Goal: Transaction & Acquisition: Purchase product/service

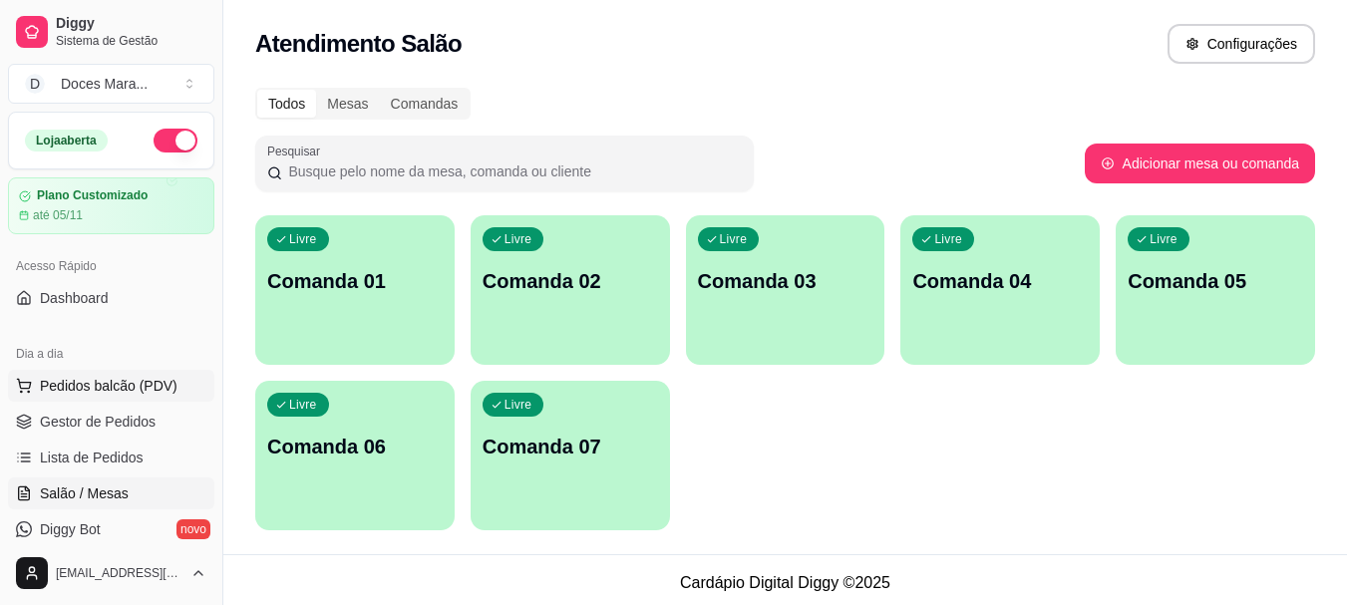
click at [97, 387] on span "Pedidos balcão (PDV)" at bounding box center [109, 386] width 138 height 20
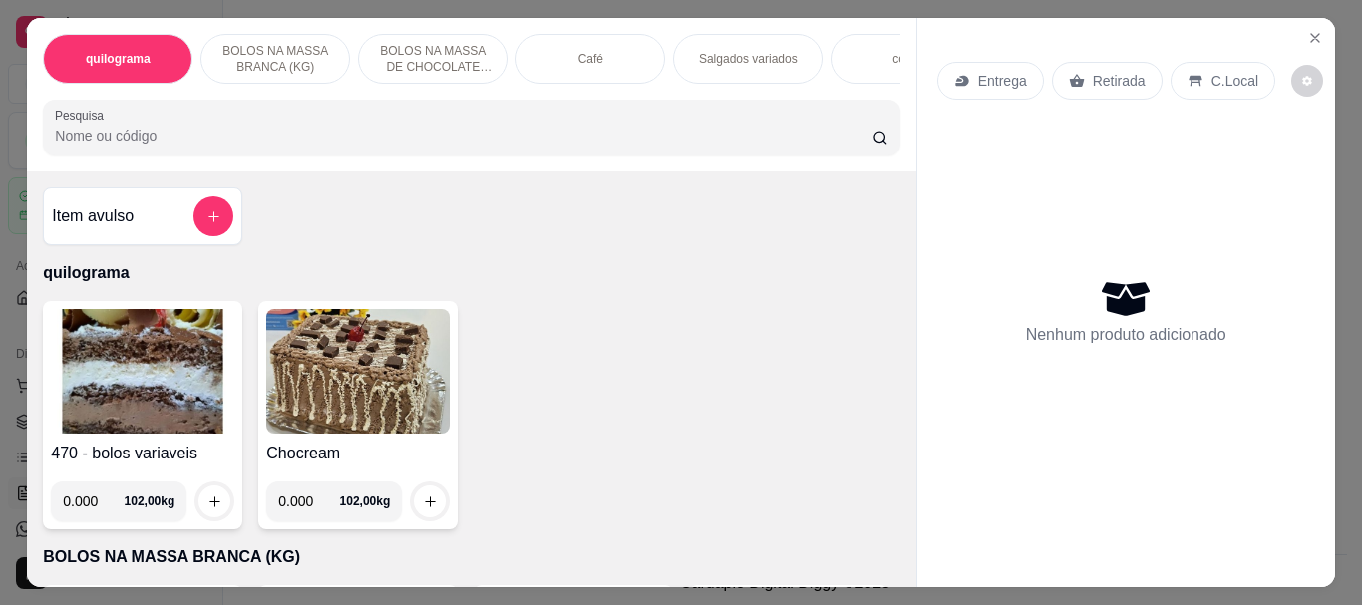
click at [581, 54] on p "Café" at bounding box center [590, 59] width 25 height 16
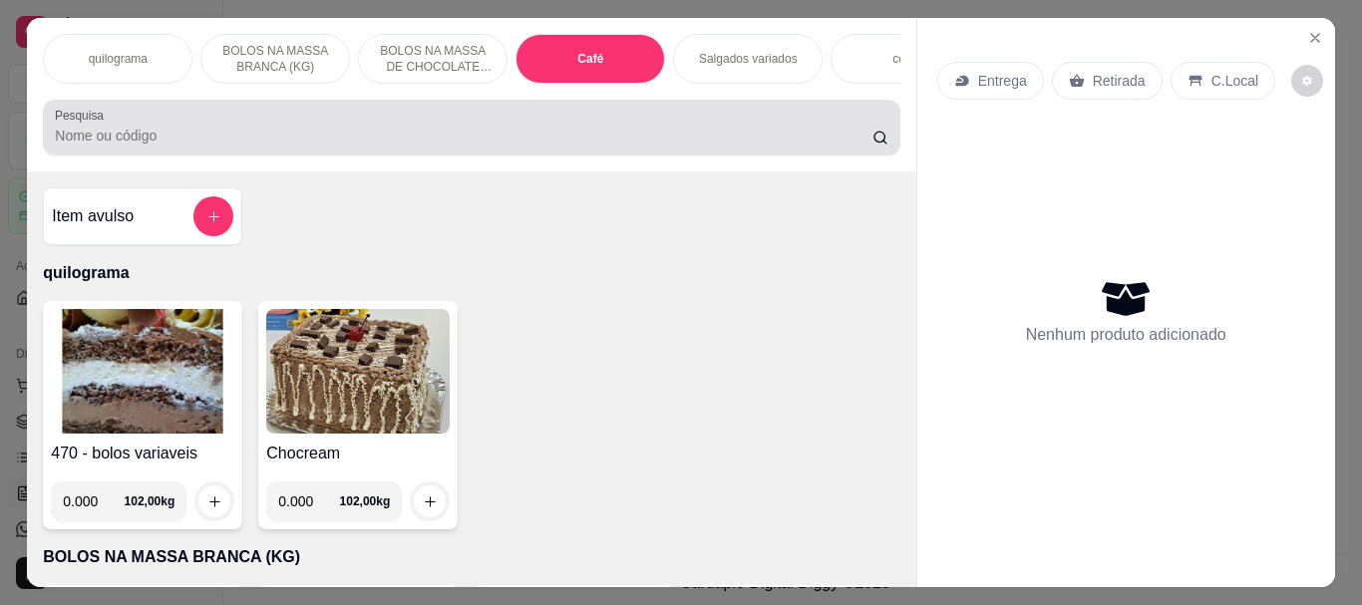
scroll to position [53, 0]
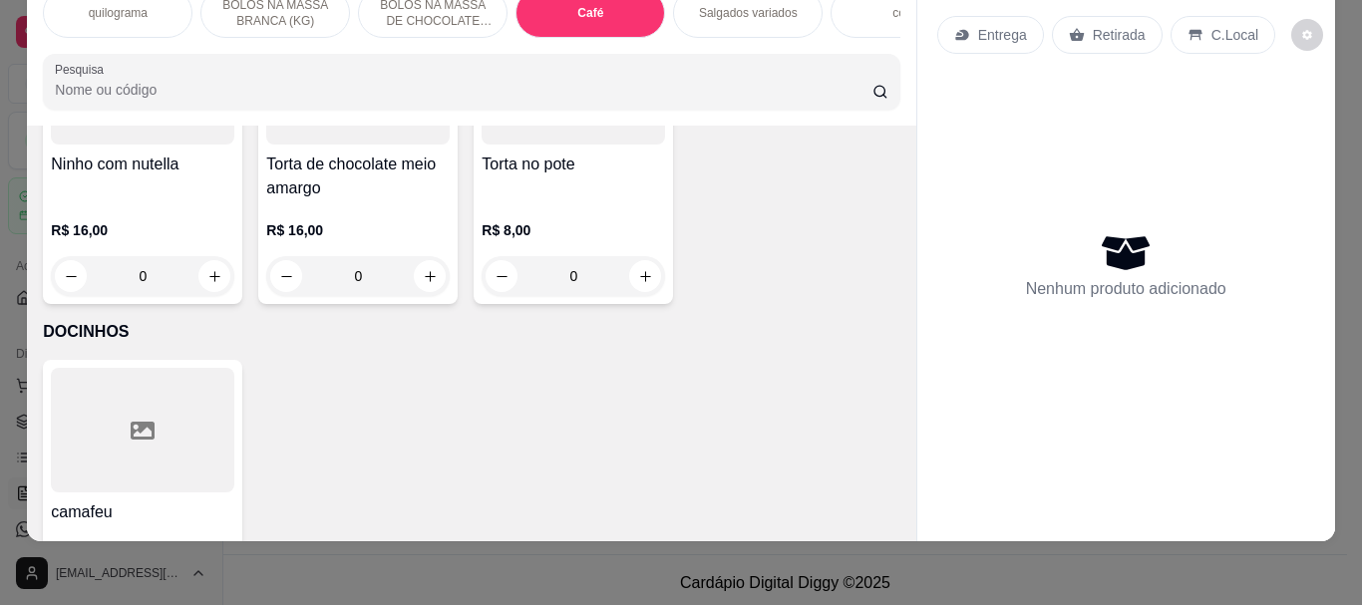
click at [191, 89] on input "Pesquisa" at bounding box center [464, 90] width 818 height 20
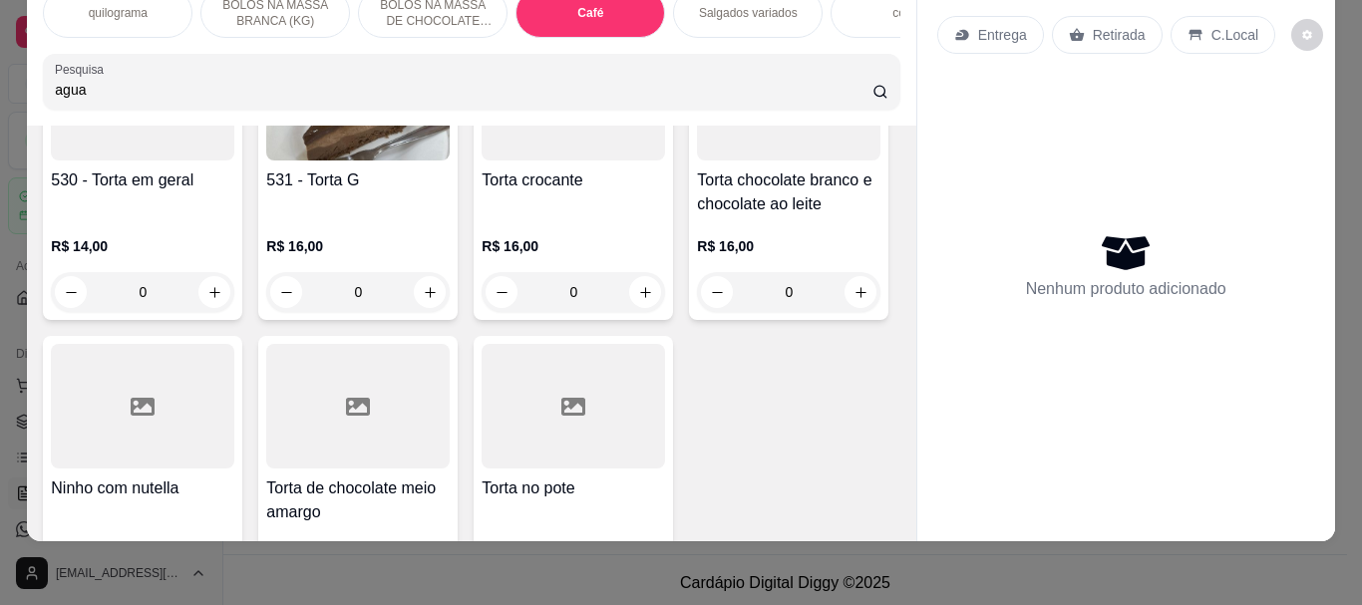
scroll to position [7388, 0]
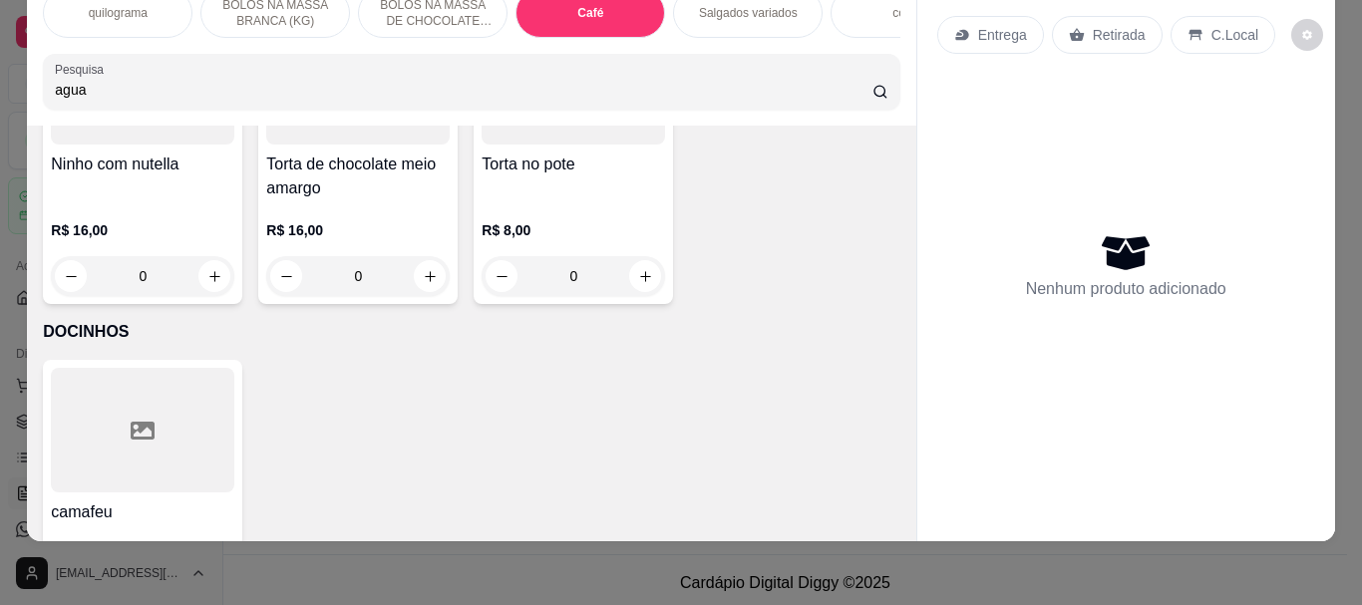
type input "agua"
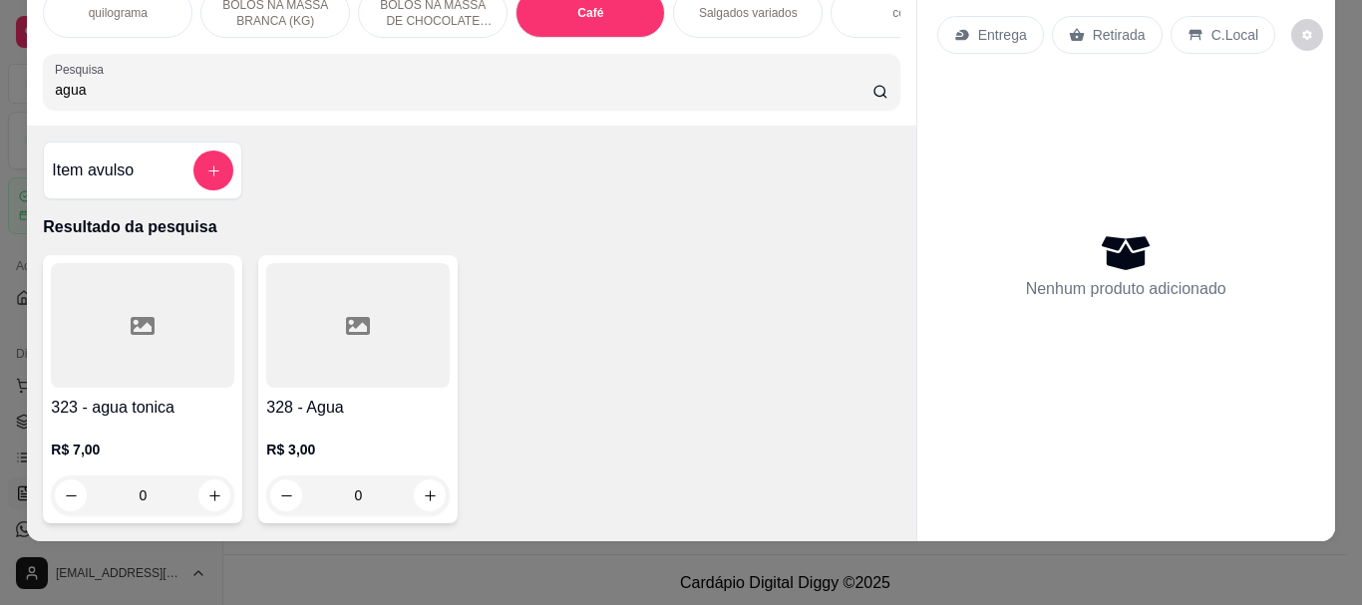
click at [274, 330] on div at bounding box center [357, 325] width 183 height 125
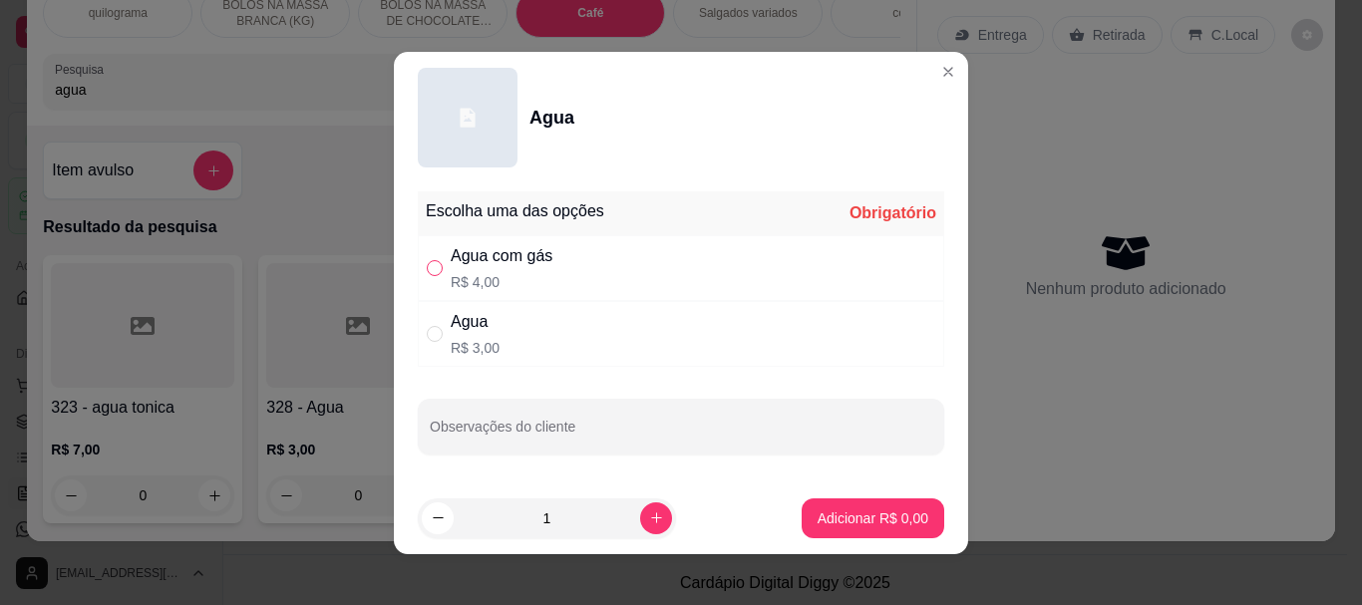
click at [427, 271] on input "" at bounding box center [435, 268] width 16 height 16
radio input "true"
click at [649, 512] on icon "increase-product-quantity" at bounding box center [656, 518] width 15 height 15
type input "2"
click at [818, 516] on p "Adicionar R$ 8,00" at bounding box center [873, 519] width 111 height 20
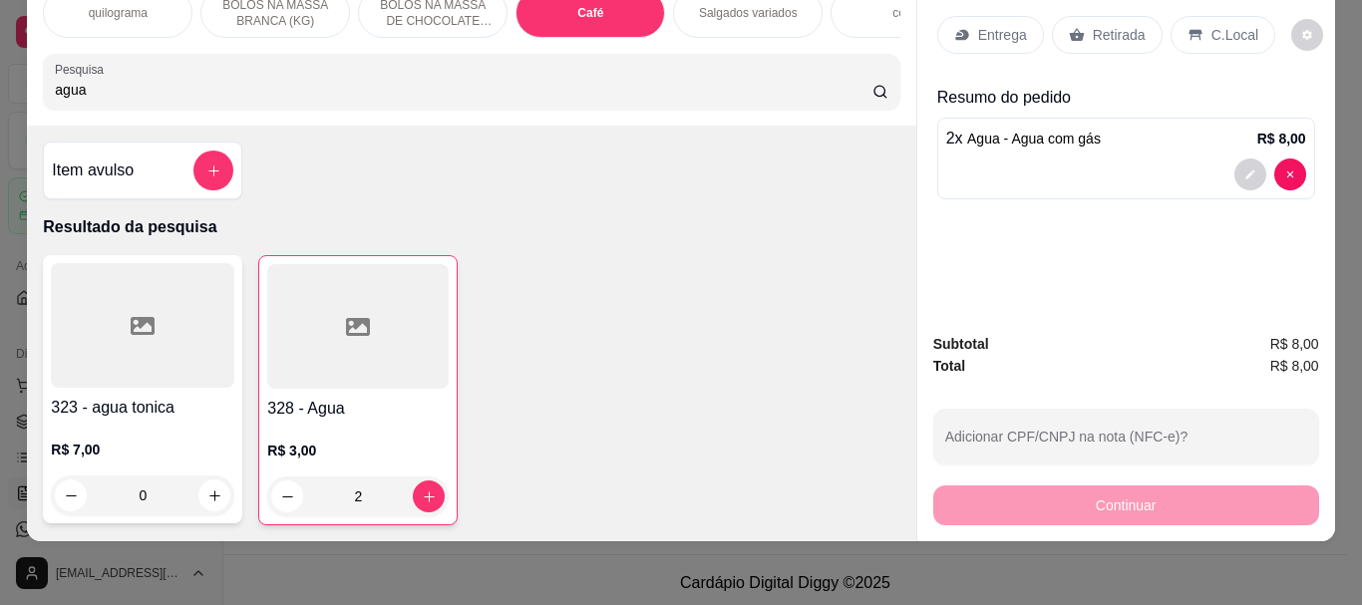
type input "2"
click at [114, 86] on input "agua" at bounding box center [464, 90] width 818 height 20
type input "a"
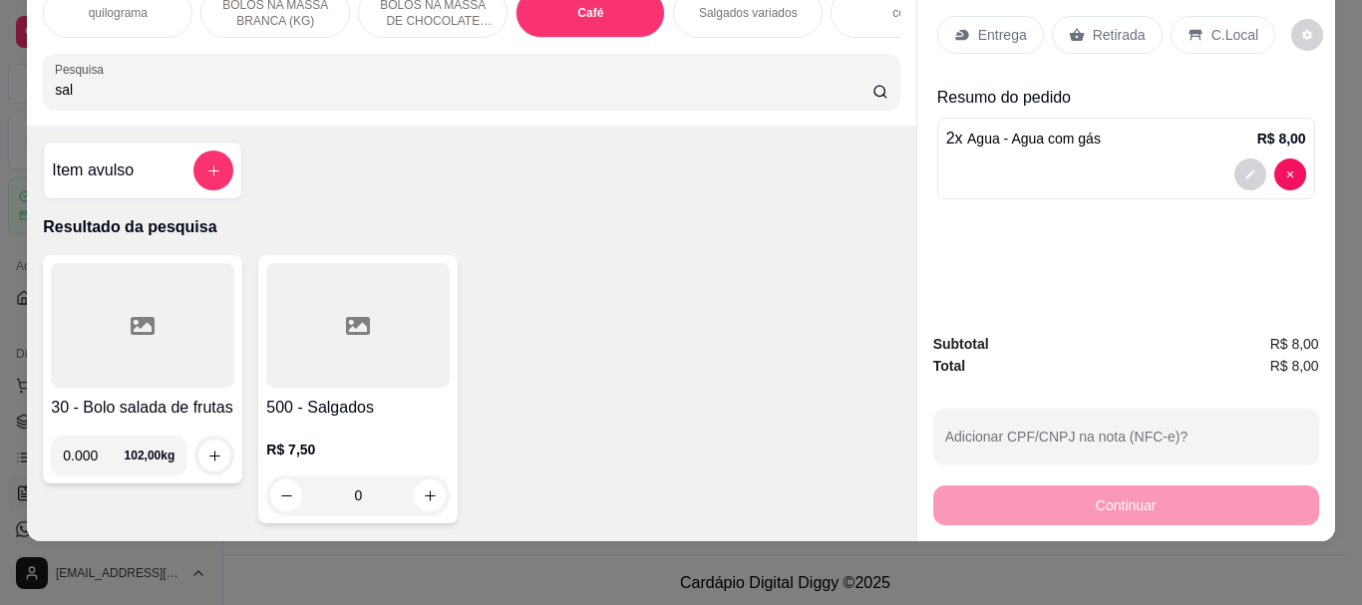
type input "sal"
click at [396, 328] on div at bounding box center [357, 325] width 183 height 125
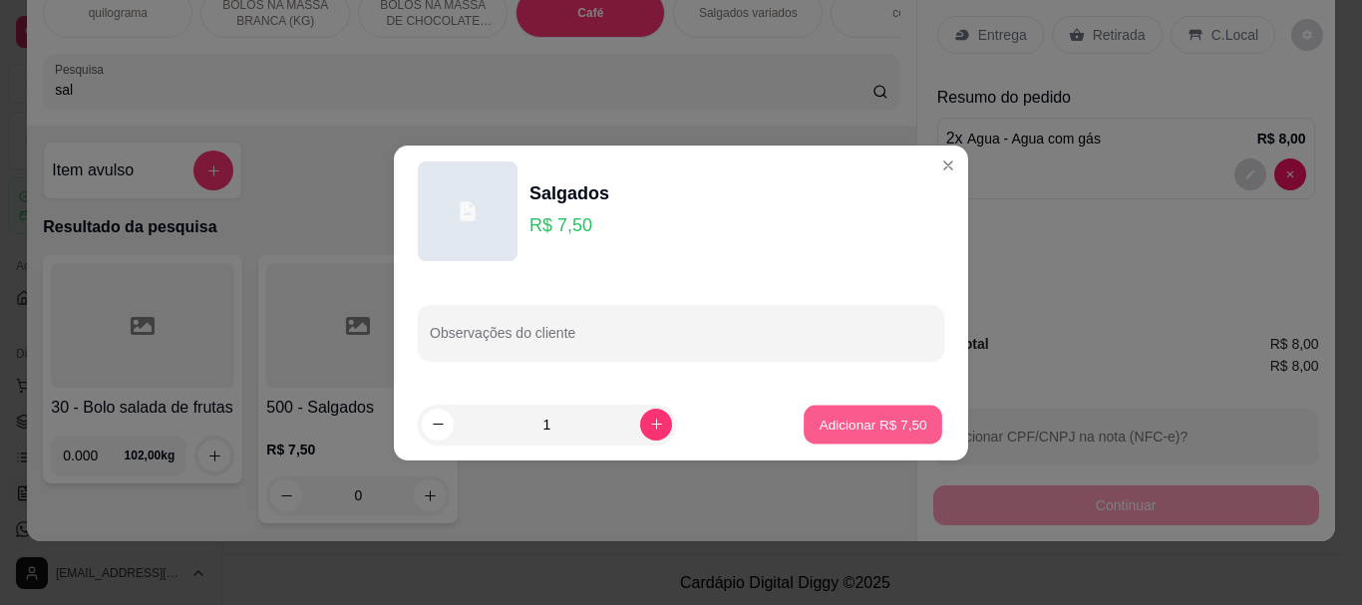
click at [862, 419] on p "Adicionar R$ 7,50" at bounding box center [873, 424] width 108 height 19
type input "1"
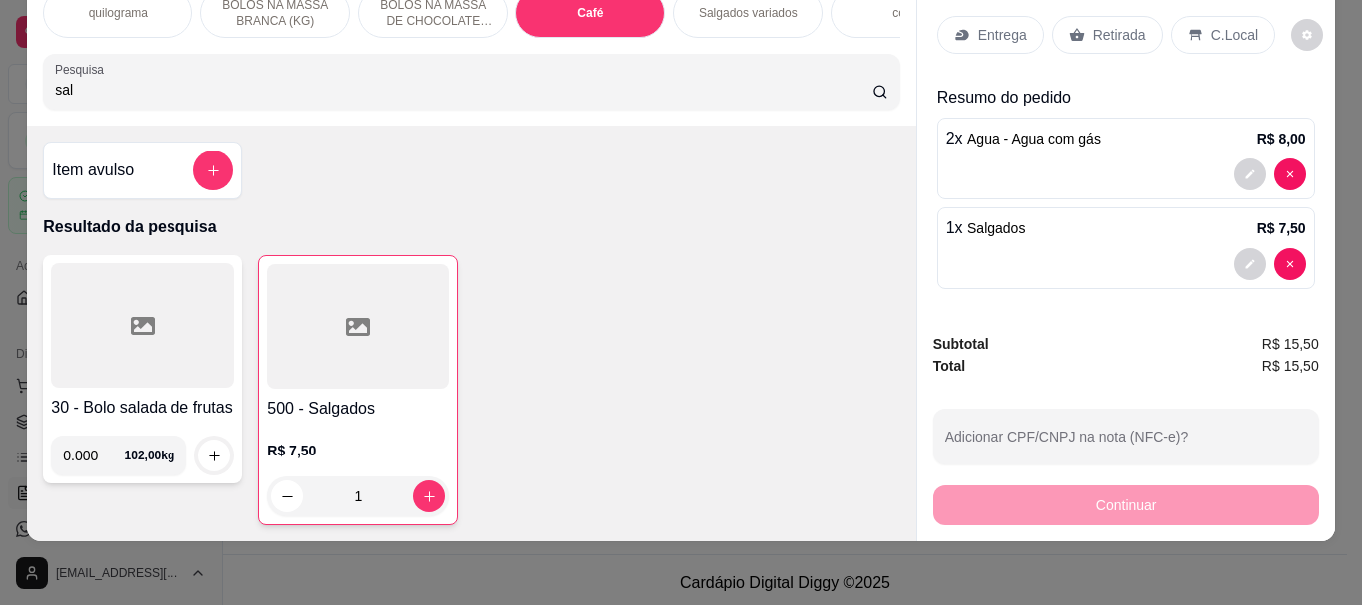
click at [1082, 20] on div "Retirada" at bounding box center [1107, 35] width 111 height 38
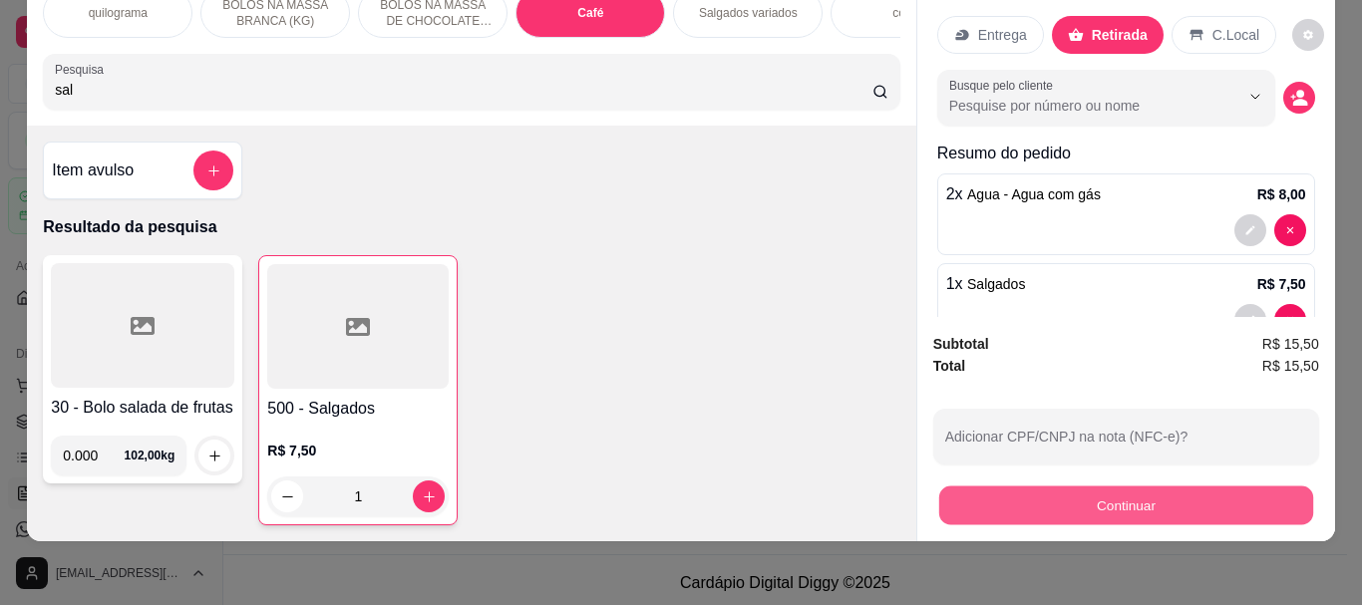
click at [1076, 497] on button "Continuar" at bounding box center [1125, 505] width 374 height 39
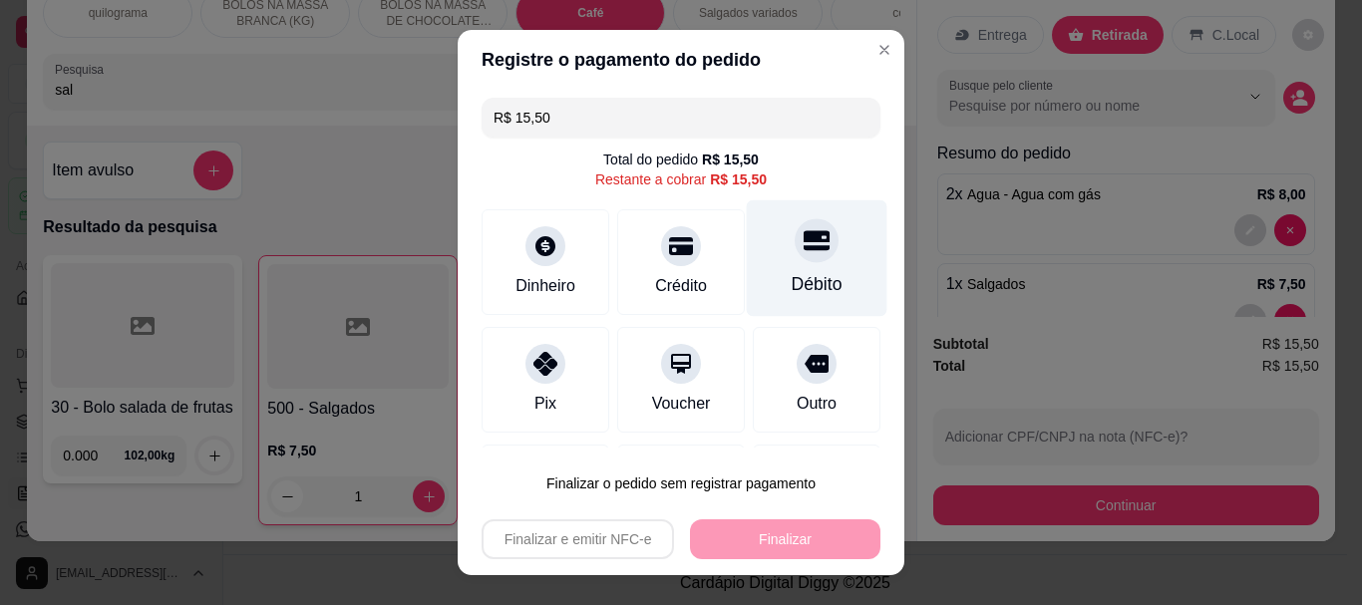
click at [792, 274] on div "Débito" at bounding box center [817, 285] width 51 height 26
type input "R$ 0,00"
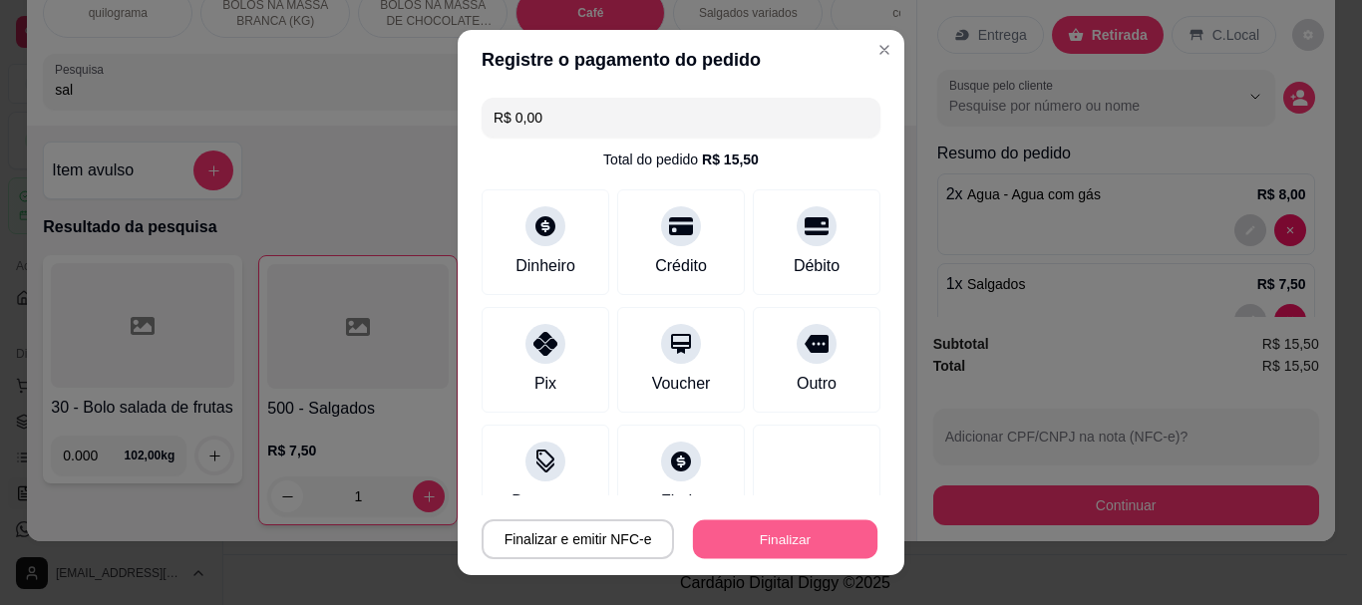
click at [780, 528] on button "Finalizar" at bounding box center [785, 539] width 184 height 39
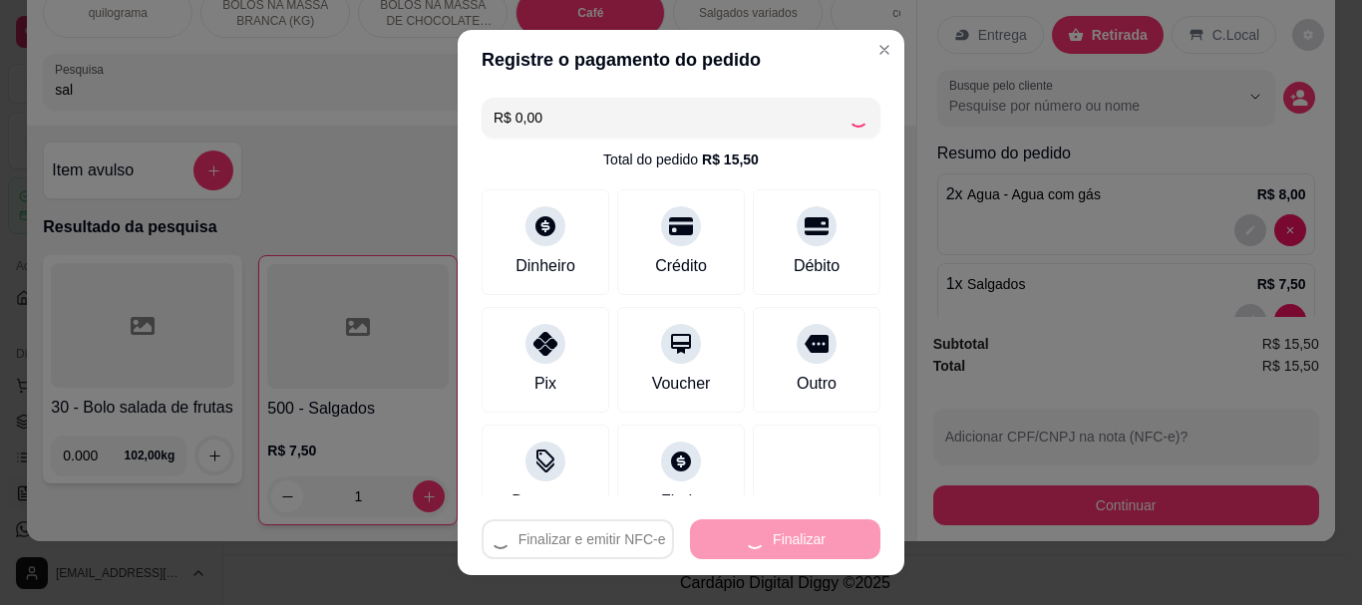
type input "0"
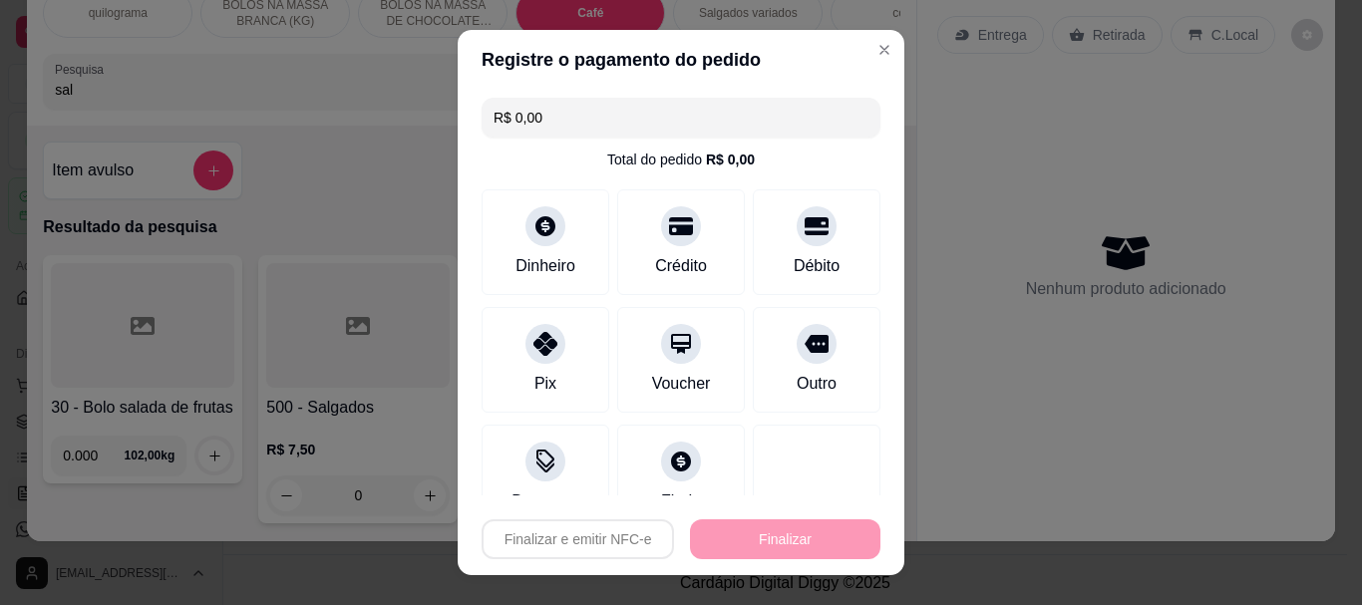
type input "-R$ 15,50"
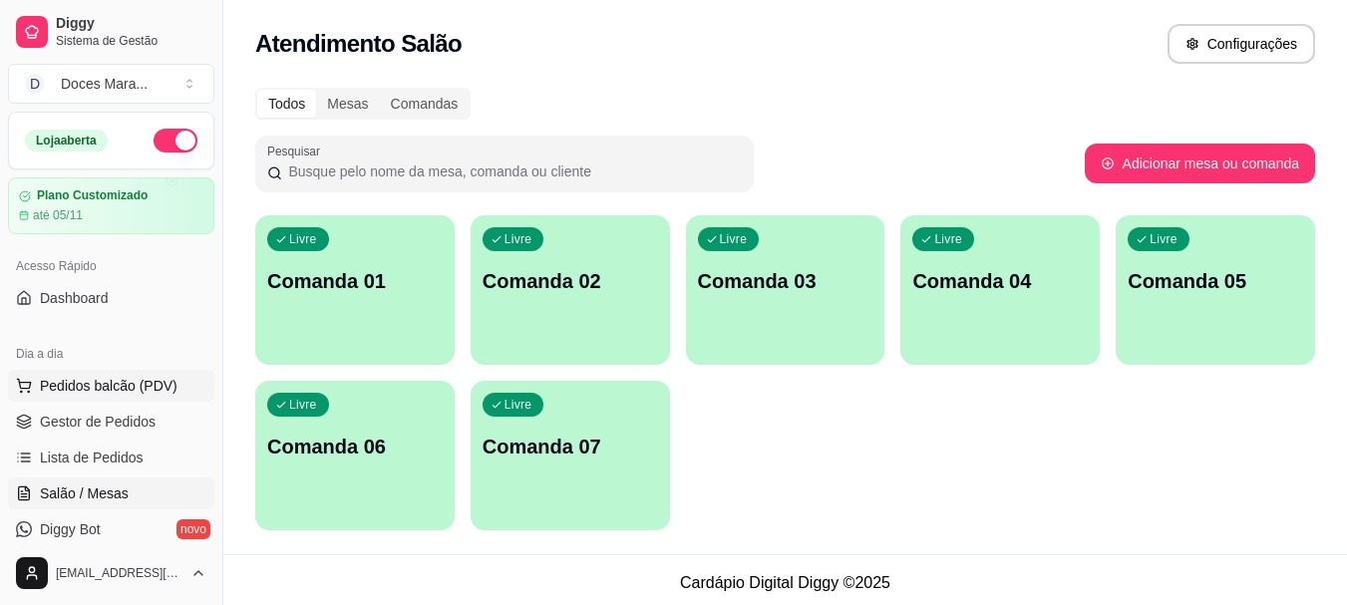
click at [75, 375] on button "Pedidos balcão (PDV)" at bounding box center [111, 386] width 206 height 32
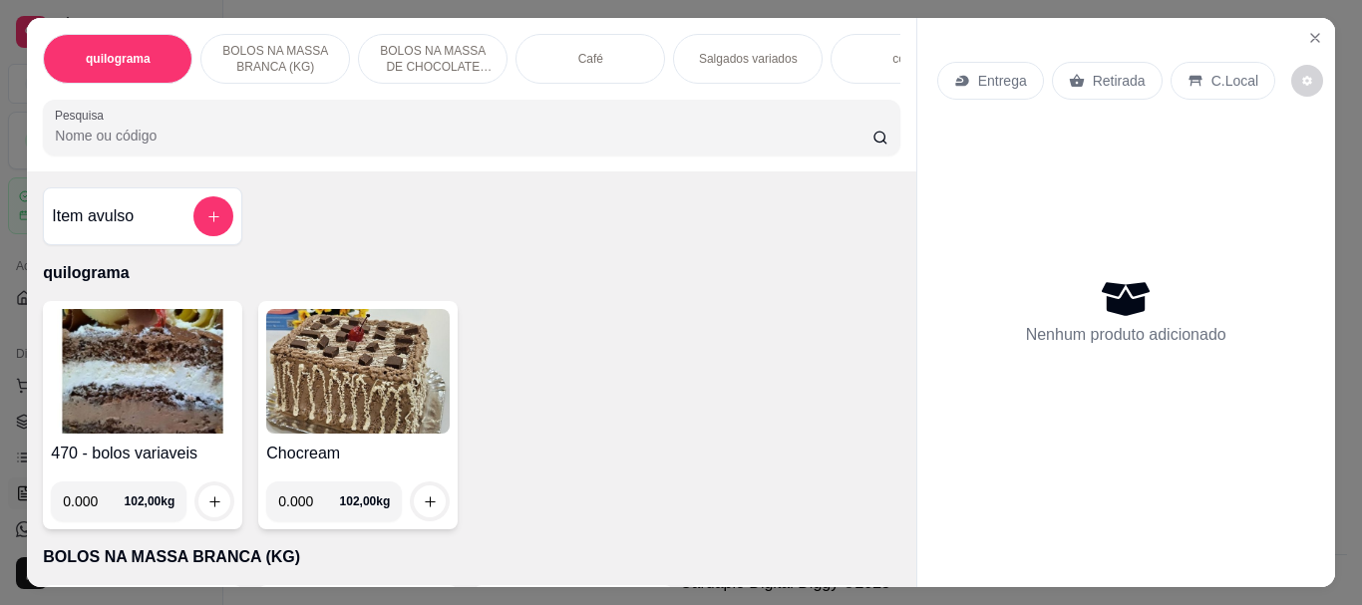
click at [522, 65] on div "Café" at bounding box center [591, 59] width 150 height 50
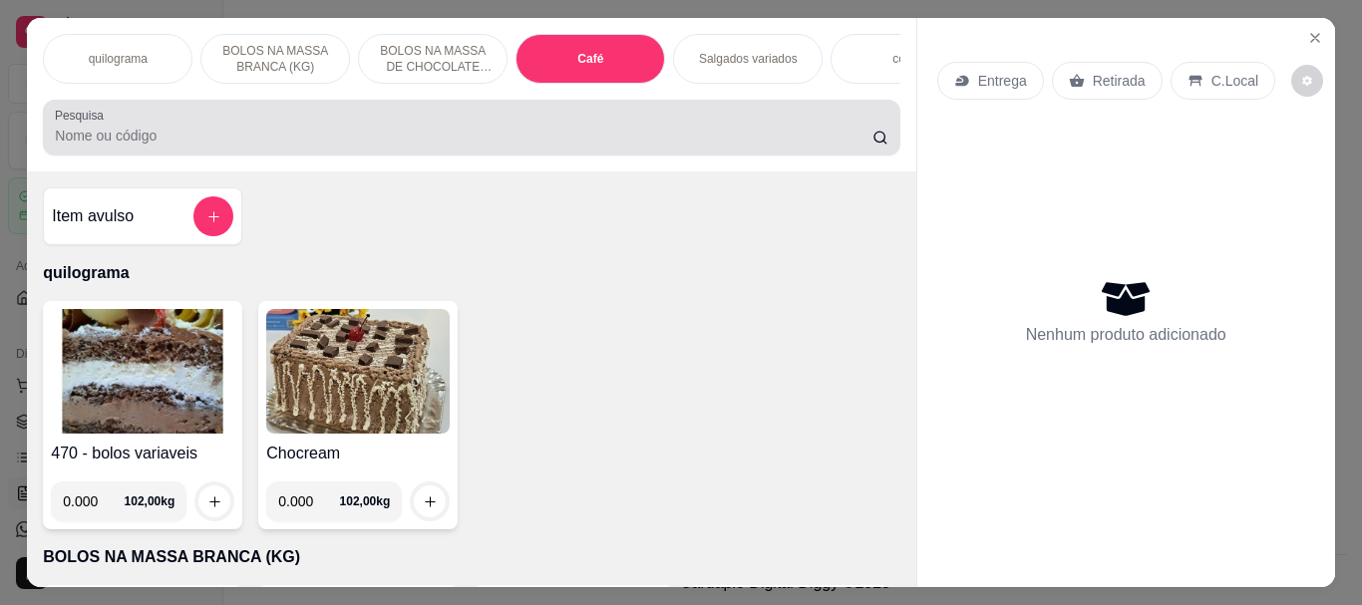
scroll to position [53, 0]
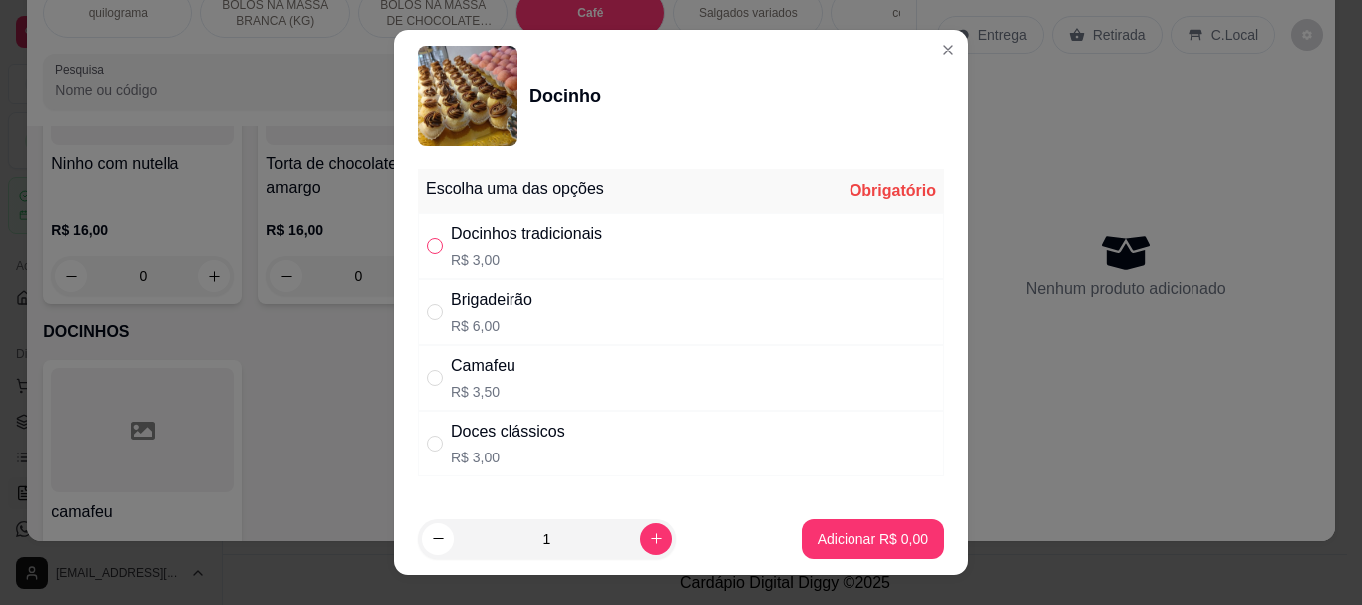
click at [427, 247] on input "" at bounding box center [435, 246] width 16 height 16
radio input "true"
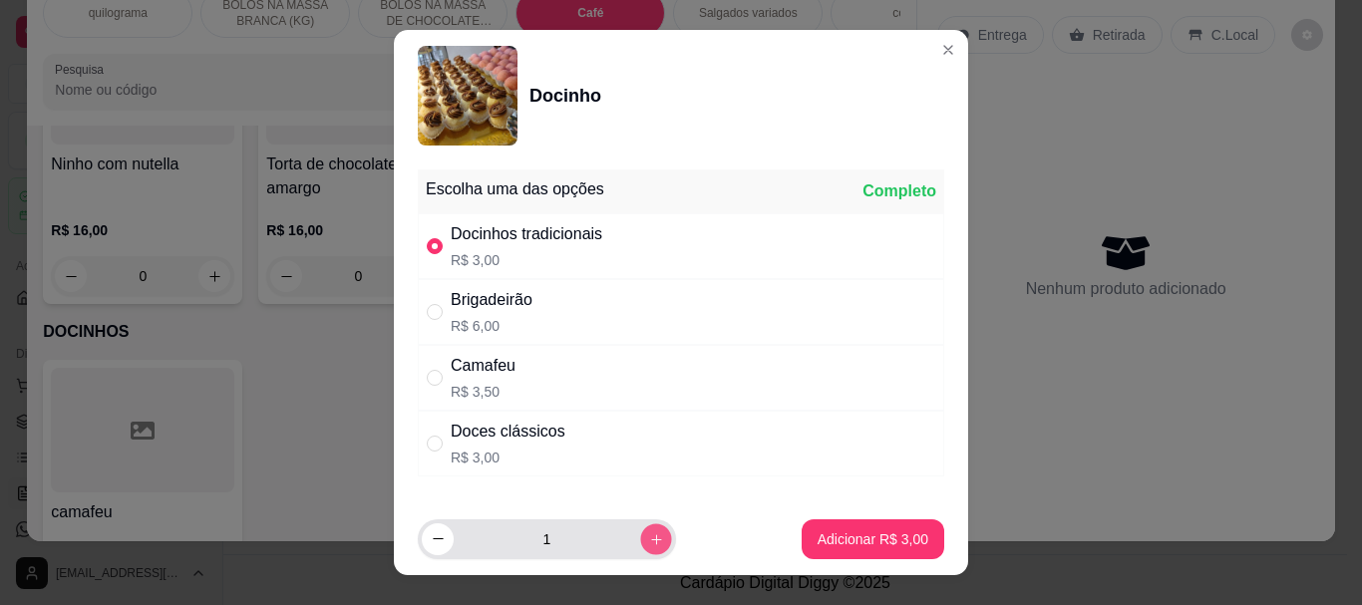
click at [649, 535] on icon "increase-product-quantity" at bounding box center [656, 538] width 15 height 15
type input "4"
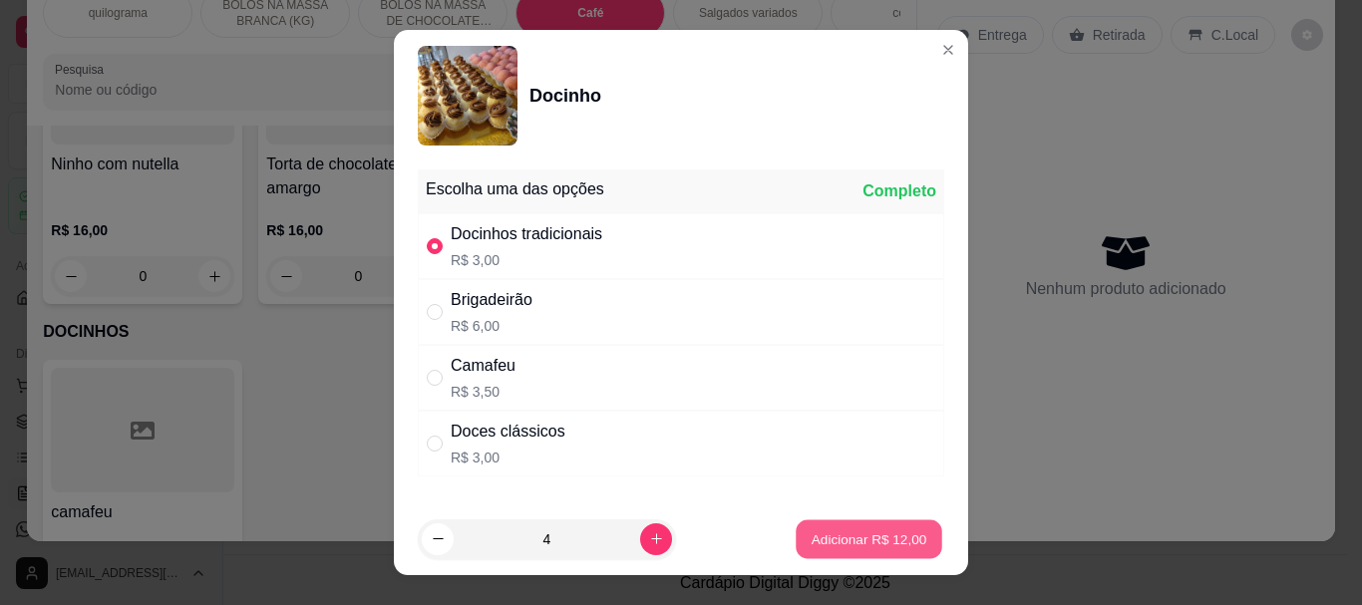
click at [854, 543] on p "Adicionar R$ 12,00" at bounding box center [870, 538] width 116 height 19
type input "4"
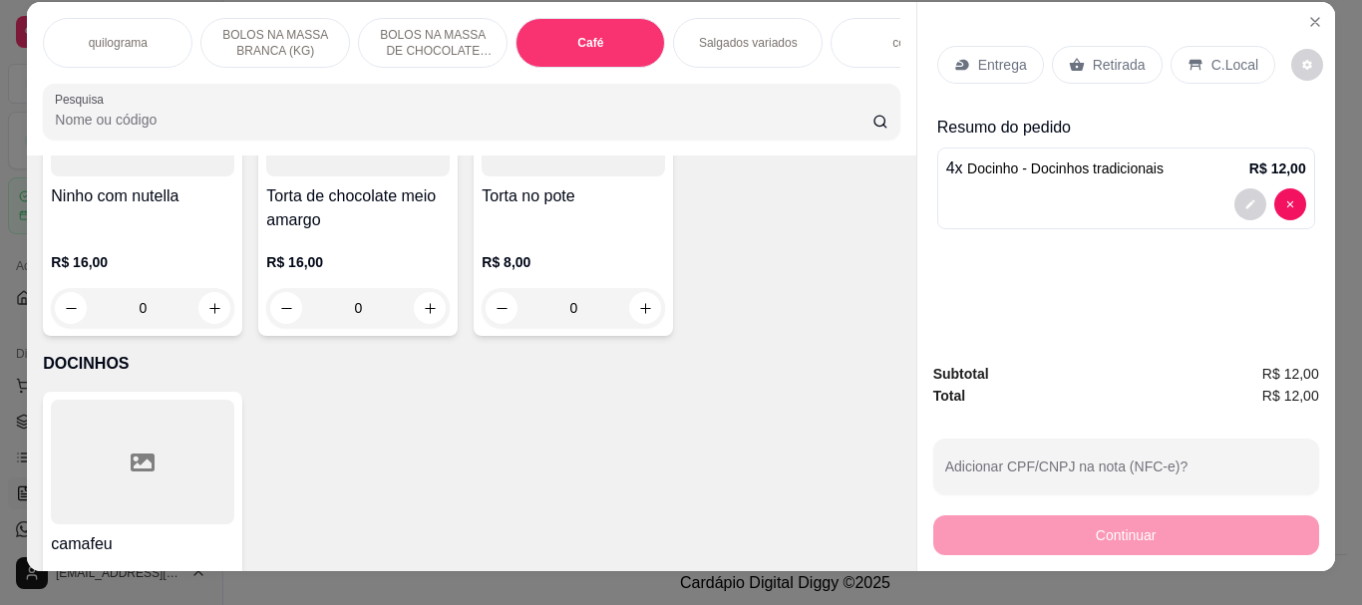
scroll to position [0, 0]
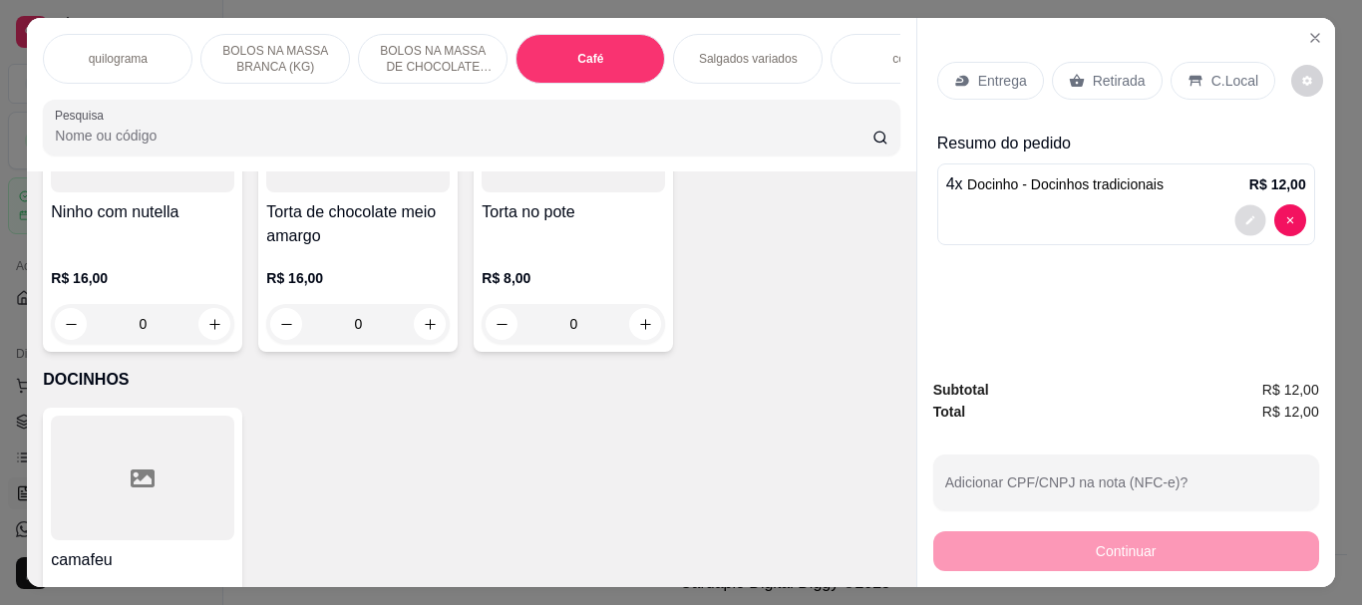
click at [1244, 214] on icon "decrease-product-quantity" at bounding box center [1250, 220] width 12 height 12
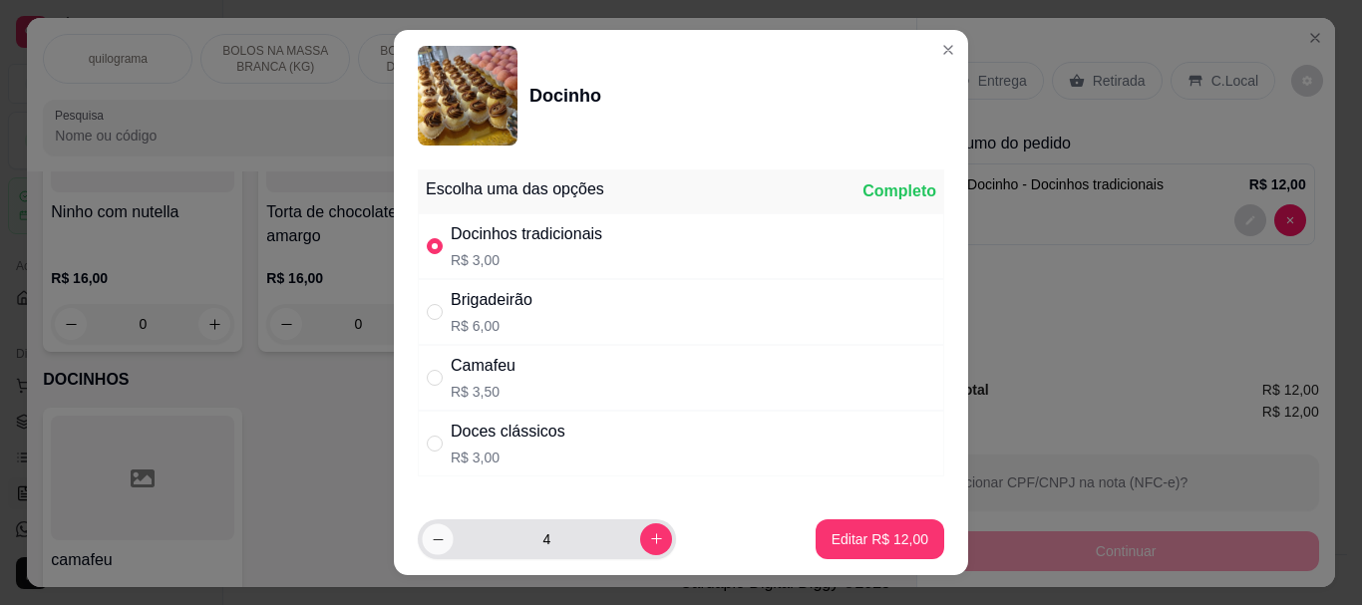
click at [422, 538] on button "decrease-product-quantity" at bounding box center [437, 539] width 31 height 31
type input "3"
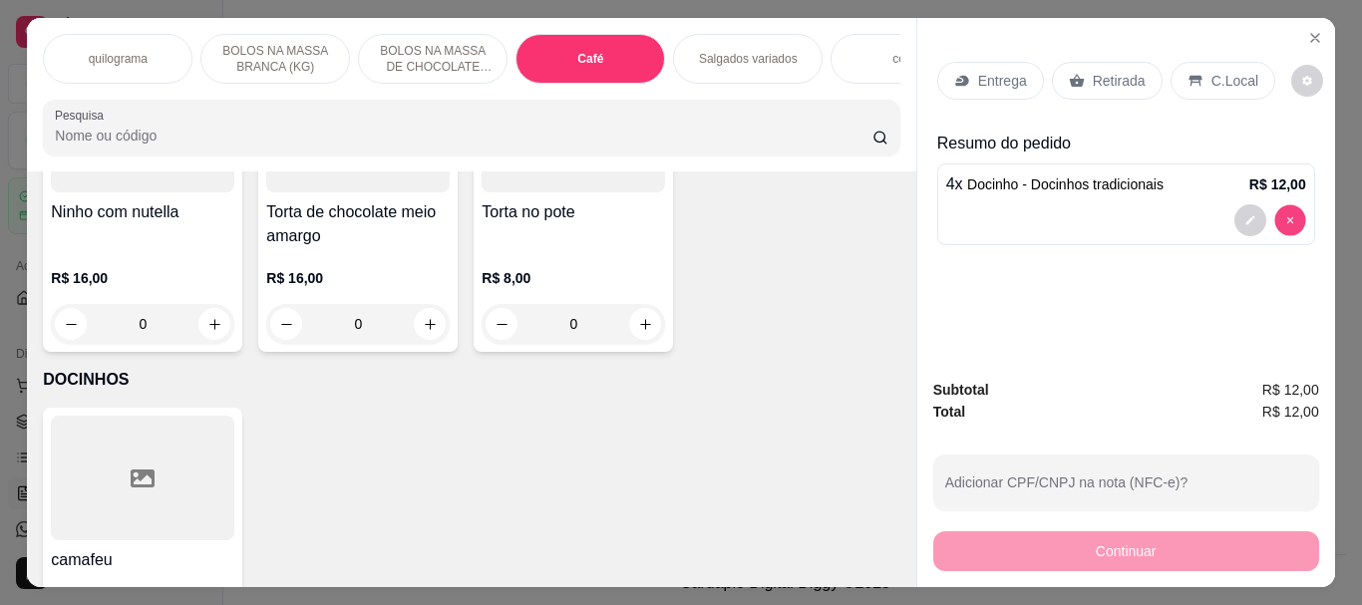
type input "0"
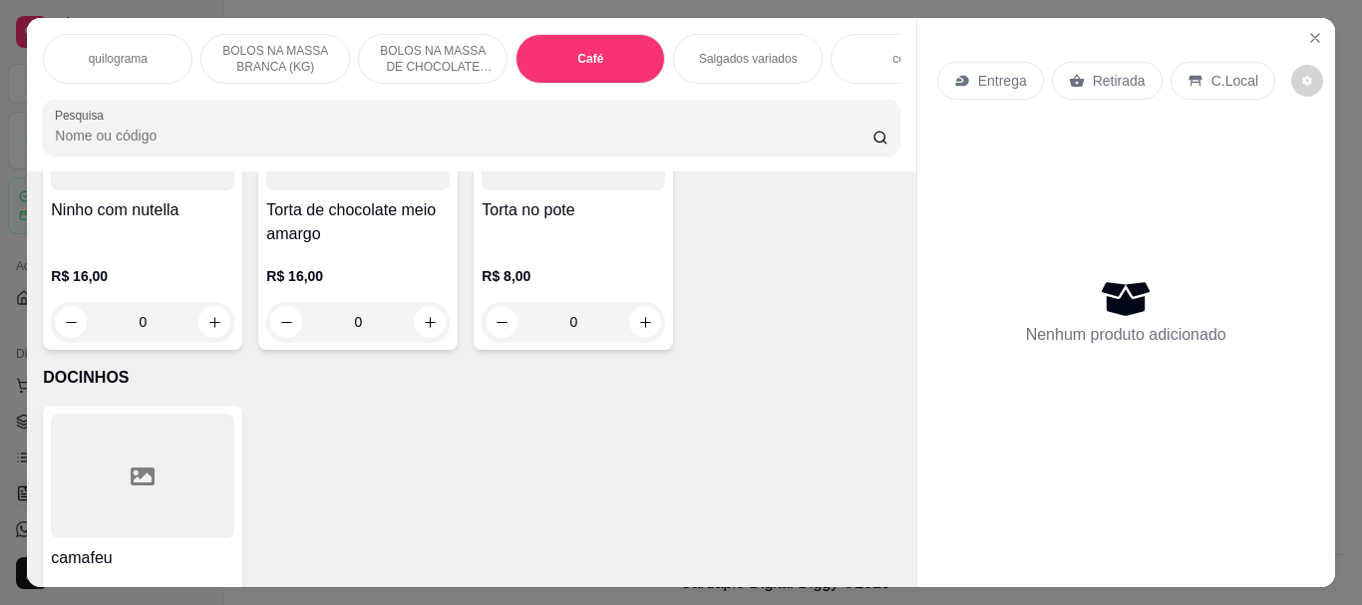
click at [576, 42] on div "Café" at bounding box center [591, 59] width 150 height 50
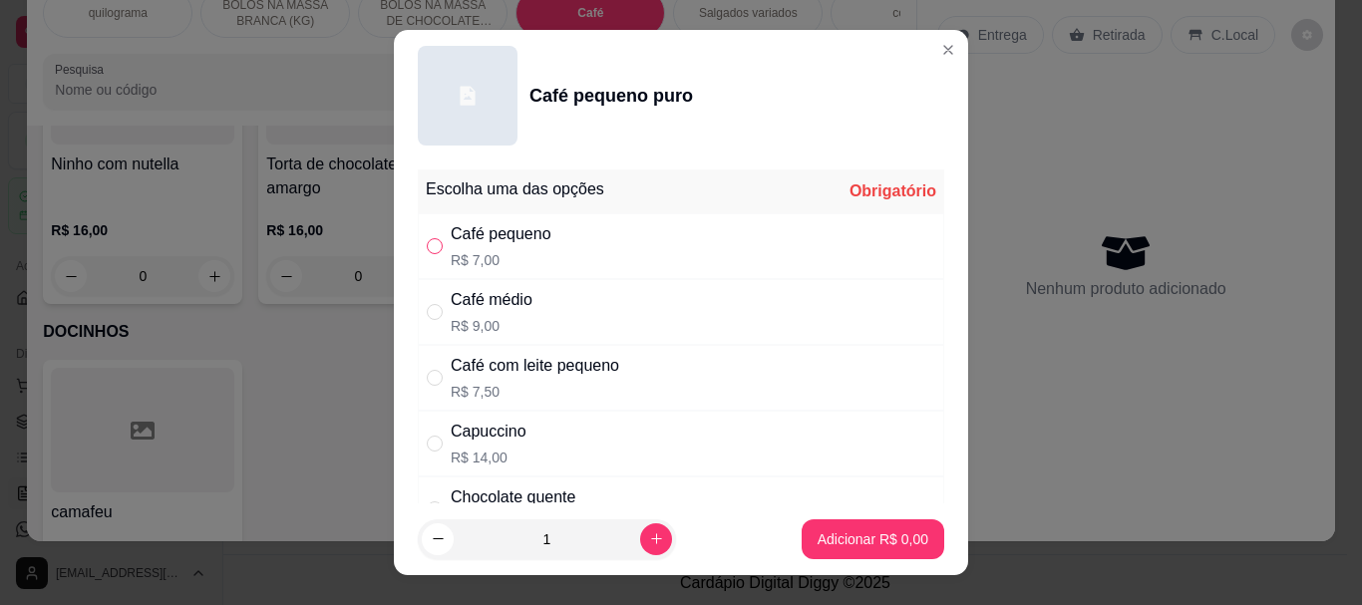
click at [427, 243] on input "" at bounding box center [435, 246] width 16 height 16
radio input "true"
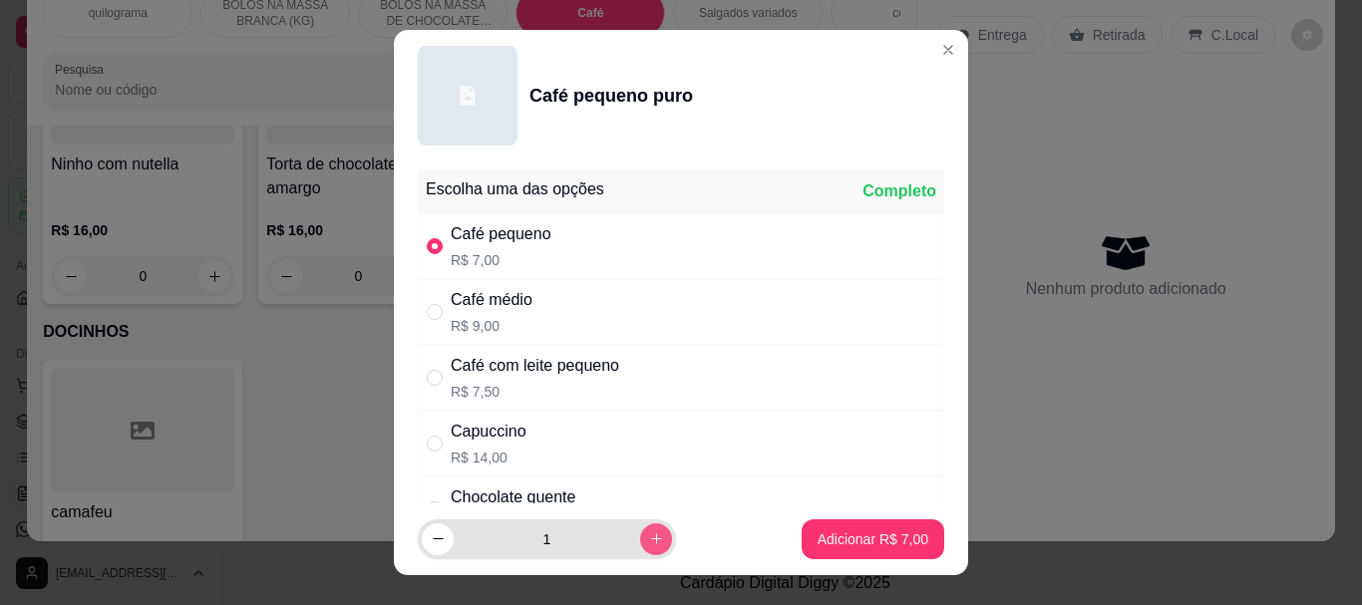
click at [649, 542] on icon "increase-product-quantity" at bounding box center [656, 538] width 15 height 15
type input "2"
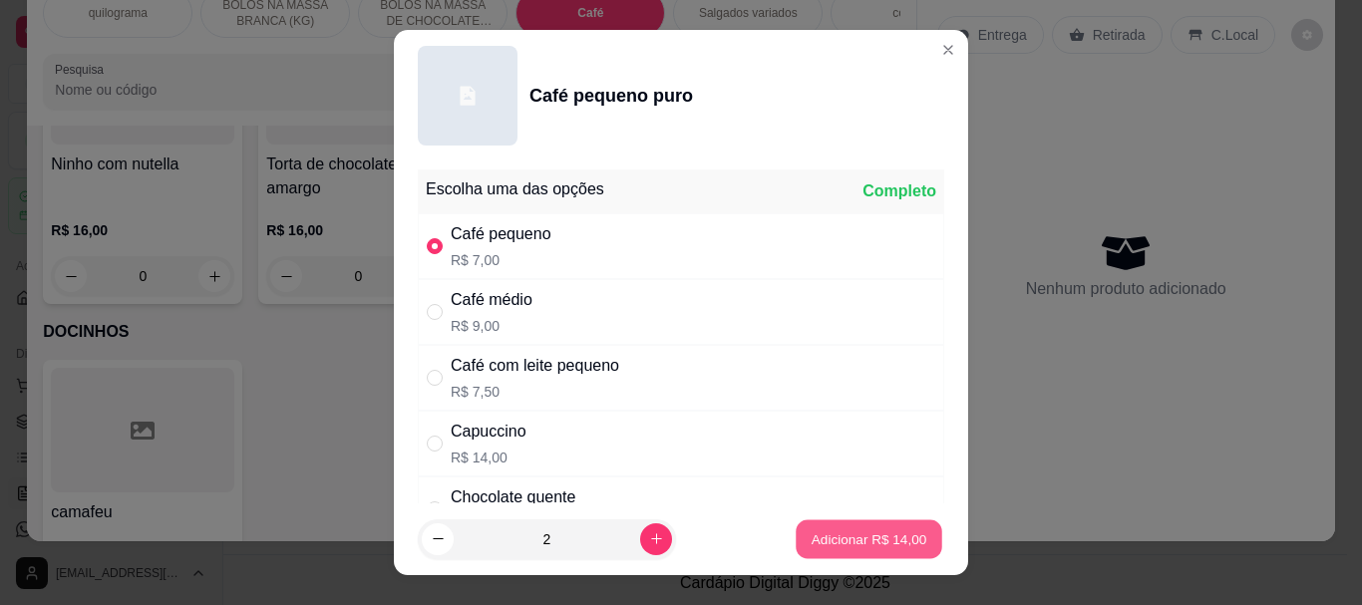
click at [819, 530] on p "Adicionar R$ 14,00" at bounding box center [870, 538] width 116 height 19
type input "2"
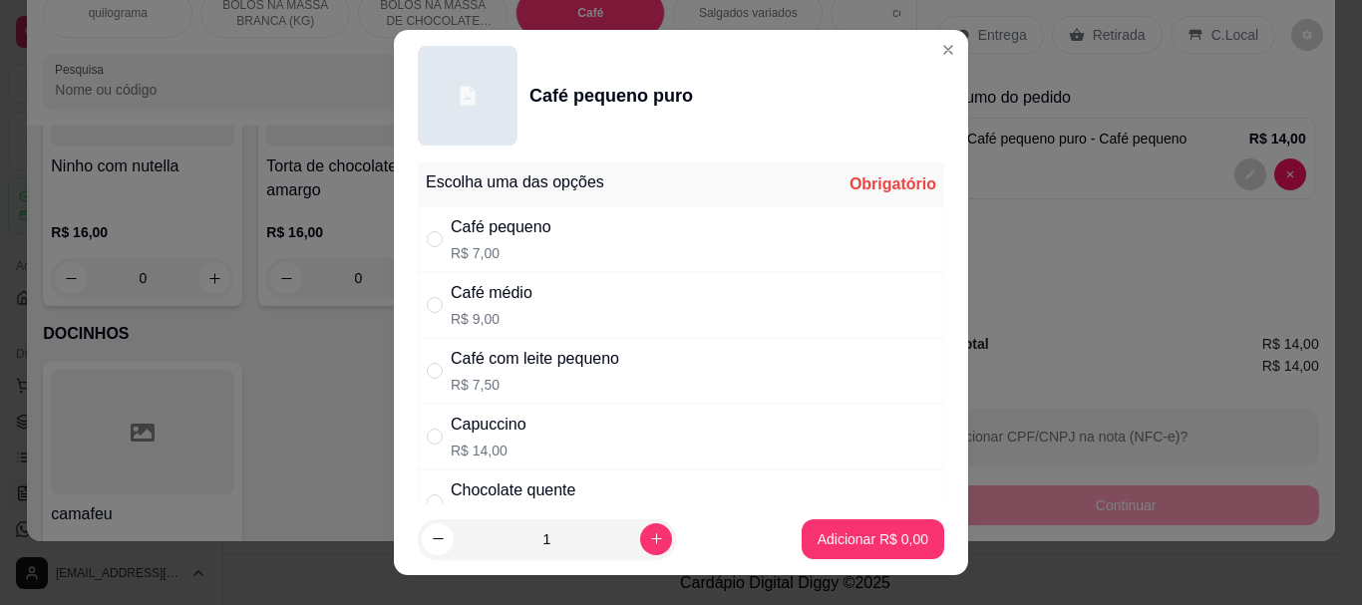
scroll to position [0, 0]
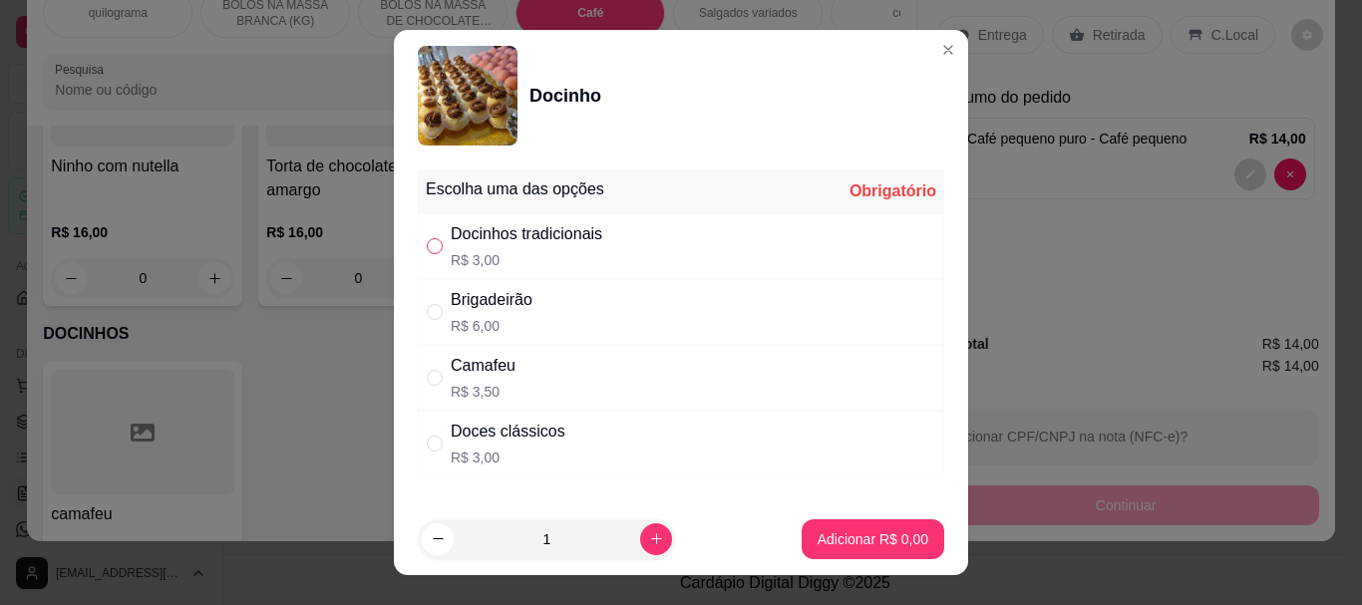
click at [429, 251] on input "" at bounding box center [435, 246] width 16 height 16
radio input "true"
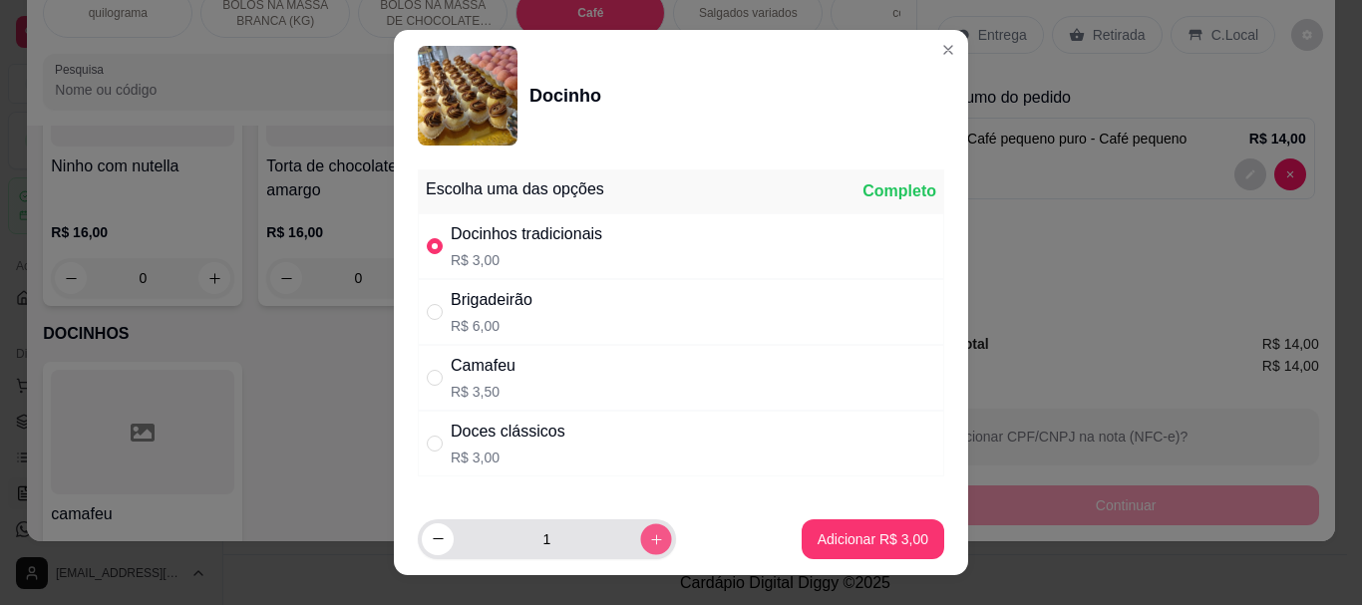
click at [640, 527] on button "increase-product-quantity" at bounding box center [655, 539] width 31 height 31
type input "2"
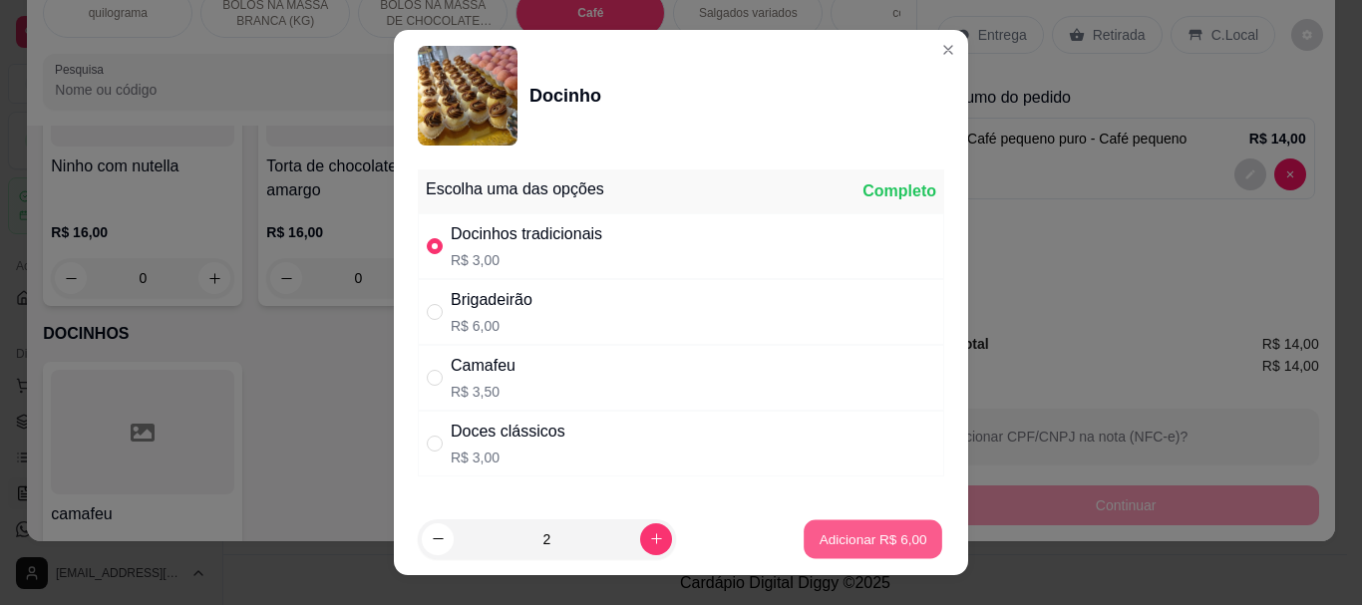
click at [819, 532] on p "Adicionar R$ 6,00" at bounding box center [873, 538] width 108 height 19
type input "2"
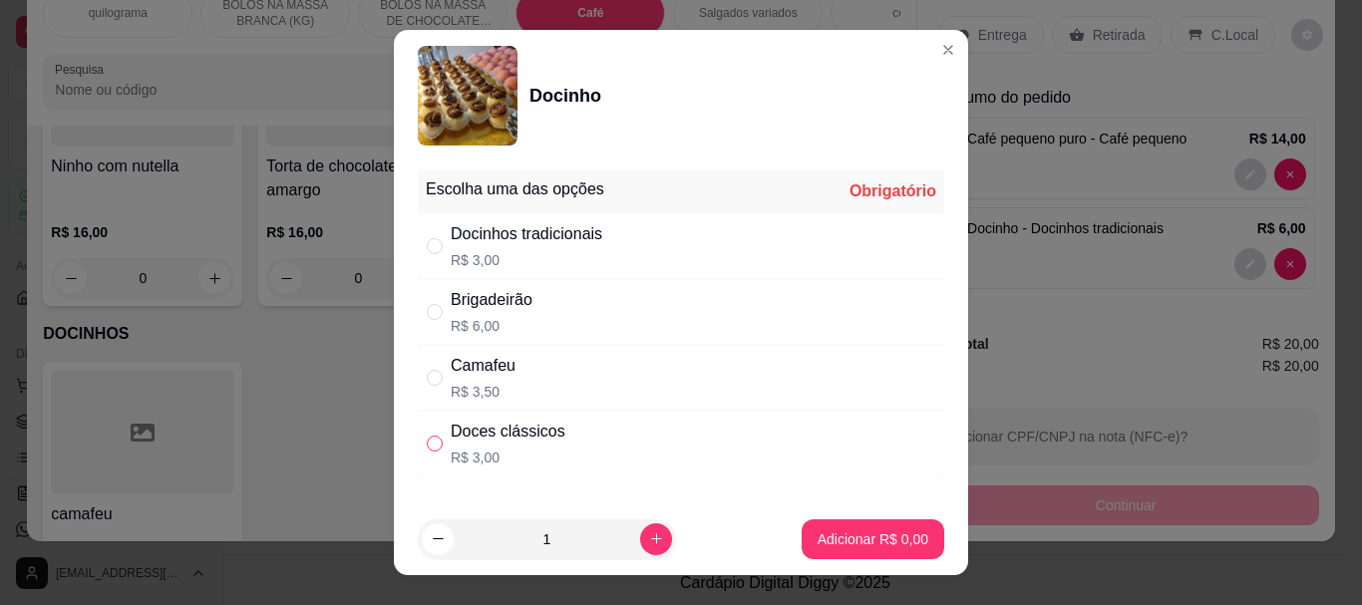
click at [427, 446] on input "" at bounding box center [435, 444] width 16 height 16
radio input "true"
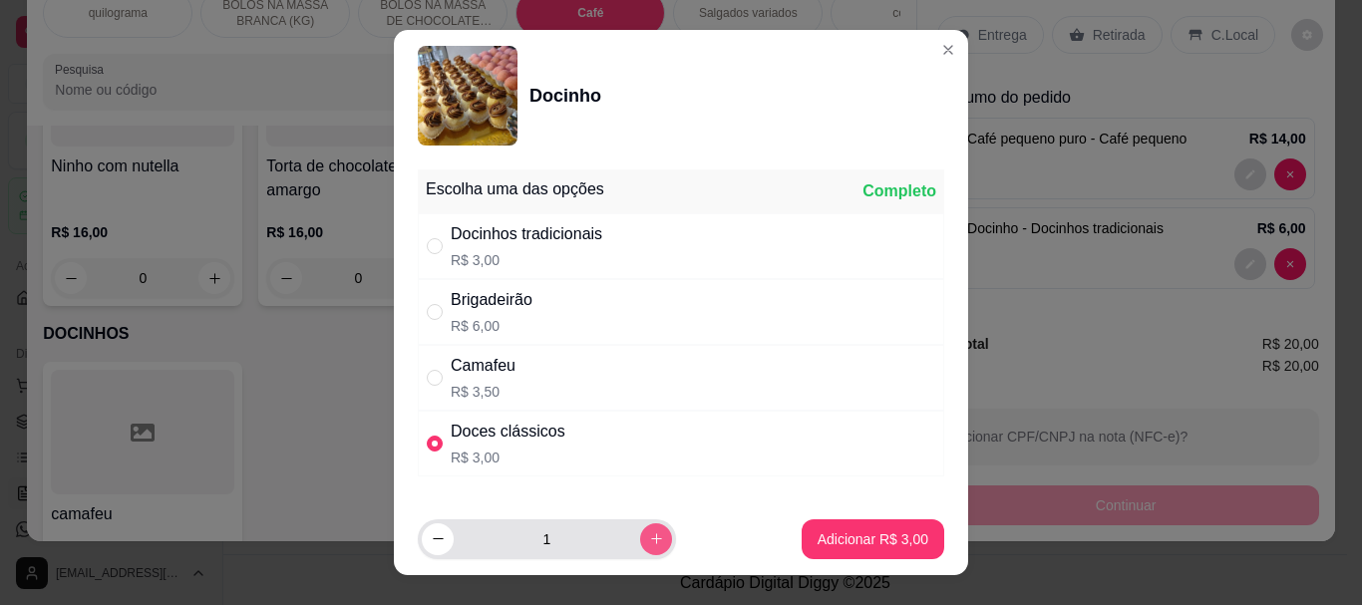
click at [649, 539] on icon "increase-product-quantity" at bounding box center [656, 538] width 15 height 15
type input "2"
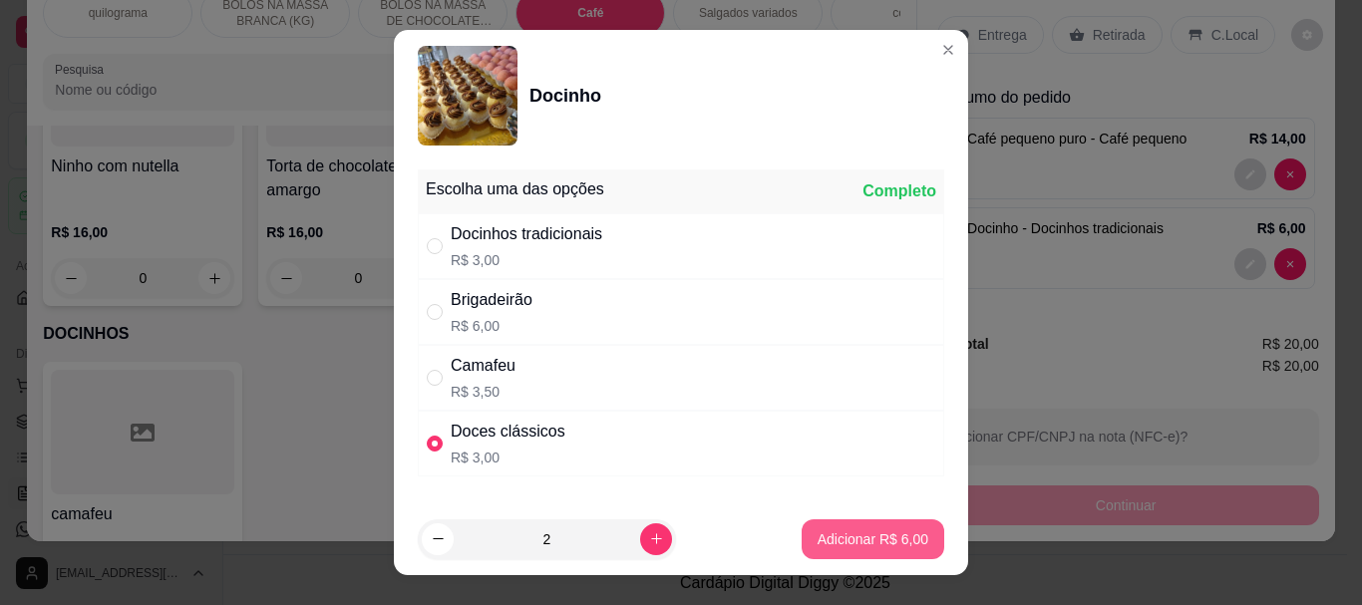
click at [802, 536] on button "Adicionar R$ 6,00" at bounding box center [873, 540] width 143 height 40
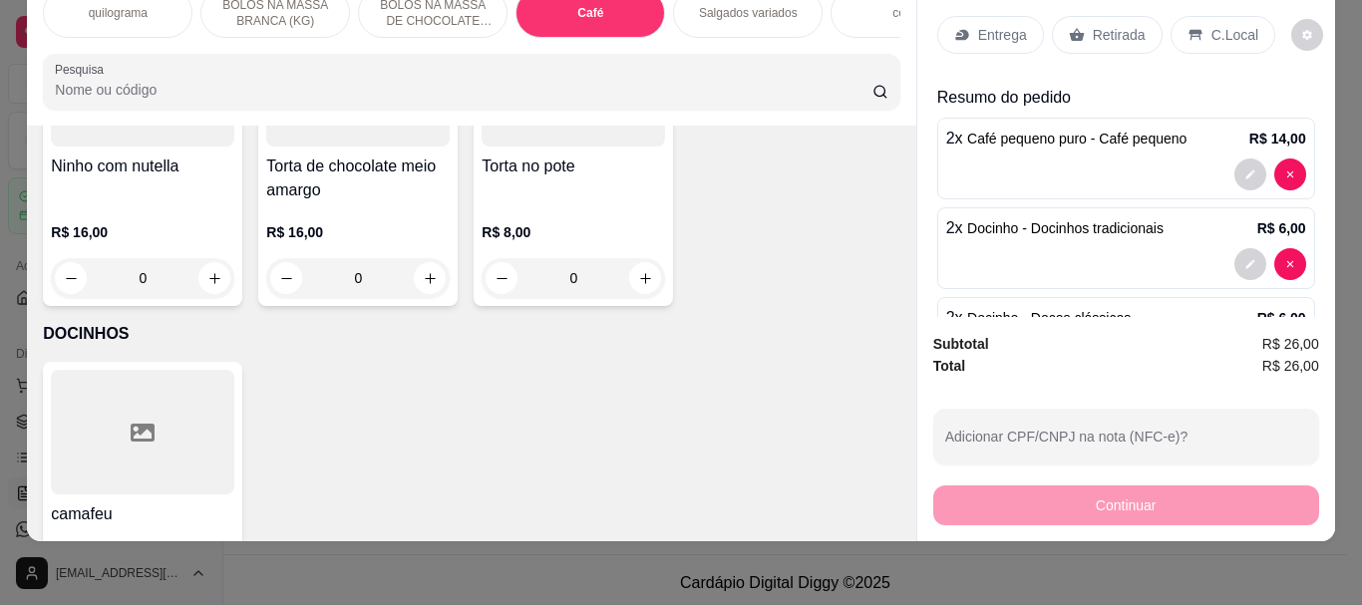
click at [1118, 25] on p "Retirada" at bounding box center [1119, 35] width 53 height 20
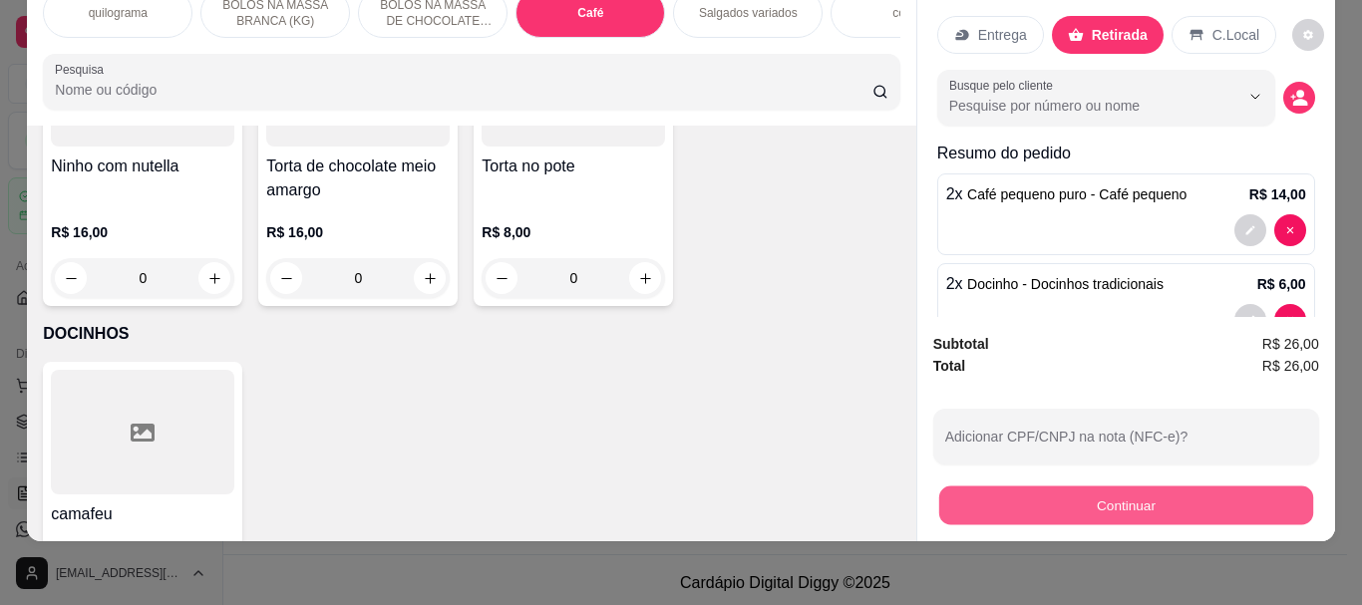
click at [1139, 486] on button "Continuar" at bounding box center [1125, 505] width 374 height 39
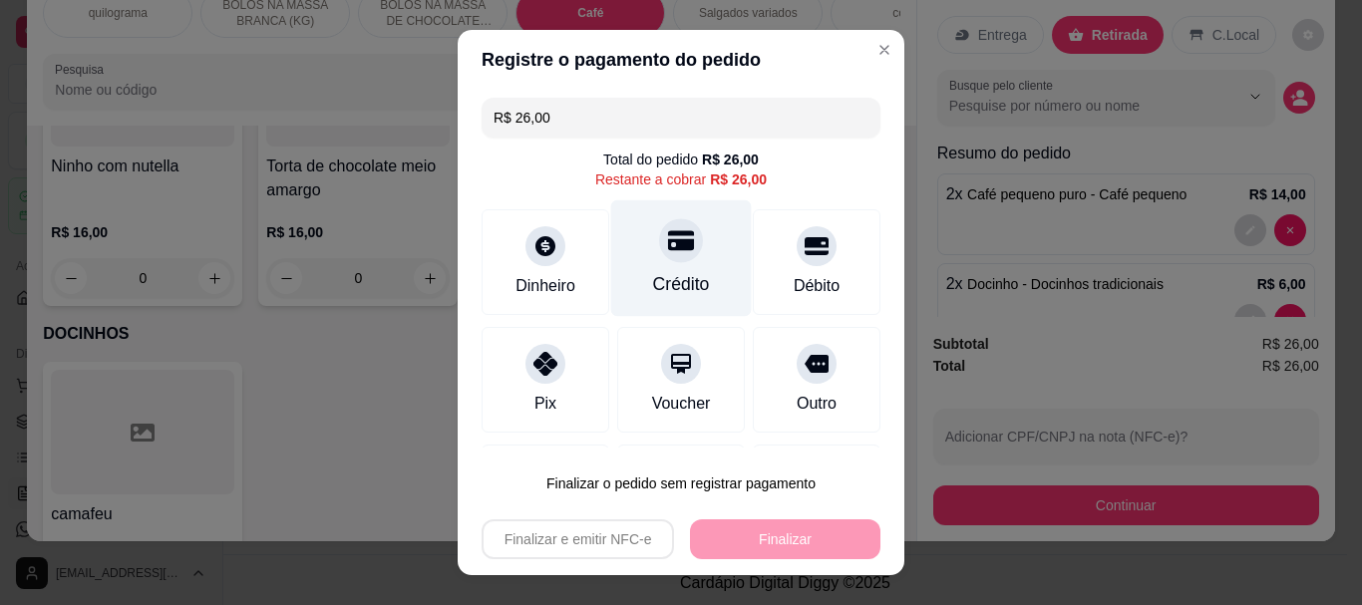
click at [661, 270] on div "Crédito" at bounding box center [681, 258] width 141 height 117
type input "R$ 0,00"
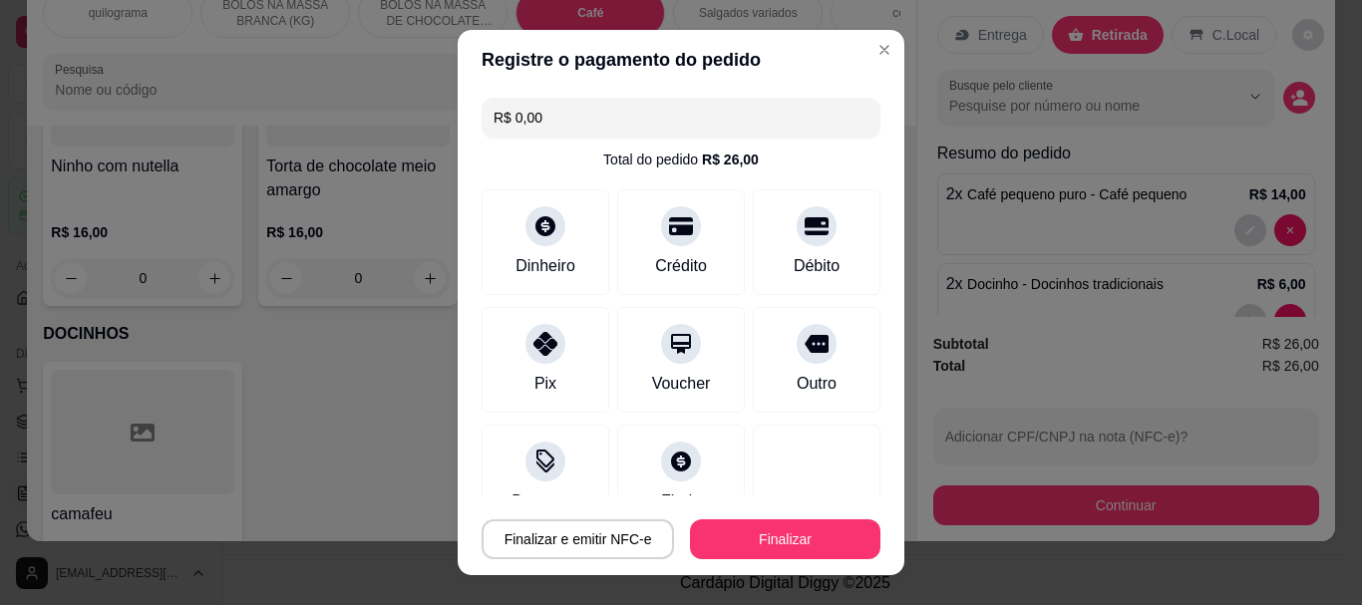
click at [745, 523] on button "Finalizar" at bounding box center [785, 540] width 190 height 40
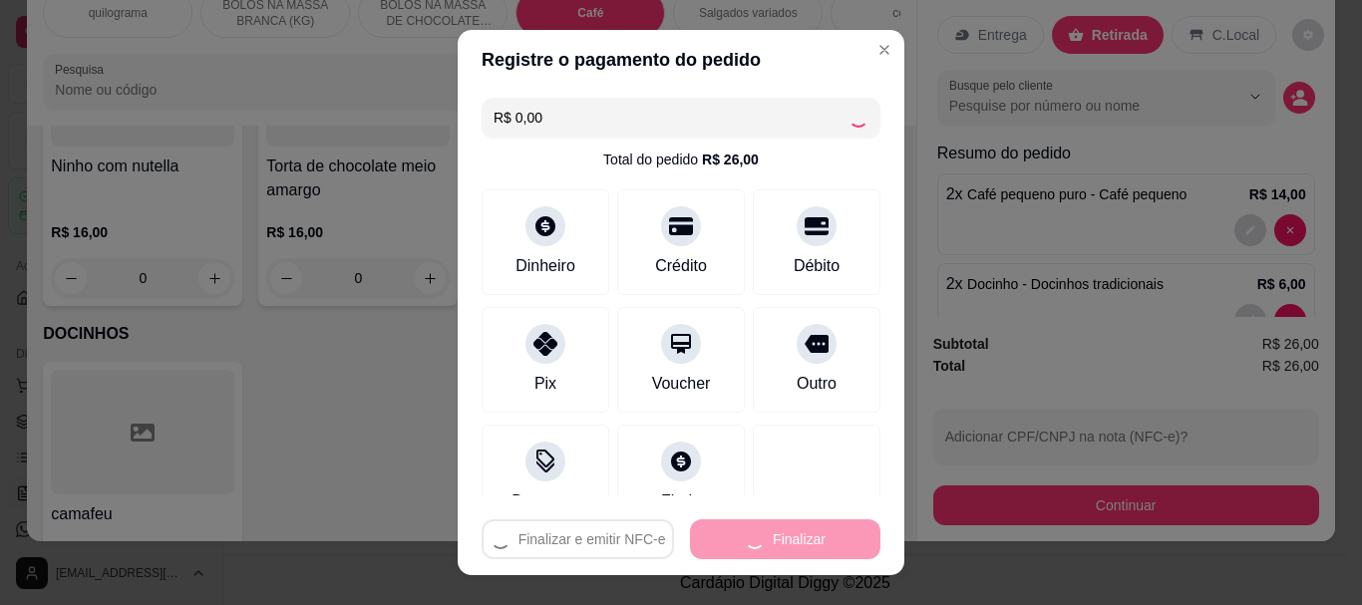
type input "0"
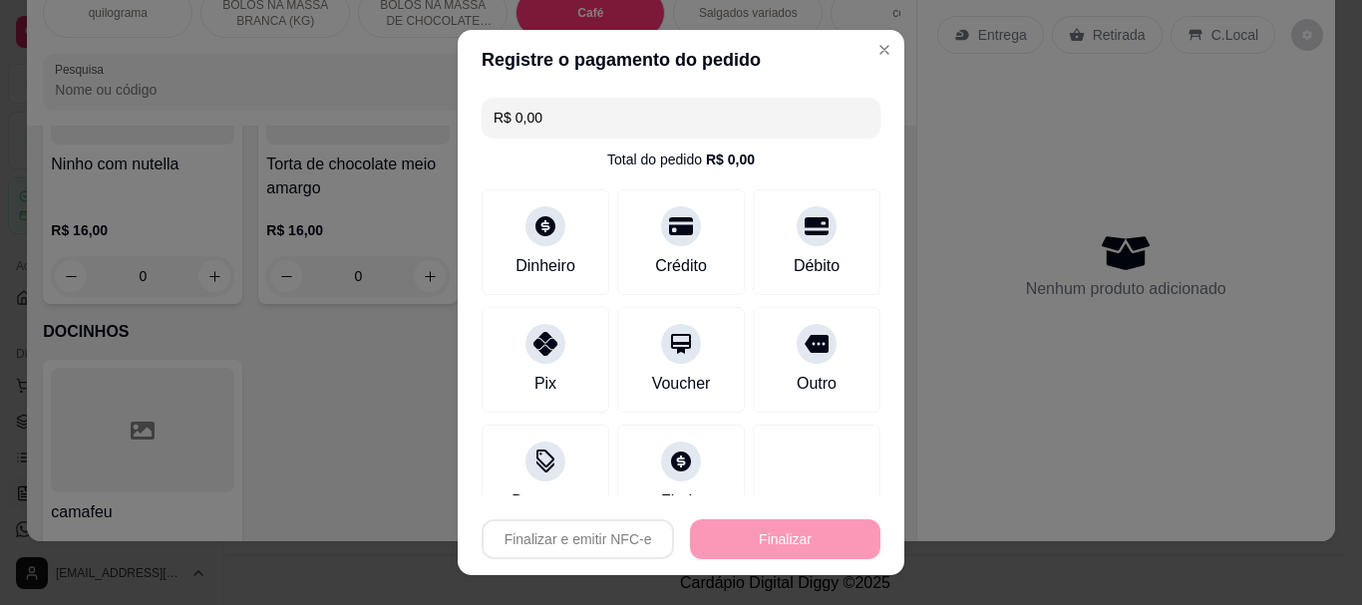
type input "-R$ 26,00"
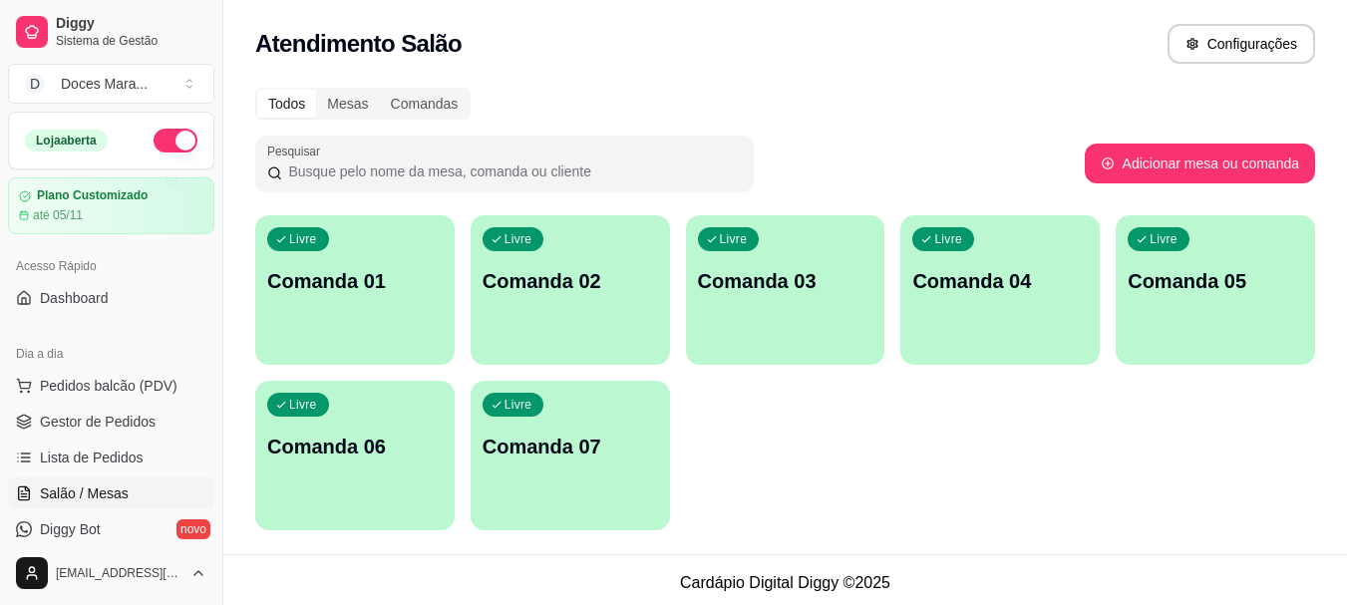
drag, startPoint x: 54, startPoint y: 388, endPoint x: 25, endPoint y: 353, distance: 45.3
click at [55, 387] on span "Pedidos balcão (PDV)" at bounding box center [109, 386] width 138 height 20
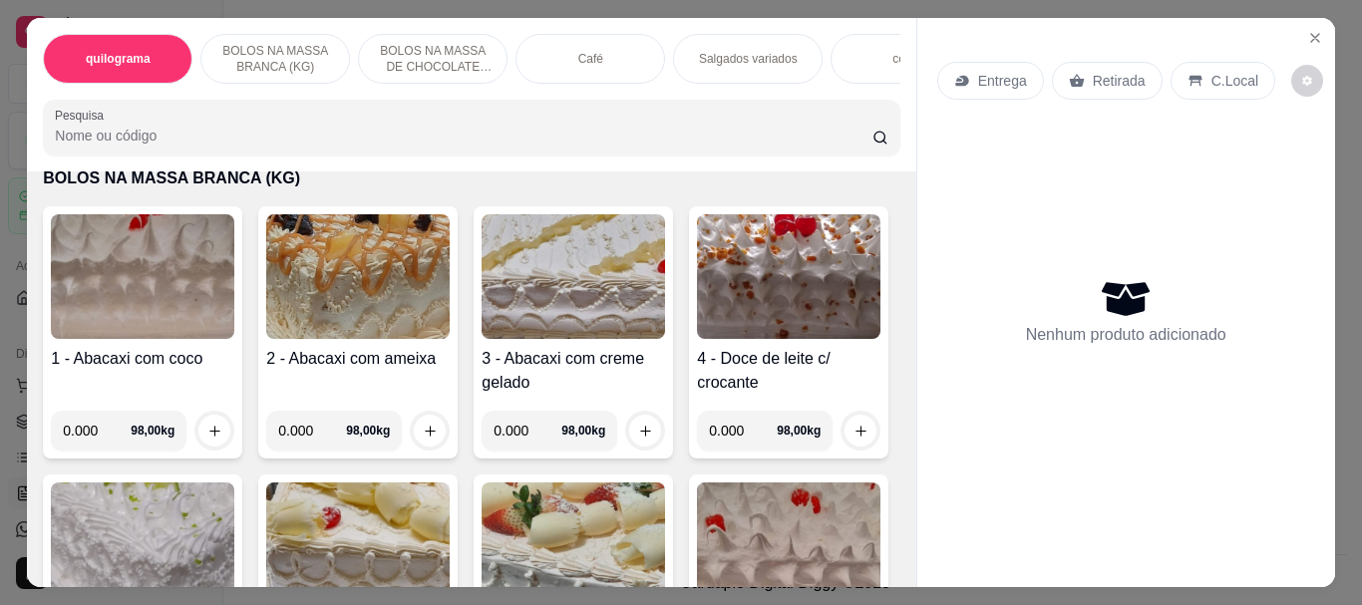
scroll to position [499, 0]
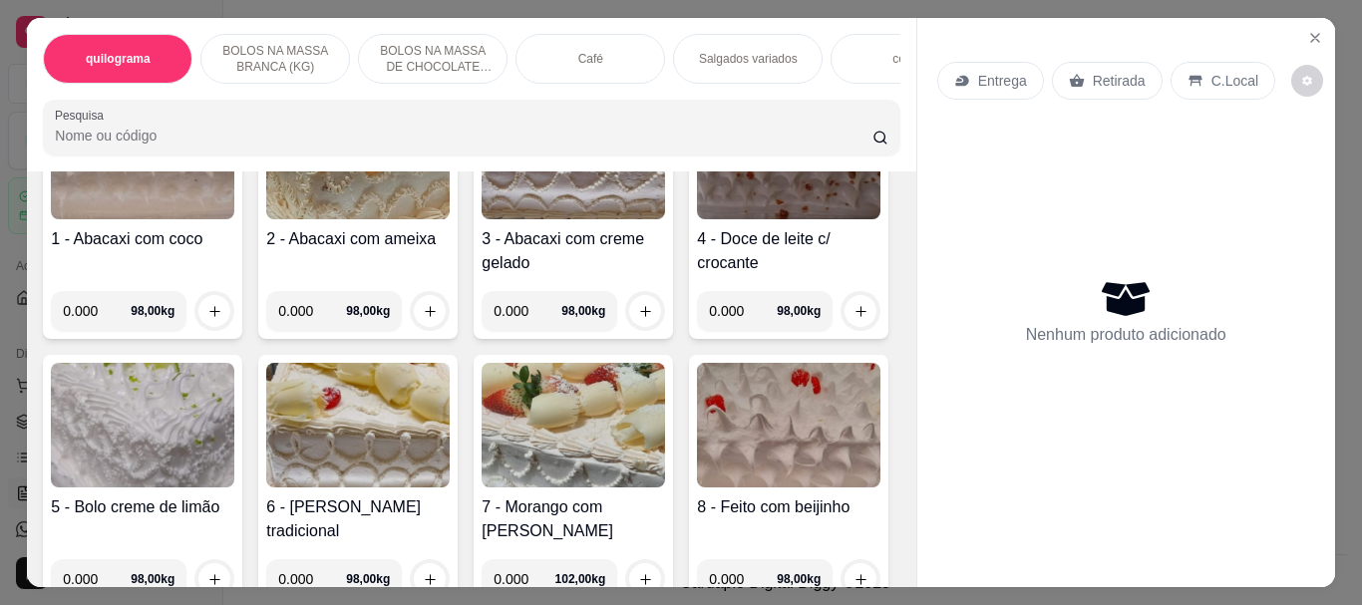
click at [450, 415] on img at bounding box center [357, 425] width 183 height 125
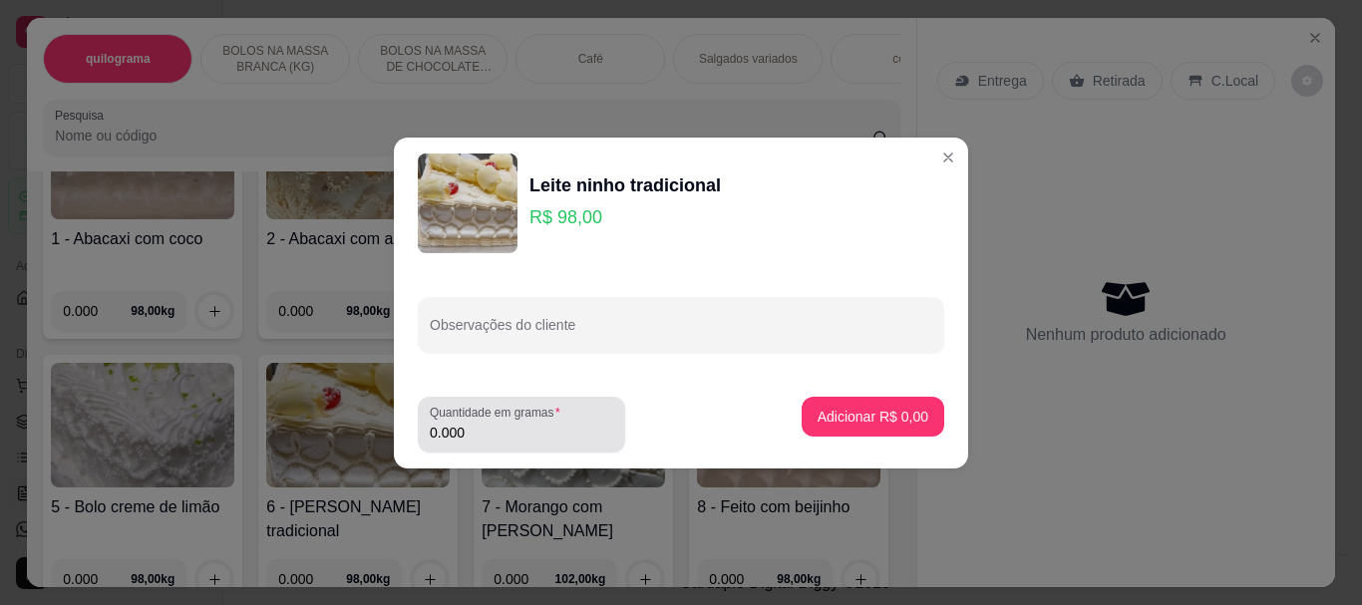
click at [495, 429] on input "0.000" at bounding box center [521, 433] width 183 height 20
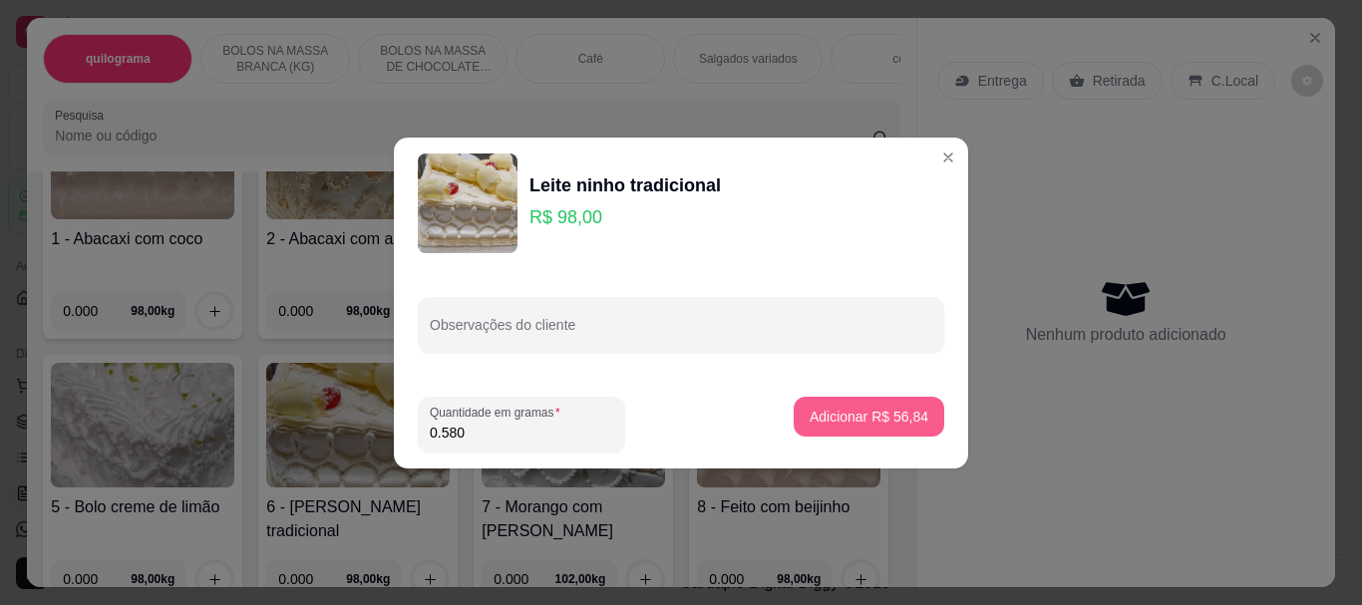
type input "0.580"
click at [822, 429] on button "Adicionar R$ 56,84" at bounding box center [869, 416] width 147 height 39
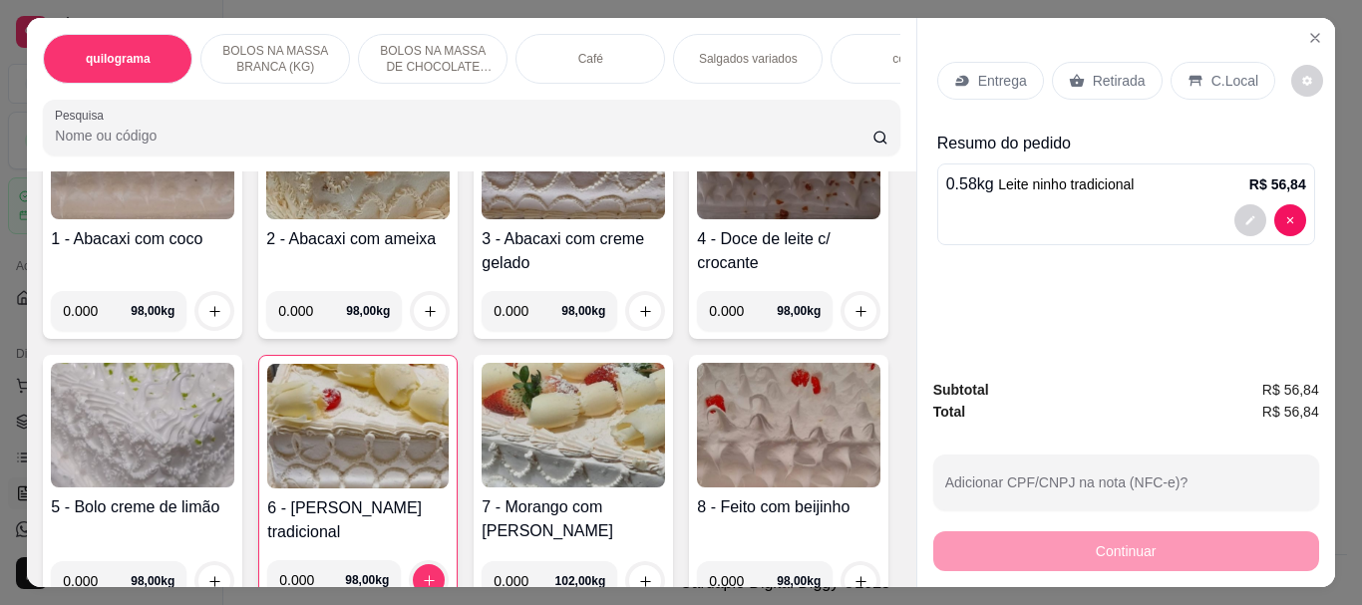
click at [1107, 72] on p "Retirada" at bounding box center [1119, 81] width 53 height 20
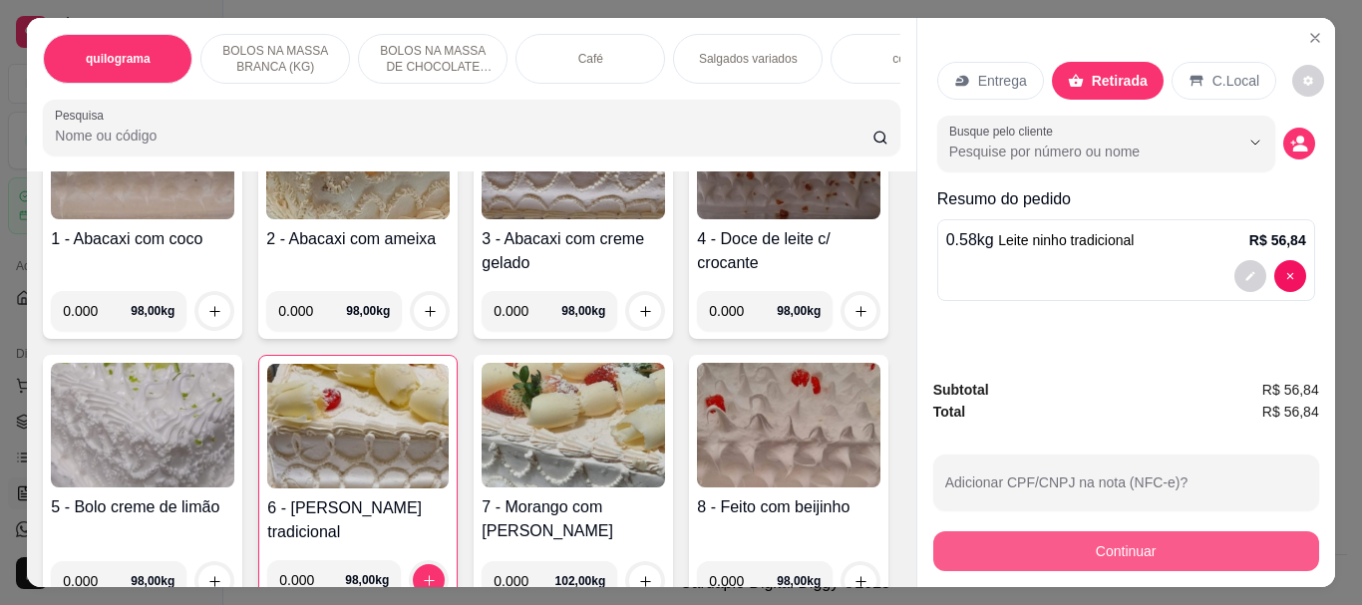
click at [1126, 546] on button "Continuar" at bounding box center [1126, 551] width 386 height 40
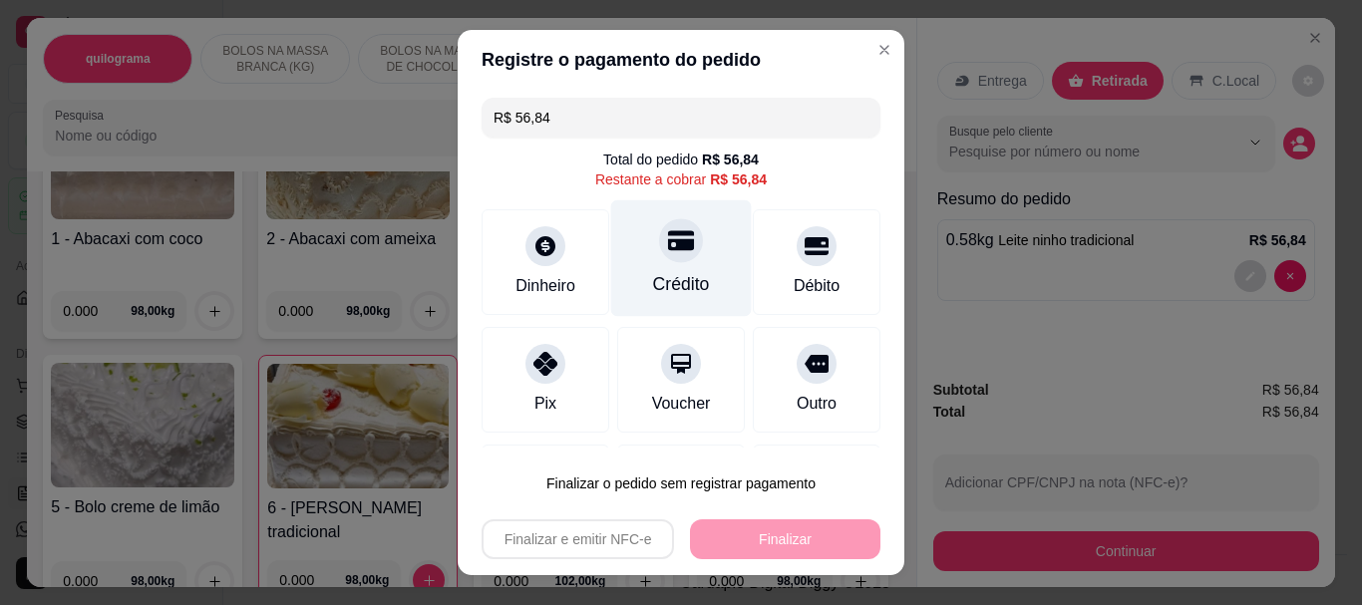
click at [653, 272] on div "Crédito" at bounding box center [681, 285] width 57 height 26
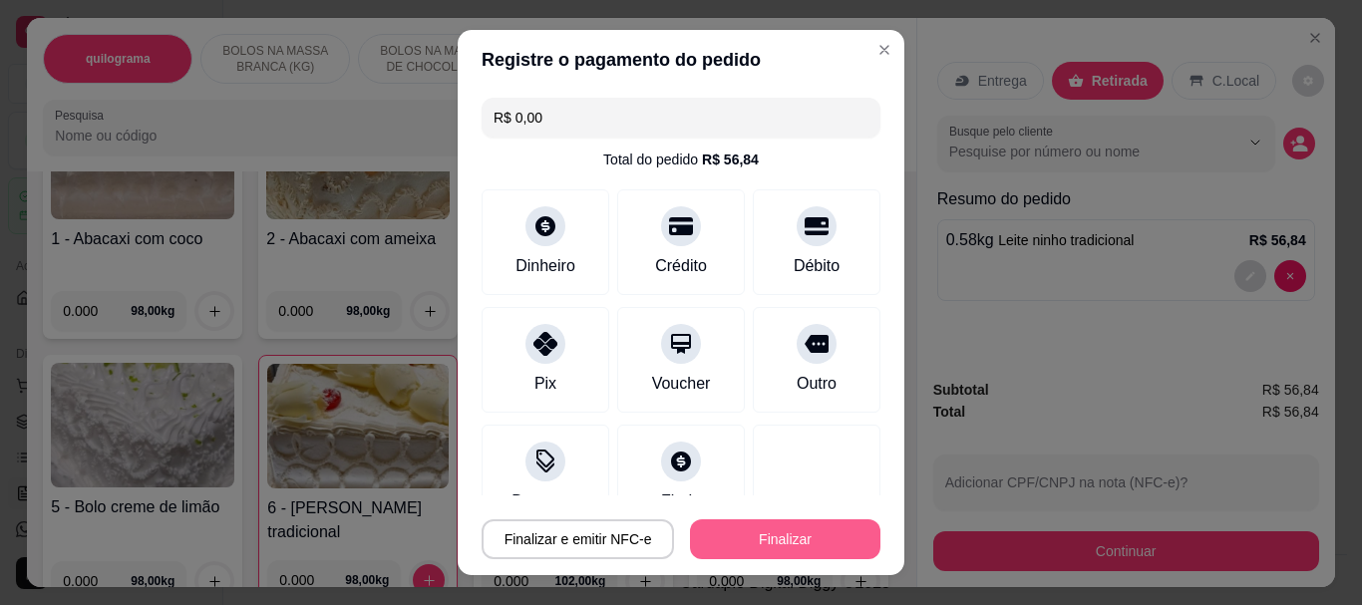
click at [739, 529] on button "Finalizar" at bounding box center [785, 540] width 190 height 40
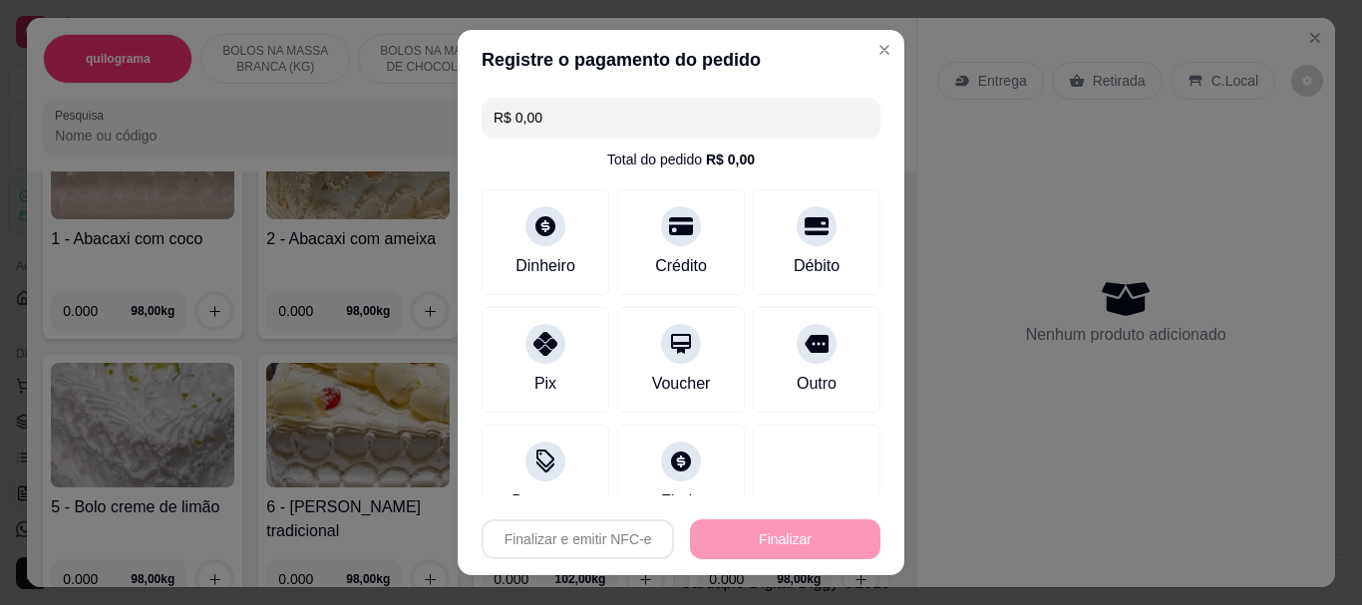
type input "-R$ 56,84"
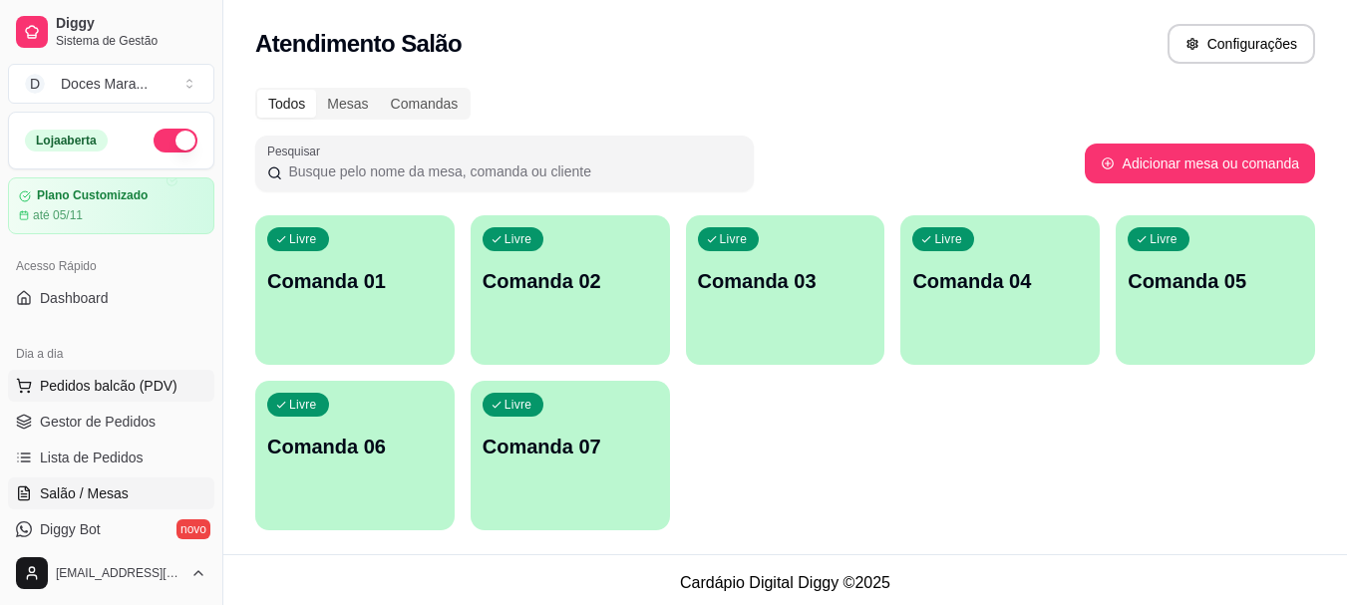
click at [65, 390] on span "Pedidos balcão (PDV)" at bounding box center [109, 386] width 138 height 20
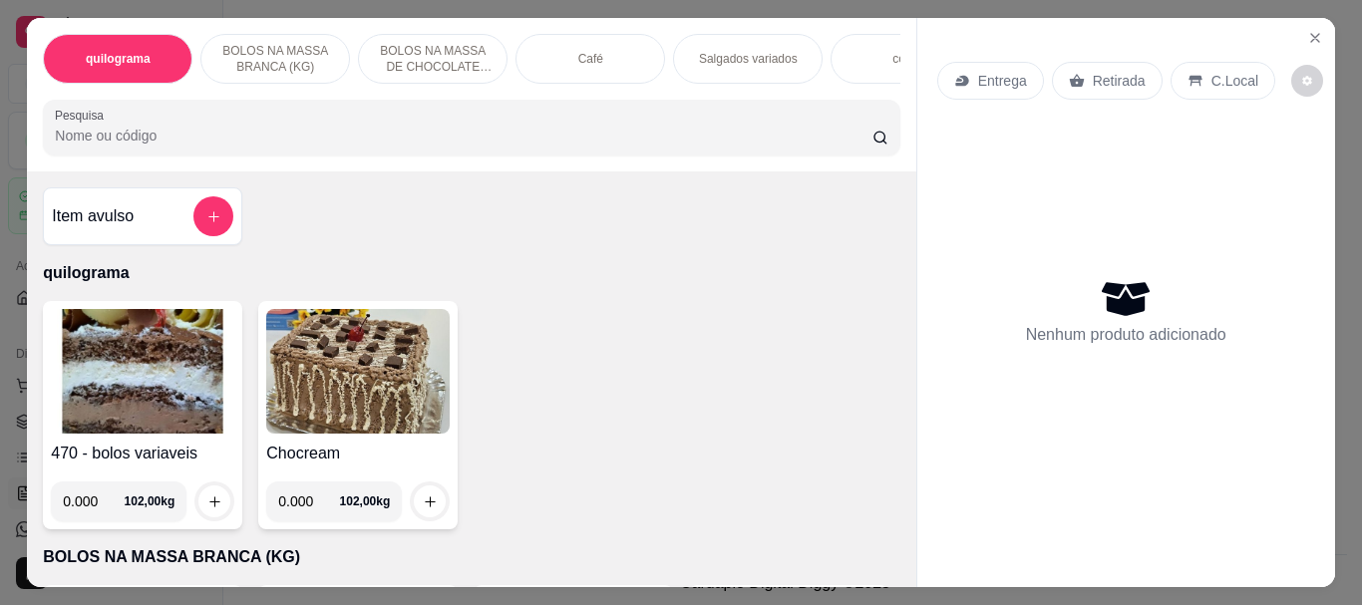
click at [615, 58] on div "Café" at bounding box center [591, 59] width 150 height 50
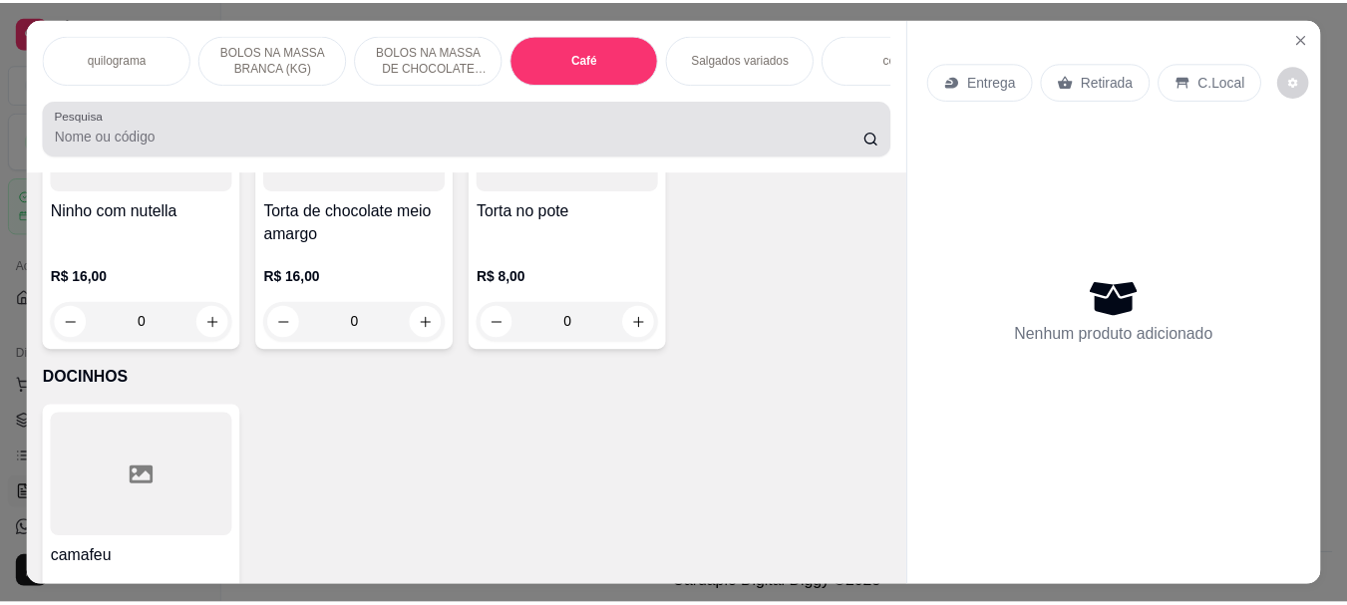
scroll to position [53, 0]
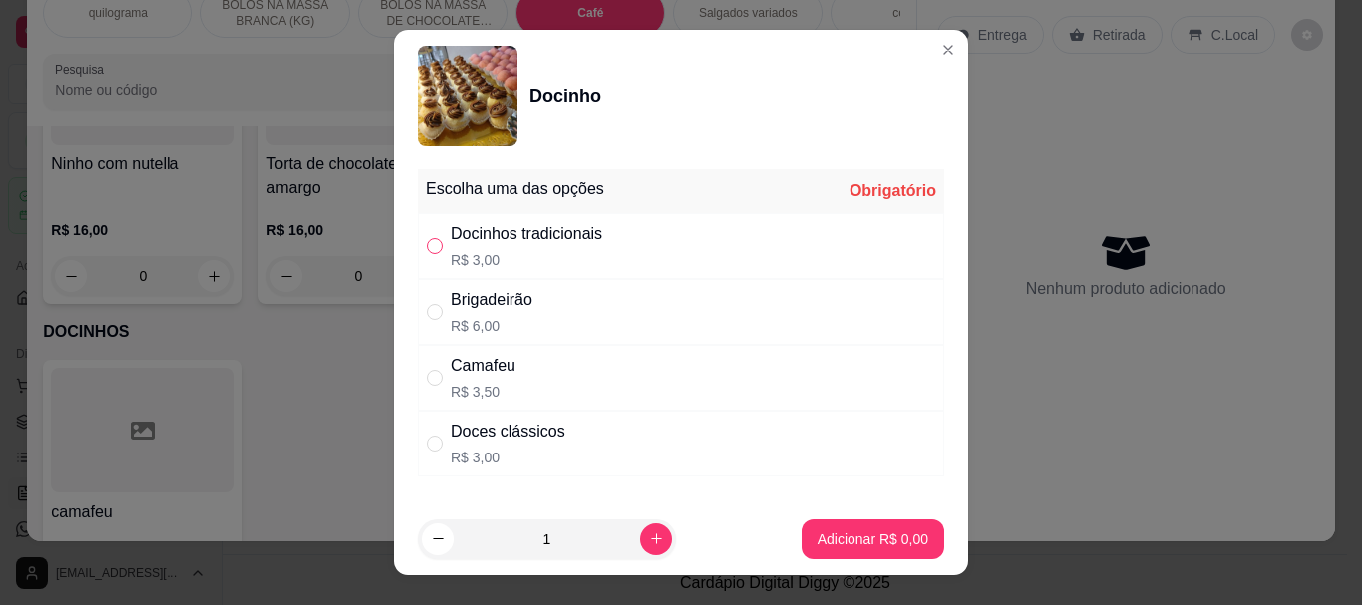
click at [429, 239] on input "" at bounding box center [435, 246] width 16 height 16
radio input "true"
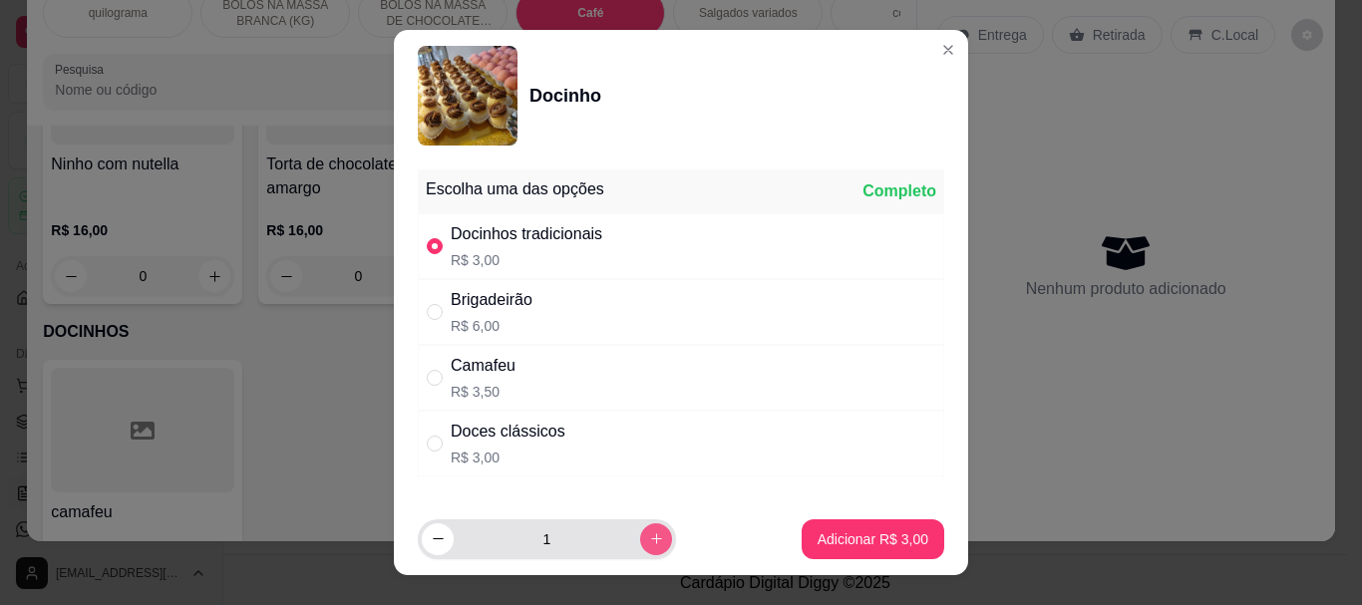
click at [649, 535] on icon "increase-product-quantity" at bounding box center [656, 538] width 15 height 15
type input "4"
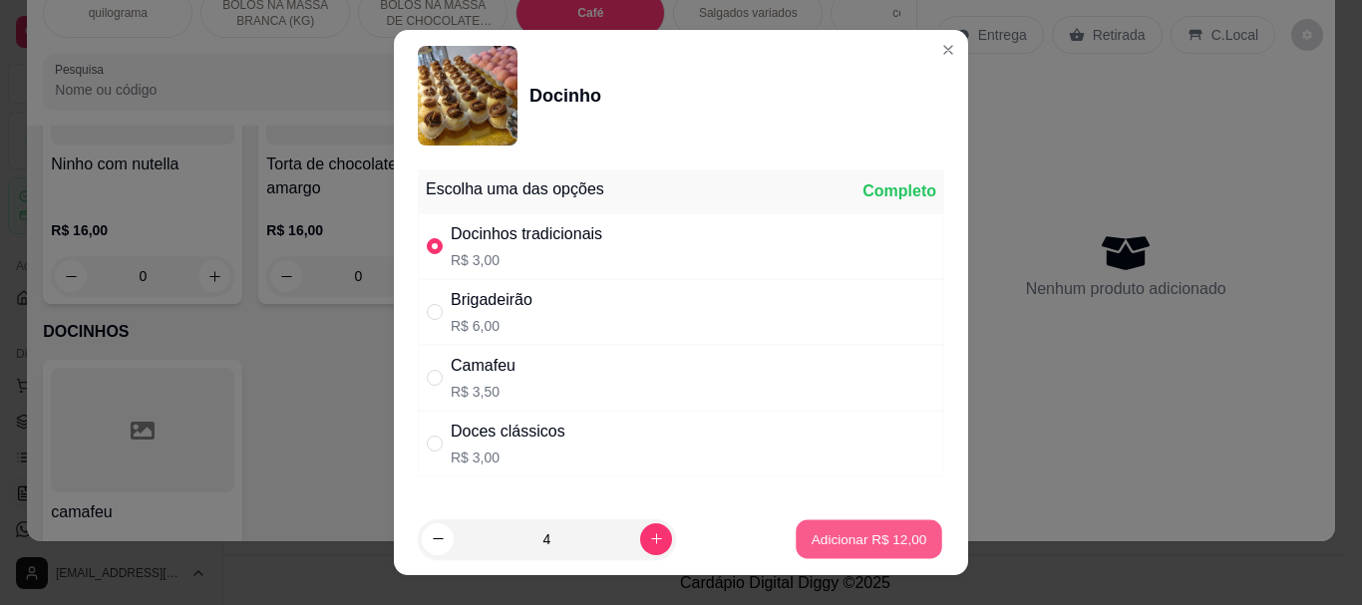
click at [810, 485] on section "Docinho Escolha uma das opções Completo Docinhos tradicionais R$ 3,00 Brigadeir…" at bounding box center [681, 302] width 574 height 544
click at [842, 533] on p "Adicionar R$ 12,00" at bounding box center [869, 539] width 119 height 20
type input "4"
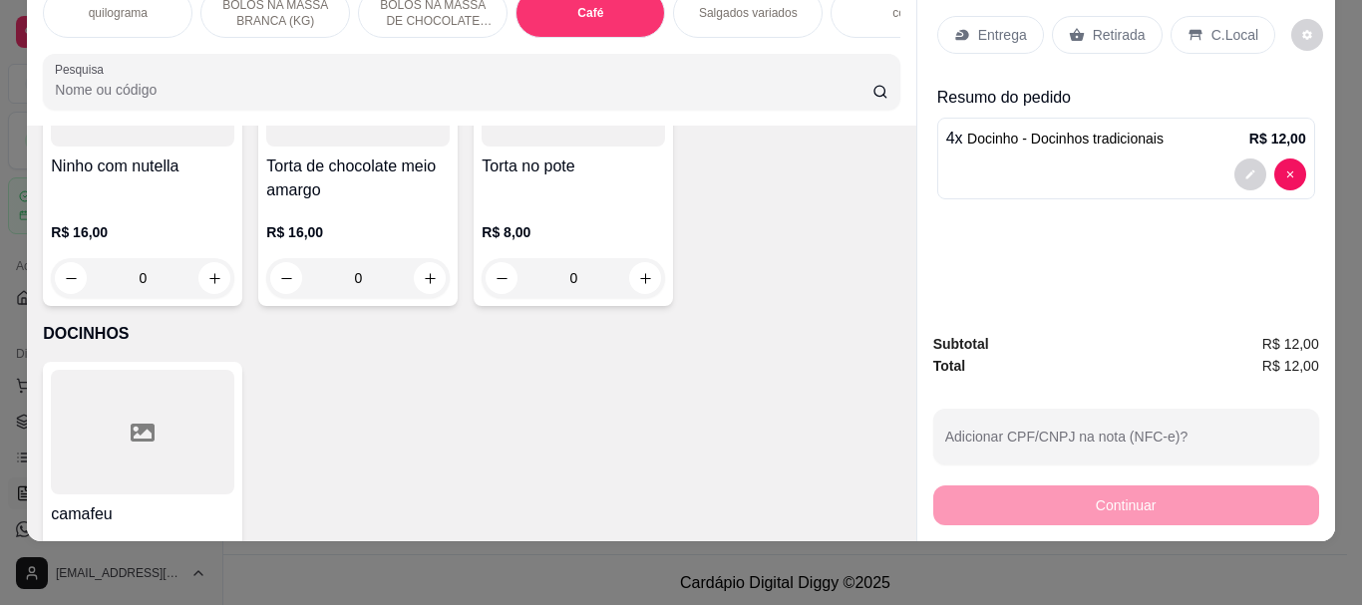
click at [1081, 24] on div "Retirada" at bounding box center [1107, 35] width 111 height 38
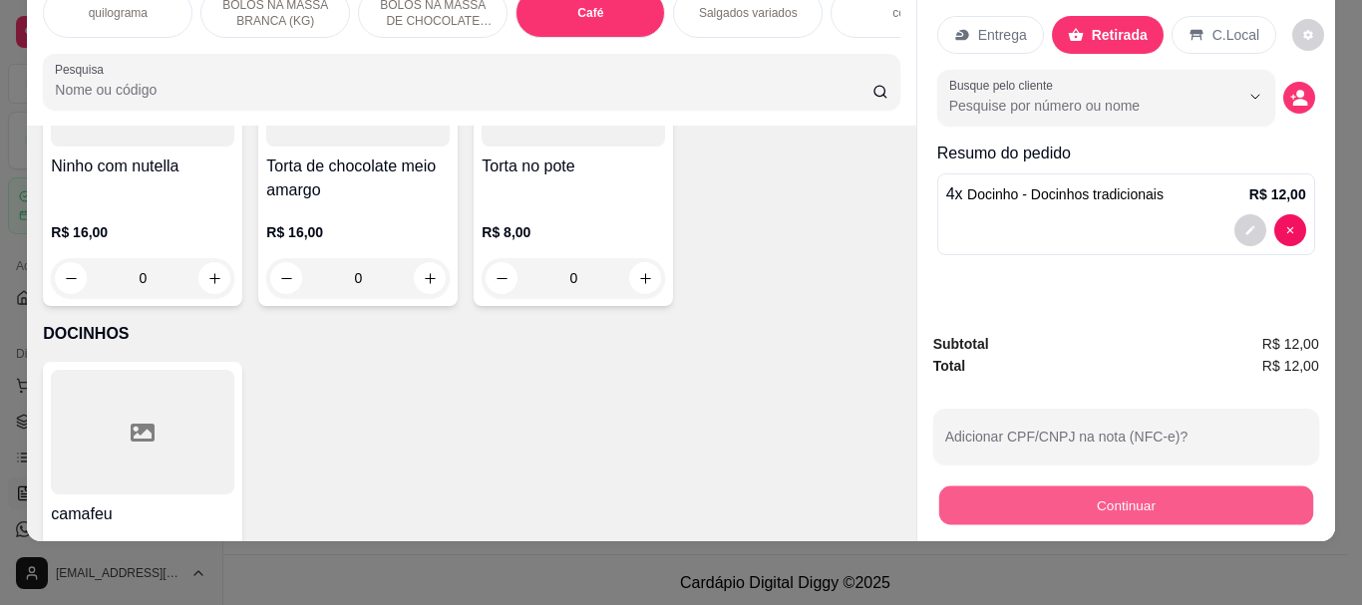
click at [1113, 494] on button "Continuar" at bounding box center [1125, 505] width 374 height 39
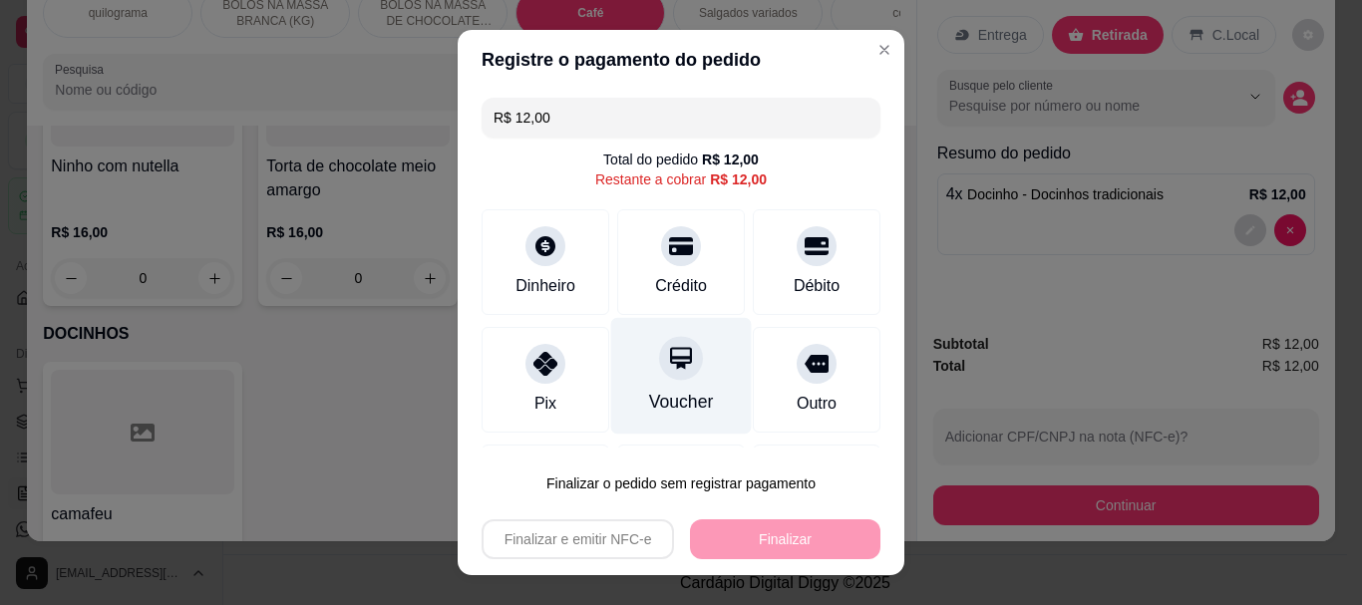
click at [659, 376] on div at bounding box center [681, 359] width 44 height 44
type input "R$ 0,00"
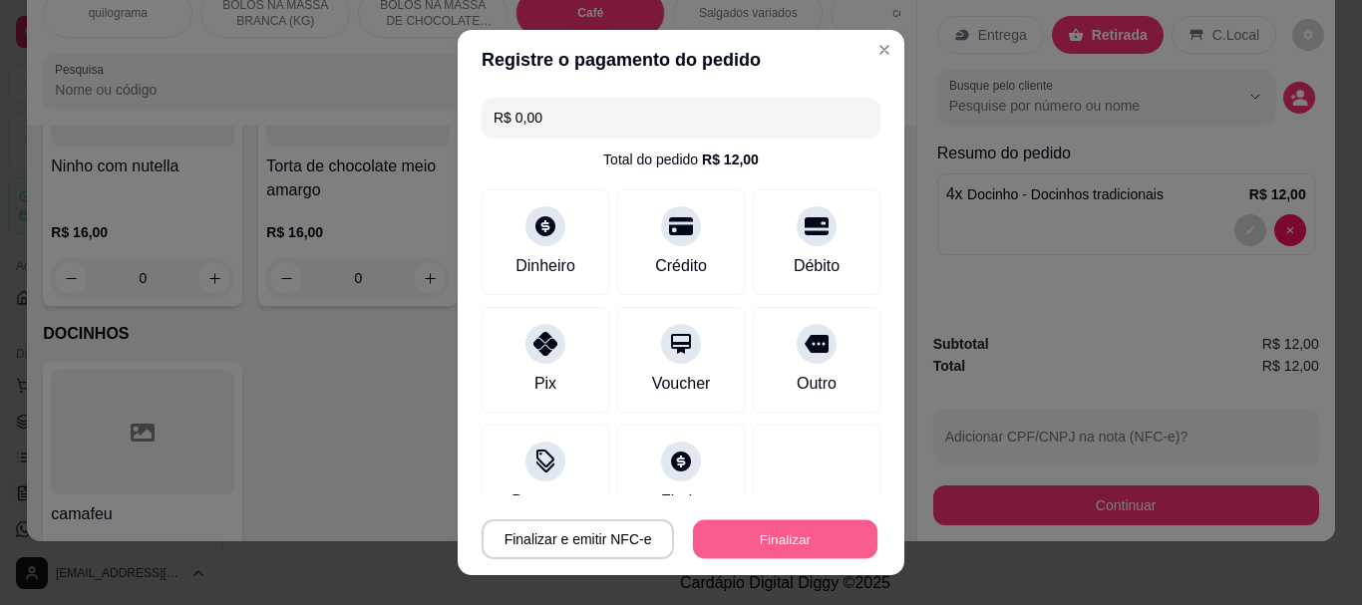
click at [781, 523] on button "Finalizar" at bounding box center [785, 539] width 184 height 39
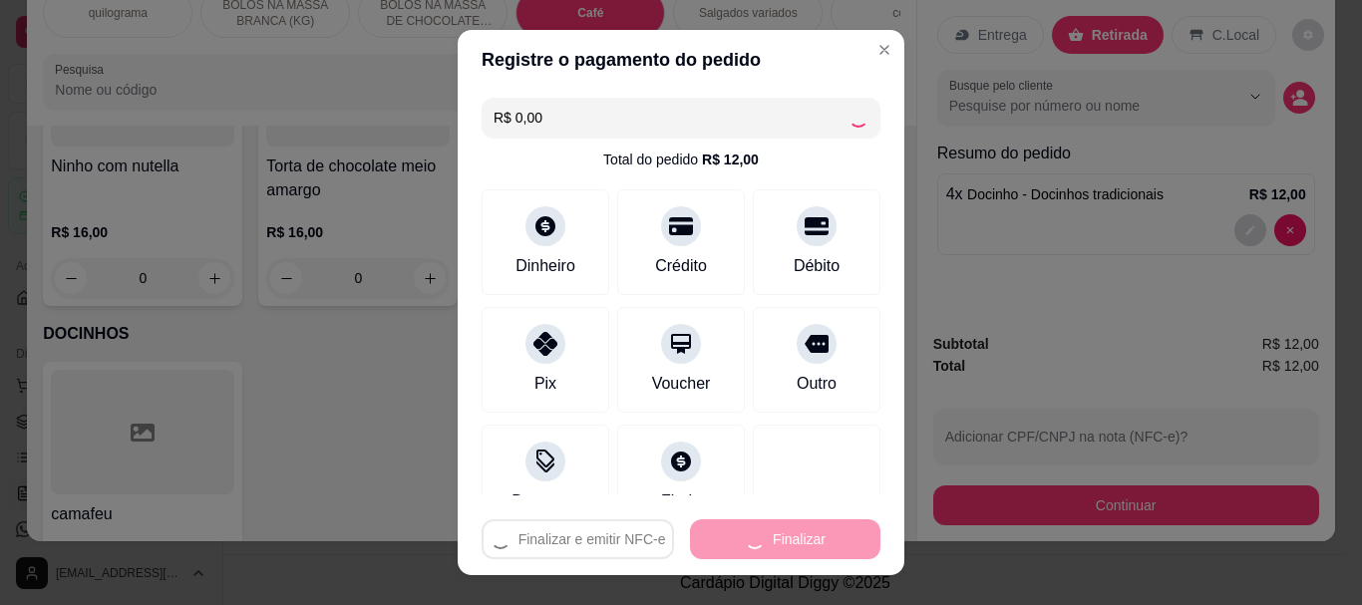
type input "0"
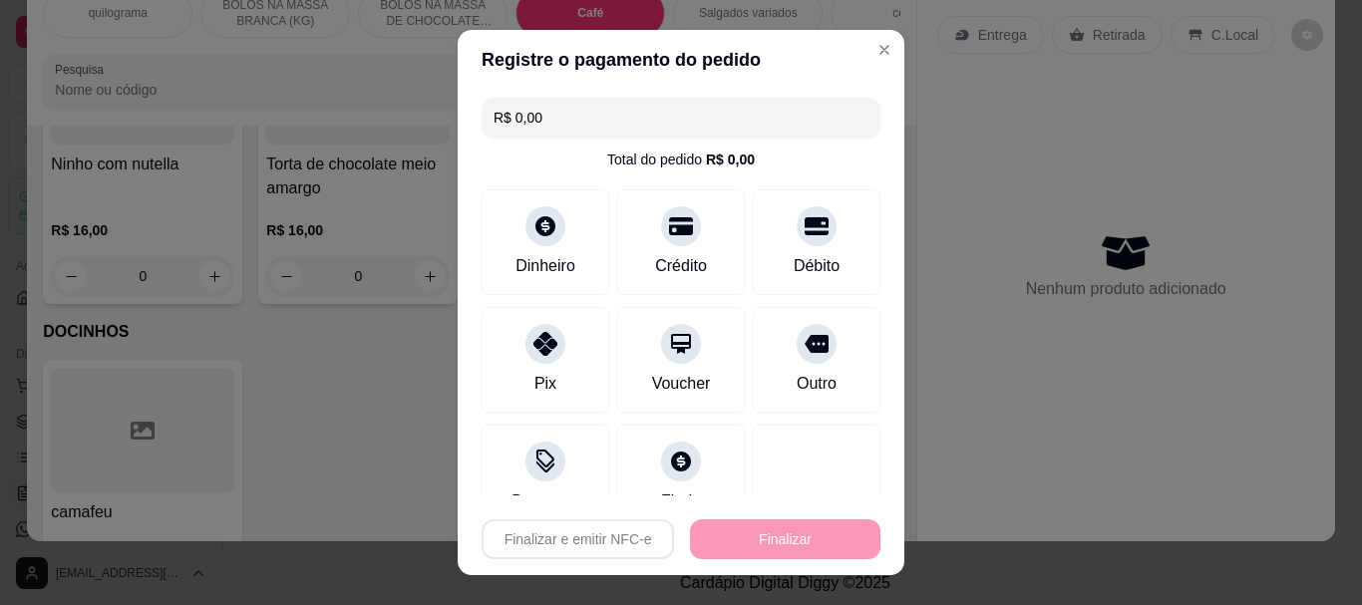
type input "-R$ 12,00"
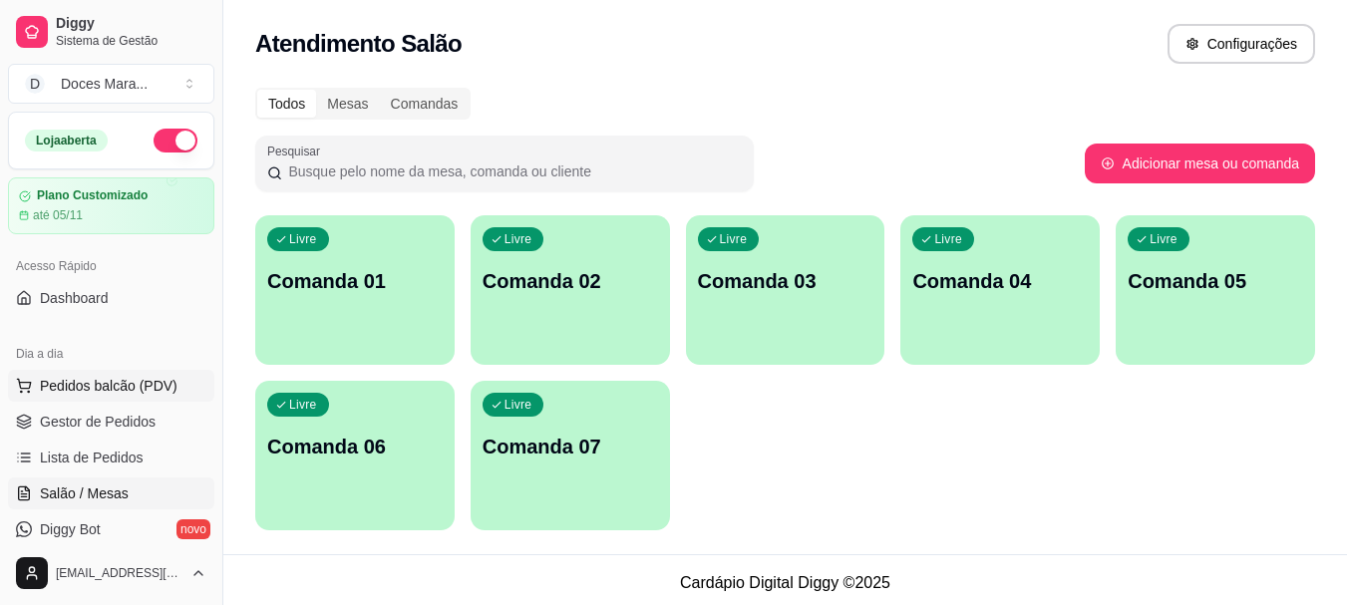
click at [146, 379] on span "Pedidos balcão (PDV)" at bounding box center [109, 386] width 138 height 20
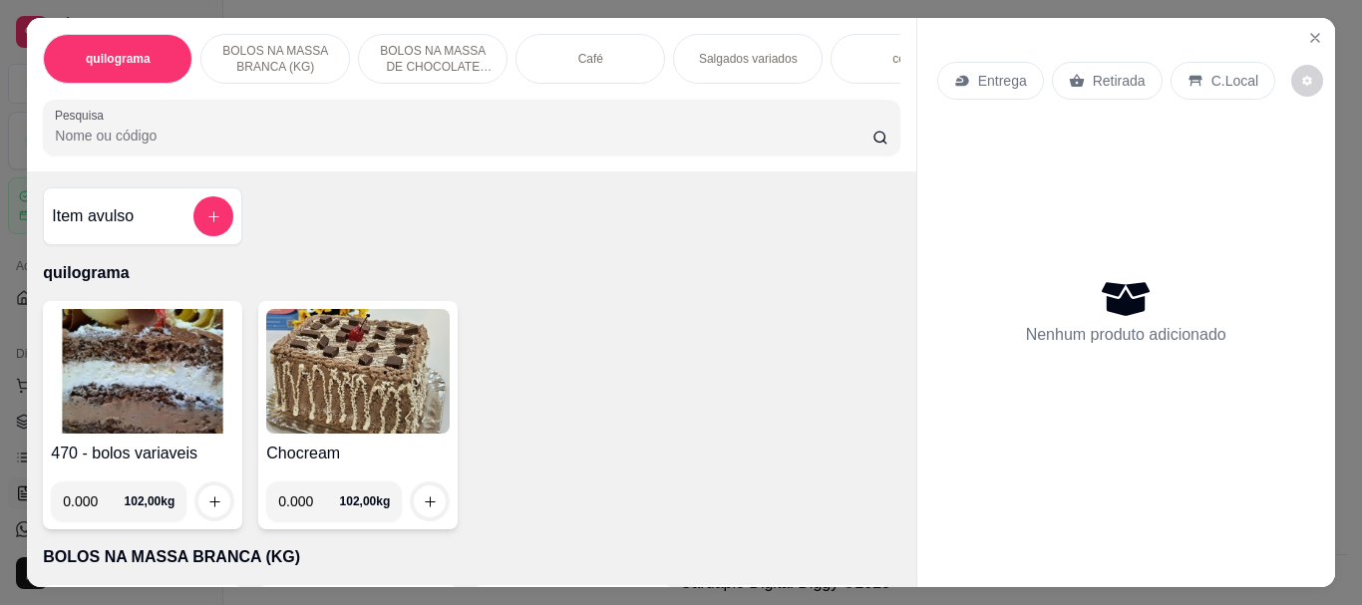
click at [329, 137] on input "Pesquisa" at bounding box center [464, 136] width 818 height 20
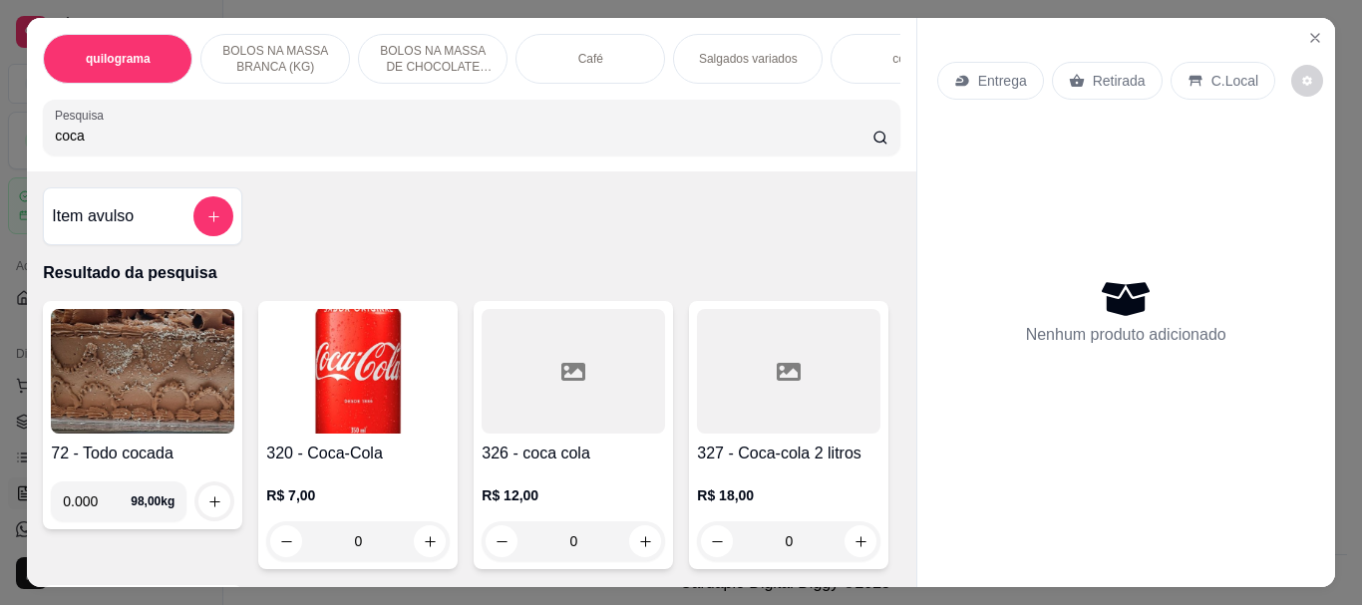
type input "coca"
click at [329, 363] on img at bounding box center [357, 371] width 183 height 125
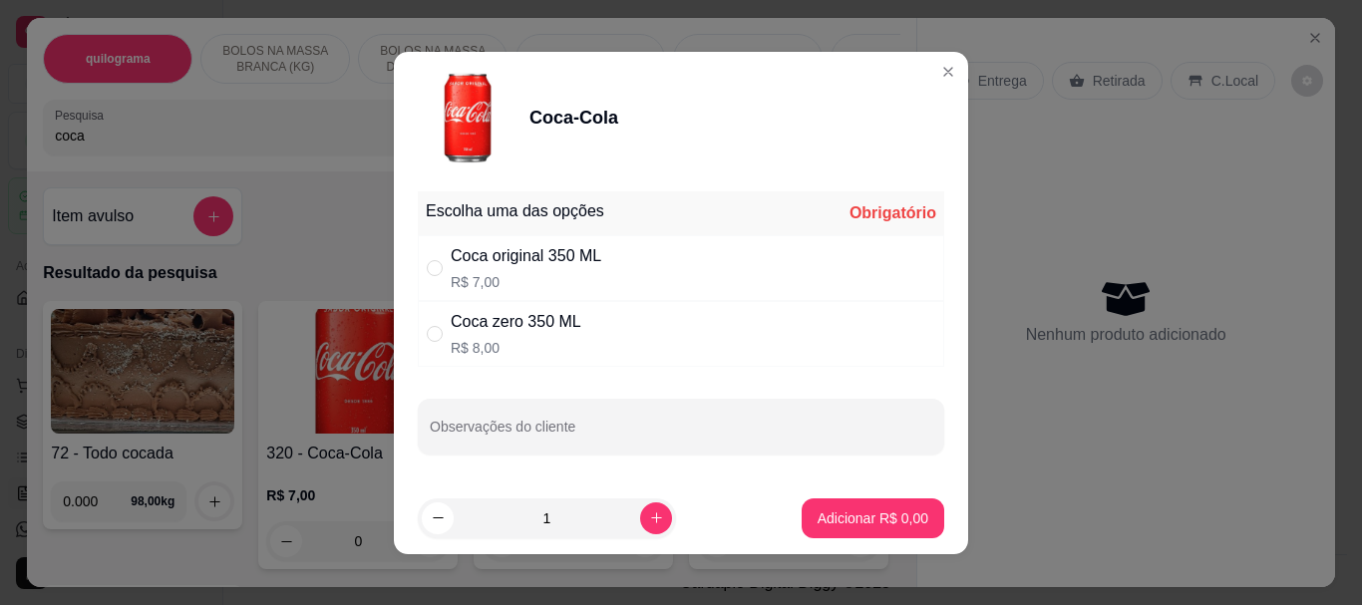
drag, startPoint x: 484, startPoint y: 253, endPoint x: 535, endPoint y: 275, distance: 56.3
click at [500, 257] on div "Coca original 350 ML" at bounding box center [526, 256] width 151 height 24
radio input "true"
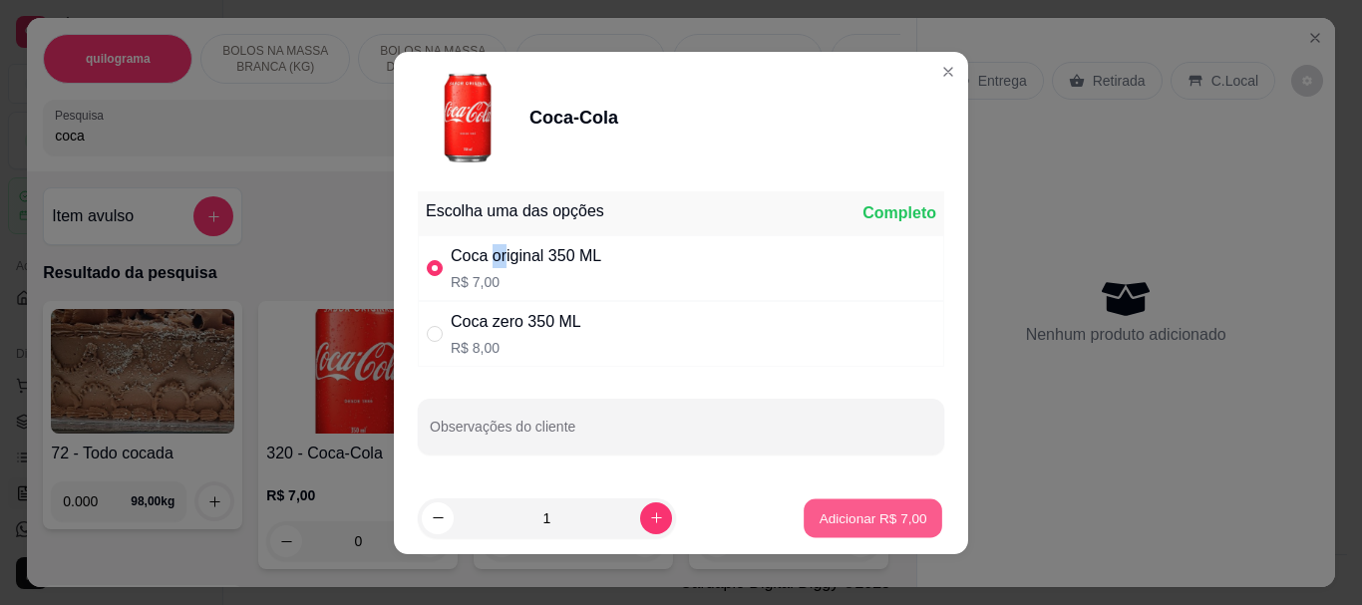
click at [841, 513] on p "Adicionar R$ 7,00" at bounding box center [873, 518] width 108 height 19
type input "1"
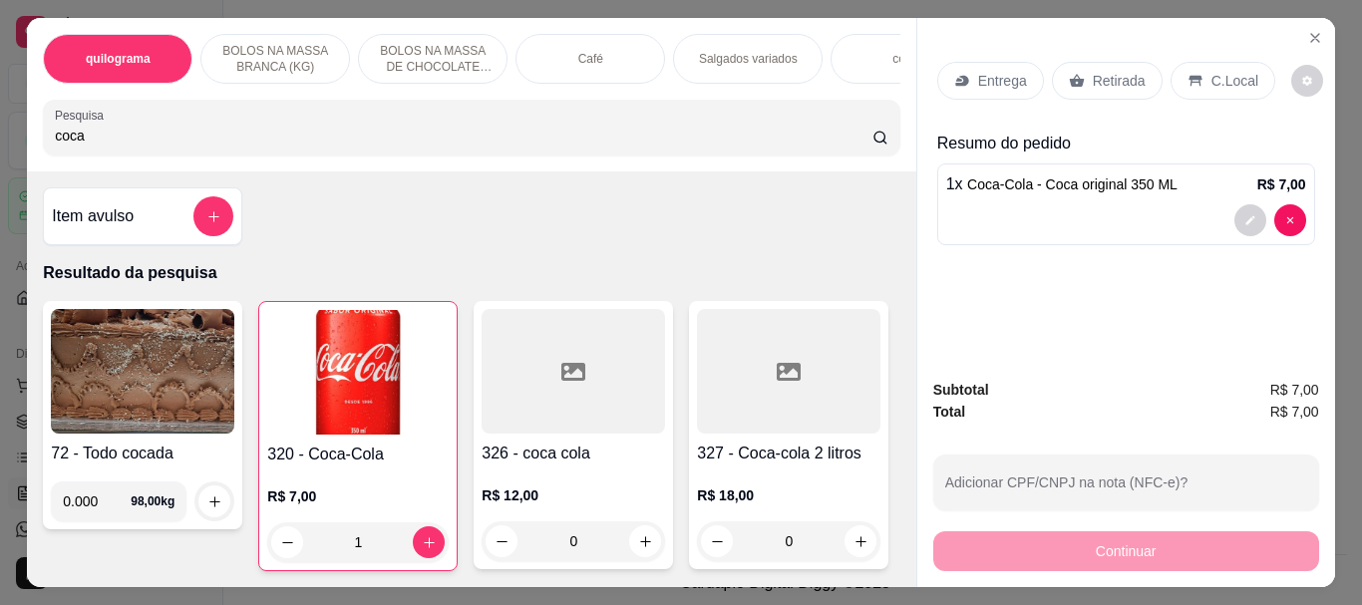
drag, startPoint x: 1198, startPoint y: 71, endPoint x: 1138, endPoint y: 414, distance: 348.2
click at [1198, 75] on div "C.Local" at bounding box center [1223, 81] width 105 height 38
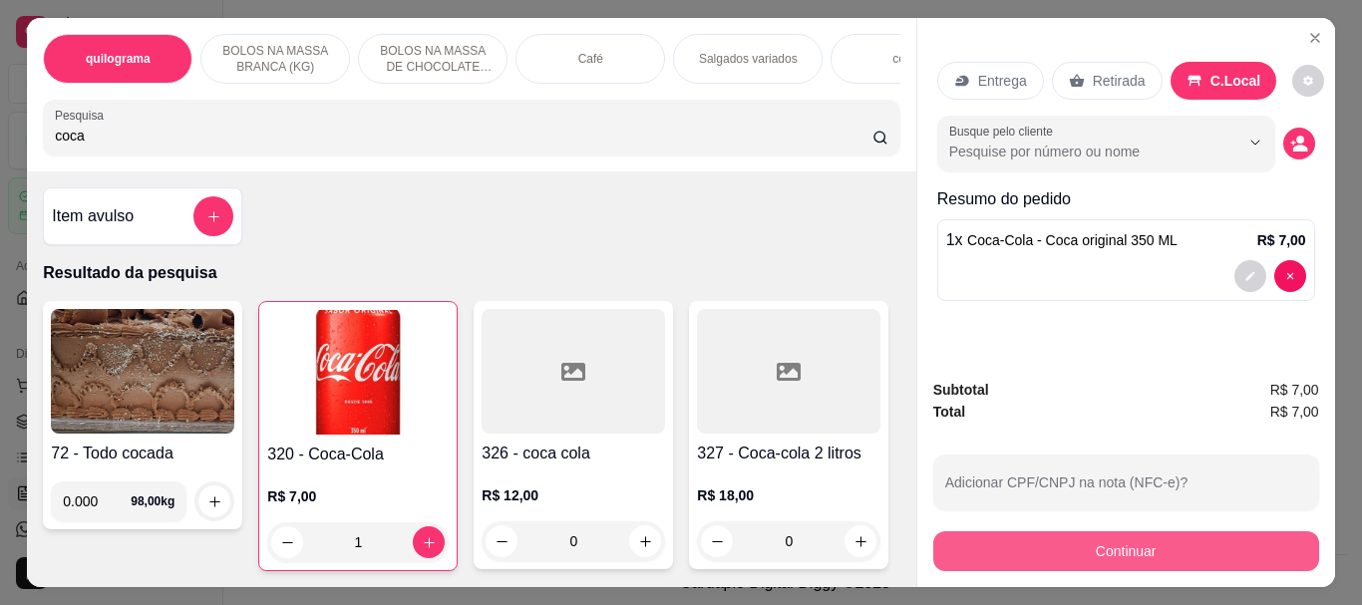
click at [1100, 553] on button "Continuar" at bounding box center [1126, 551] width 386 height 40
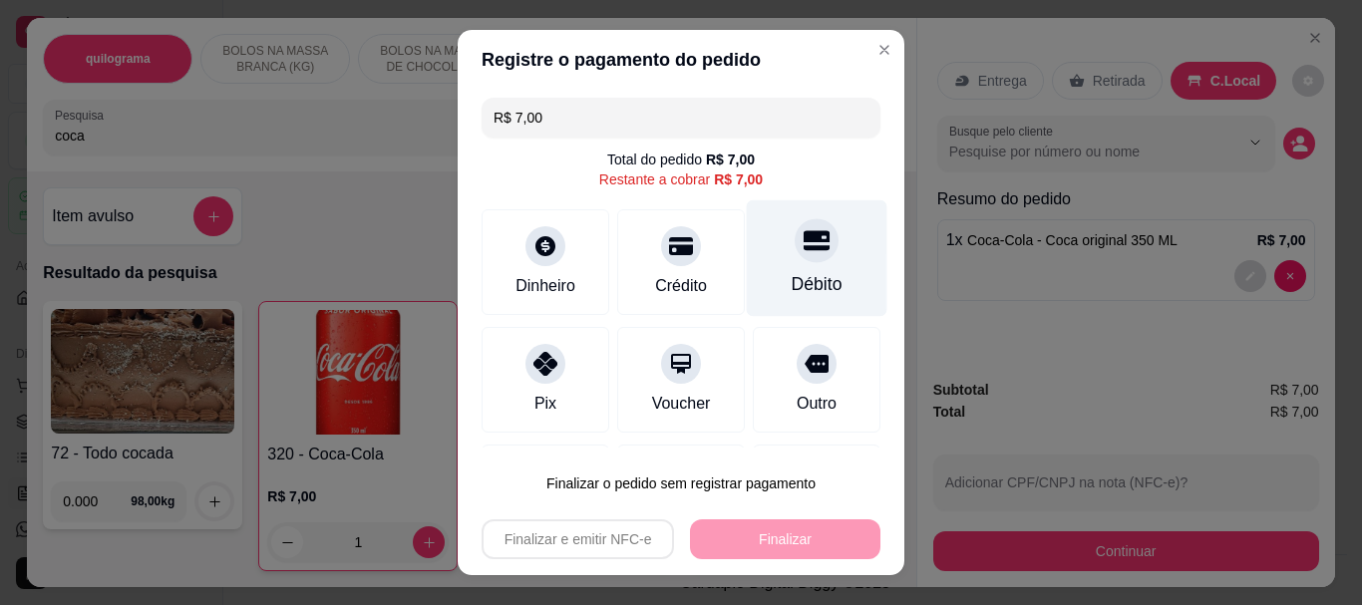
click at [804, 241] on icon at bounding box center [817, 241] width 26 height 20
type input "R$ 0,00"
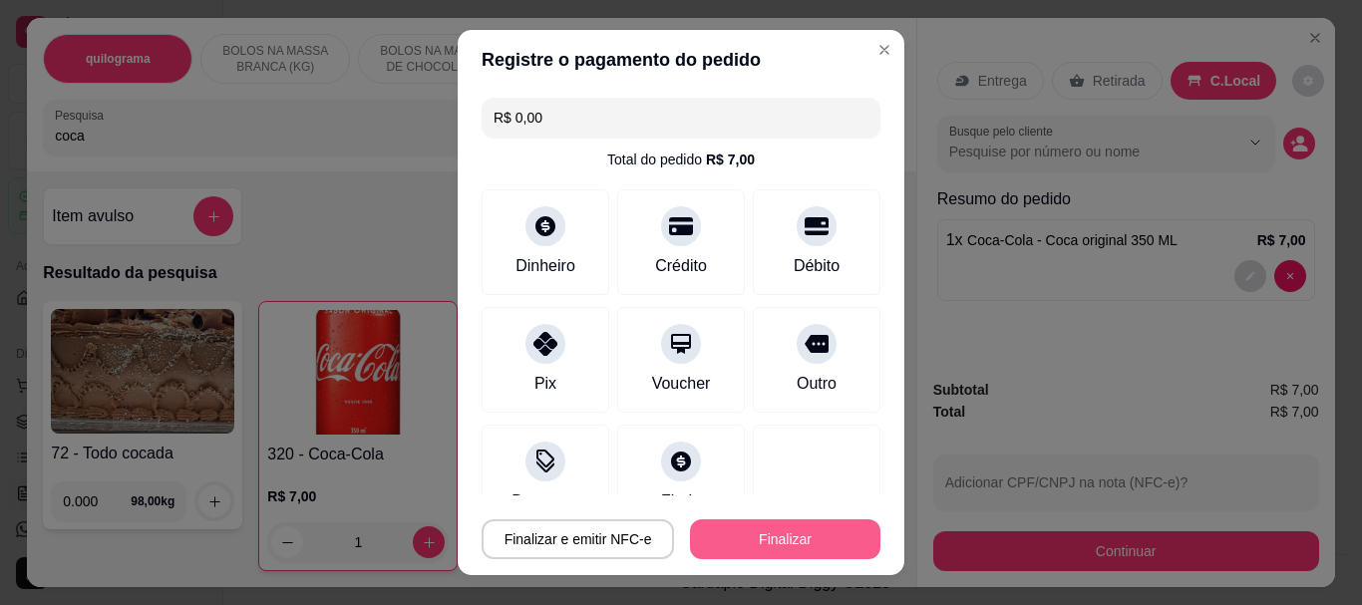
click at [786, 544] on button "Finalizar" at bounding box center [785, 540] width 190 height 40
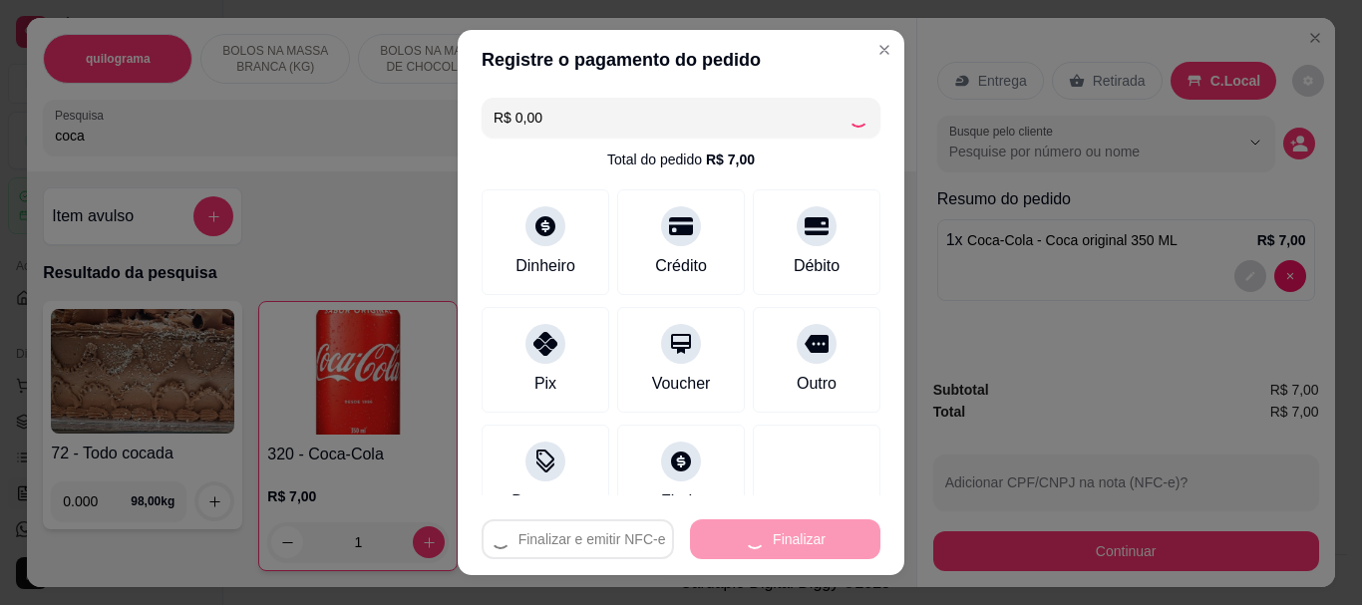
type input "0"
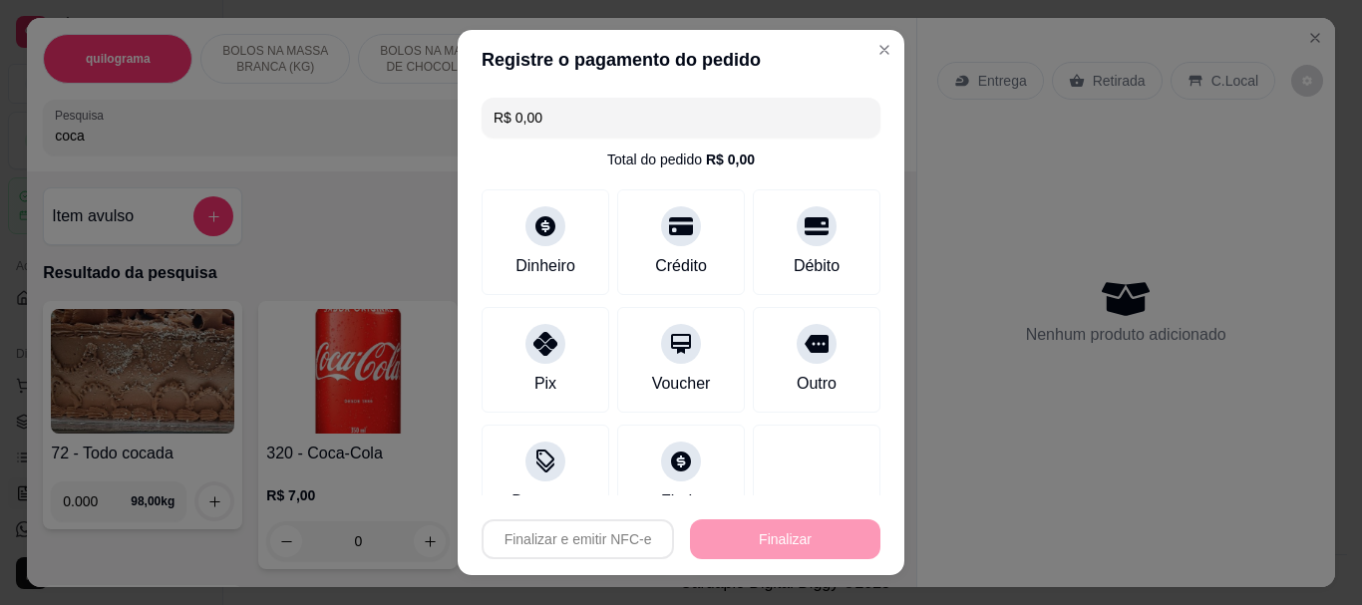
type input "-R$ 7,00"
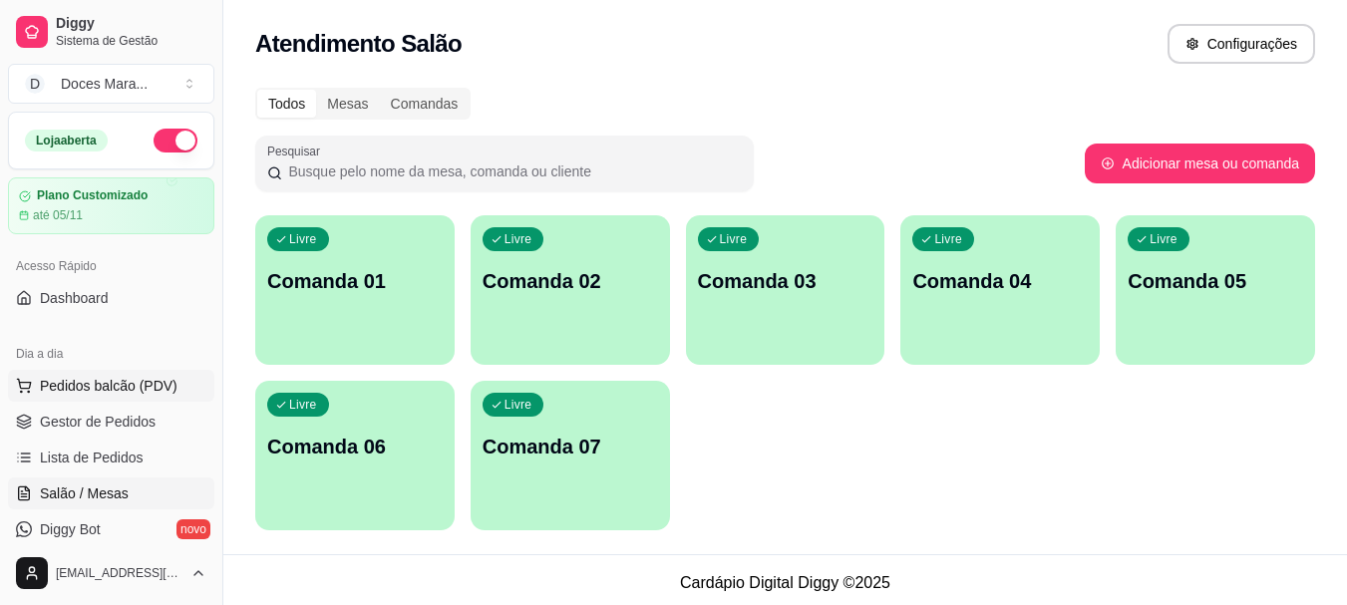
click at [113, 386] on span "Pedidos balcão (PDV)" at bounding box center [109, 386] width 138 height 20
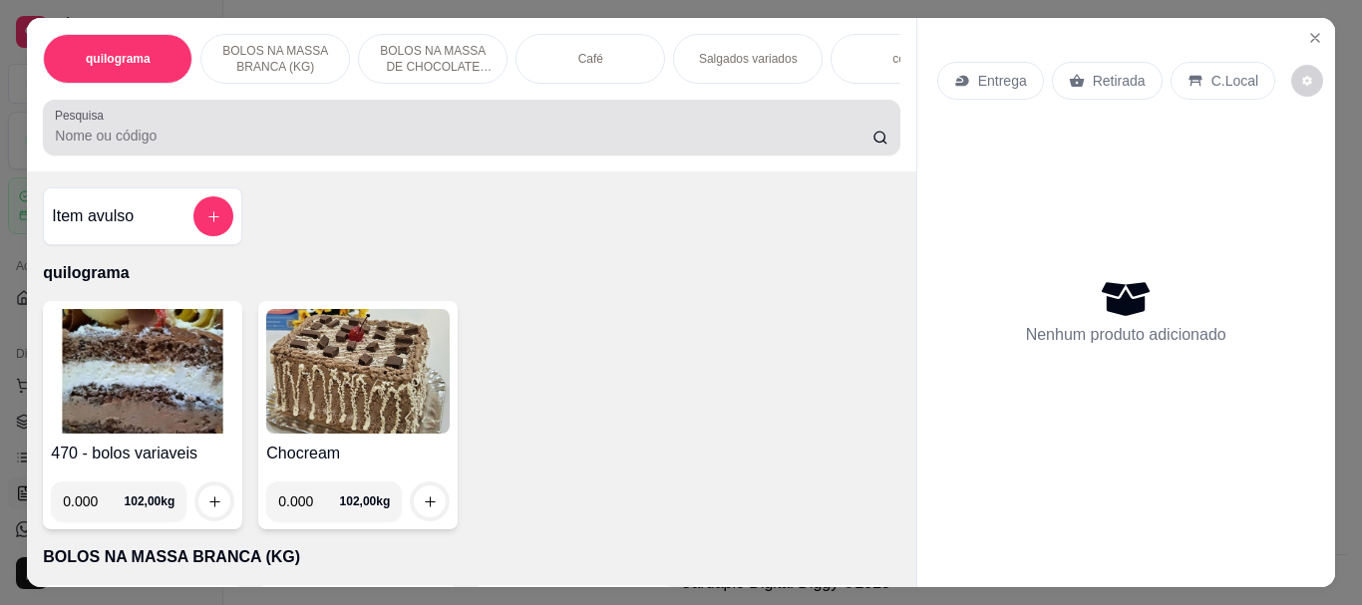
click at [214, 138] on input "Pesquisa" at bounding box center [464, 136] width 818 height 20
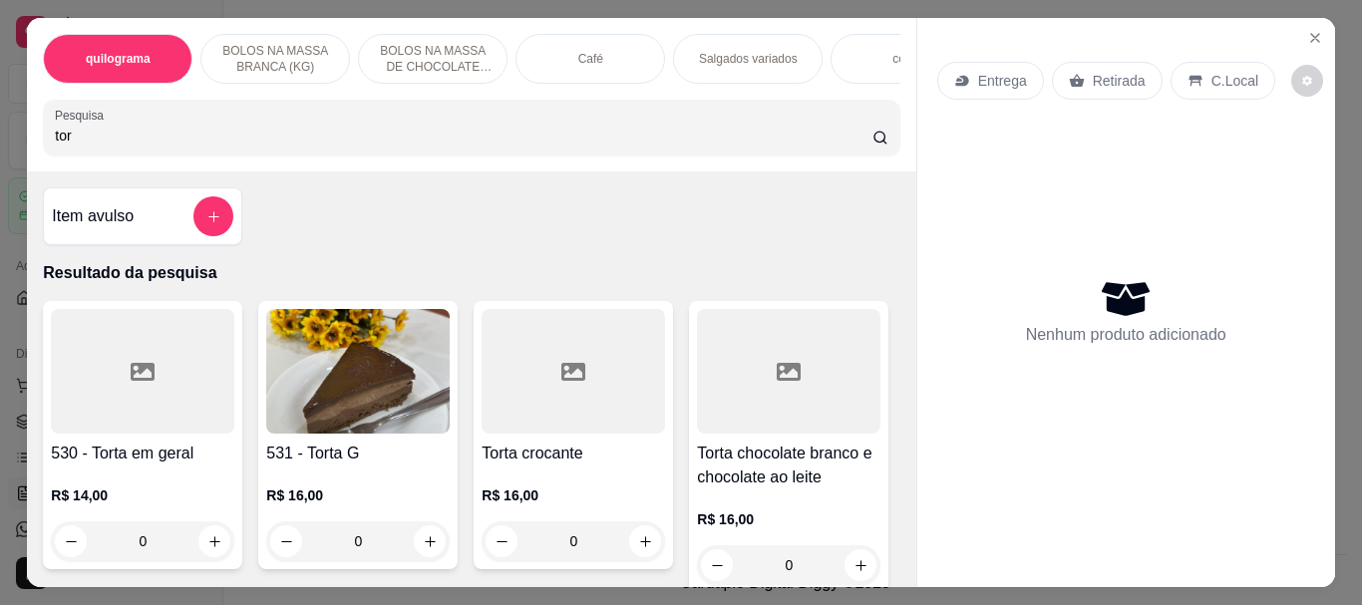
type input "tor"
click at [358, 397] on img at bounding box center [357, 371] width 183 height 125
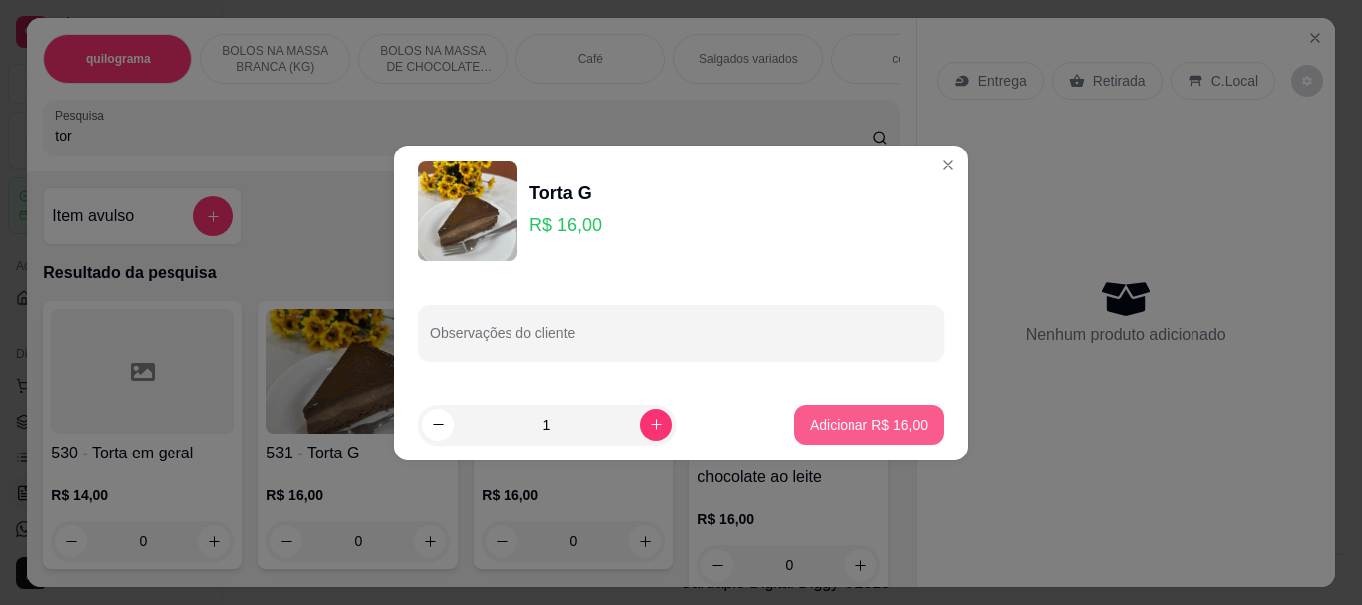
click at [824, 415] on p "Adicionar R$ 16,00" at bounding box center [869, 425] width 119 height 20
type input "1"
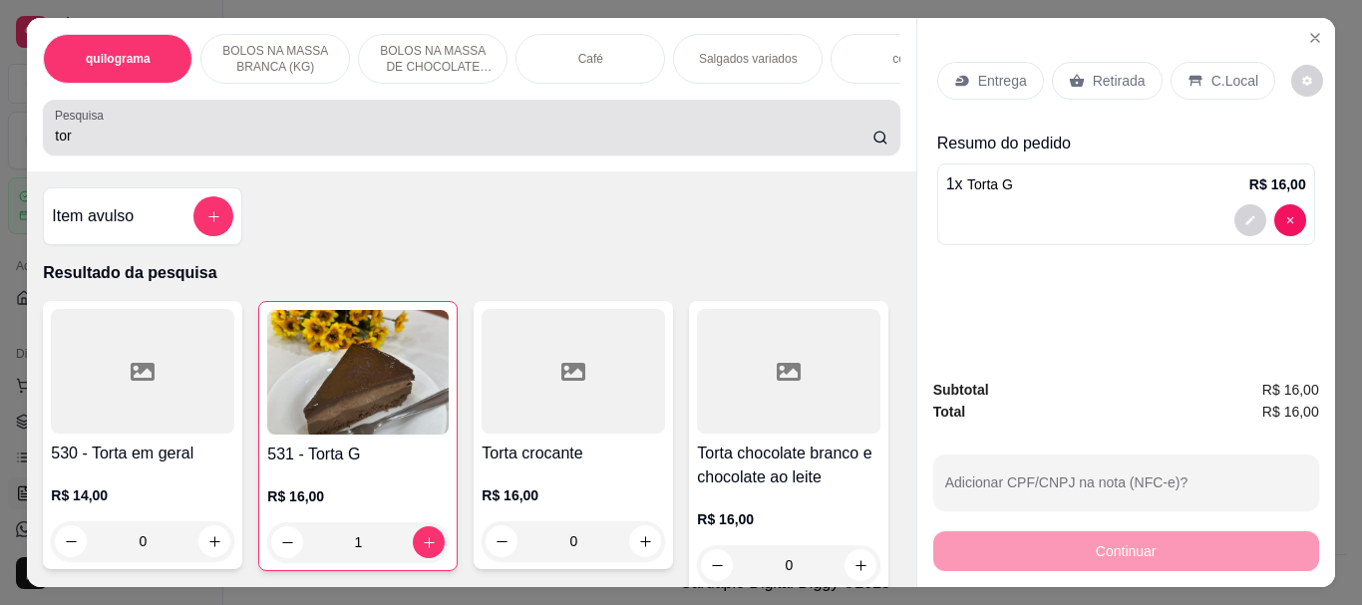
click at [515, 133] on input "tor" at bounding box center [464, 136] width 818 height 20
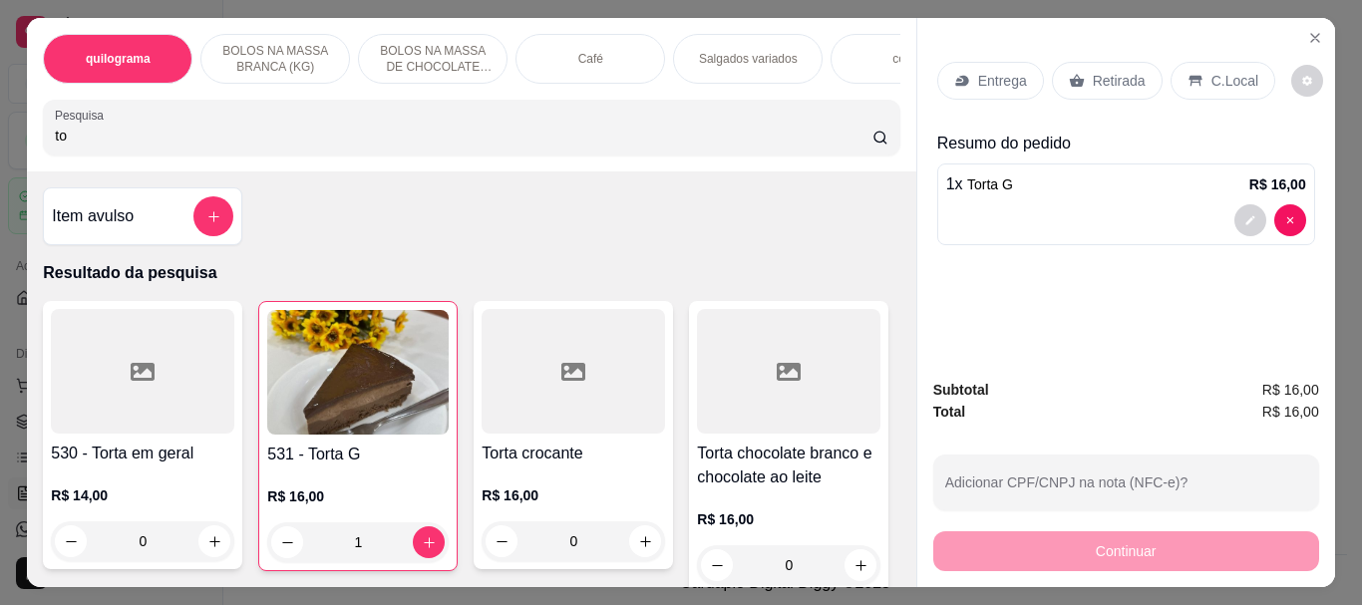
type input "t"
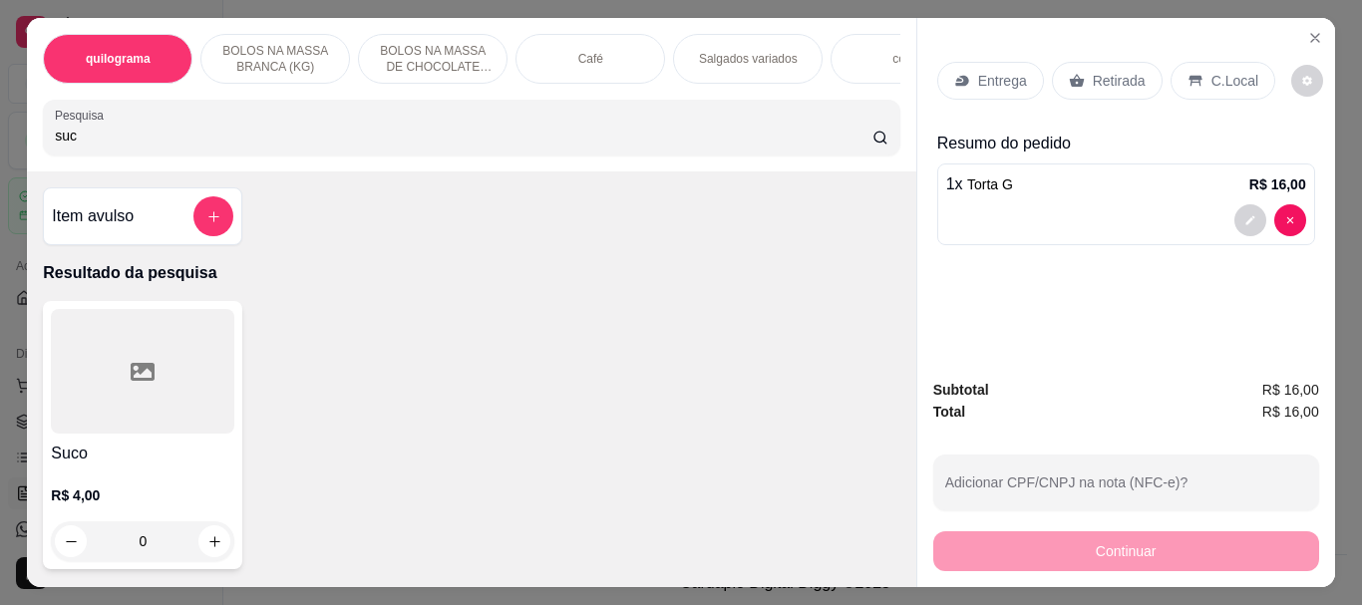
type input "suc"
click at [131, 381] on icon at bounding box center [143, 372] width 24 height 18
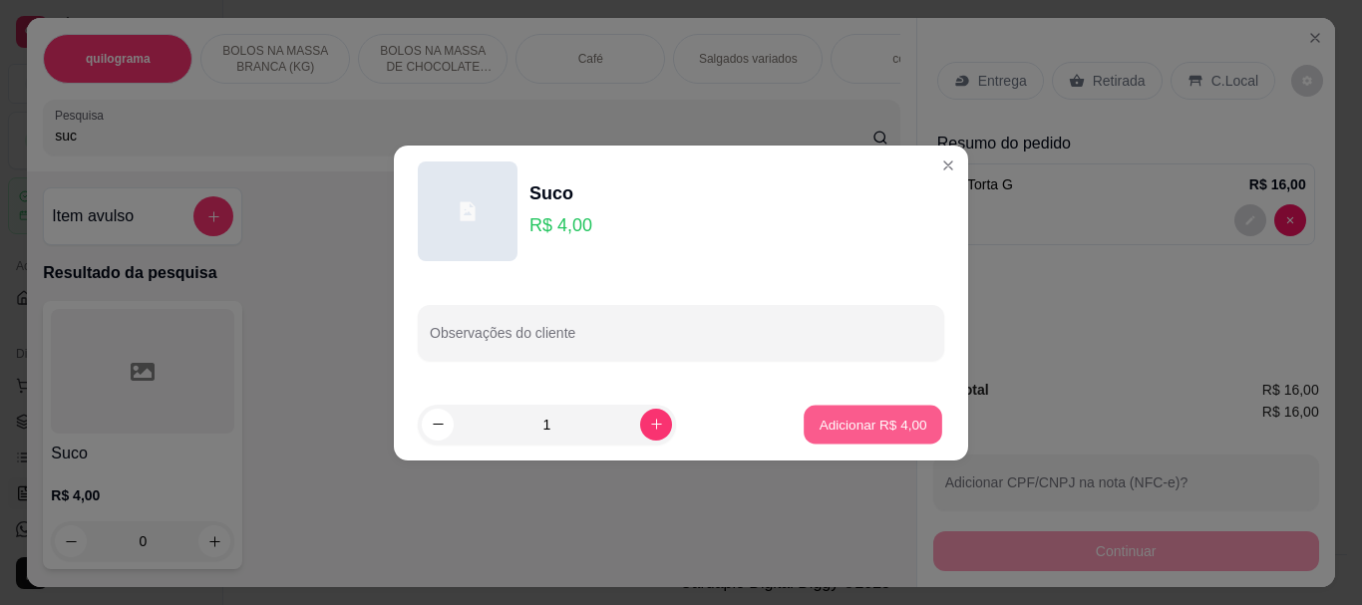
click at [873, 413] on button "Adicionar R$ 4,00" at bounding box center [873, 424] width 139 height 39
type input "1"
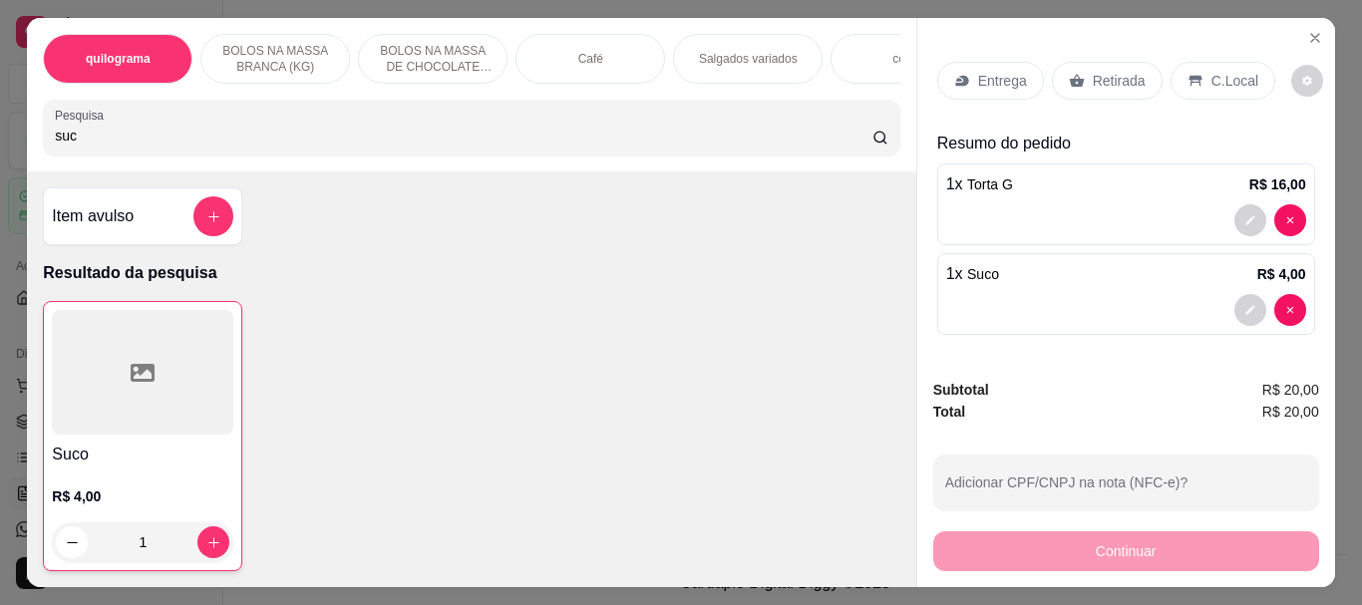
drag, startPoint x: 1124, startPoint y: 75, endPoint x: 1073, endPoint y: 600, distance: 527.9
click at [1125, 75] on p "Retirada" at bounding box center [1119, 81] width 53 height 20
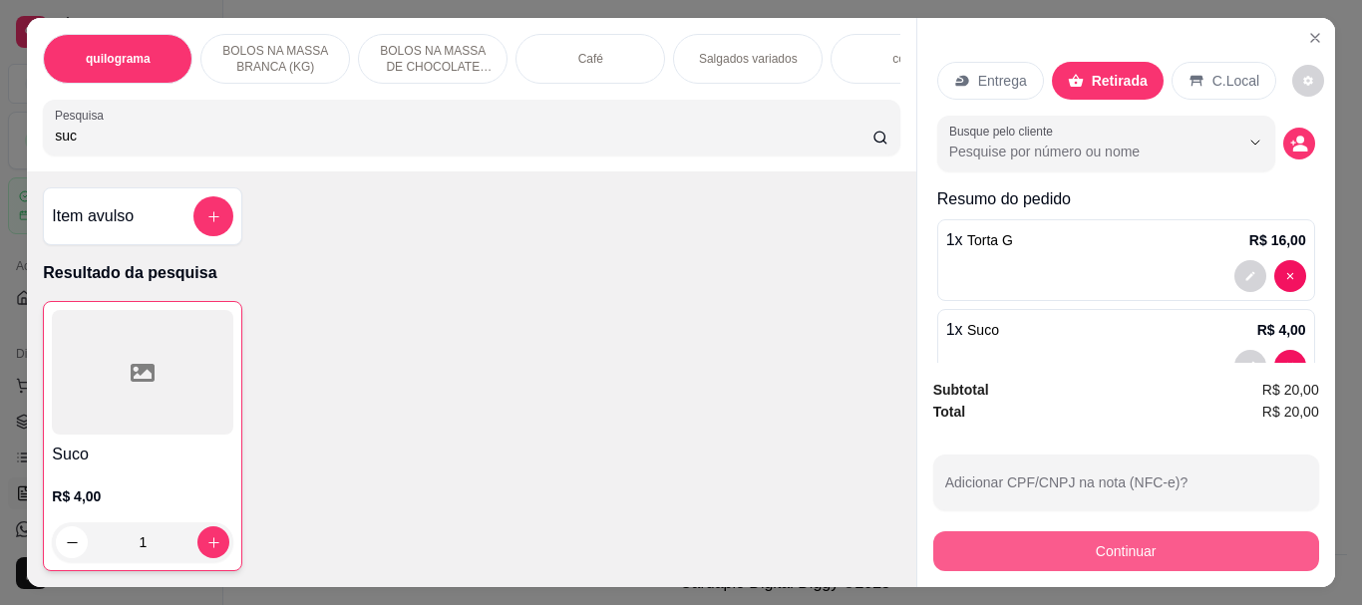
click at [1159, 538] on button "Continuar" at bounding box center [1126, 551] width 386 height 40
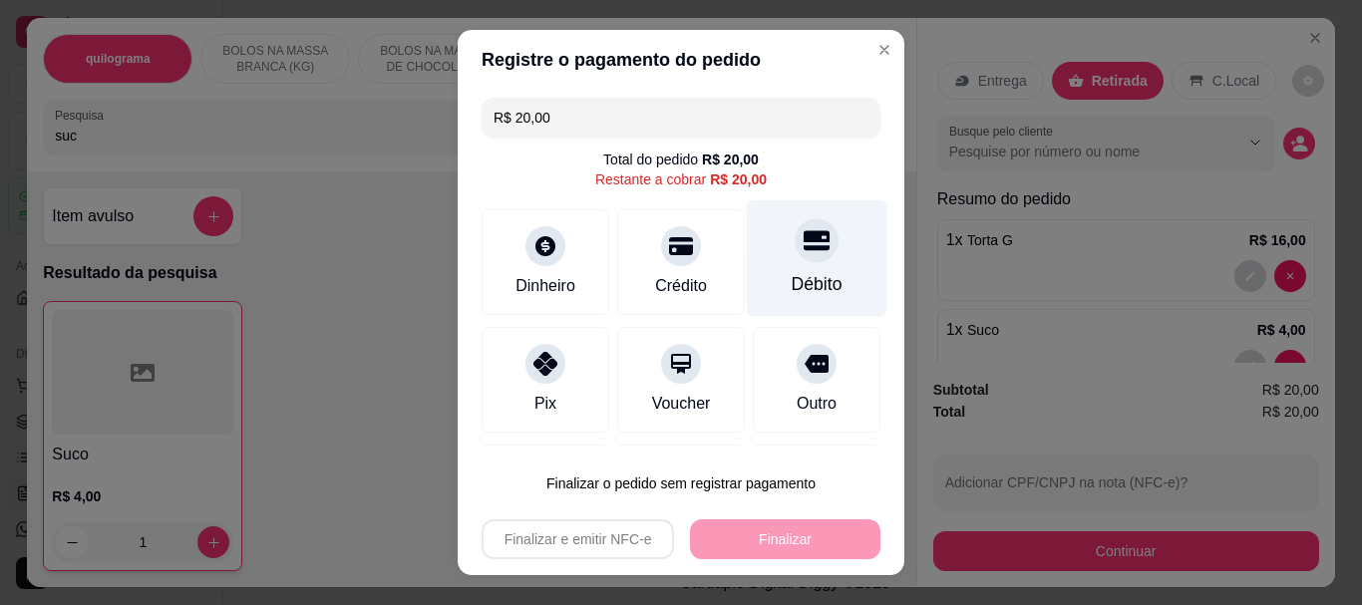
click at [795, 258] on div at bounding box center [817, 241] width 44 height 44
type input "R$ 0,00"
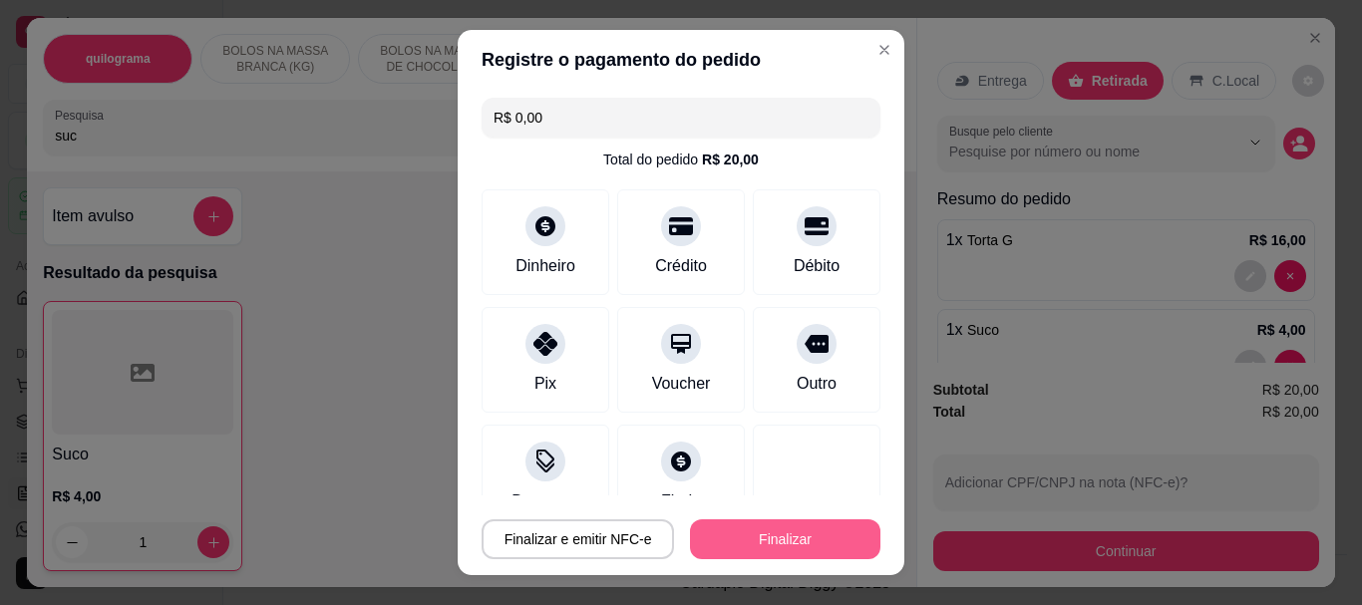
click at [807, 529] on button "Finalizar" at bounding box center [785, 540] width 190 height 40
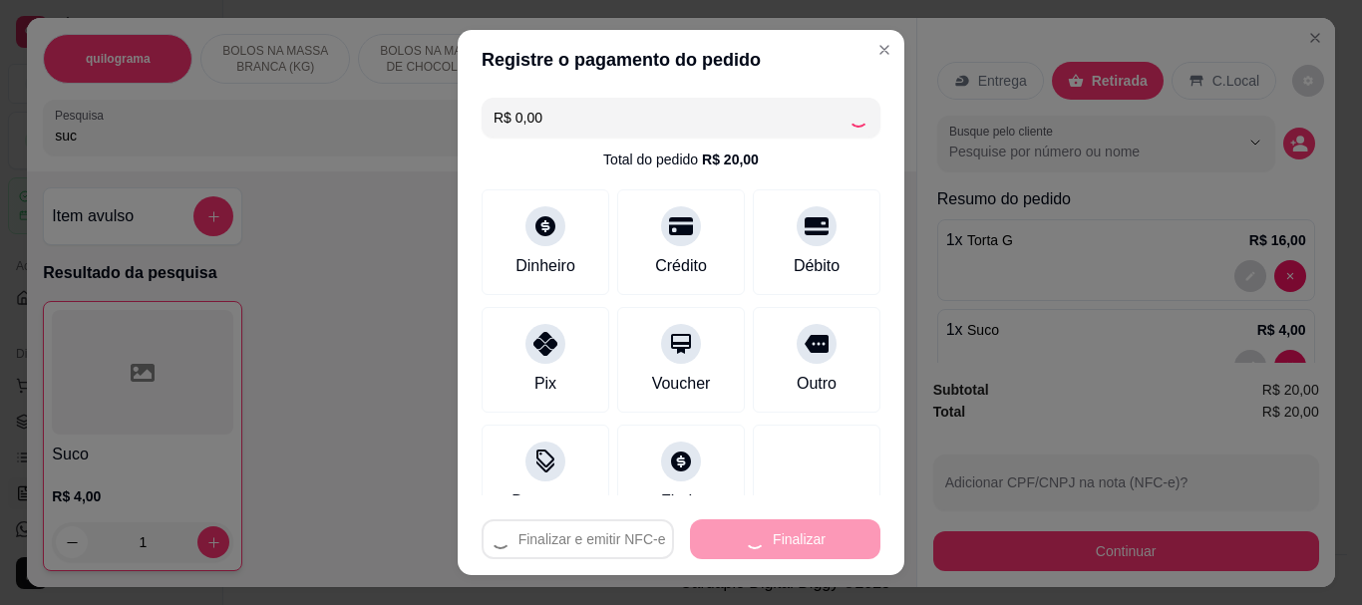
type input "0"
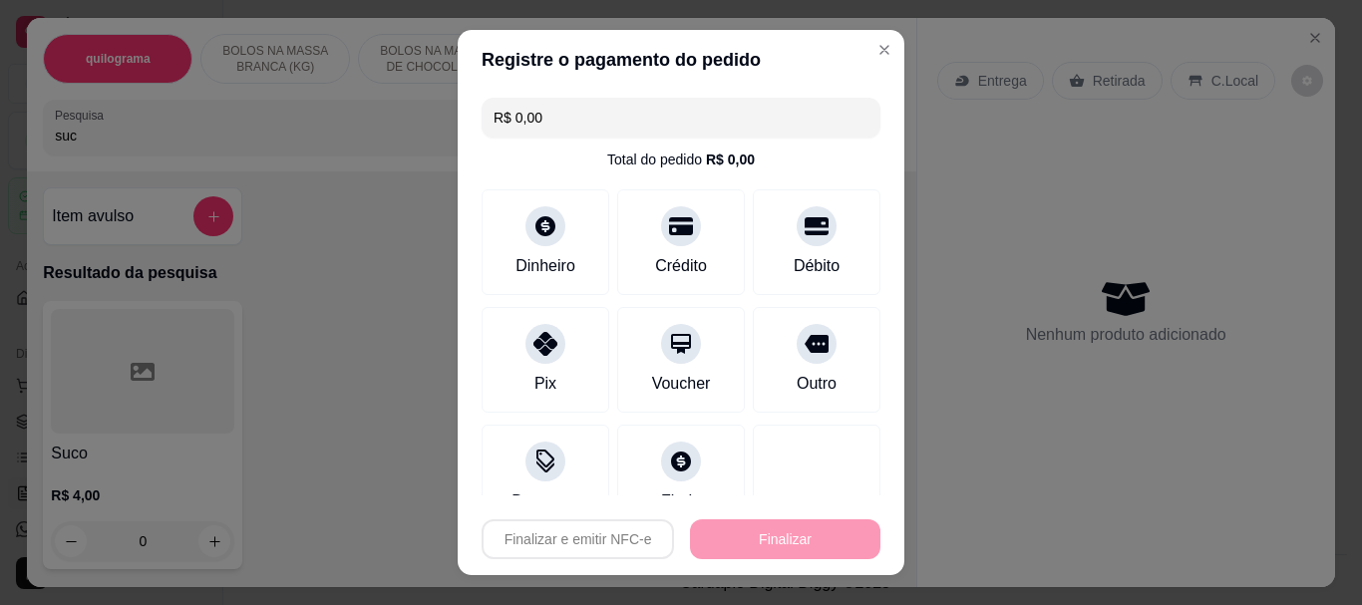
type input "-R$ 20,00"
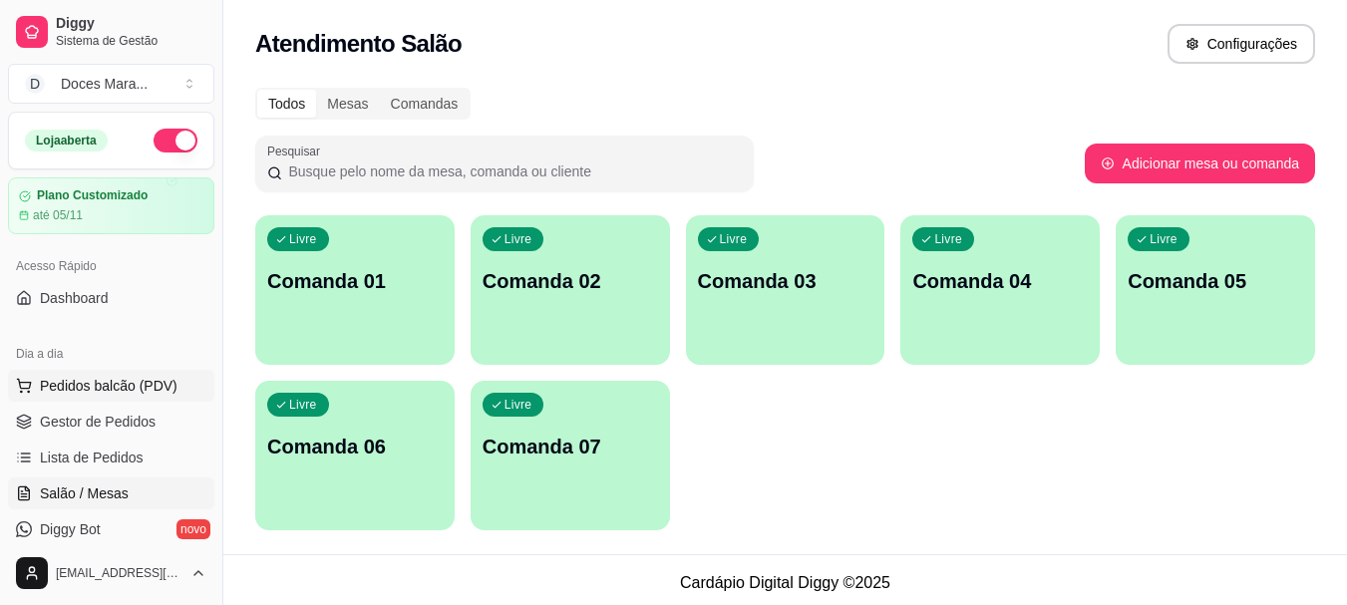
click at [140, 381] on span "Pedidos balcão (PDV)" at bounding box center [109, 386] width 138 height 20
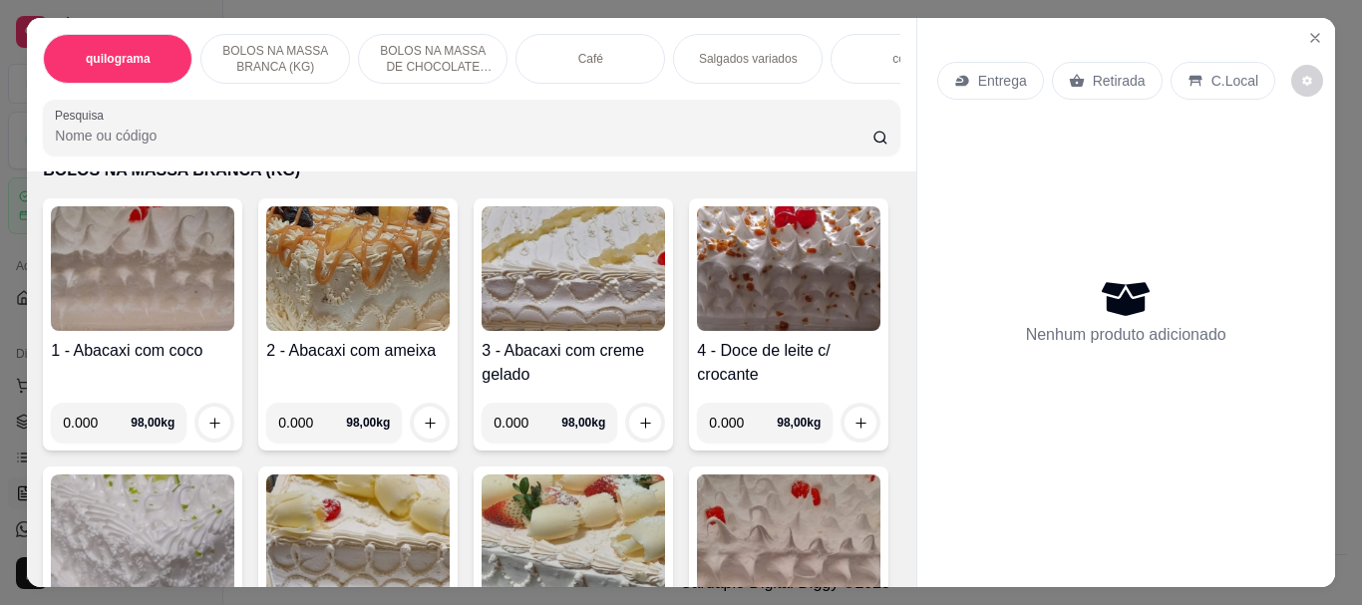
scroll to position [399, 0]
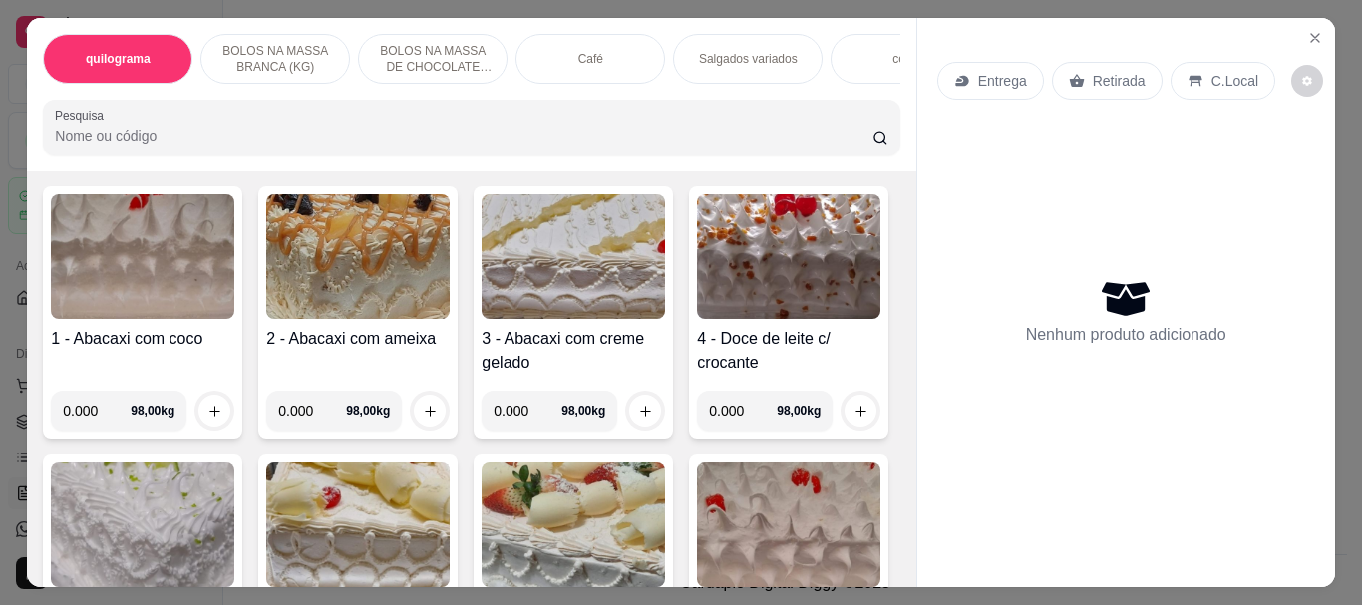
click at [557, 319] on img at bounding box center [573, 256] width 183 height 125
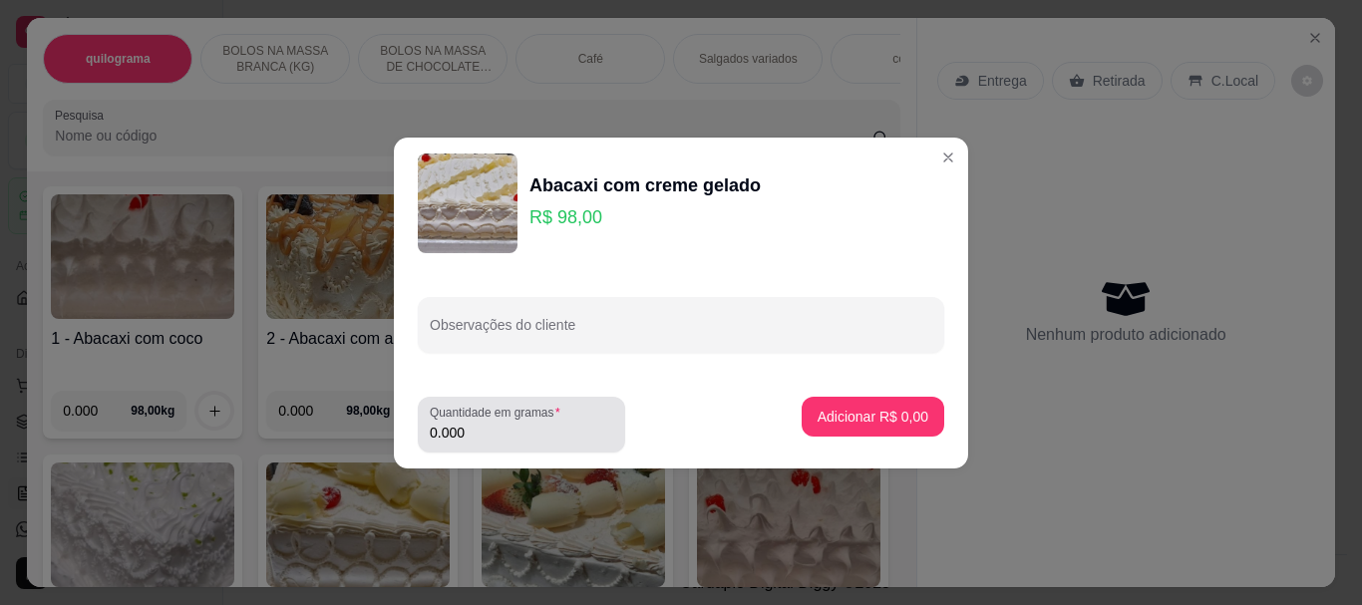
click at [518, 449] on div "Quantidade em gramas 0.000" at bounding box center [521, 425] width 207 height 56
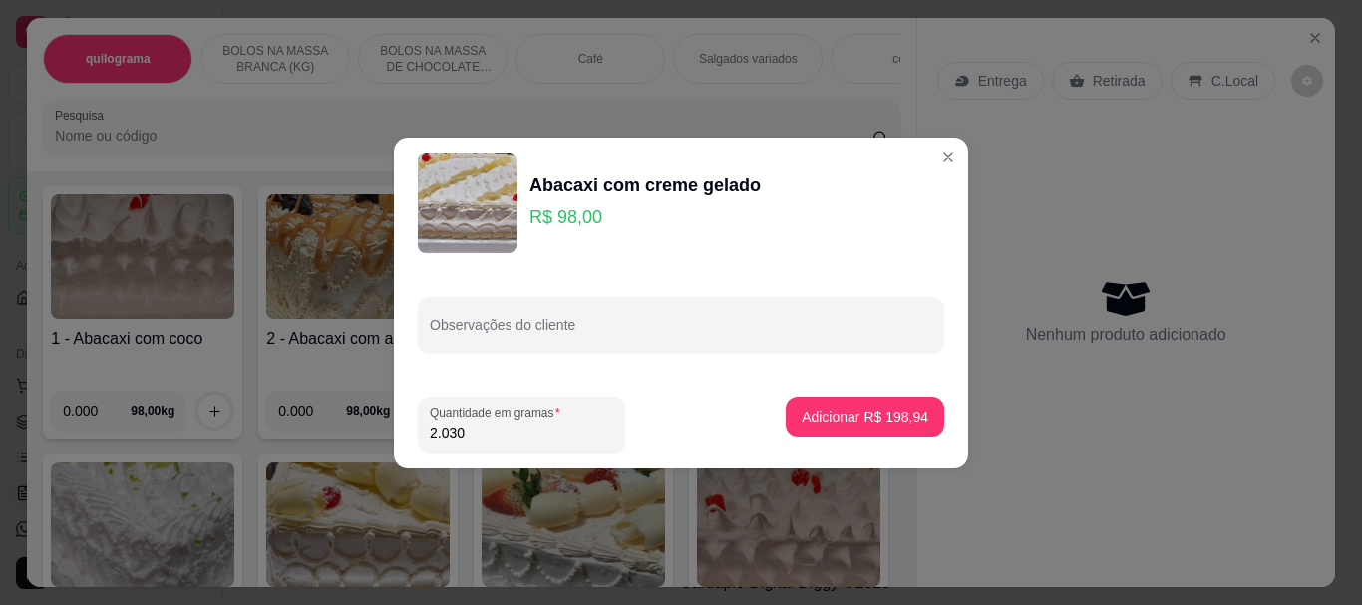
type input "2.030"
click at [932, 412] on footer "Quantidade em gramas 2.030 Adicionar R$ 198,94" at bounding box center [681, 425] width 574 height 88
click at [908, 417] on p "Adicionar R$ 198,94" at bounding box center [865, 417] width 127 height 20
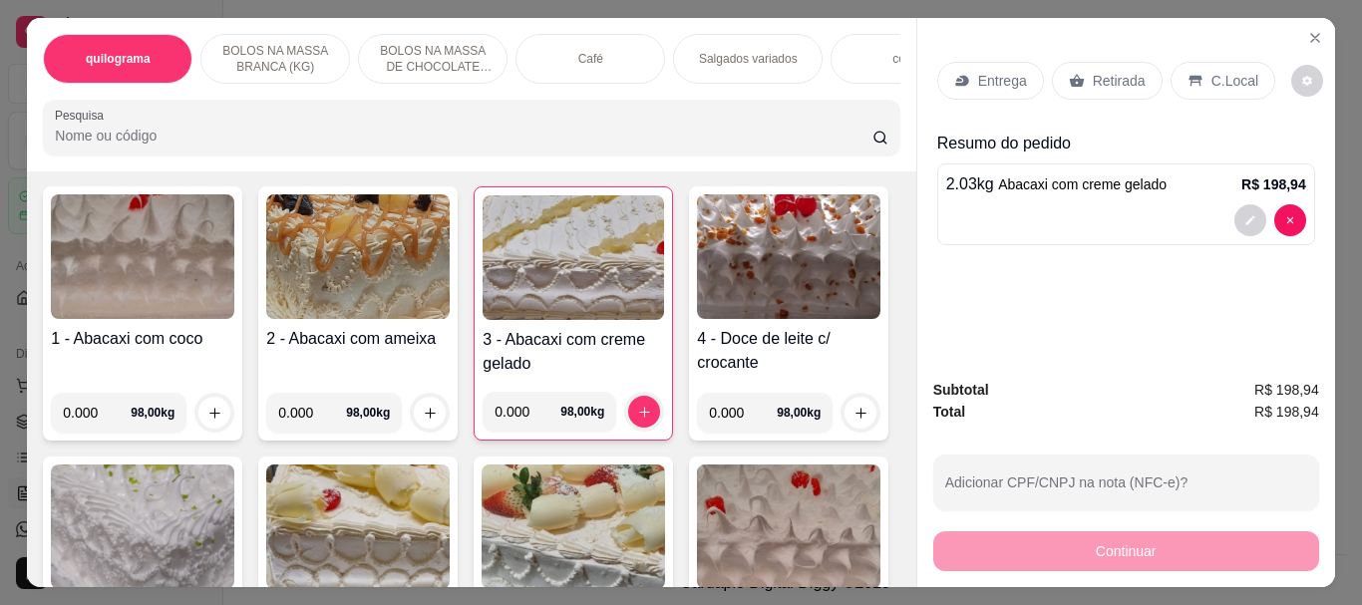
click at [558, 50] on div "Café" at bounding box center [591, 59] width 150 height 50
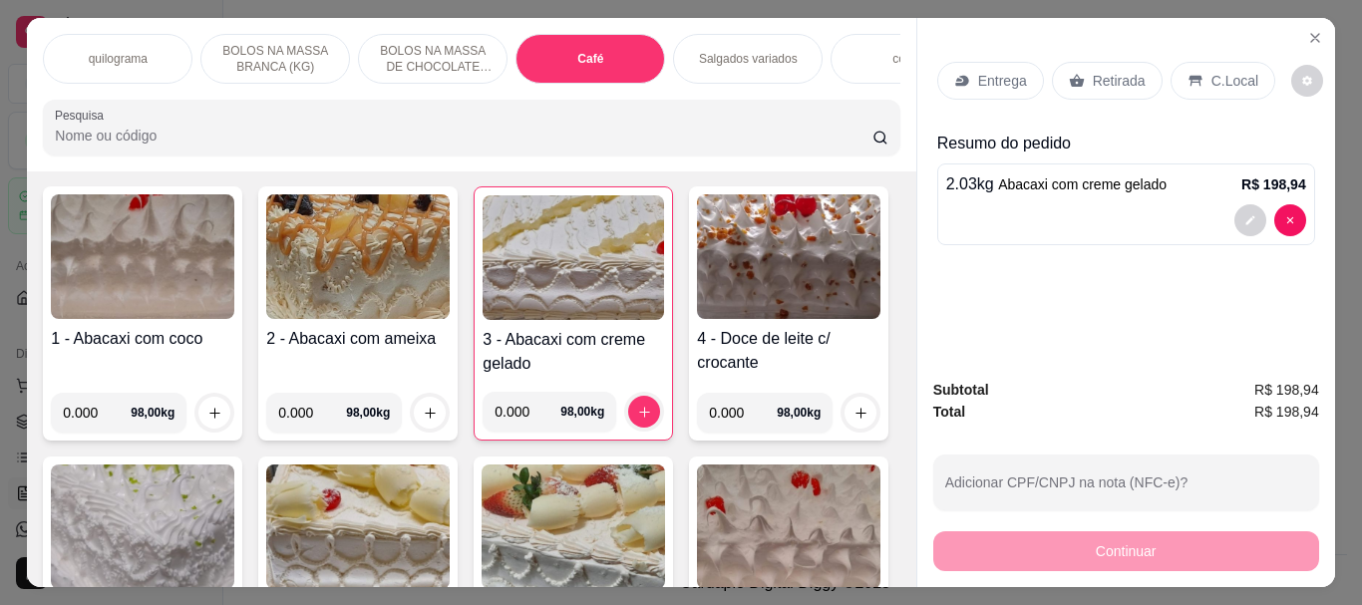
scroll to position [53, 0]
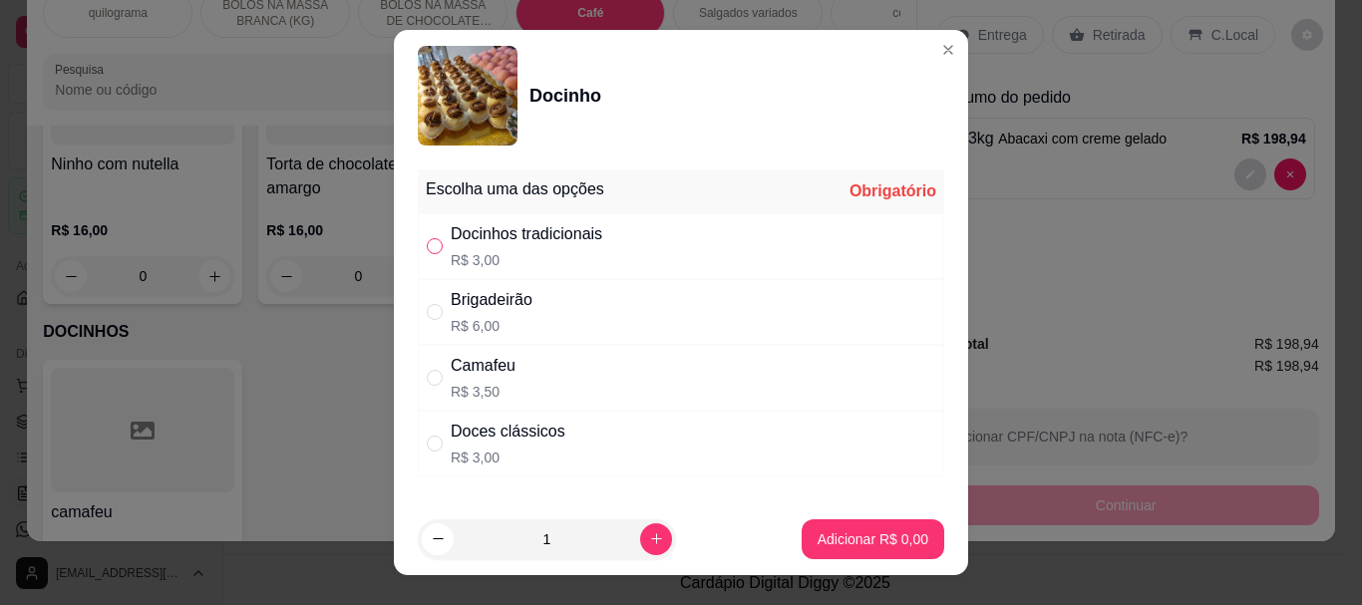
click at [434, 249] on input "" at bounding box center [435, 246] width 16 height 16
radio input "true"
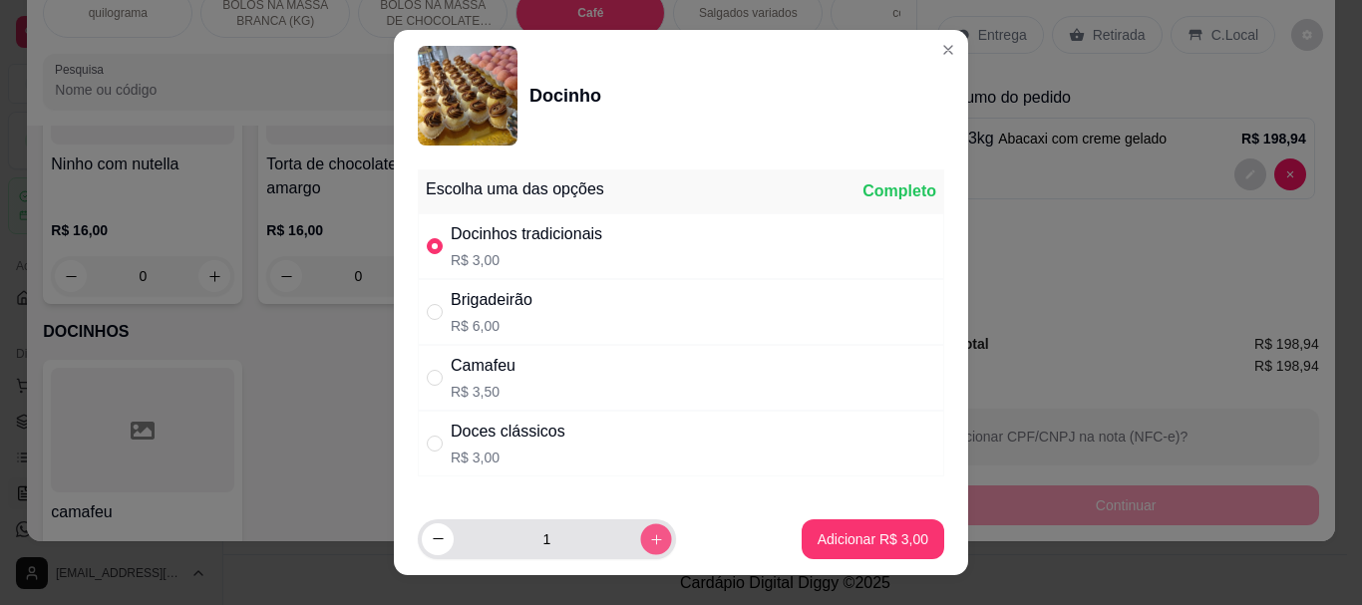
click at [640, 540] on button "increase-product-quantity" at bounding box center [655, 539] width 31 height 31
type input "2"
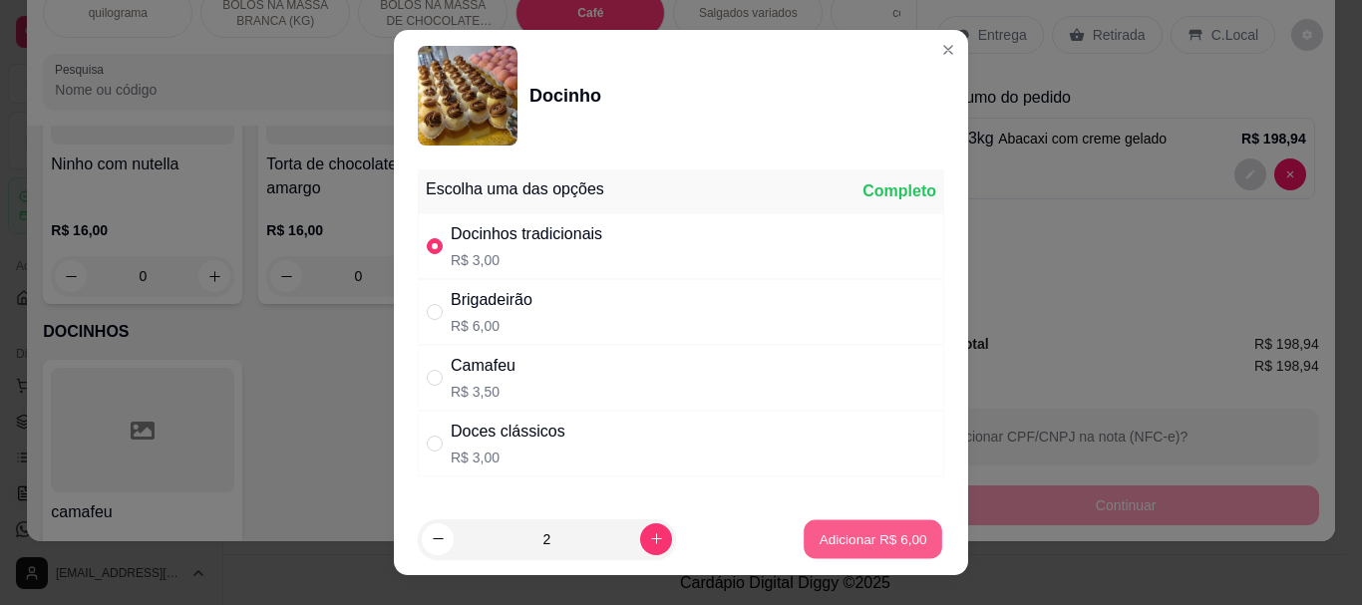
click at [866, 544] on p "Adicionar R$ 6,00" at bounding box center [873, 538] width 108 height 19
type input "2"
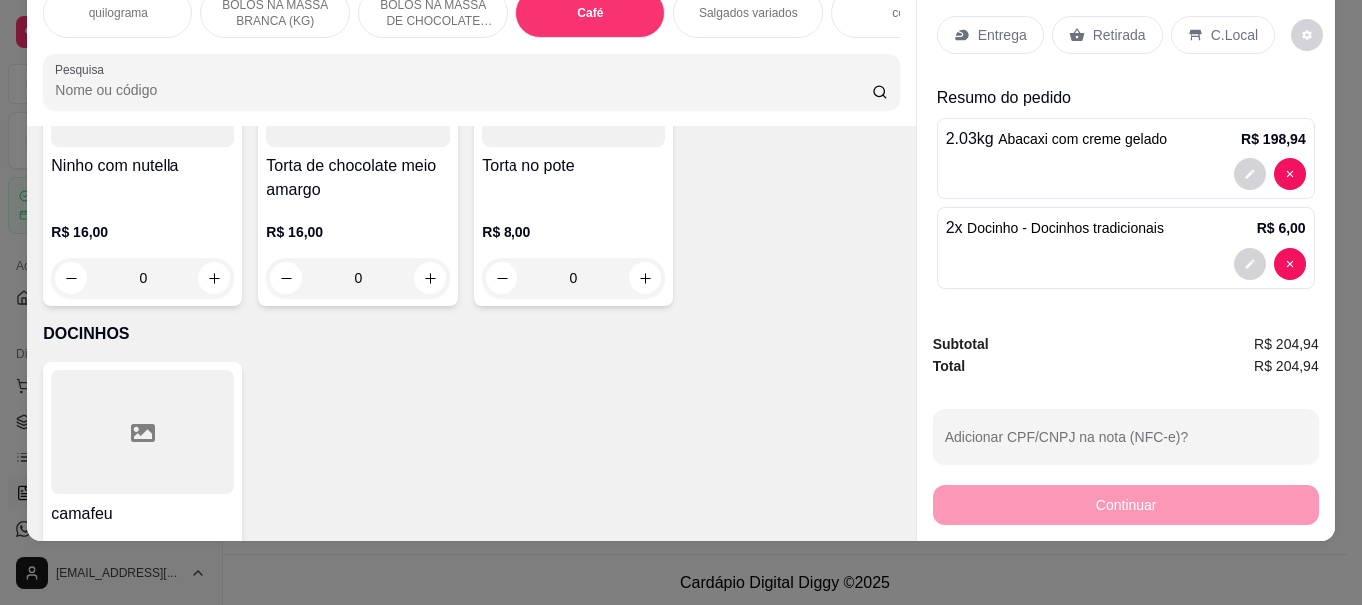
click at [1105, 25] on p "Retirada" at bounding box center [1119, 35] width 53 height 20
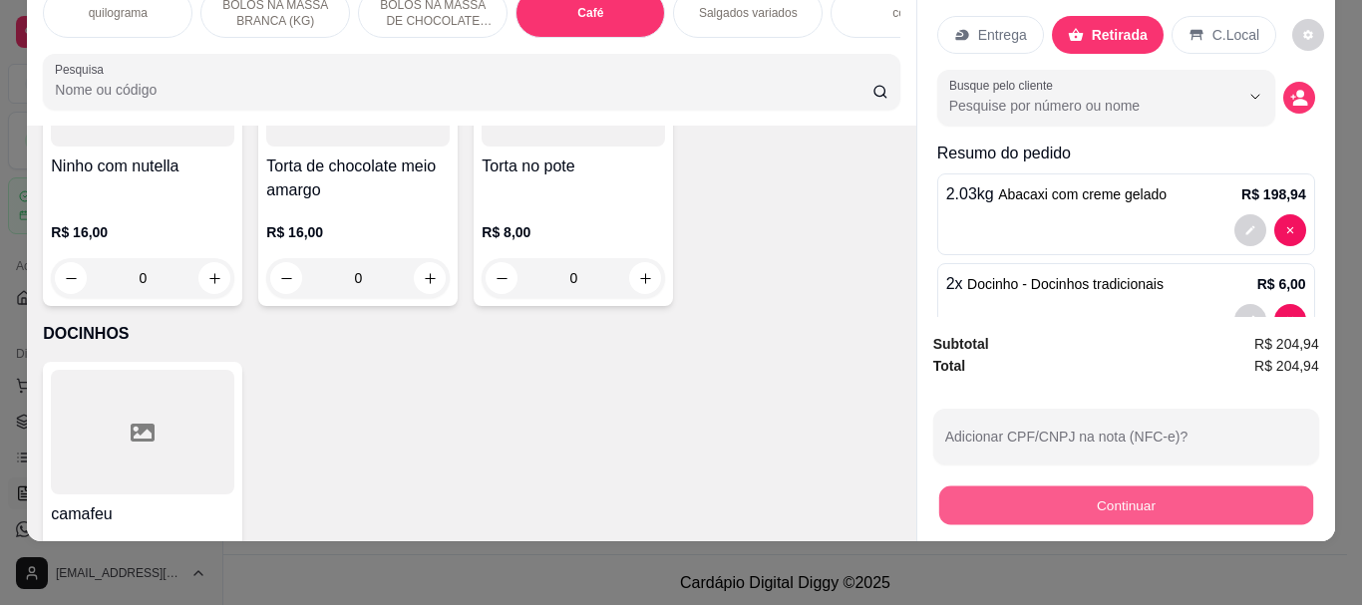
click at [1131, 495] on button "Continuar" at bounding box center [1125, 505] width 374 height 39
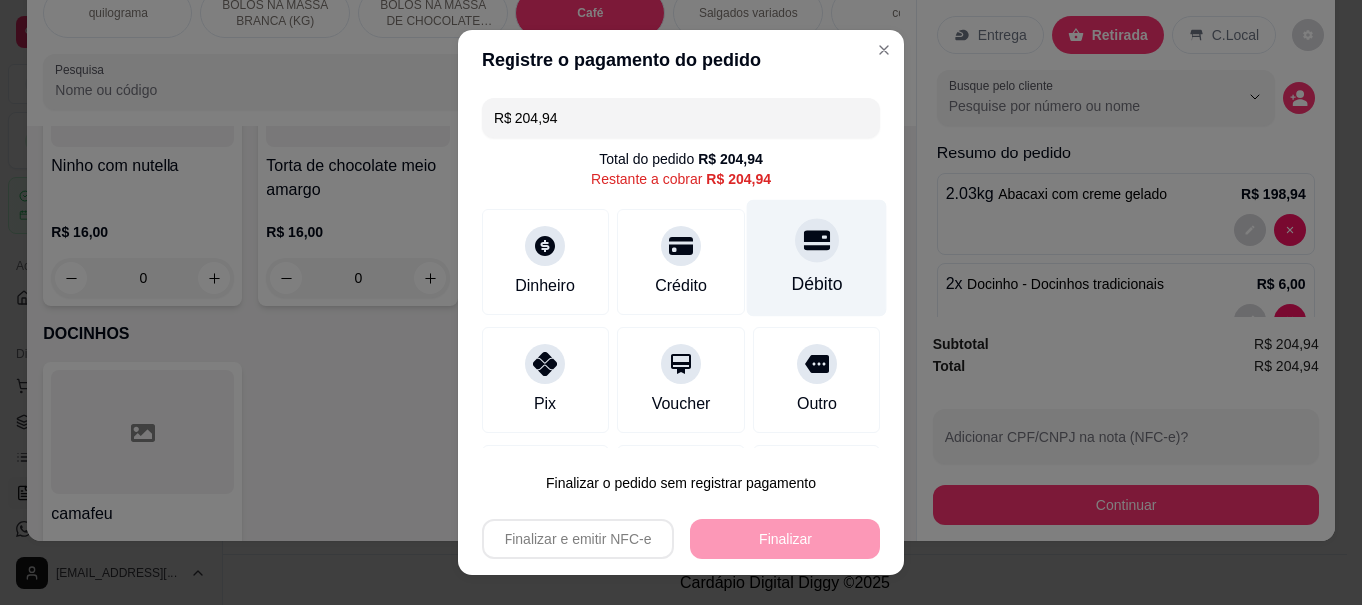
click at [792, 279] on div "Débito" at bounding box center [817, 285] width 51 height 26
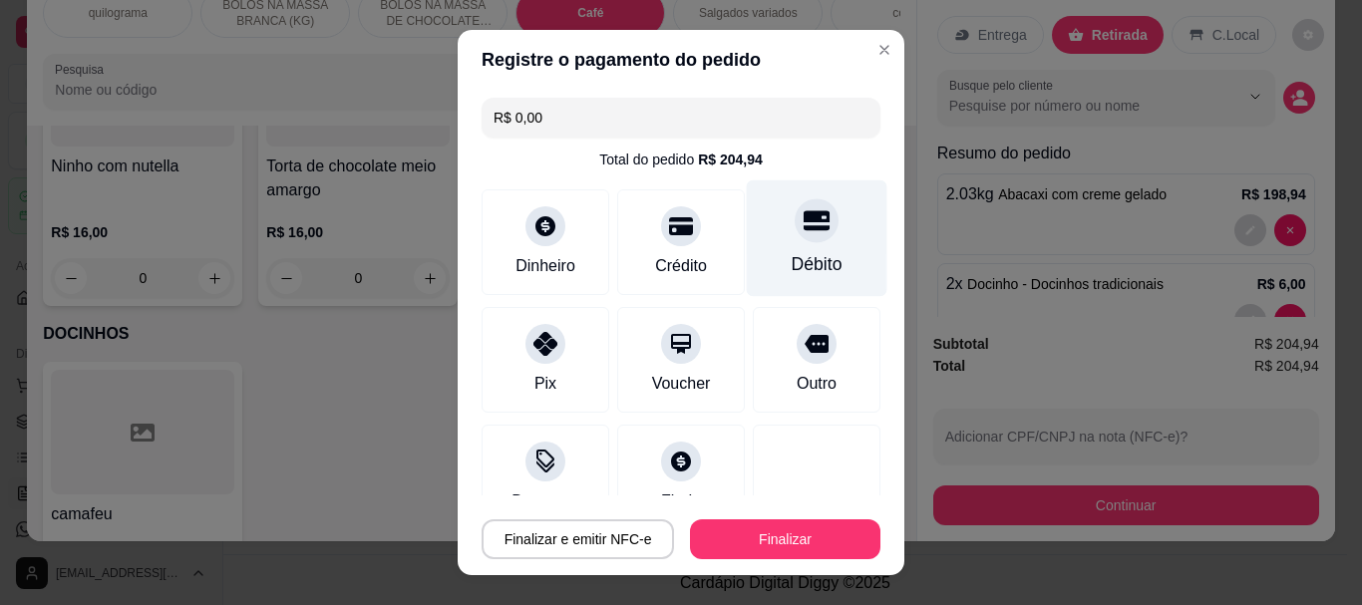
type input "R$ 0,00"
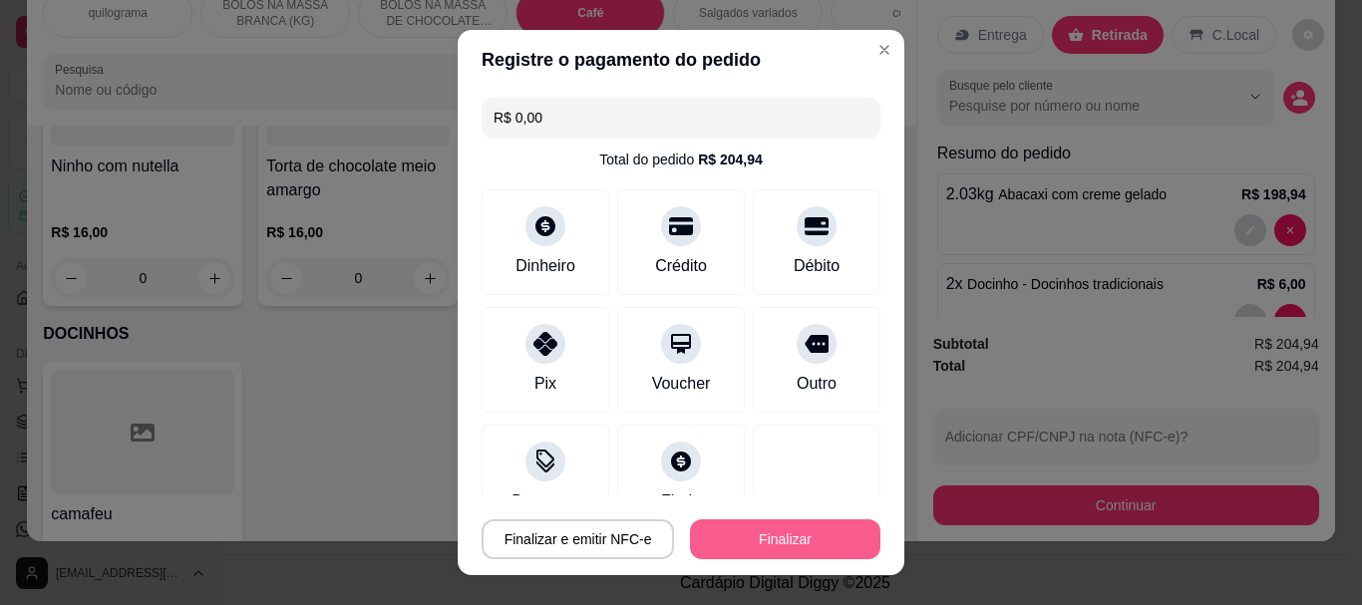
click at [786, 531] on button "Finalizar" at bounding box center [785, 540] width 190 height 40
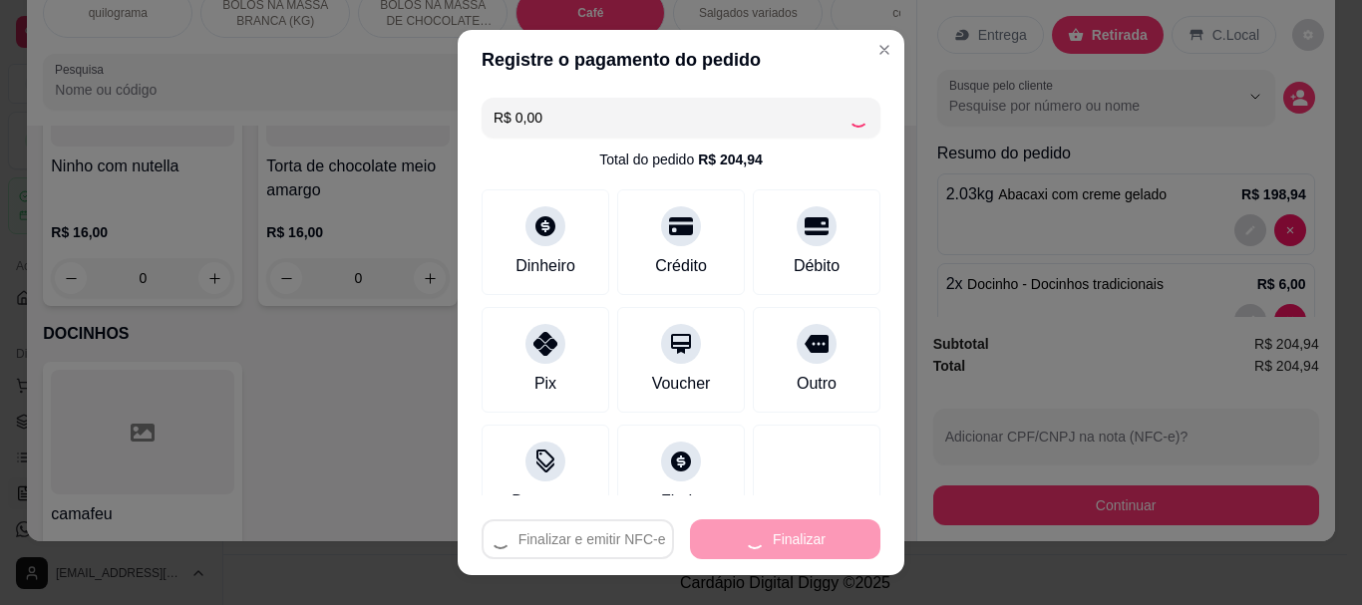
type input "0"
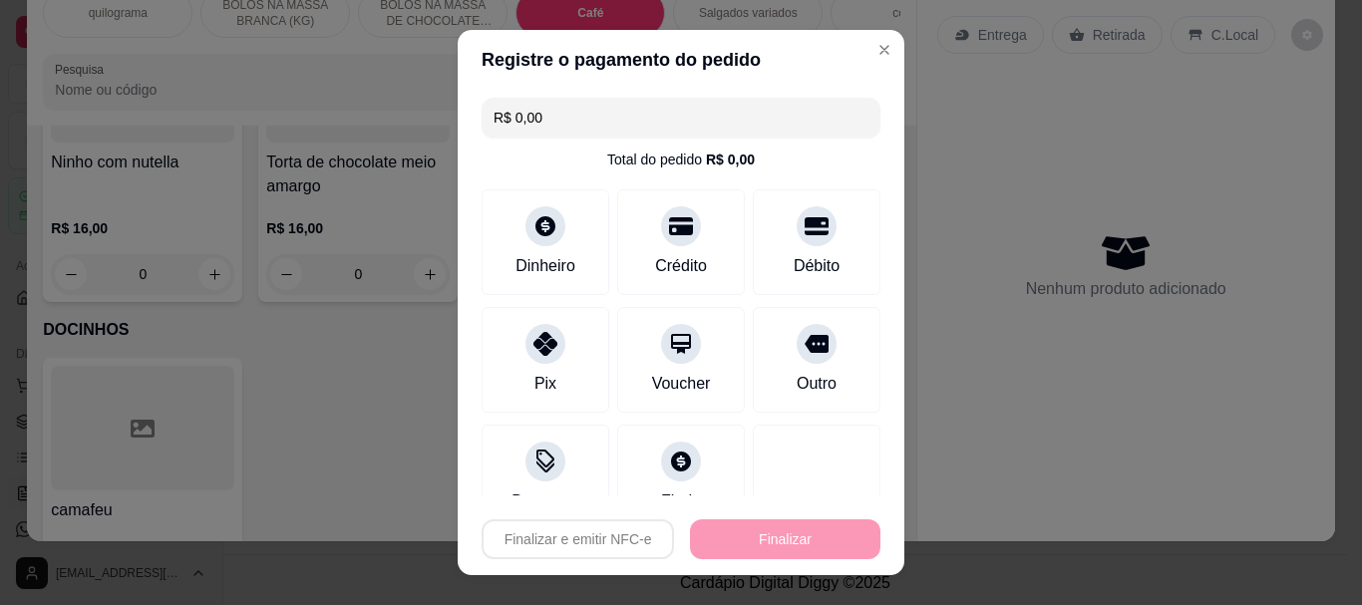
type input "-R$ 204,94"
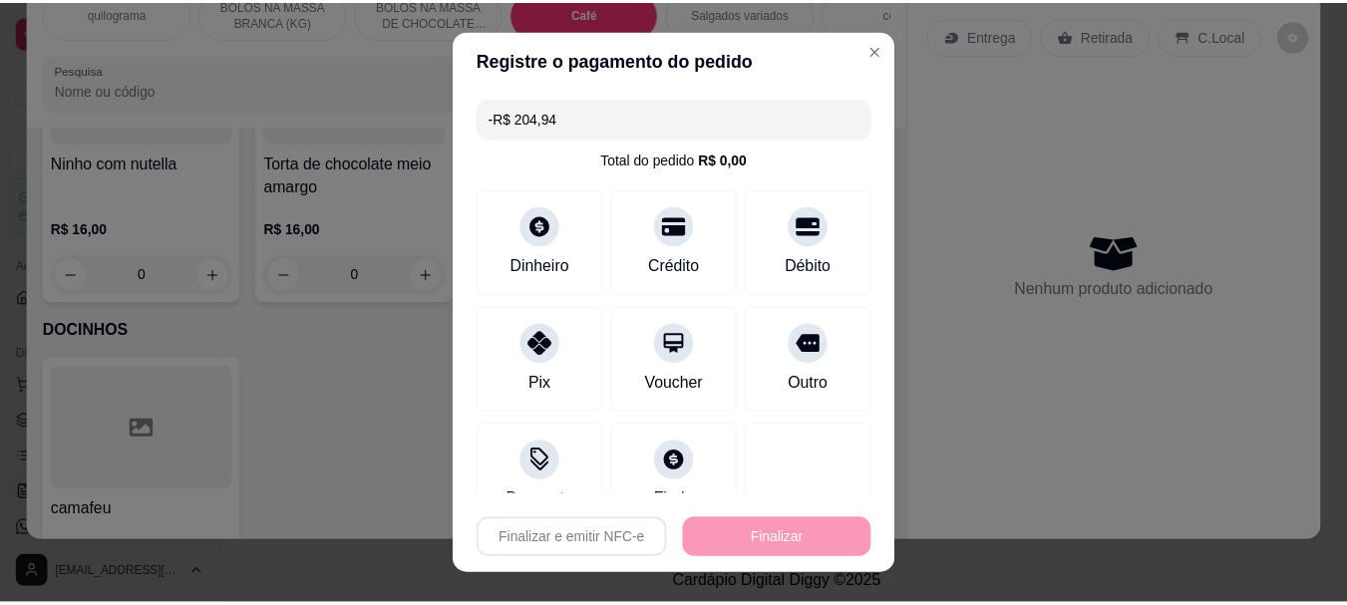
scroll to position [7064, 0]
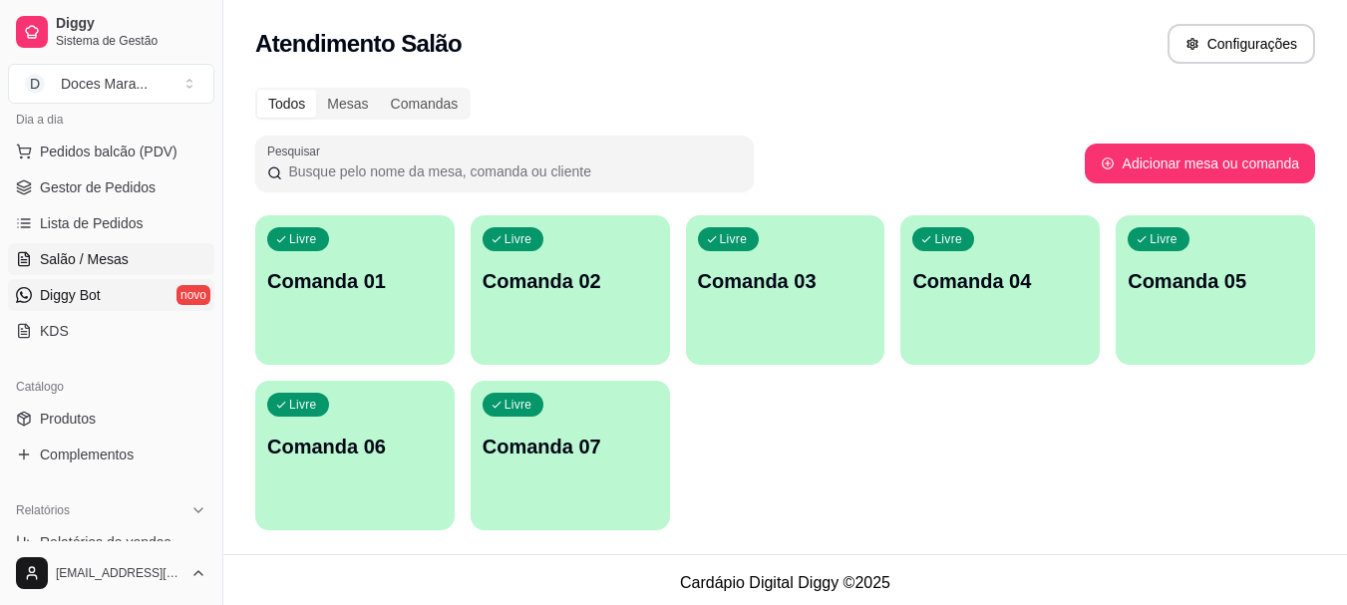
scroll to position [399, 0]
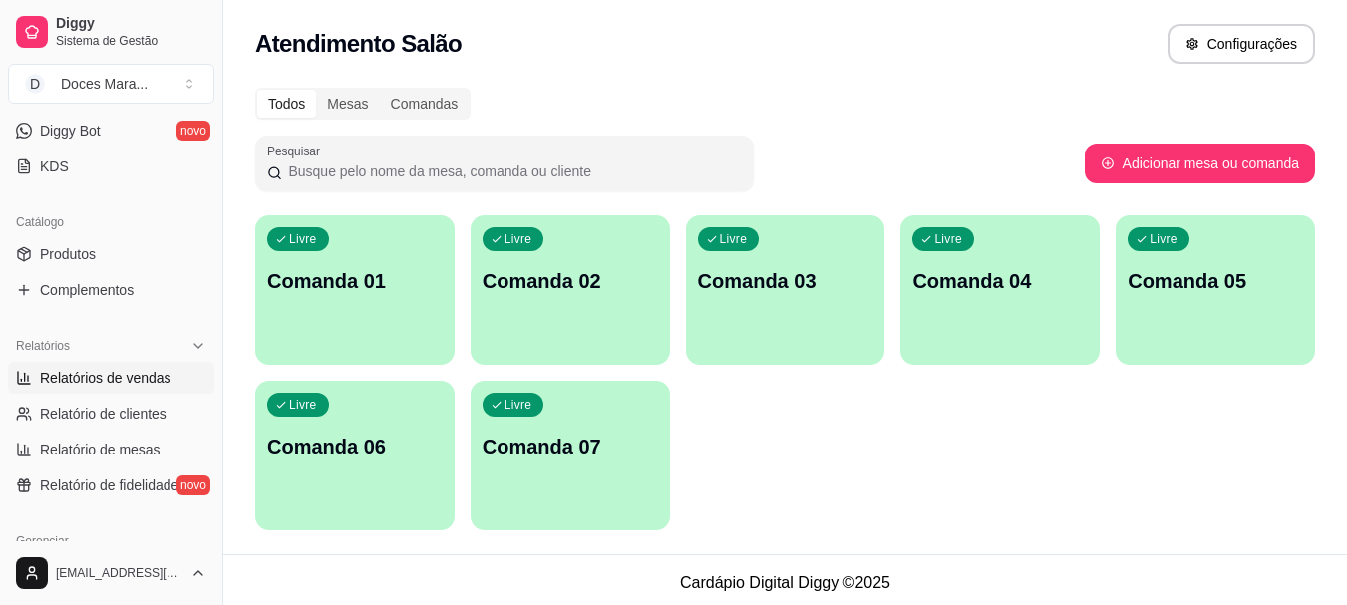
click at [105, 382] on span "Relatórios de vendas" at bounding box center [106, 378] width 132 height 20
select select "ALL"
select select "0"
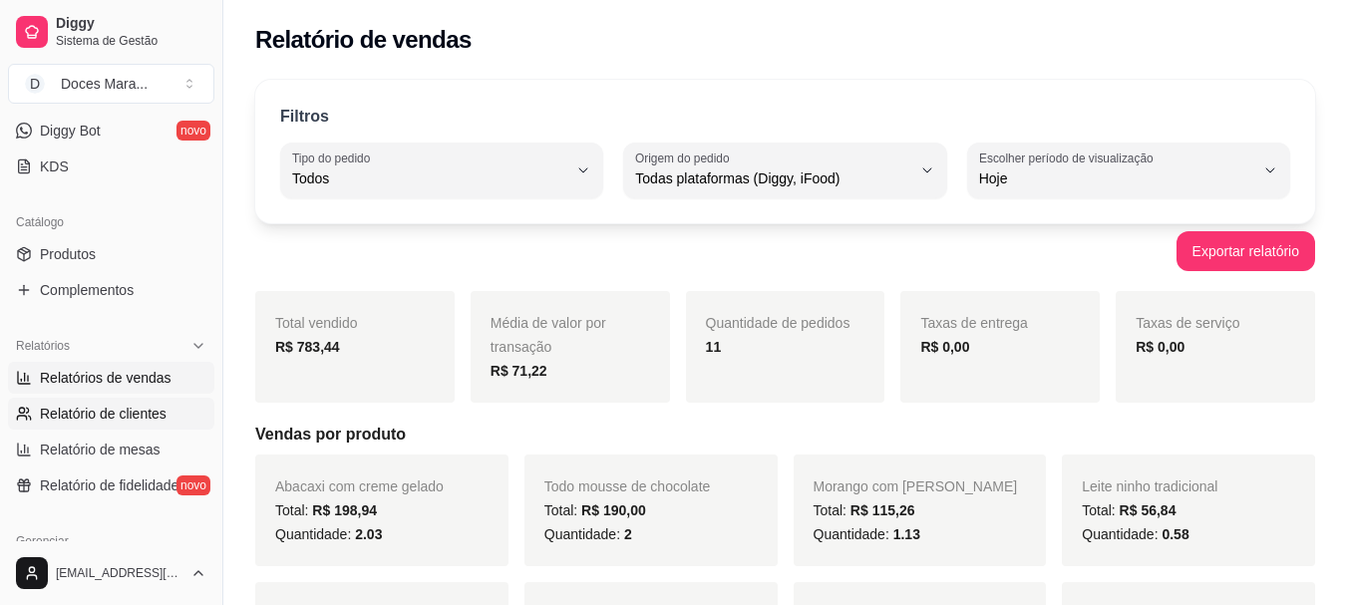
click at [154, 412] on span "Relatório de clientes" at bounding box center [103, 414] width 127 height 20
select select "30"
select select "HIGHEST_TOTAL_SPENT_WITH_ORDERS"
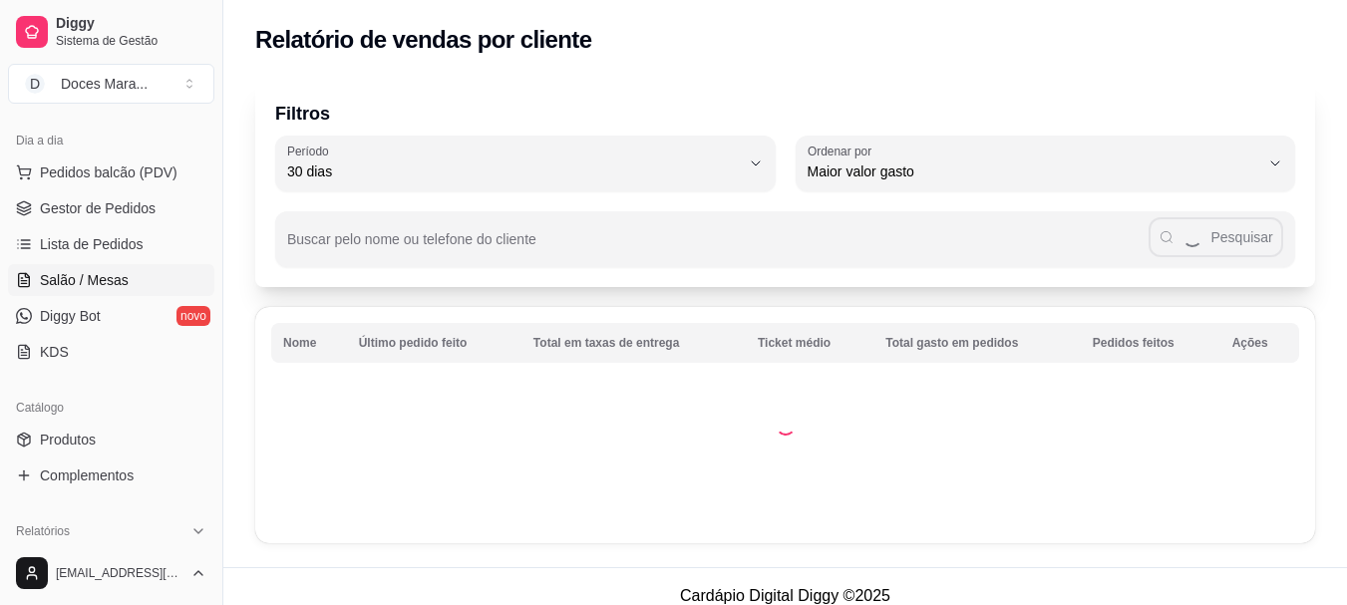
scroll to position [199, 0]
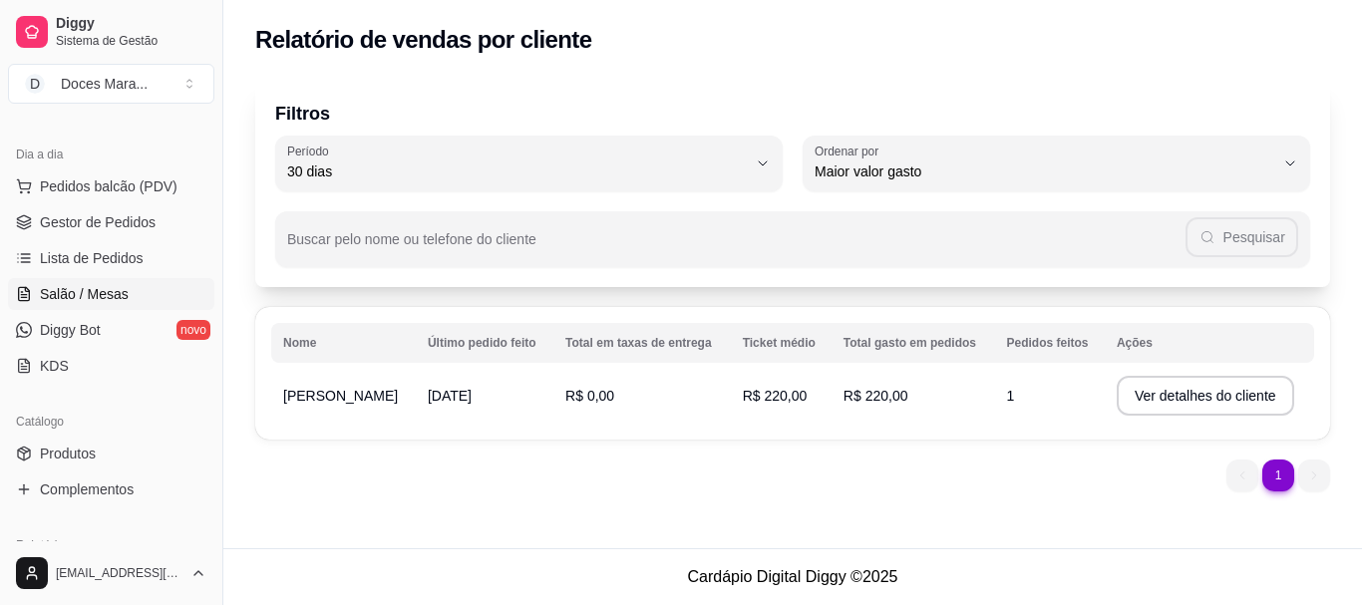
click at [97, 295] on span "Salão / Mesas" at bounding box center [84, 294] width 89 height 20
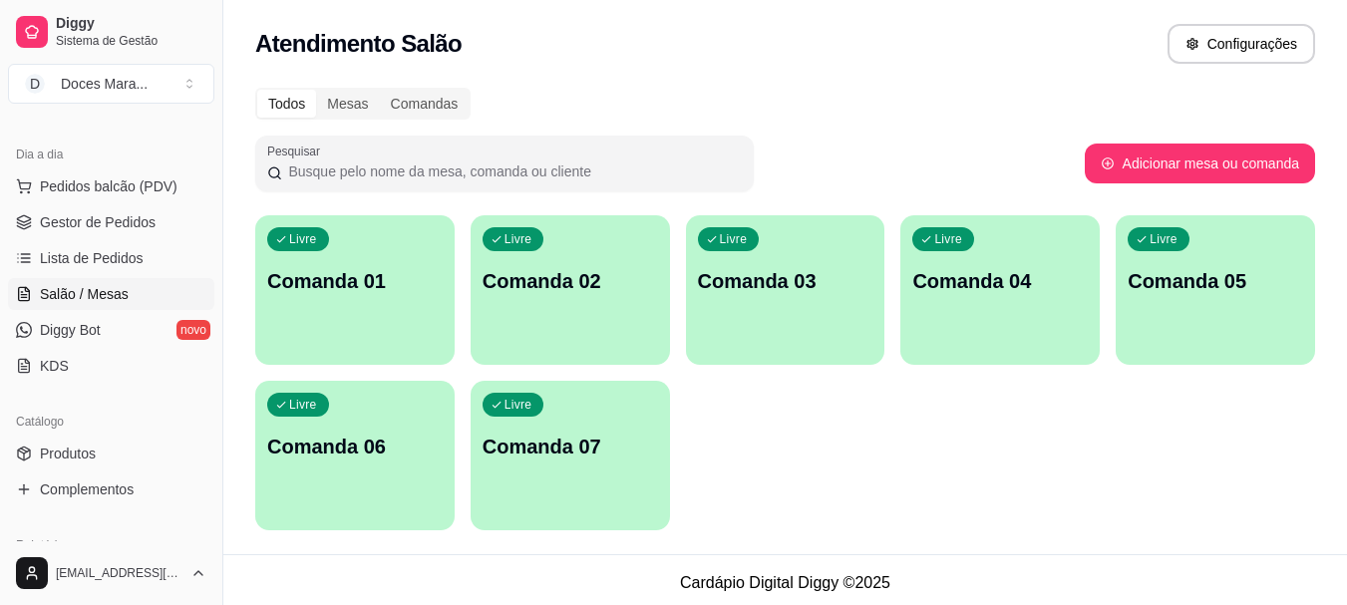
click at [935, 172] on div "Pesquisar" at bounding box center [670, 164] width 830 height 56
click at [68, 185] on span "Pedidos balcão (PDV)" at bounding box center [109, 186] width 138 height 20
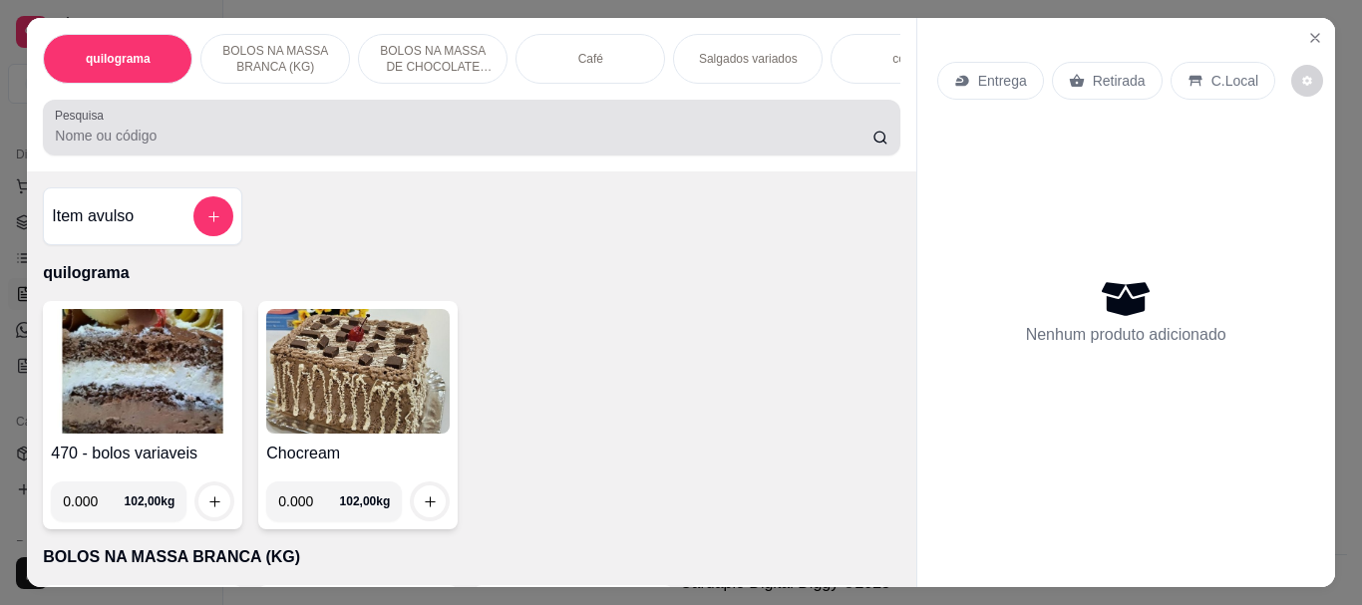
click at [161, 130] on div at bounding box center [471, 128] width 833 height 40
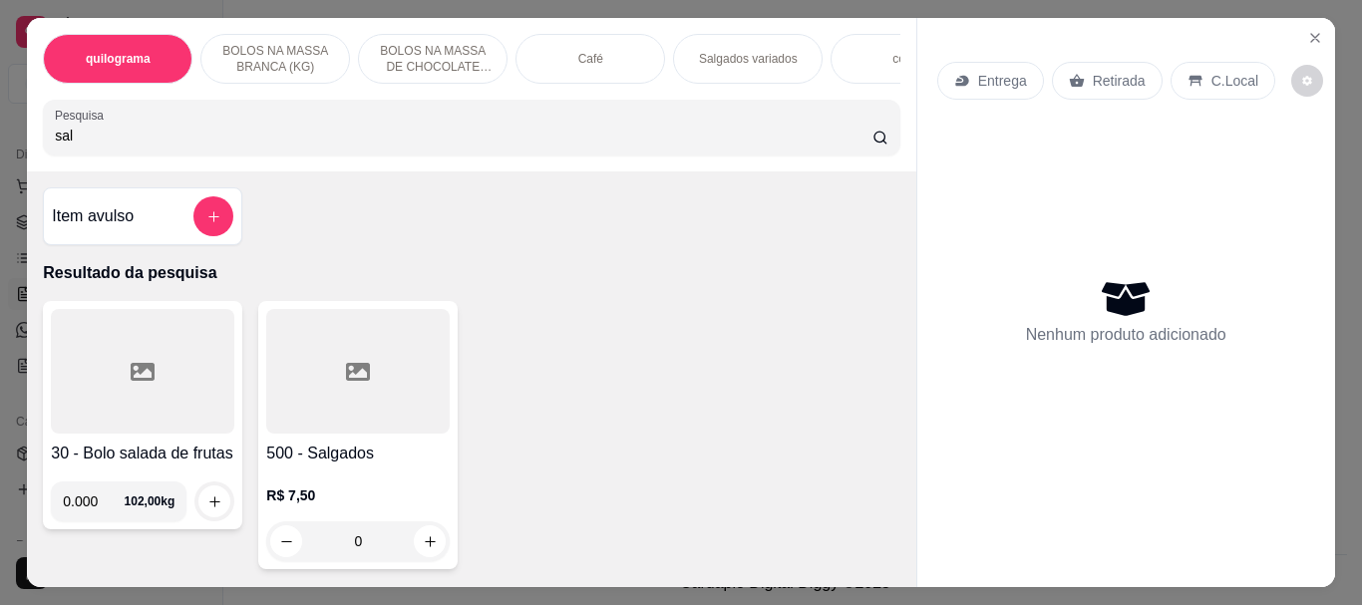
type input "sal"
click at [372, 410] on div at bounding box center [357, 371] width 183 height 125
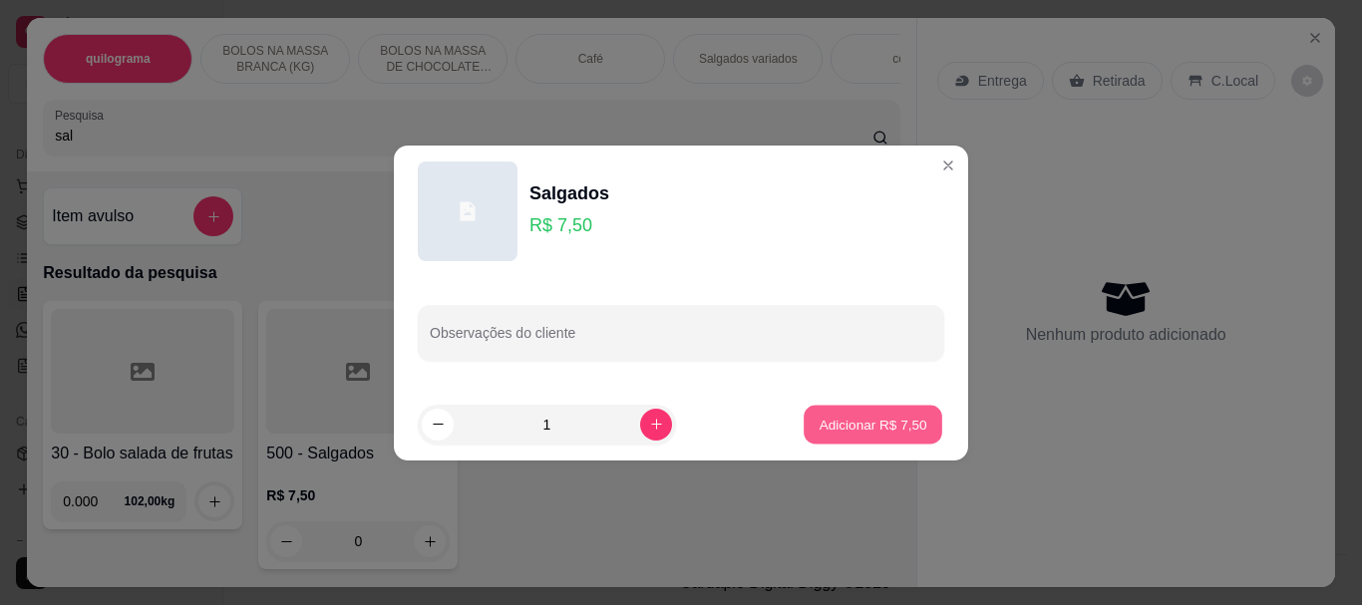
click at [884, 424] on p "Adicionar R$ 7,50" at bounding box center [873, 424] width 108 height 19
type input "1"
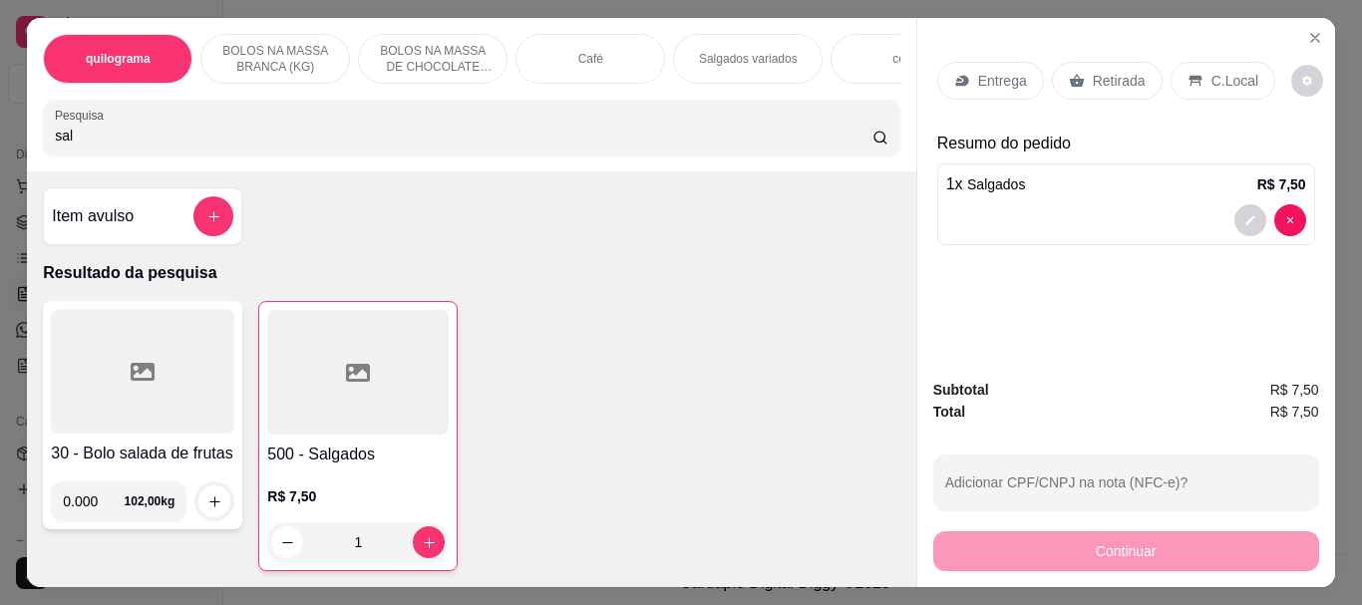
click at [150, 138] on input "sal" at bounding box center [464, 136] width 818 height 20
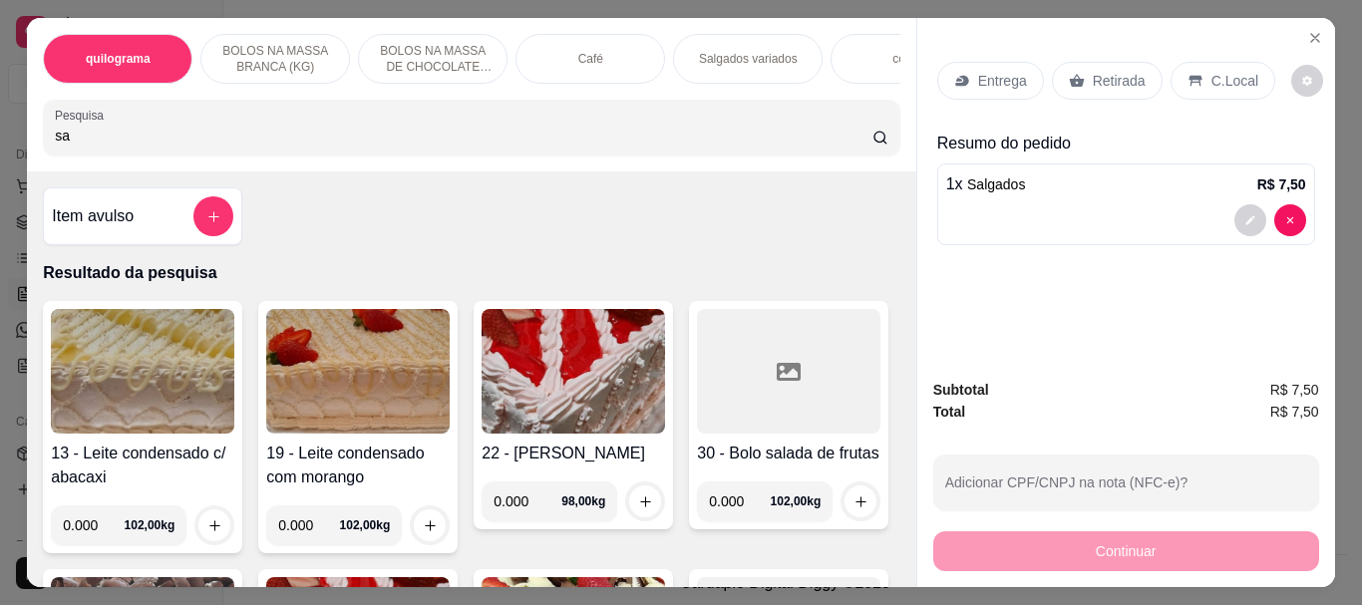
type input "s"
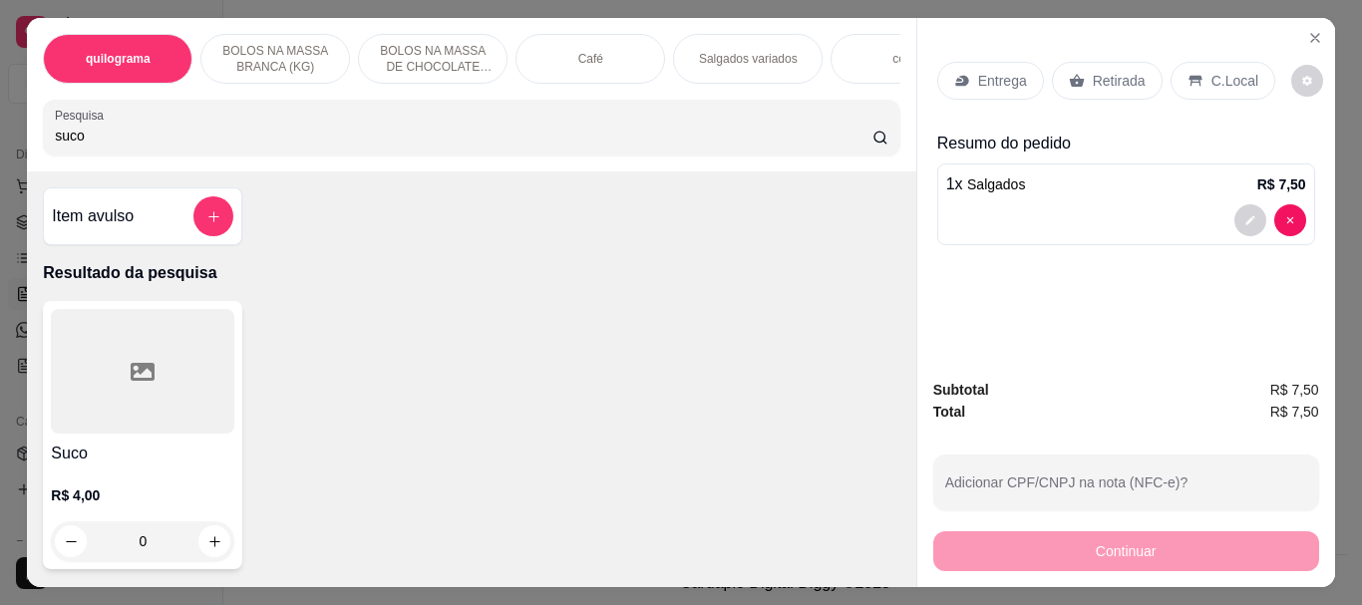
type input "suco"
click at [168, 333] on div at bounding box center [142, 371] width 183 height 125
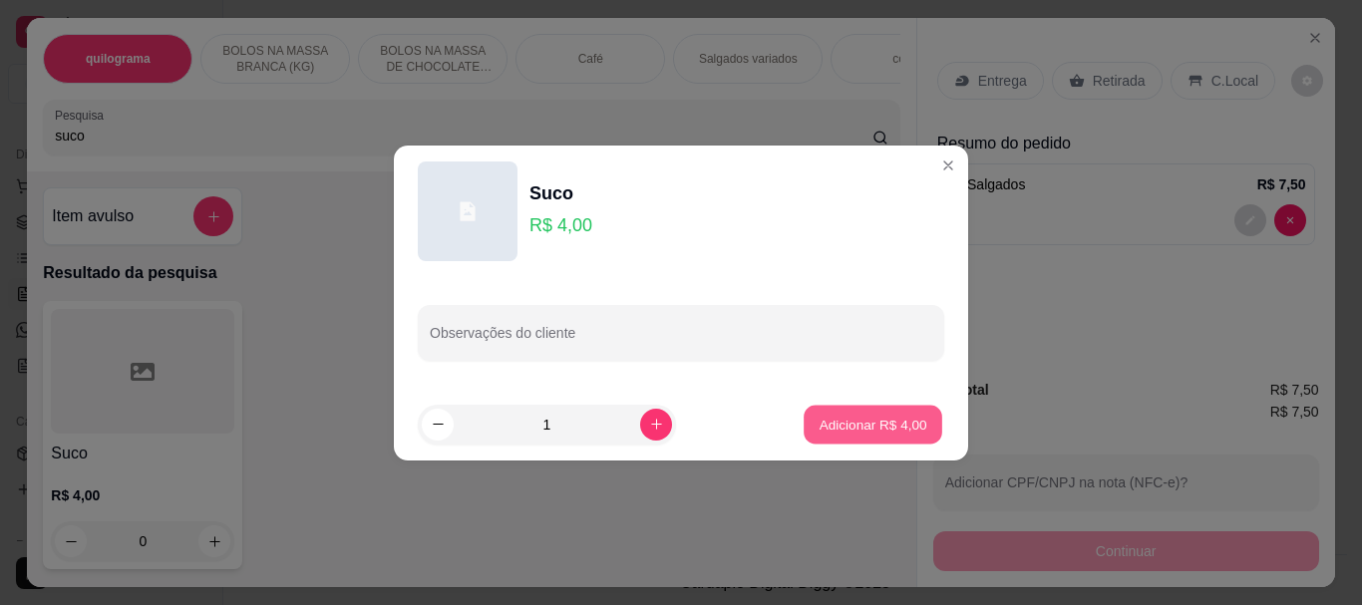
click at [869, 430] on p "Adicionar R$ 4,00" at bounding box center [873, 424] width 108 height 19
type input "1"
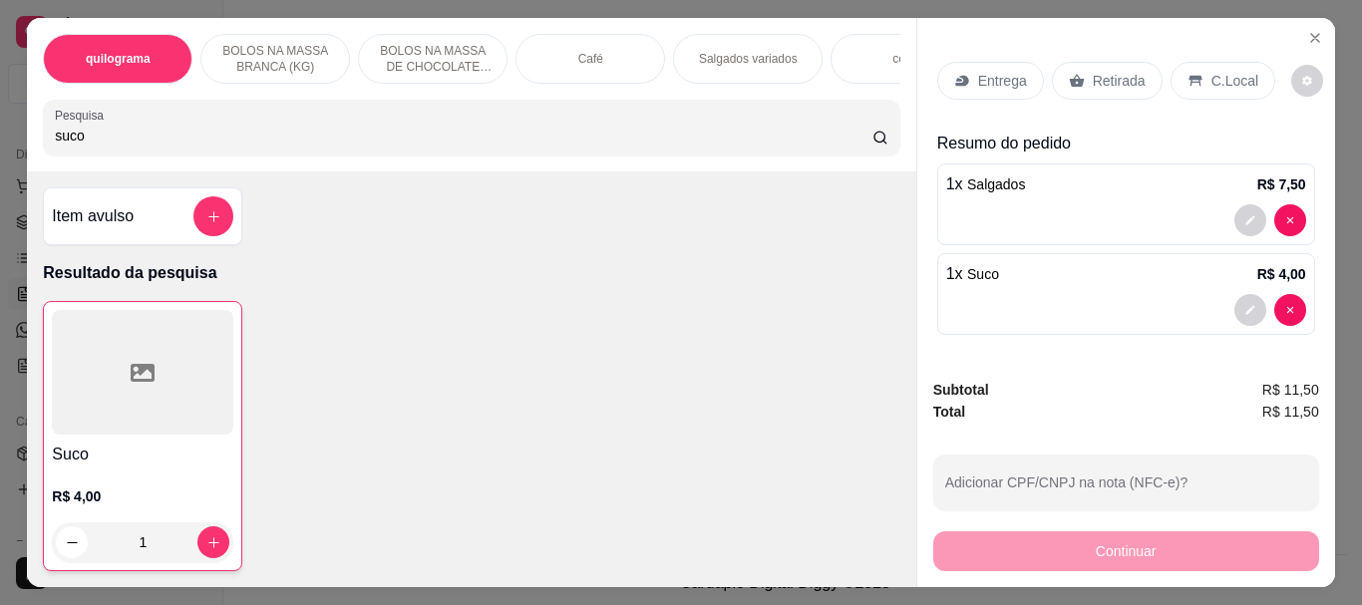
click at [1112, 72] on p "Retirada" at bounding box center [1119, 81] width 53 height 20
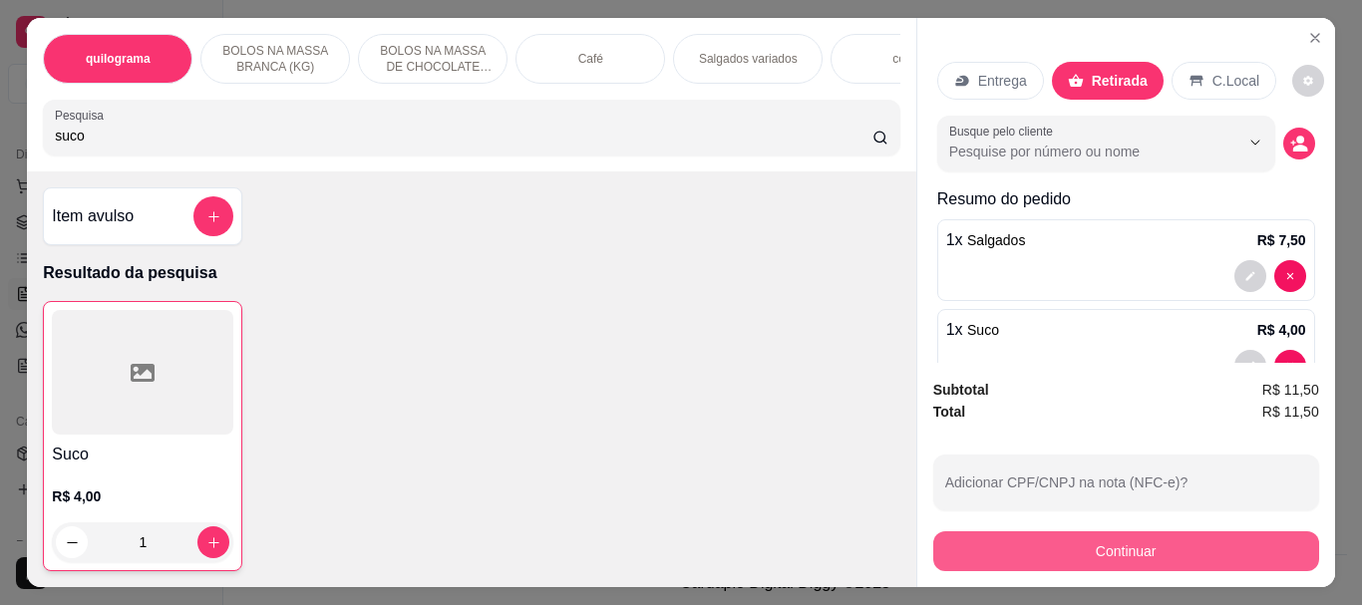
click at [1123, 542] on button "Continuar" at bounding box center [1126, 551] width 386 height 40
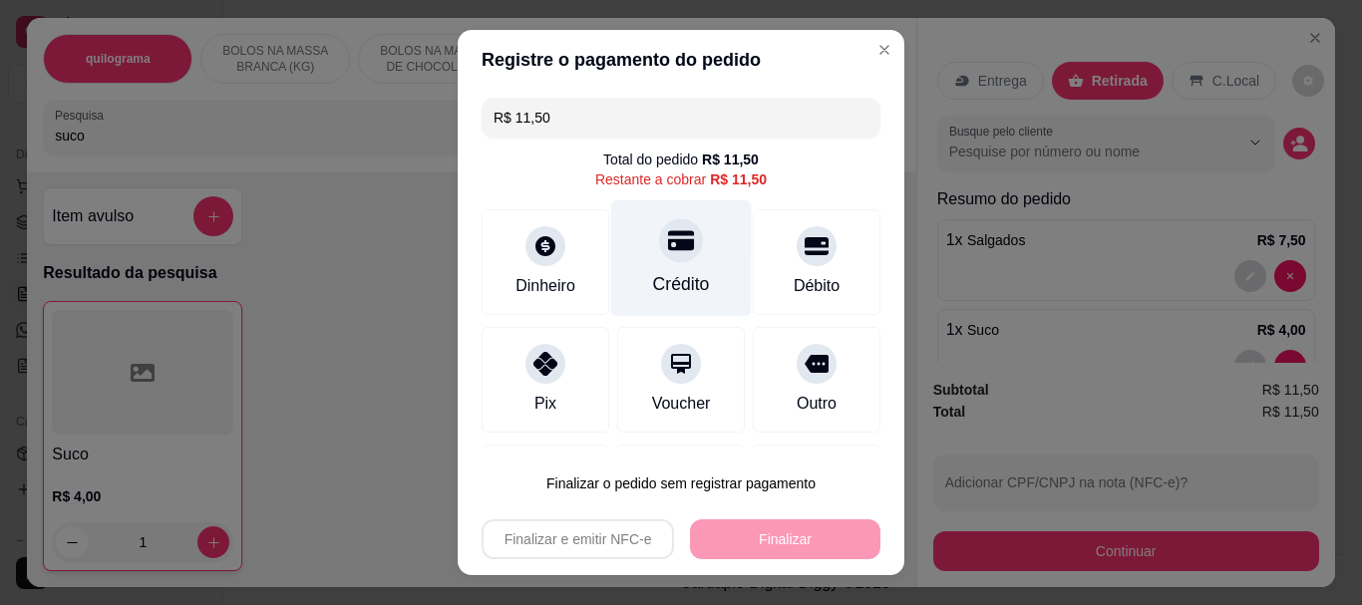
click at [653, 278] on div "Crédito" at bounding box center [681, 285] width 57 height 26
type input "R$ 0,00"
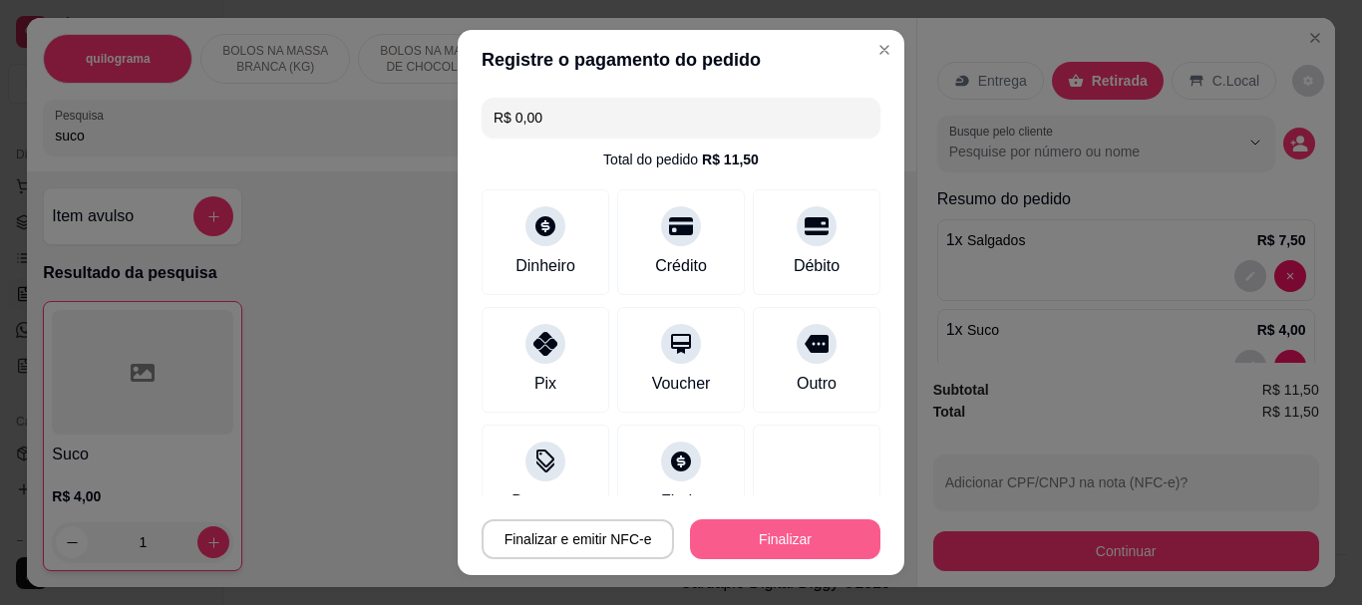
click at [745, 544] on button "Finalizar" at bounding box center [785, 540] width 190 height 40
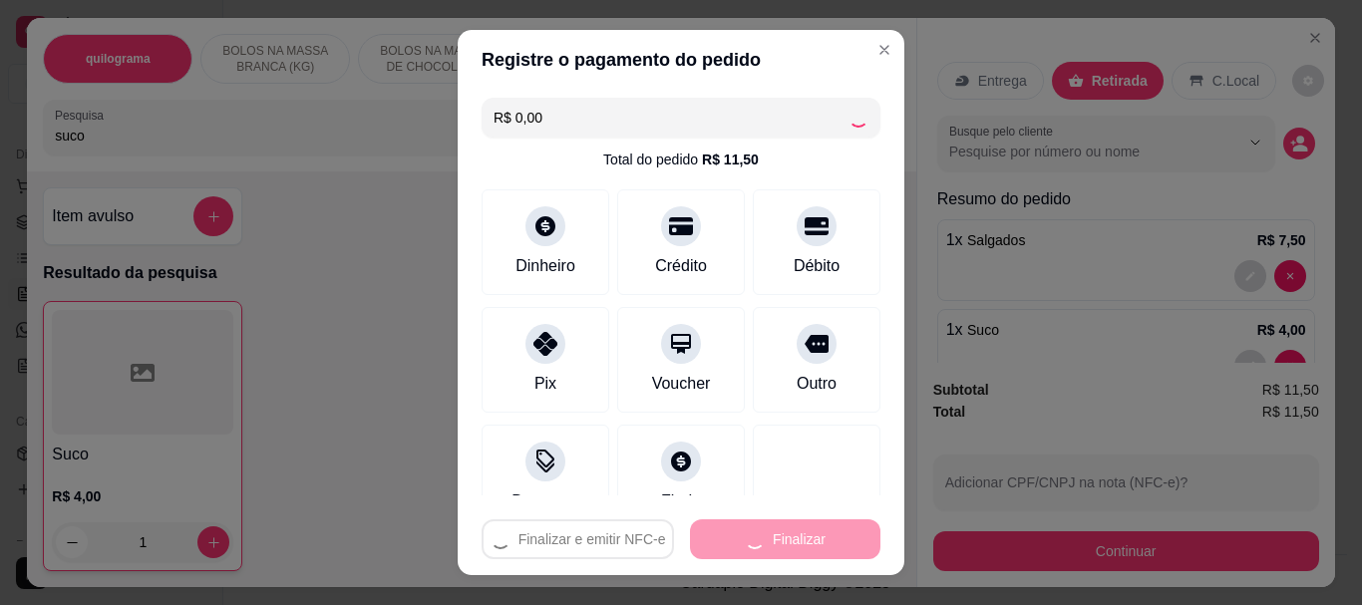
type input "0"
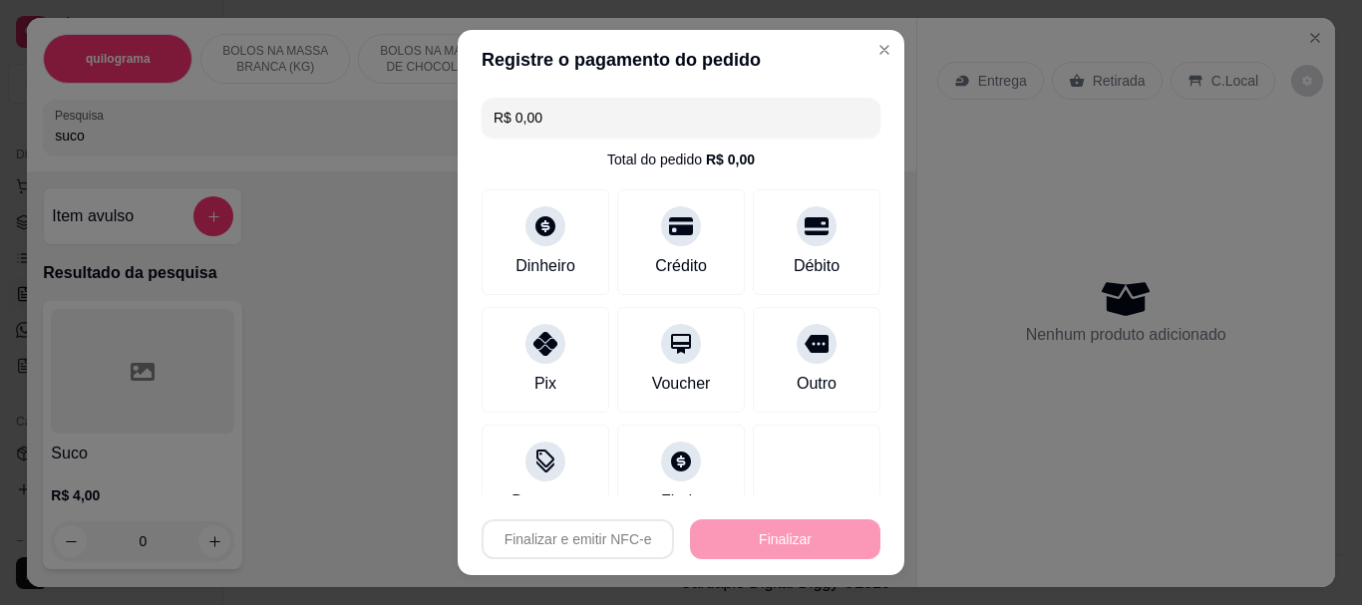
type input "-R$ 11,50"
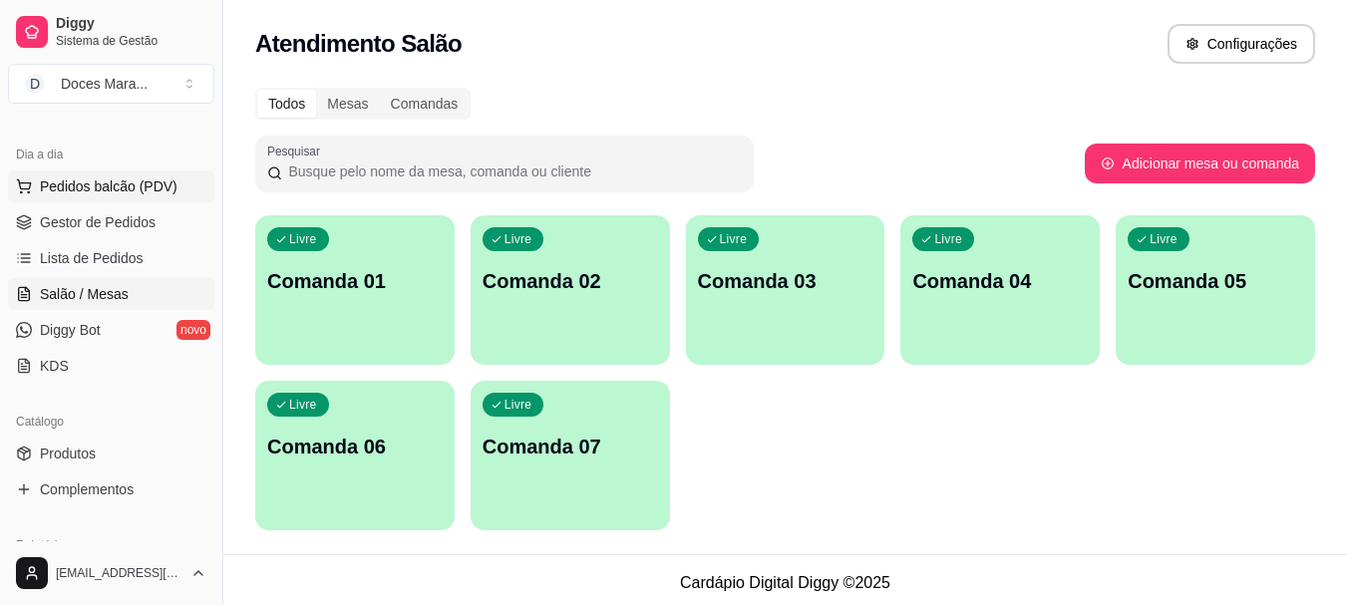
click at [94, 185] on span "Pedidos balcão (PDV)" at bounding box center [109, 186] width 138 height 20
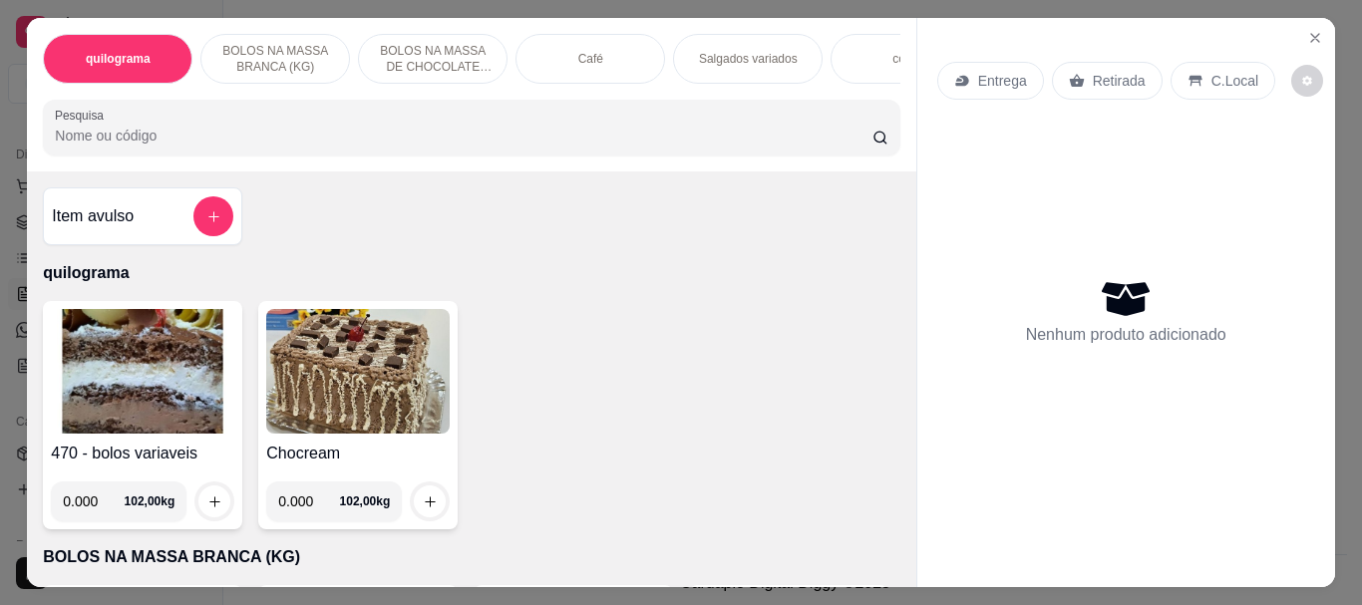
select select "30"
select select "HIGHEST_TOTAL_SPENT_WITH_ORDERS"
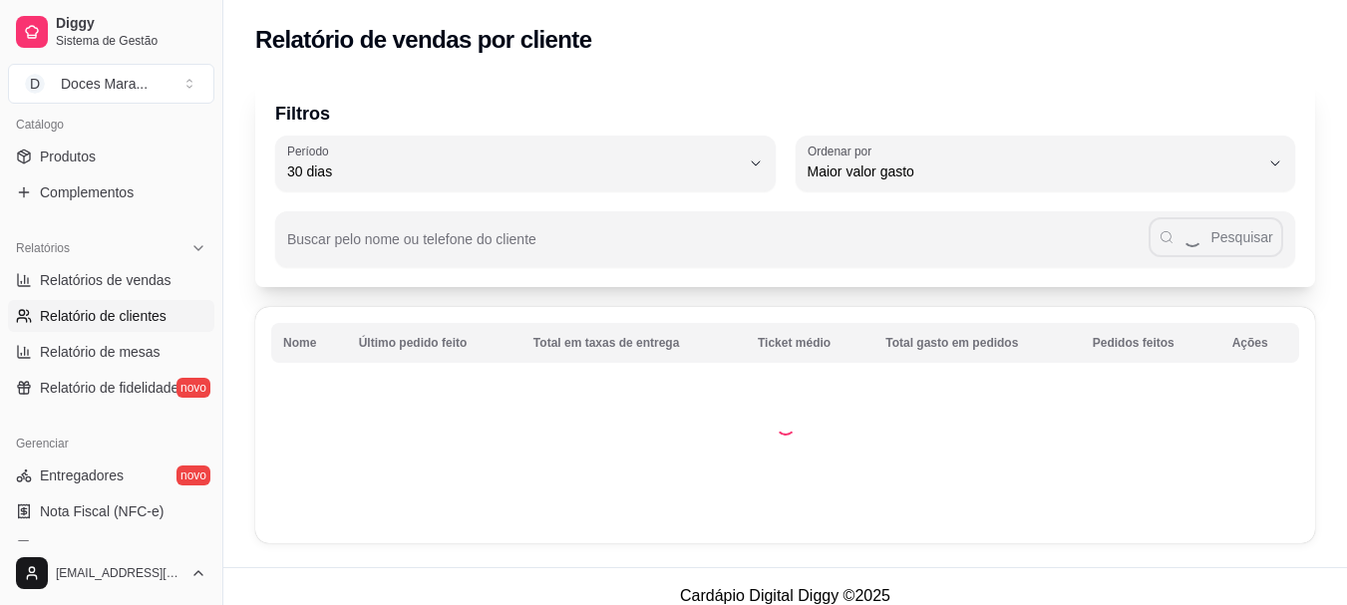
scroll to position [499, 0]
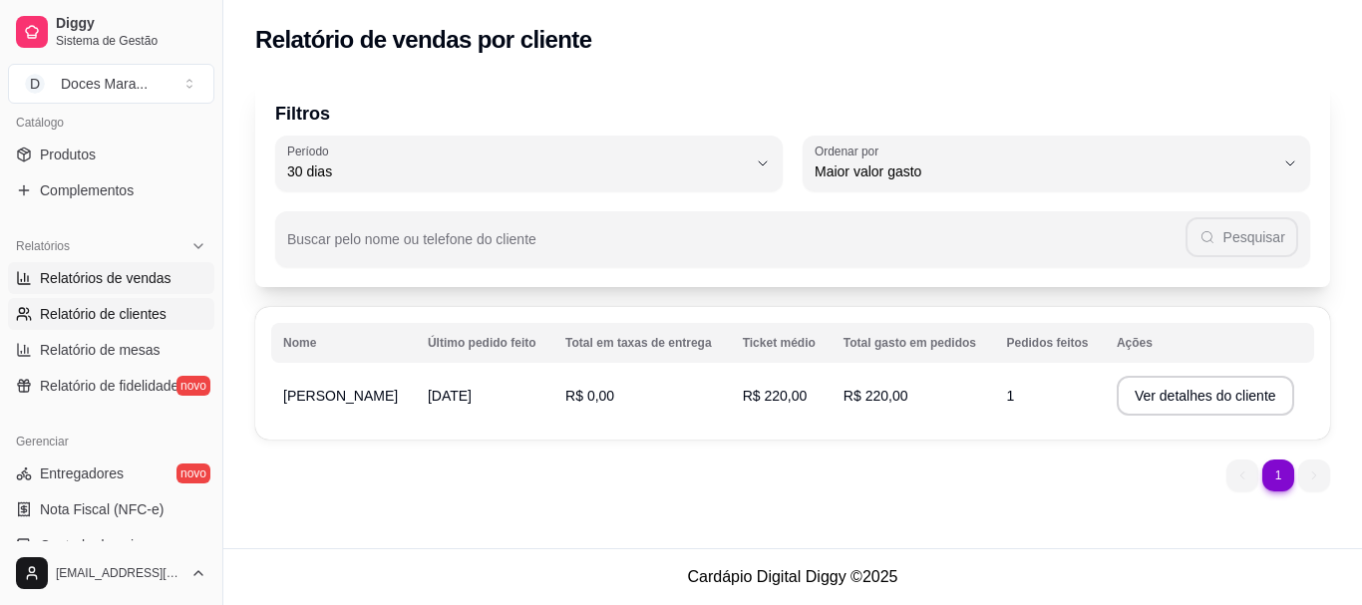
click at [80, 278] on span "Relatórios de vendas" at bounding box center [106, 278] width 132 height 20
select select "ALL"
select select "0"
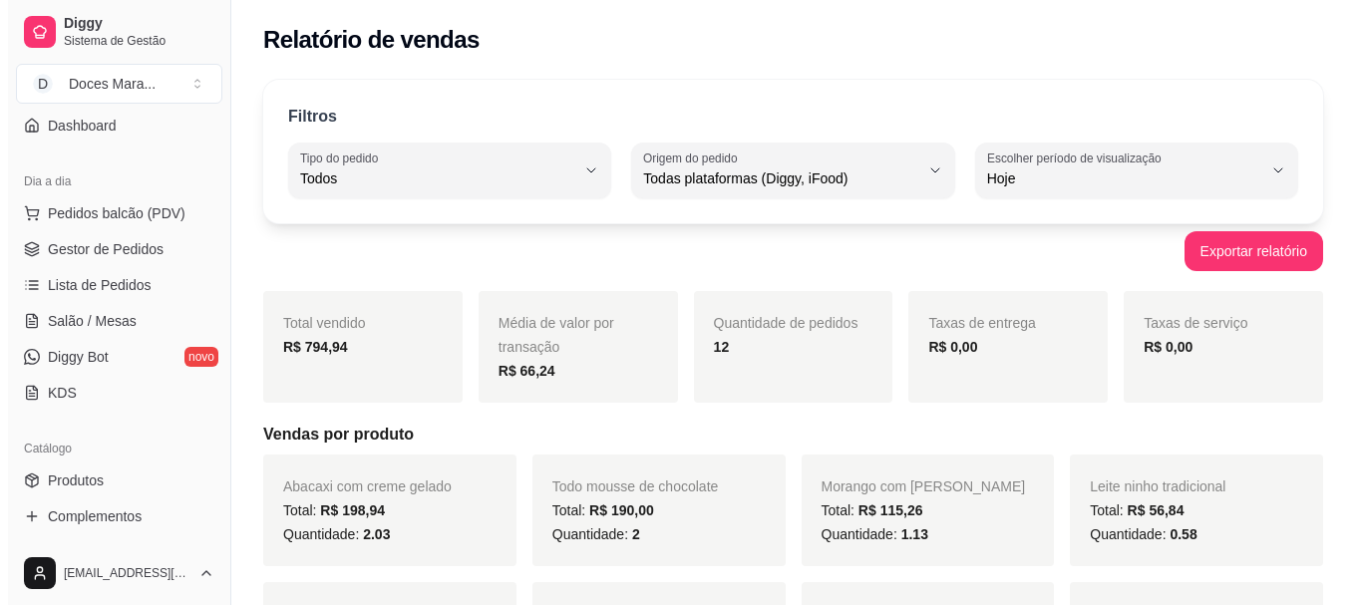
scroll to position [100, 0]
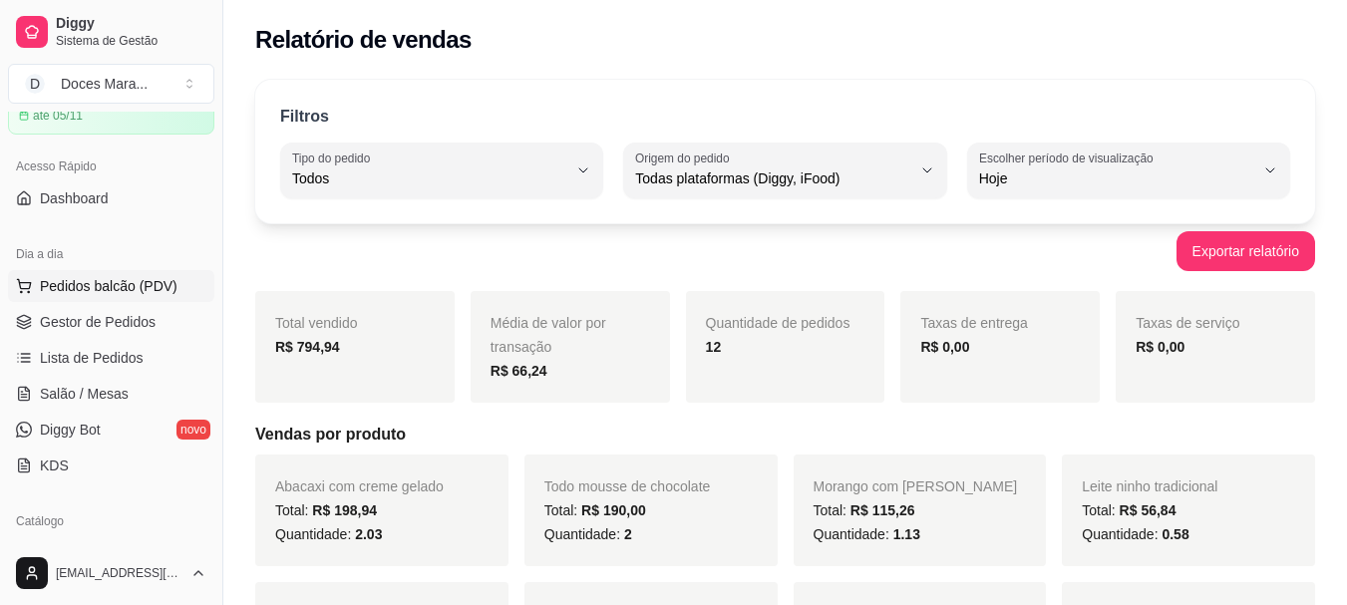
click at [115, 287] on span "Pedidos balcão (PDV)" at bounding box center [109, 286] width 138 height 20
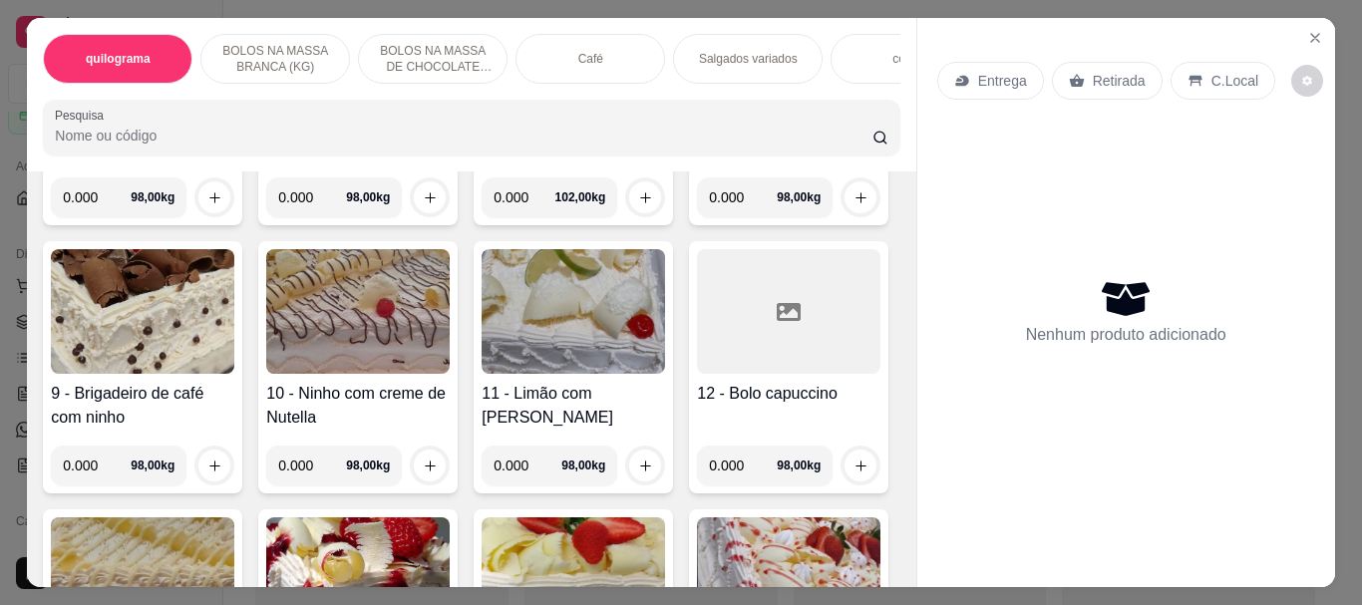
scroll to position [897, 0]
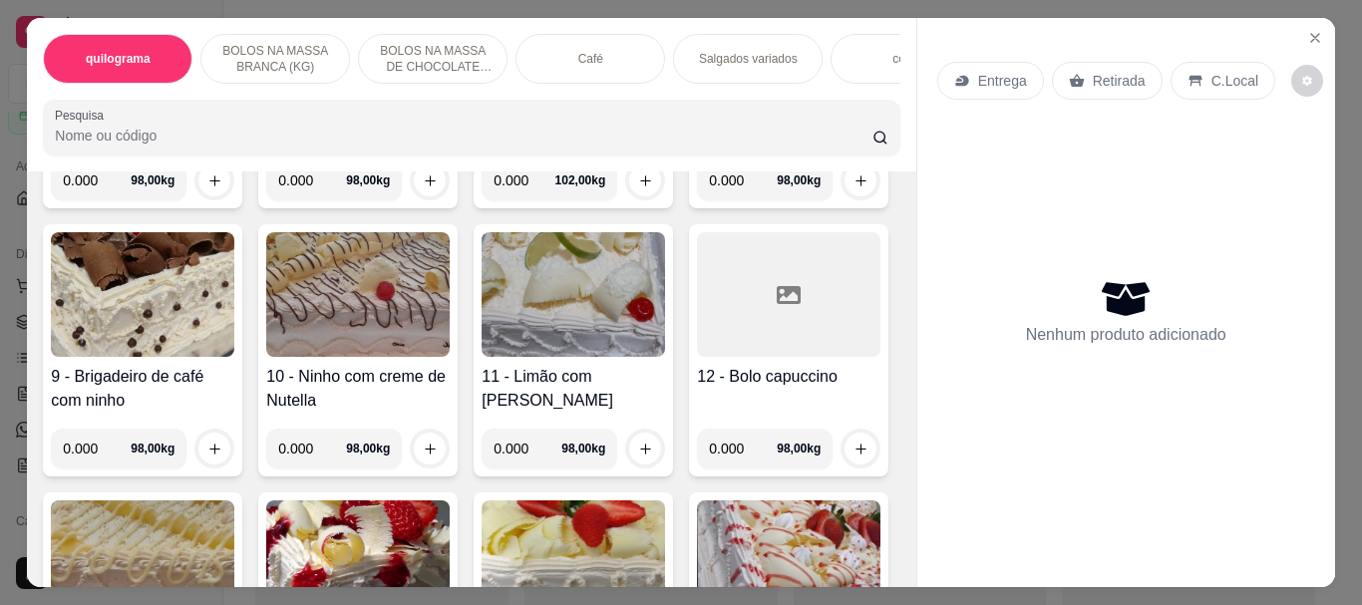
click at [482, 89] on img at bounding box center [573, 26] width 183 height 125
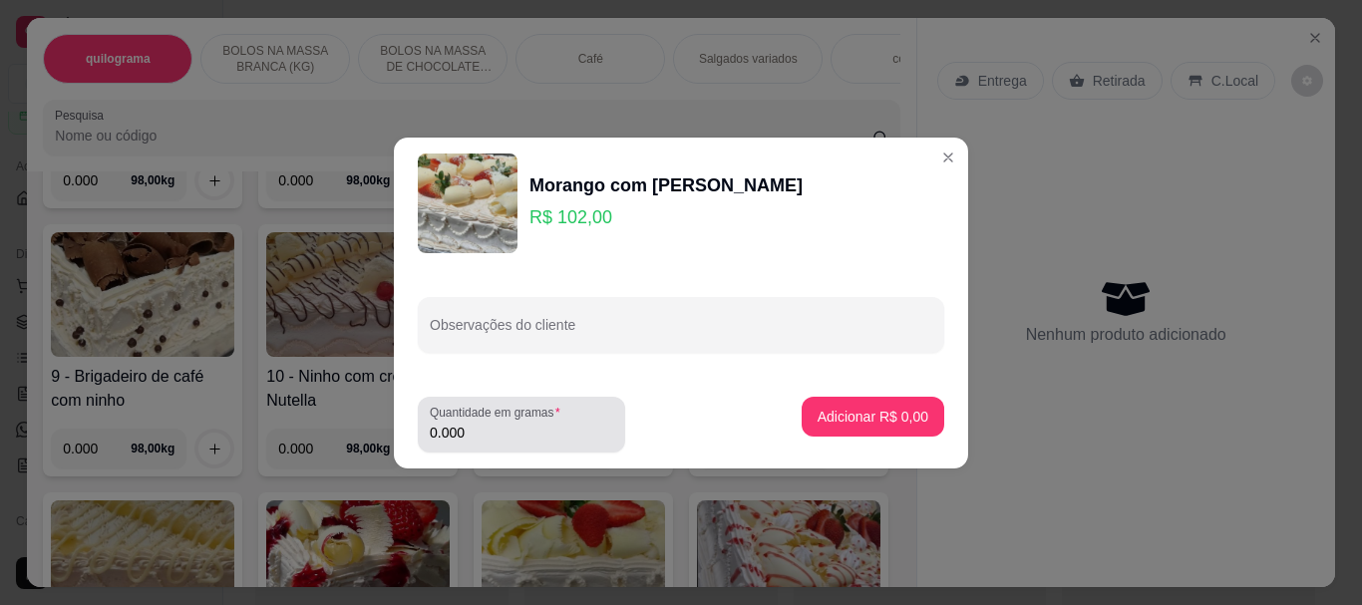
click at [498, 435] on input "0.000" at bounding box center [521, 433] width 183 height 20
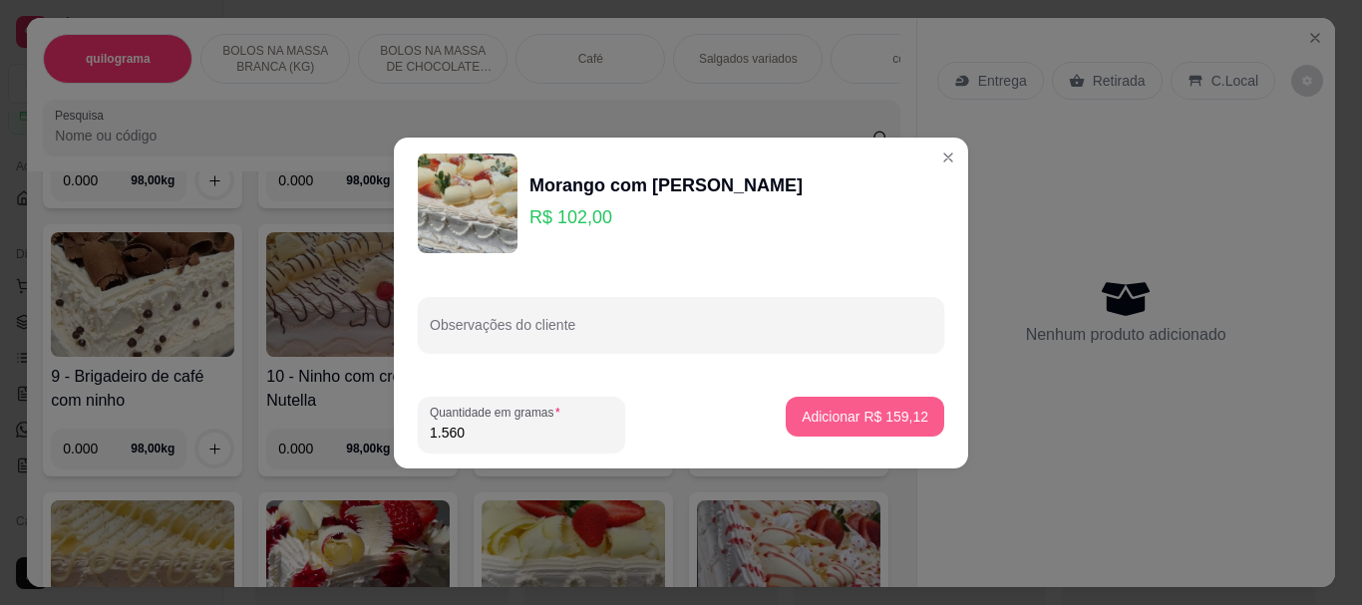
type input "1.560"
click at [872, 420] on p "Adicionar R$ 159,12" at bounding box center [865, 417] width 127 height 20
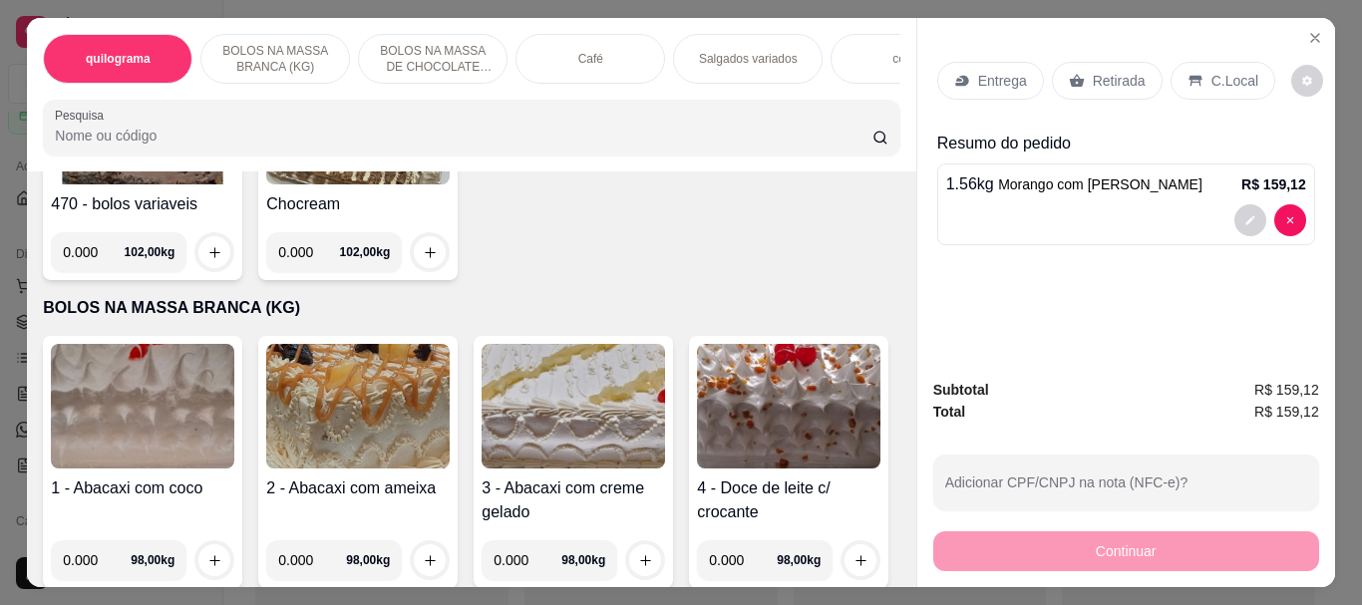
scroll to position [0, 0]
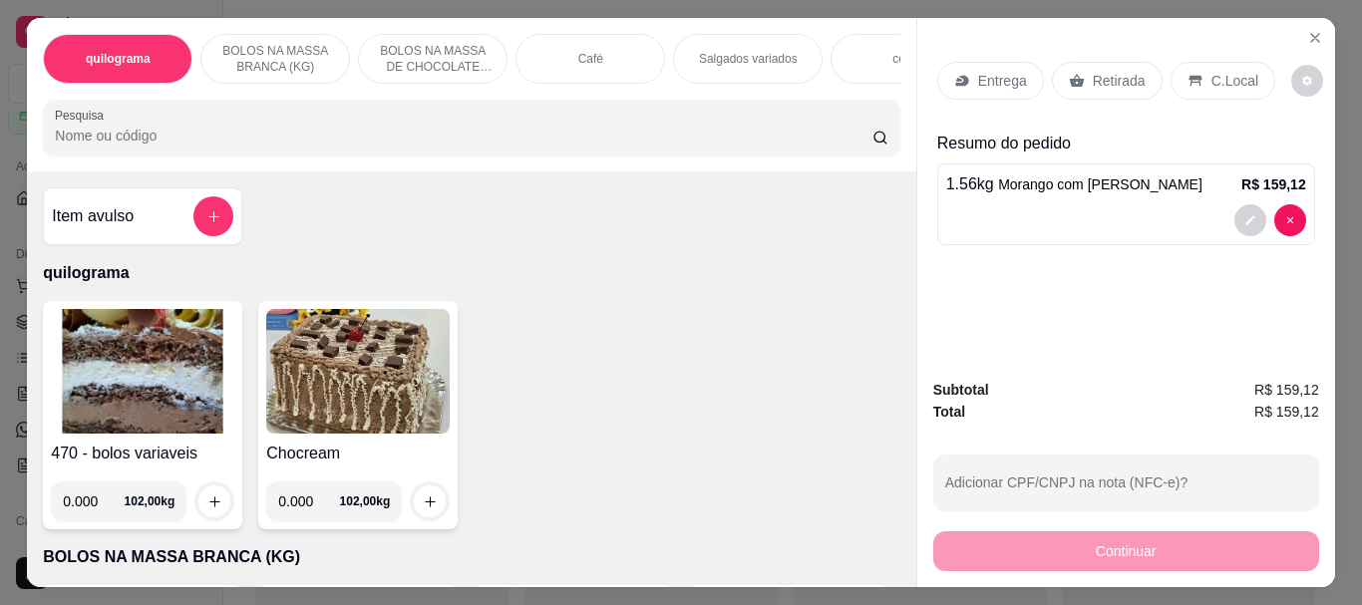
click at [622, 53] on div "Café" at bounding box center [591, 59] width 150 height 50
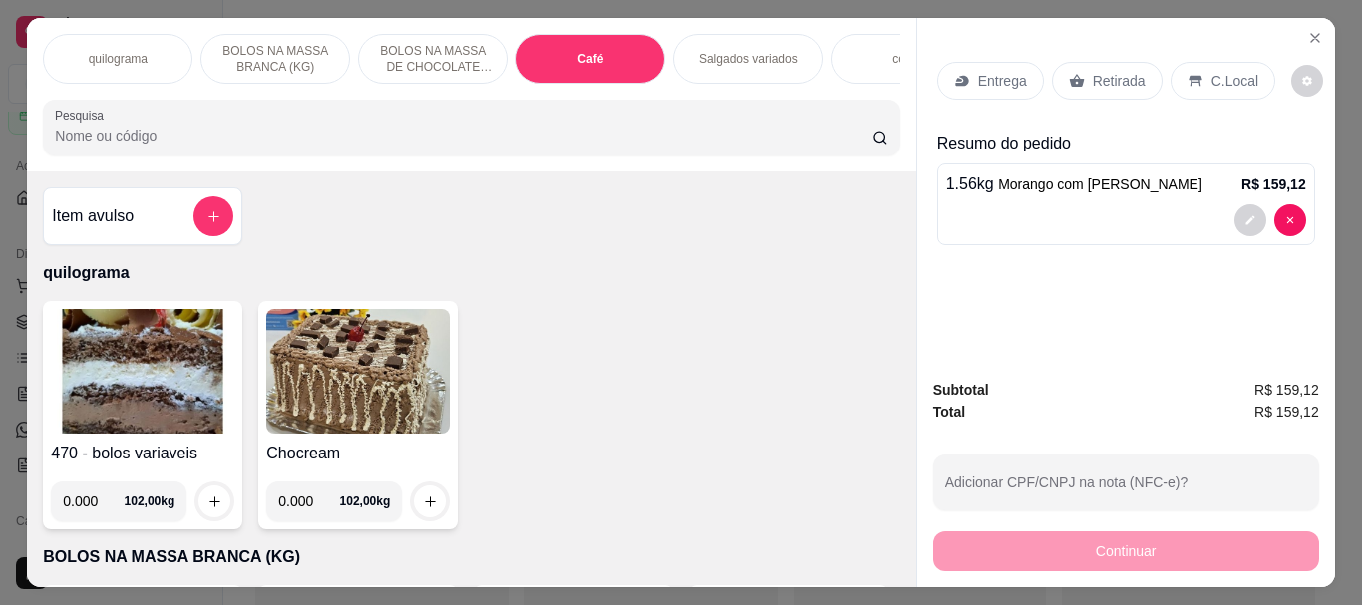
scroll to position [53, 0]
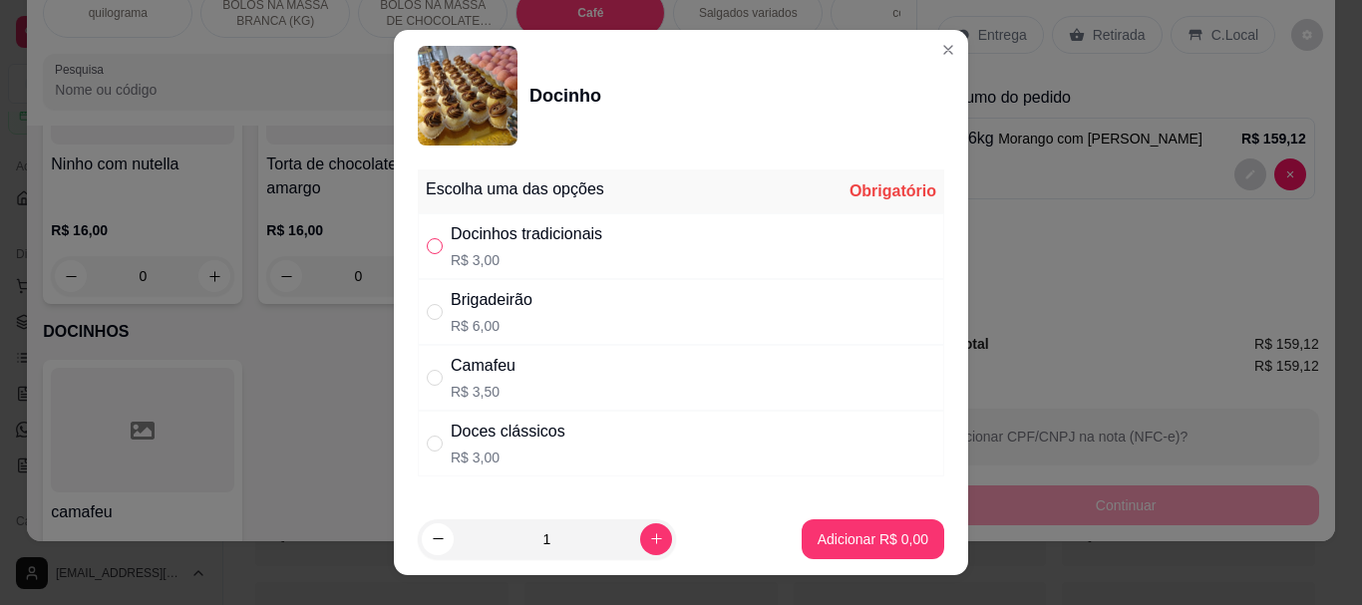
click at [435, 243] on input "" at bounding box center [435, 246] width 16 height 16
radio input "true"
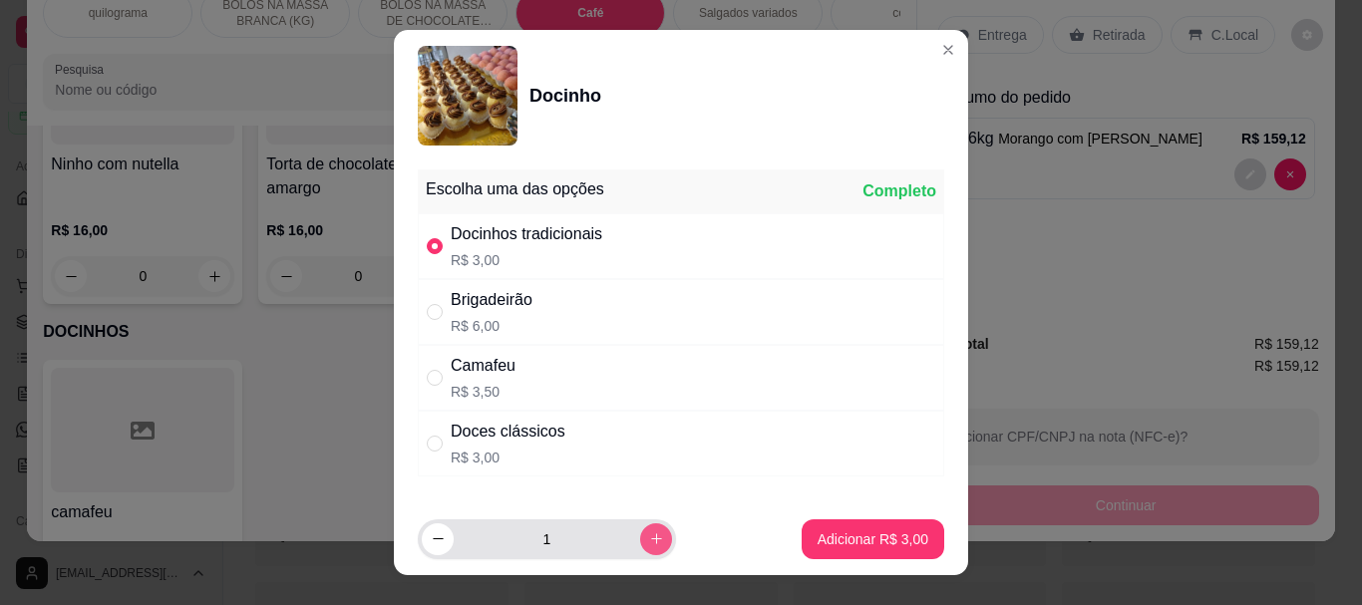
click at [649, 535] on icon "increase-product-quantity" at bounding box center [656, 538] width 15 height 15
click at [649, 536] on icon "increase-product-quantity" at bounding box center [656, 538] width 15 height 15
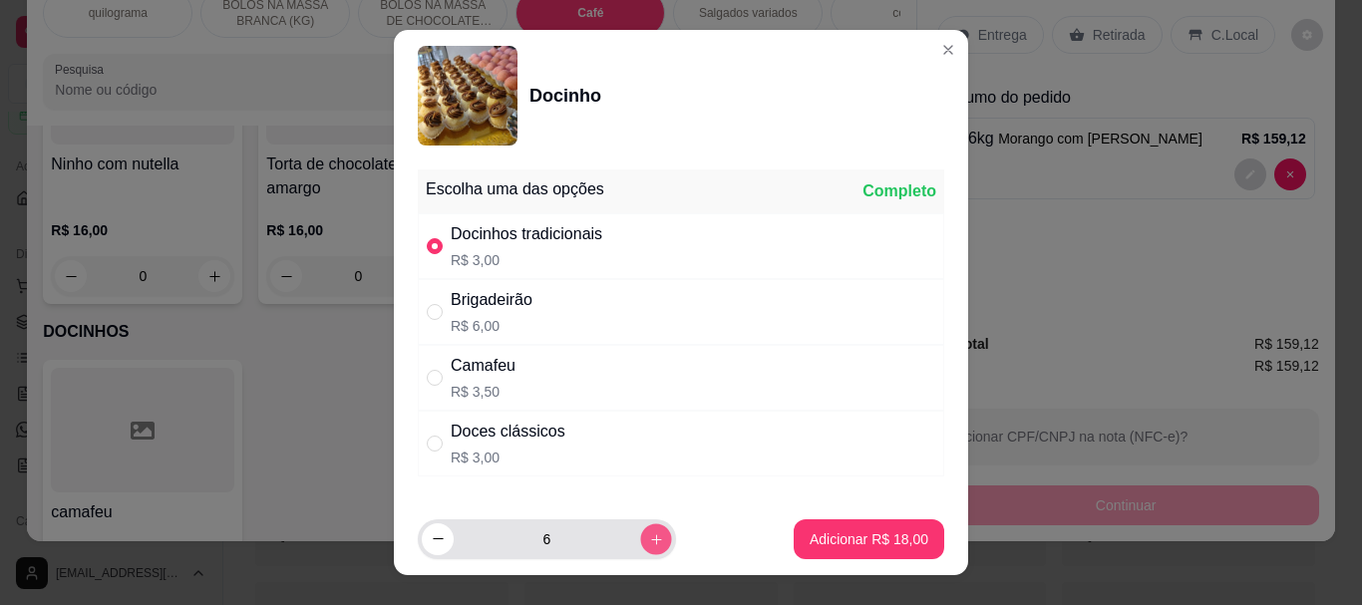
click at [649, 536] on icon "increase-product-quantity" at bounding box center [656, 538] width 15 height 15
click at [649, 535] on icon "increase-product-quantity" at bounding box center [656, 538] width 15 height 15
click at [649, 534] on icon "increase-product-quantity" at bounding box center [656, 538] width 15 height 15
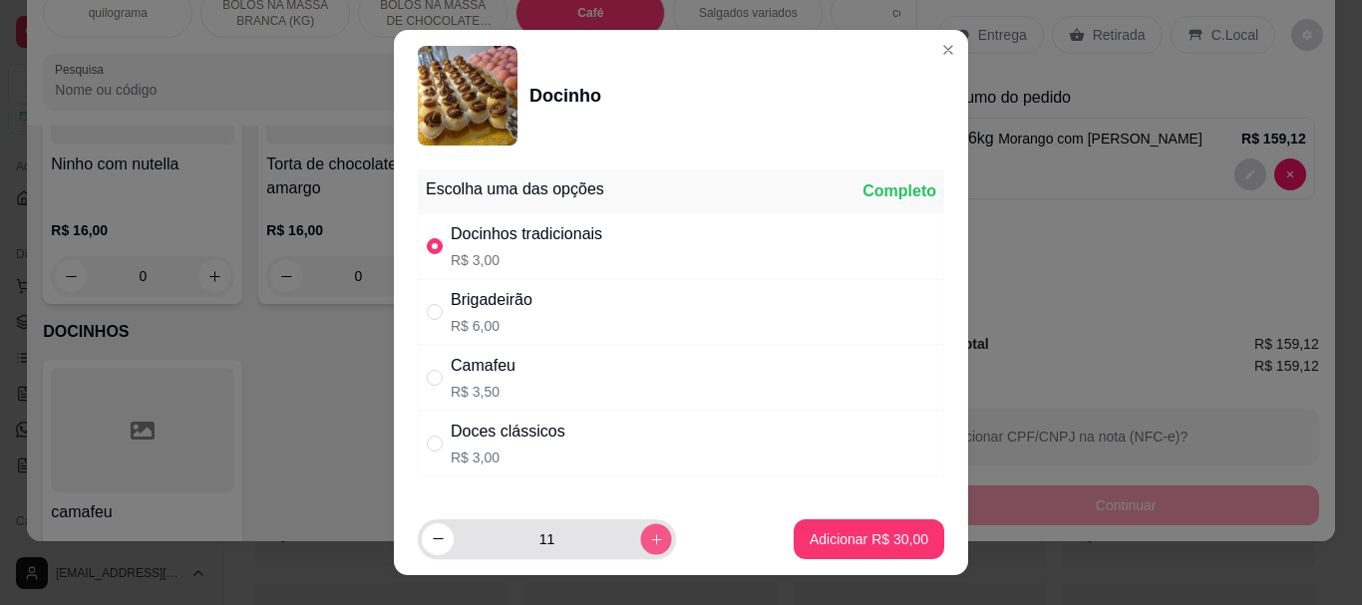
click at [649, 534] on icon "increase-product-quantity" at bounding box center [656, 538] width 15 height 15
click at [649, 533] on icon "increase-product-quantity" at bounding box center [656, 538] width 15 height 15
click at [649, 532] on icon "increase-product-quantity" at bounding box center [656, 538] width 15 height 15
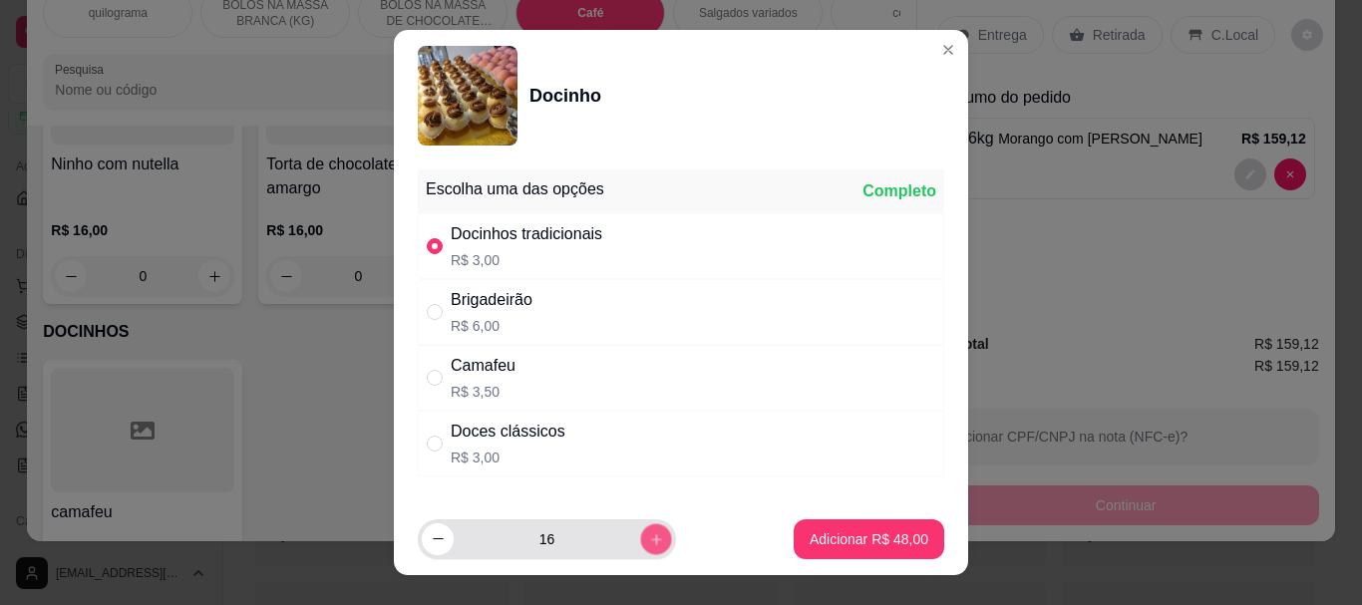
click at [649, 532] on icon "increase-product-quantity" at bounding box center [656, 538] width 15 height 15
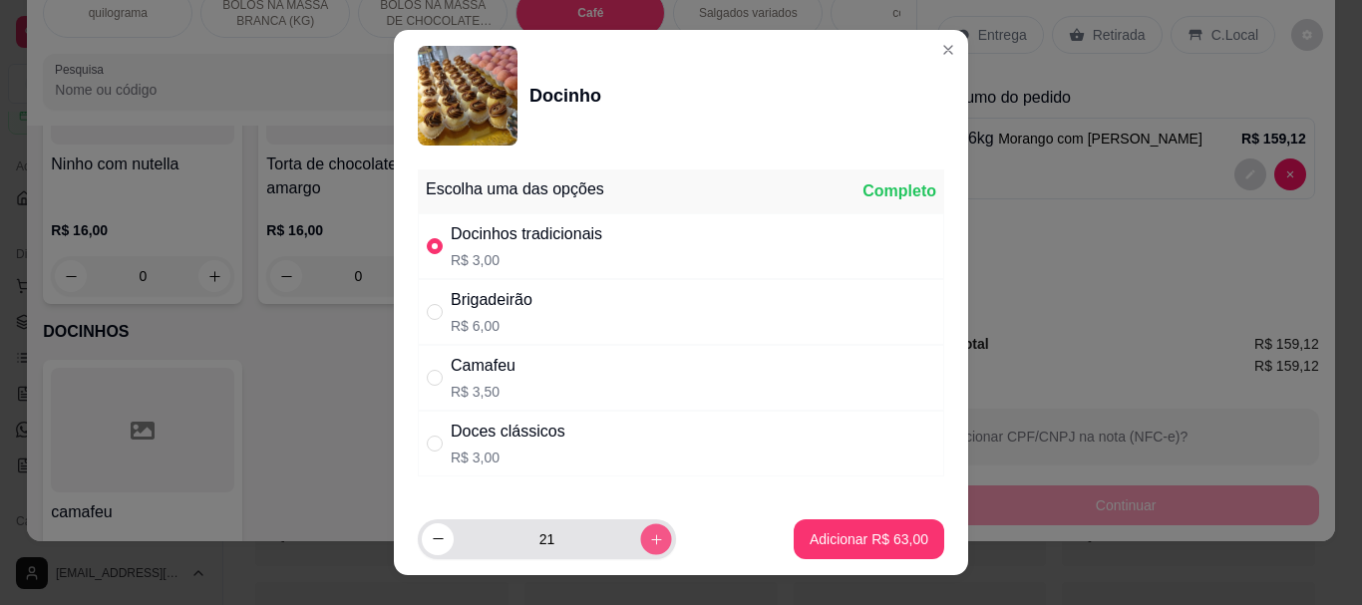
click at [649, 532] on icon "increase-product-quantity" at bounding box center [656, 538] width 15 height 15
type input "22"
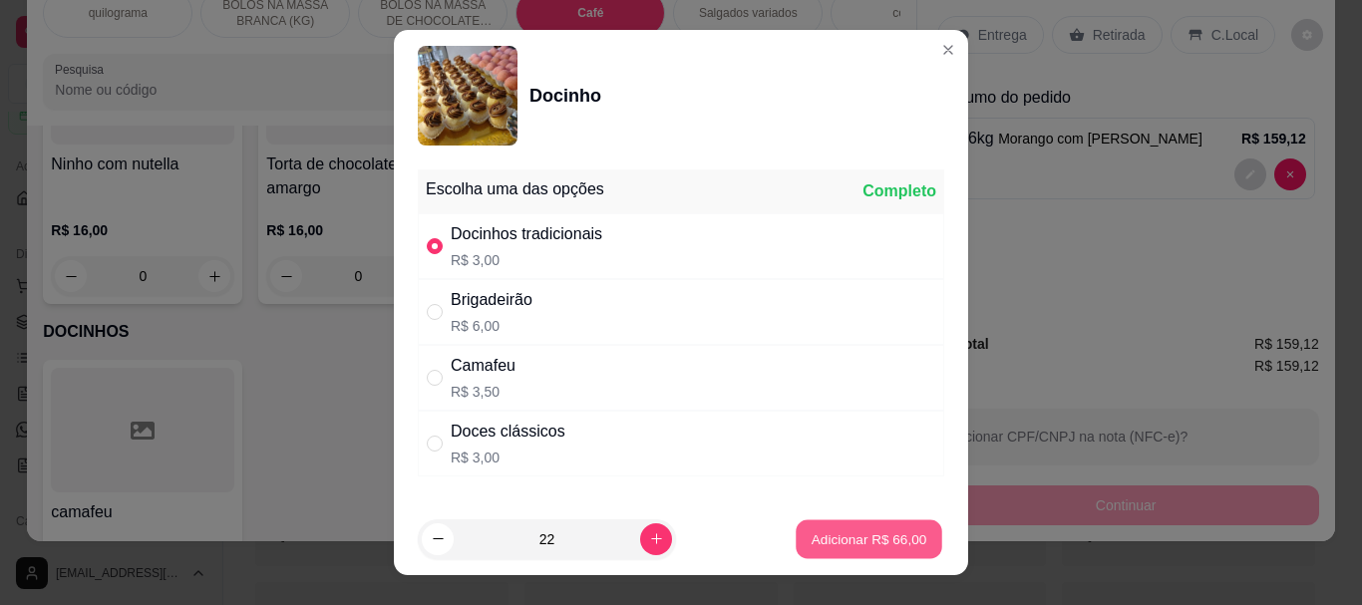
click at [812, 537] on p "Adicionar R$ 66,00" at bounding box center [870, 538] width 116 height 19
type input "22"
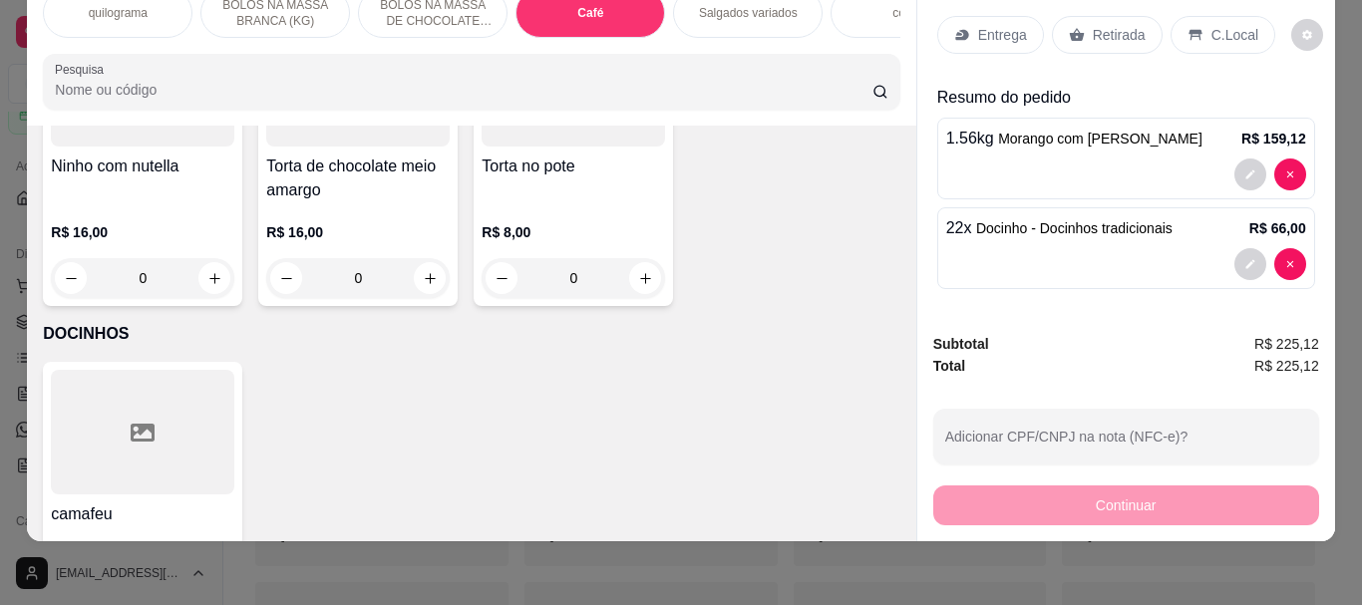
click at [1121, 25] on p "Retirada" at bounding box center [1119, 35] width 53 height 20
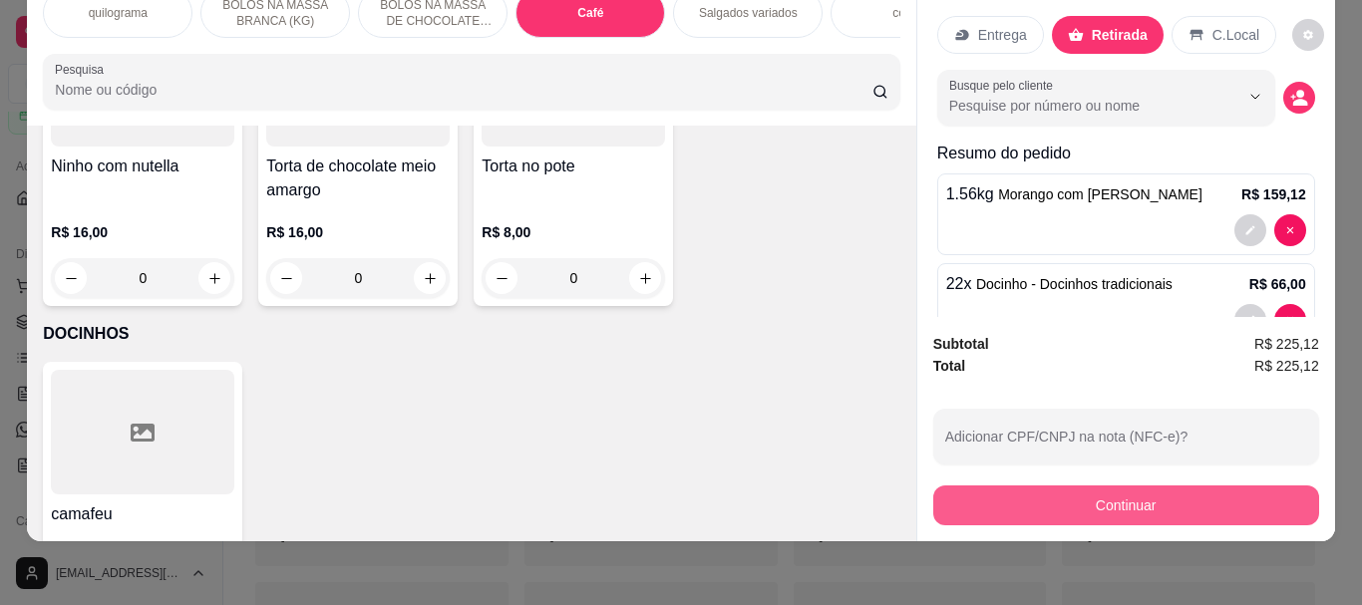
click at [1155, 487] on button "Continuar" at bounding box center [1126, 506] width 386 height 40
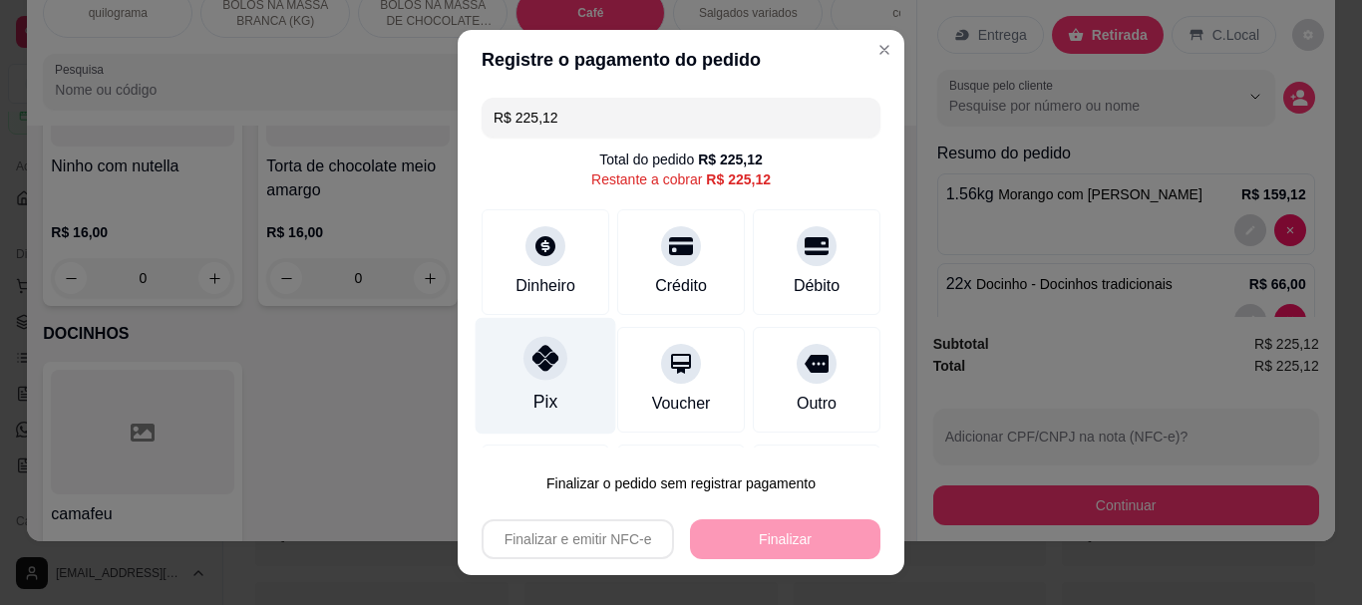
click at [524, 374] on div at bounding box center [546, 359] width 44 height 44
type input "R$ 0,00"
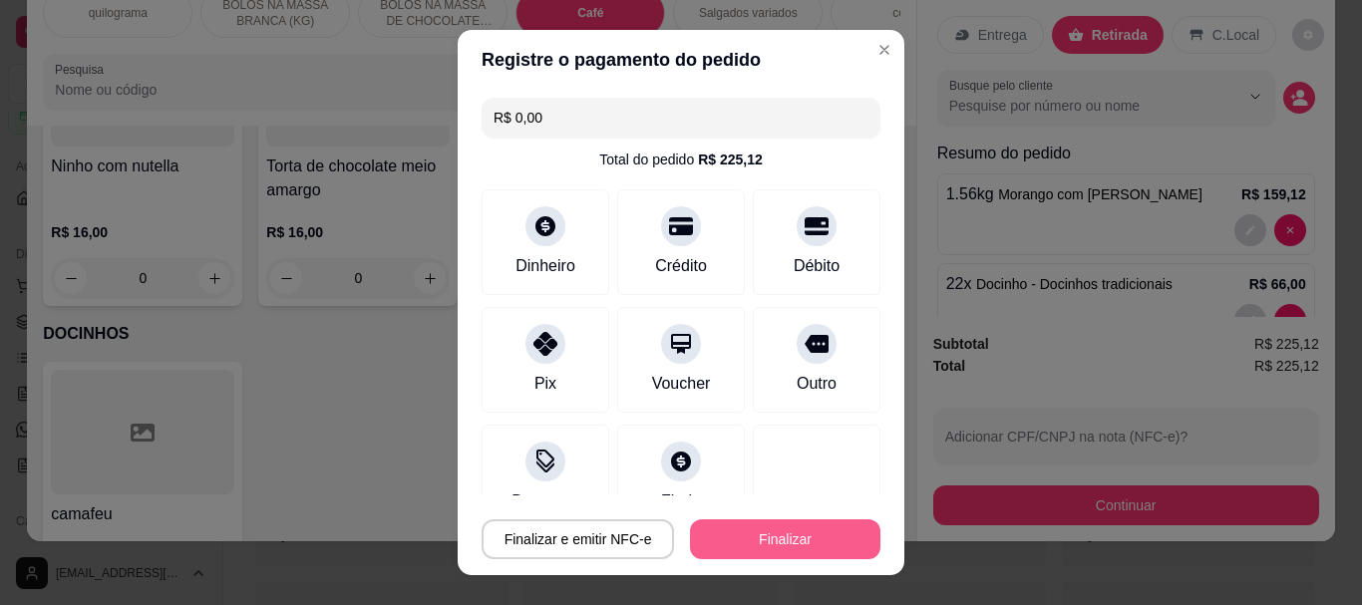
click at [756, 538] on button "Finalizar" at bounding box center [785, 540] width 190 height 40
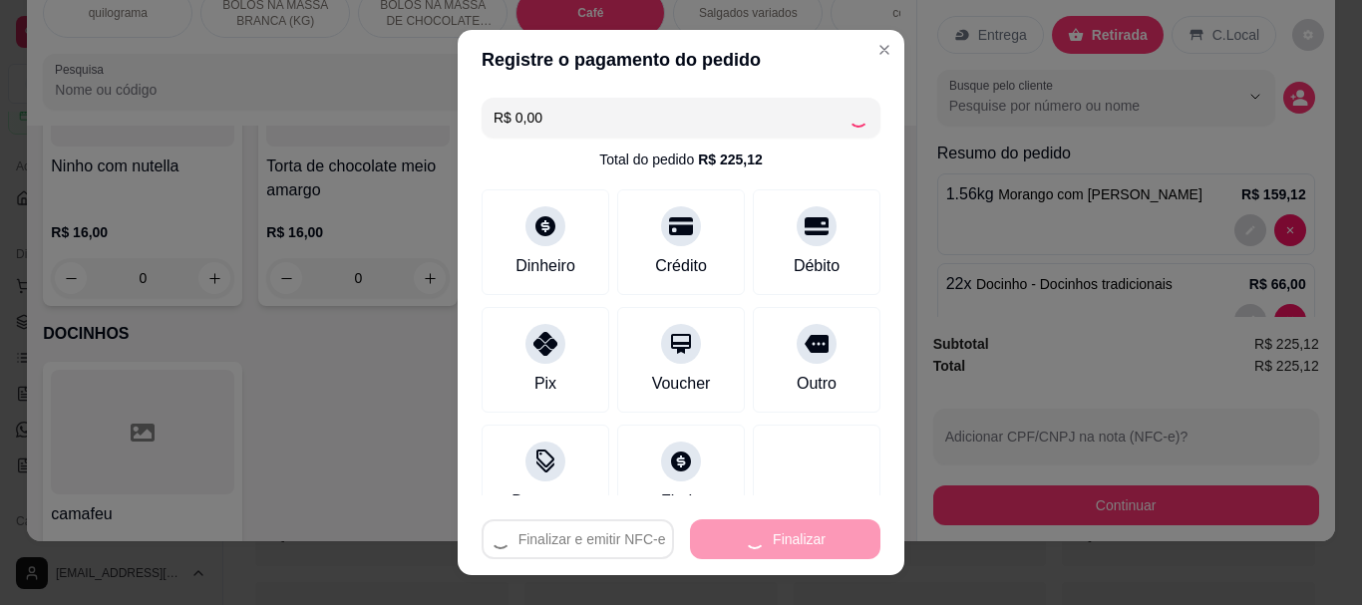
type input "0"
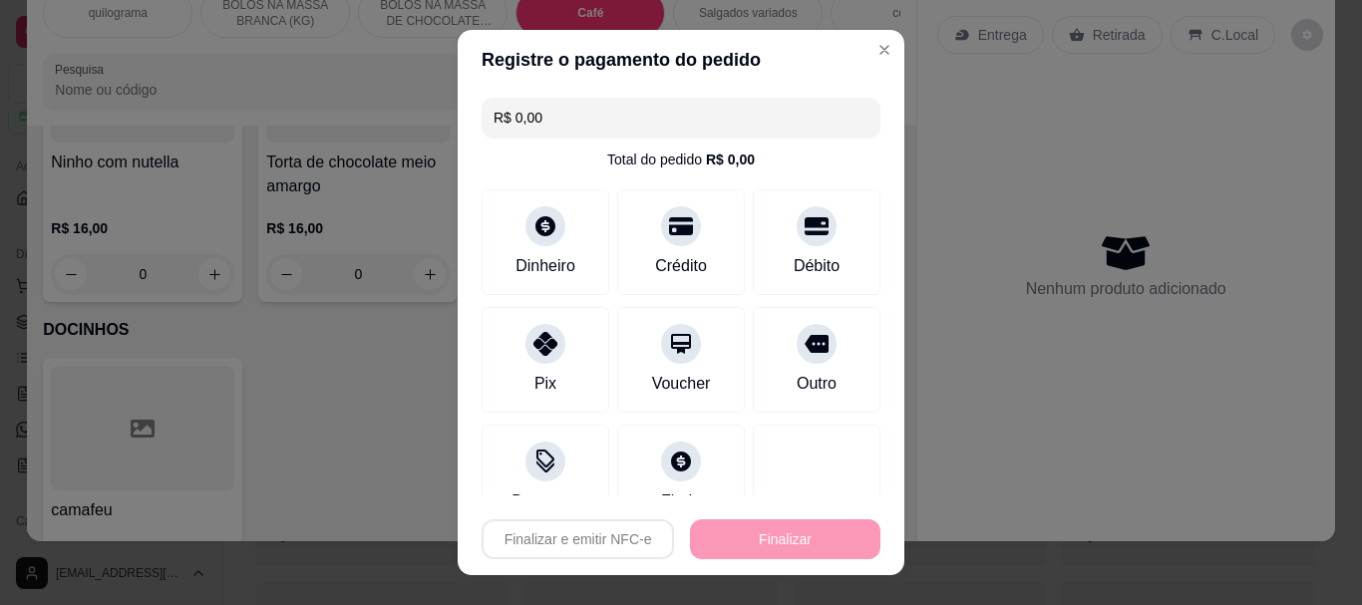
type input "-R$ 225,12"
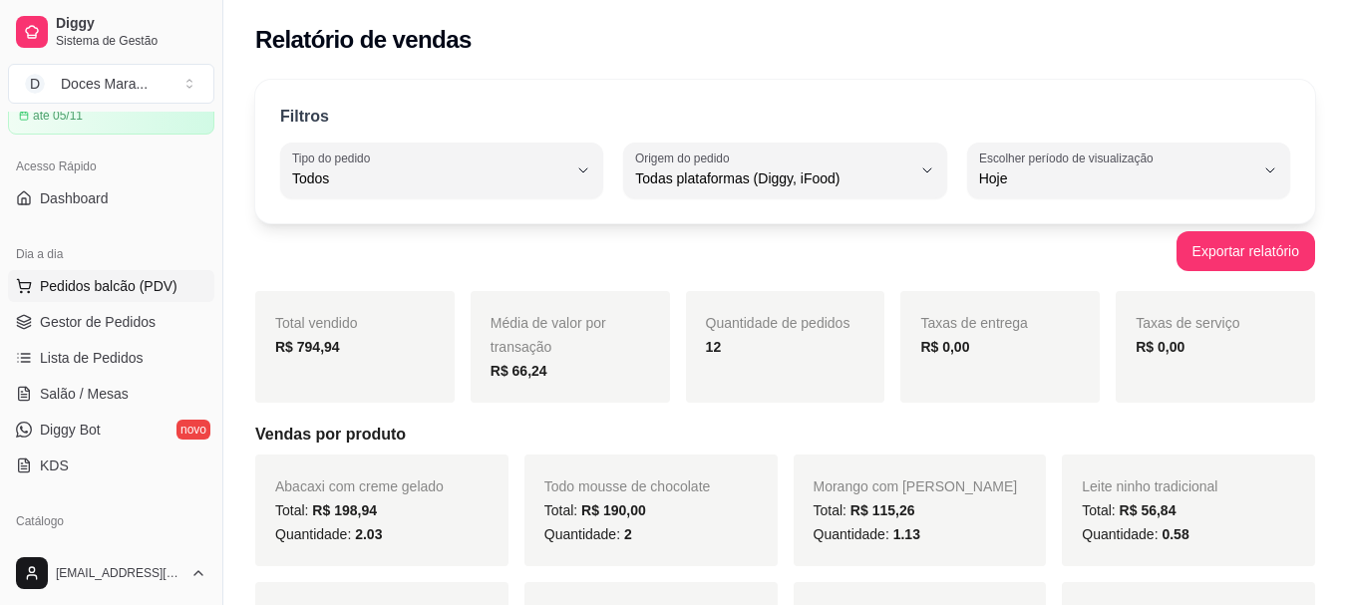
click at [109, 284] on span "Pedidos balcão (PDV)" at bounding box center [109, 286] width 138 height 20
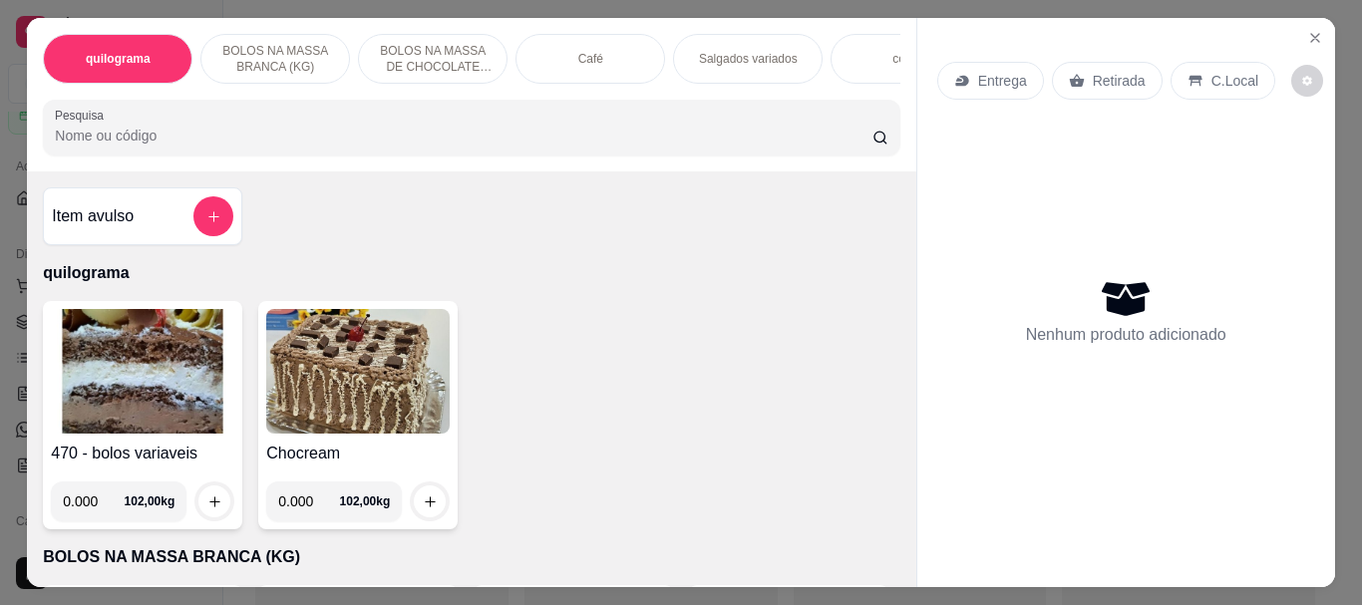
select select "30"
select select "HIGHEST_TOTAL_SPENT_WITH_ORDERS"
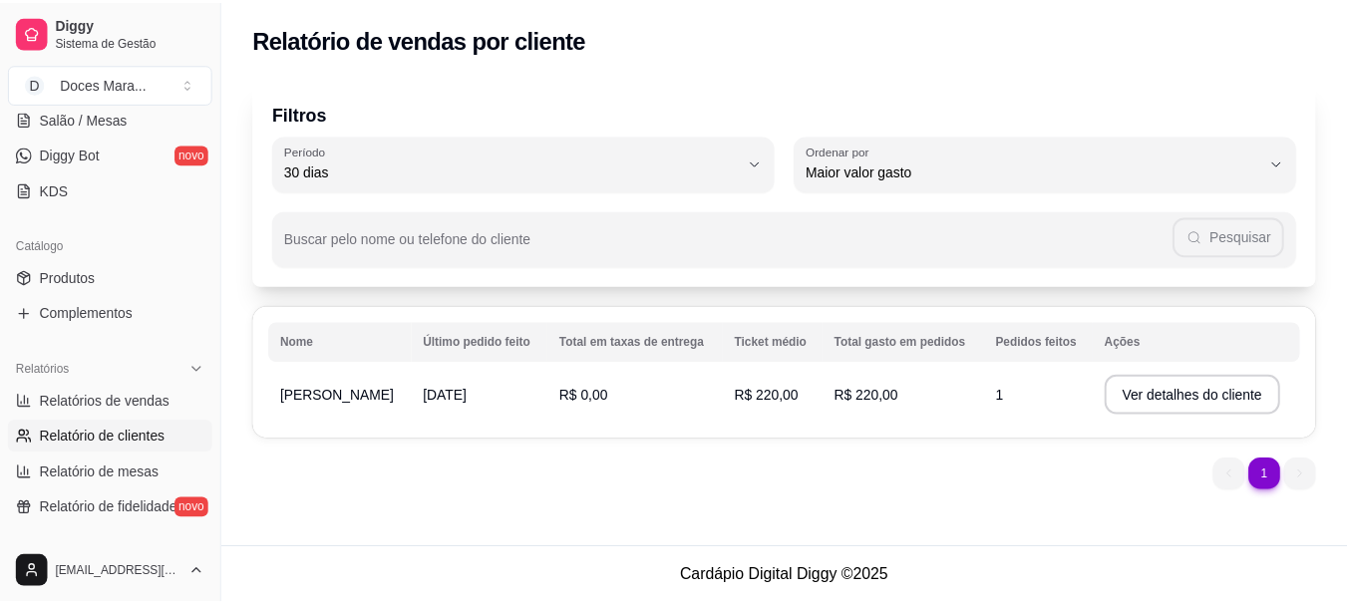
scroll to position [399, 0]
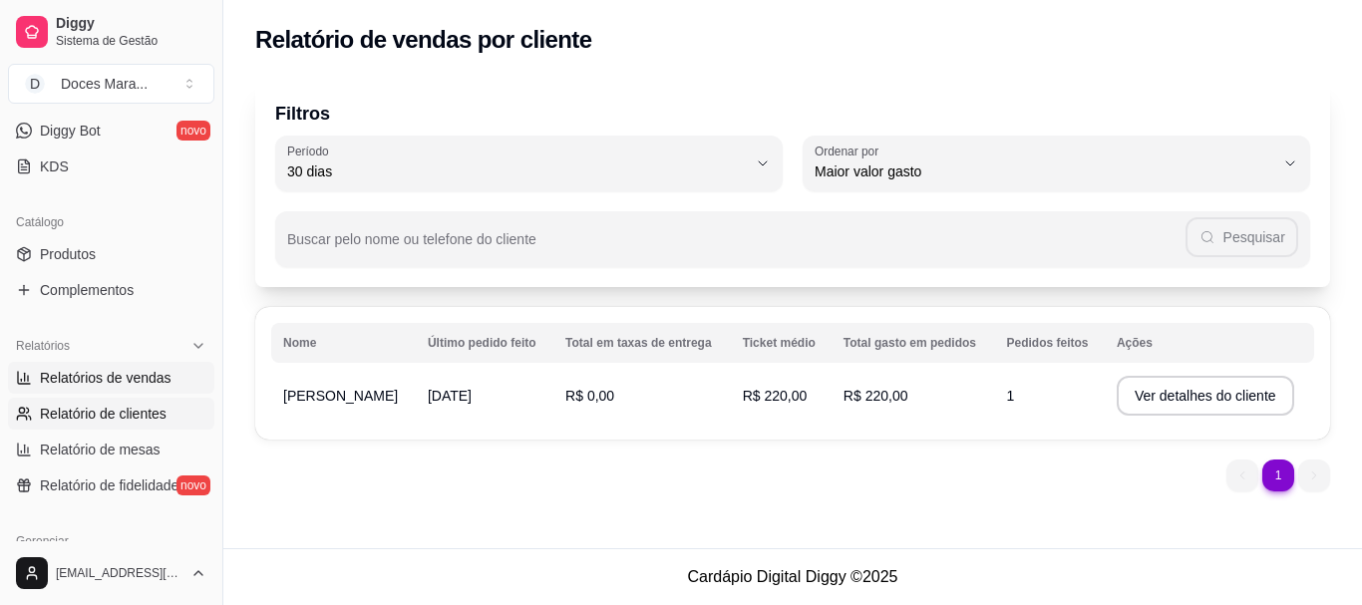
click at [115, 374] on span "Relatórios de vendas" at bounding box center [106, 378] width 132 height 20
select select "ALL"
select select "0"
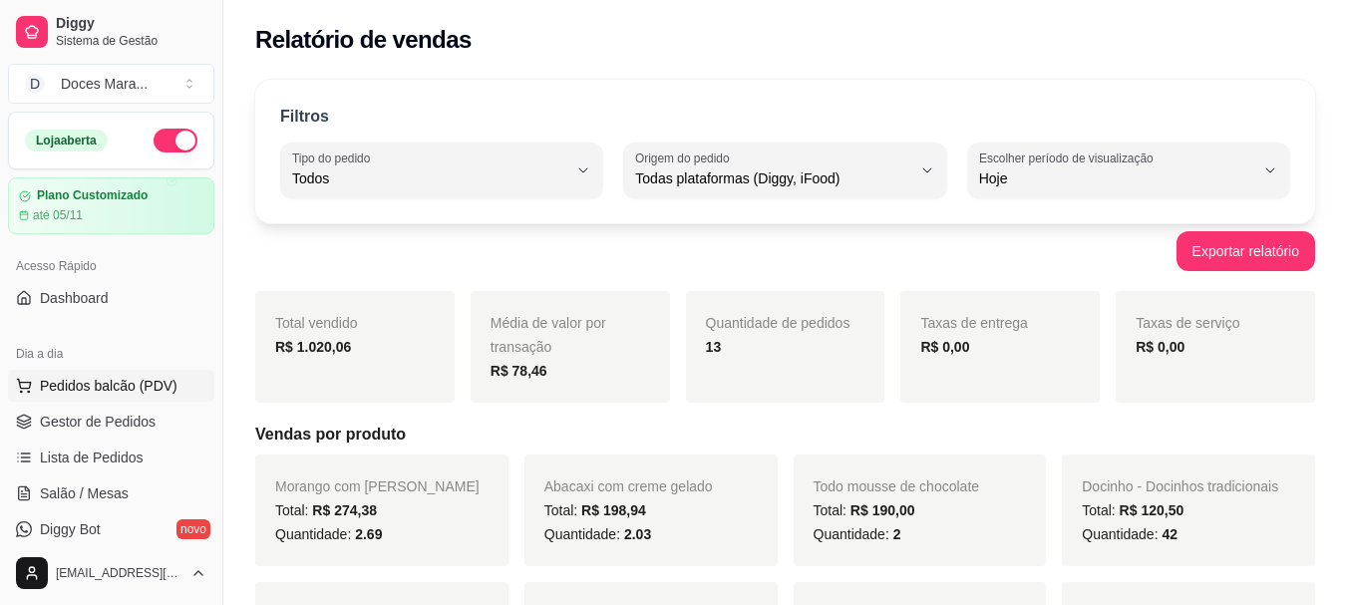
click at [133, 389] on span "Pedidos balcão (PDV)" at bounding box center [109, 386] width 138 height 20
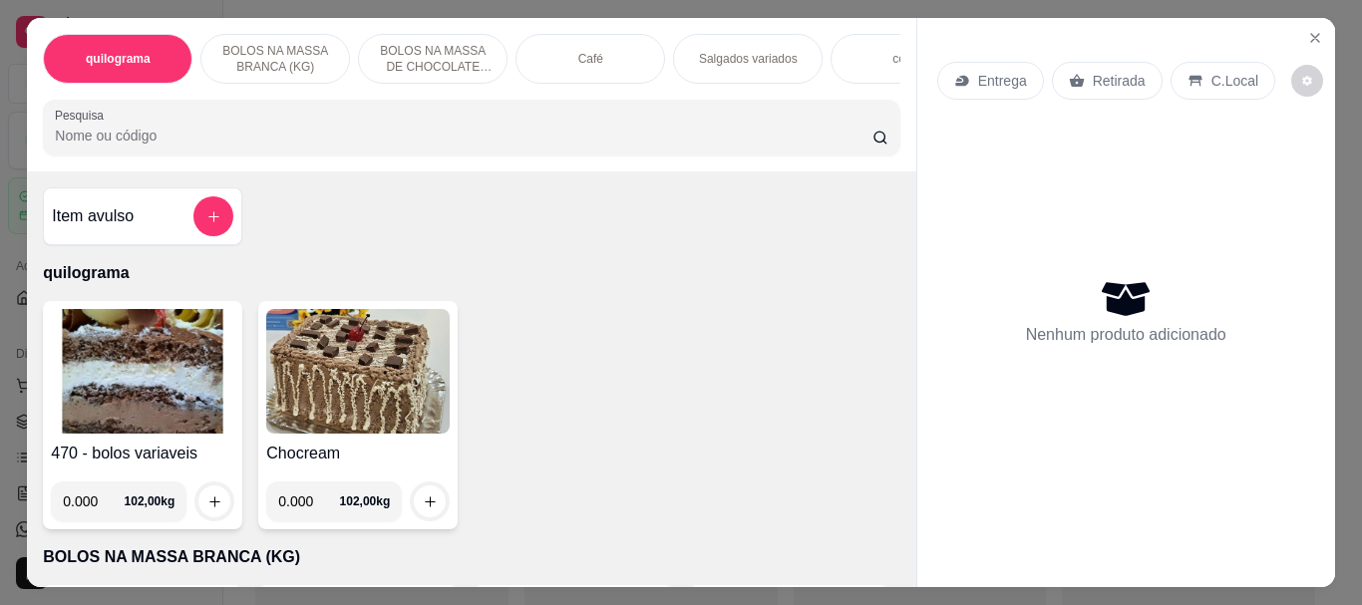
select select "30"
select select "HIGHEST_TOTAL_SPENT_WITH_ORDERS"
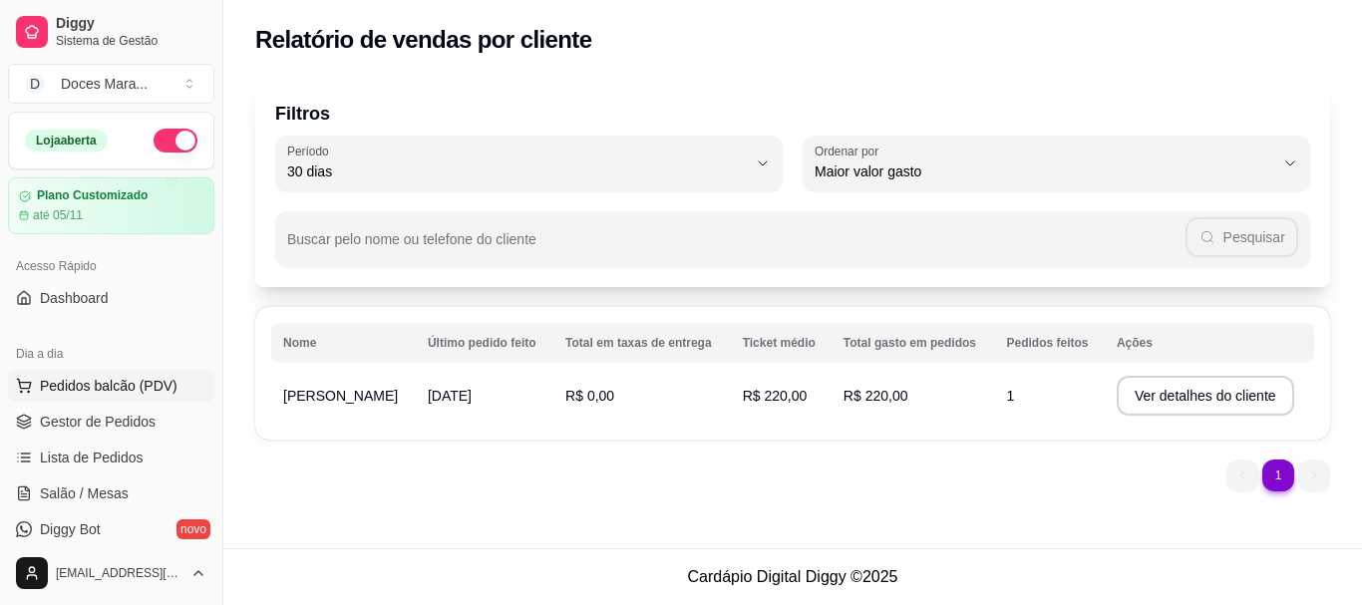
click at [104, 391] on span "Pedidos balcão (PDV)" at bounding box center [109, 386] width 138 height 20
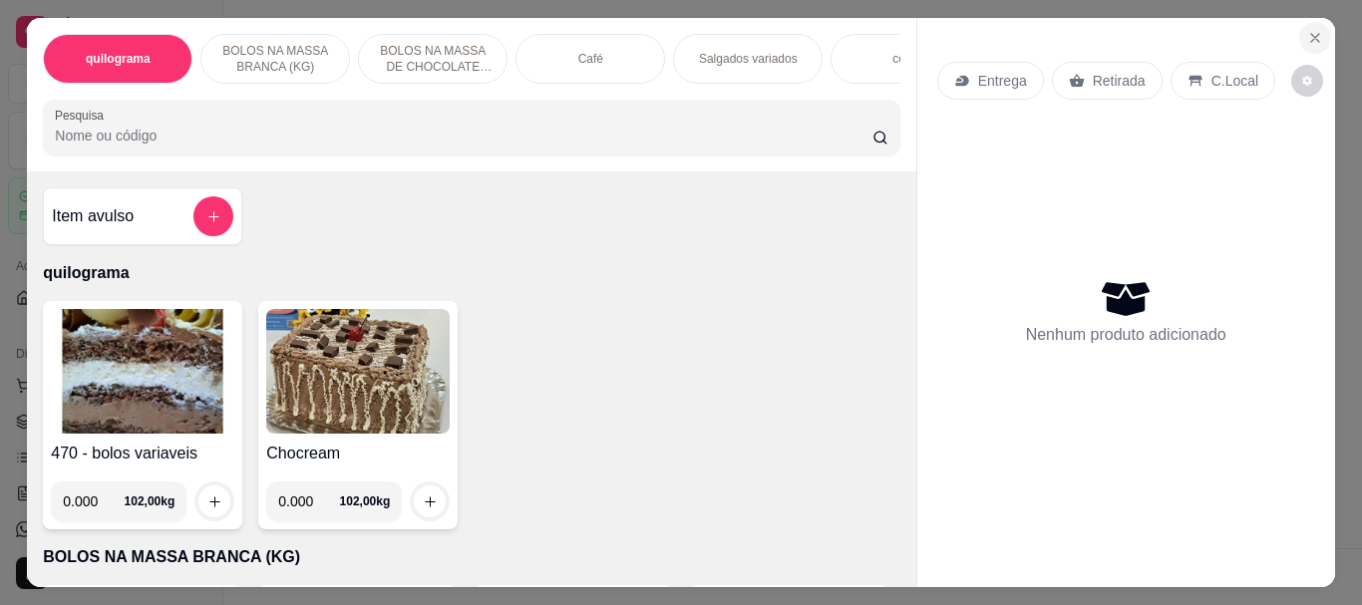
click at [1307, 30] on icon "Close" at bounding box center [1315, 38] width 16 height 16
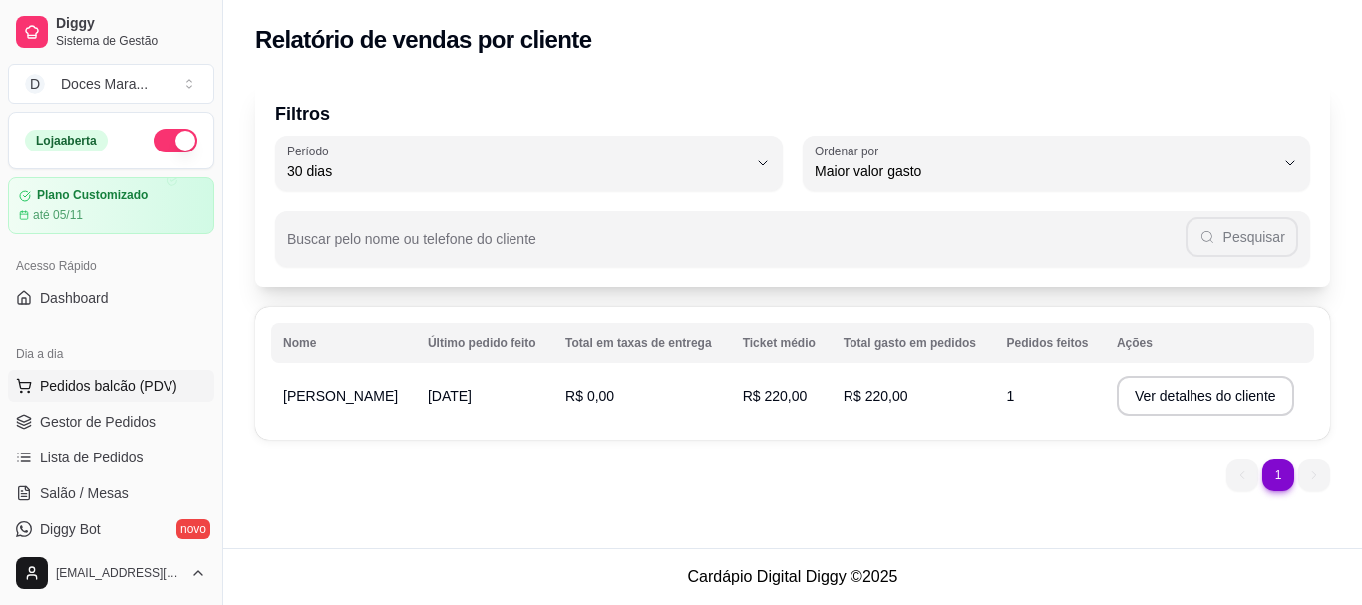
click at [77, 380] on span "Pedidos balcão (PDV)" at bounding box center [109, 386] width 138 height 20
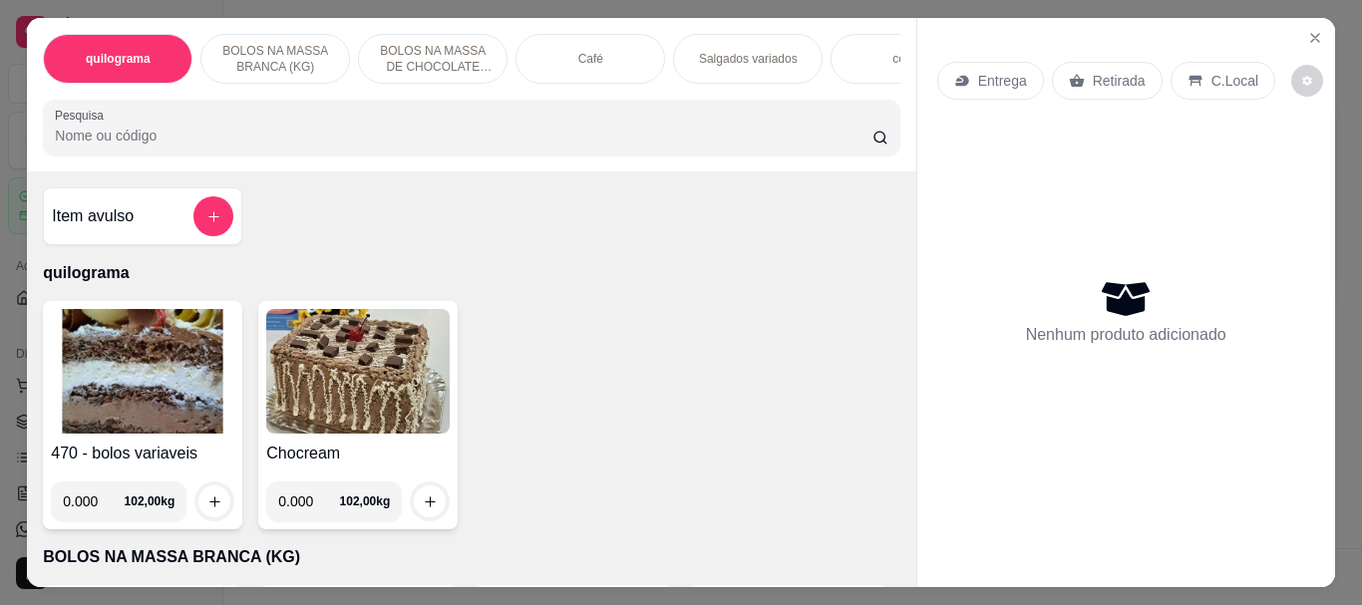
click at [364, 138] on input "Pesquisa" at bounding box center [464, 136] width 818 height 20
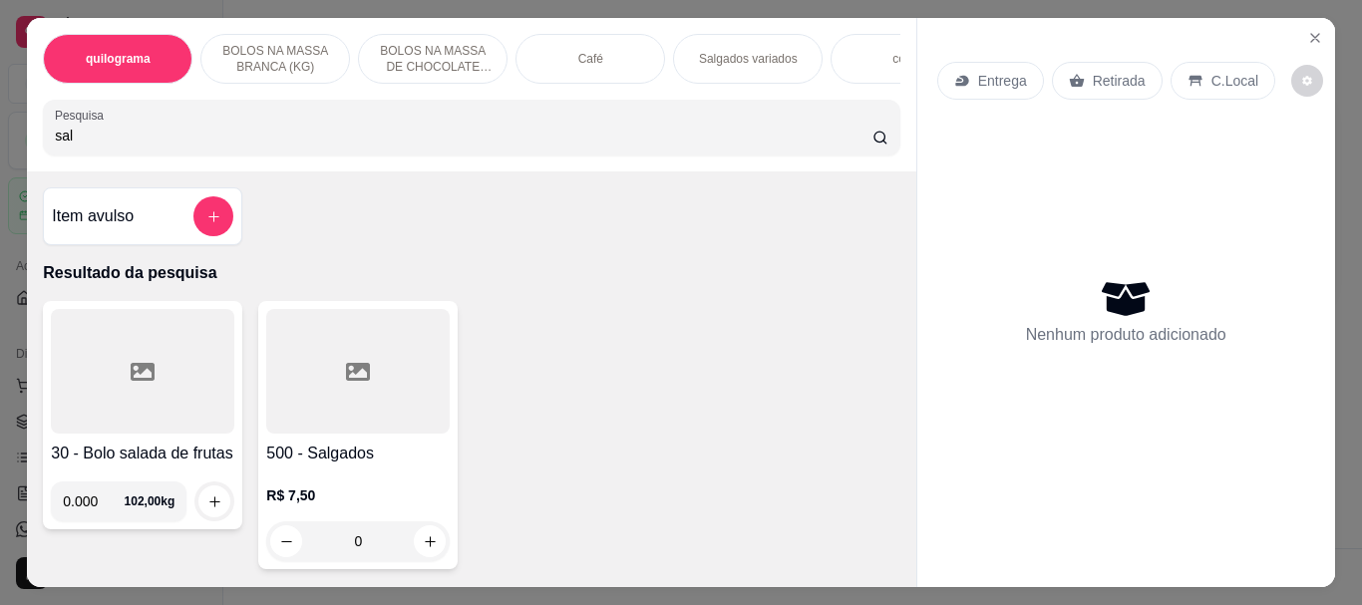
type input "sal"
click at [360, 342] on div at bounding box center [357, 371] width 183 height 125
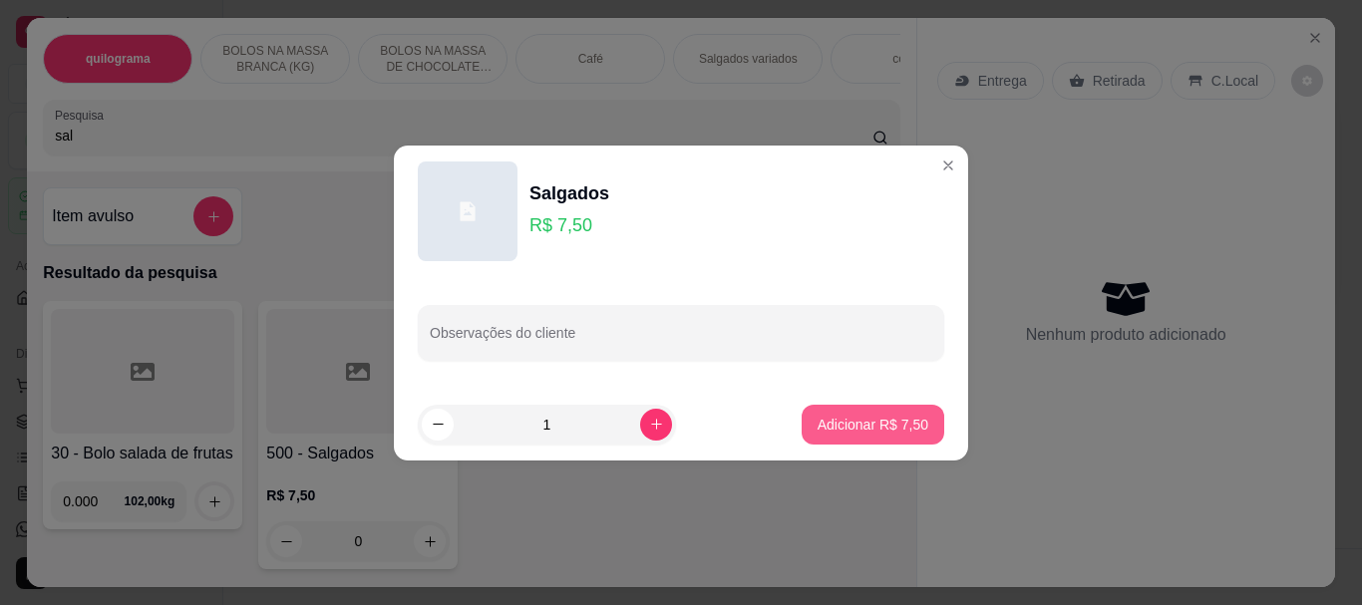
click at [835, 423] on p "Adicionar R$ 7,50" at bounding box center [873, 425] width 111 height 20
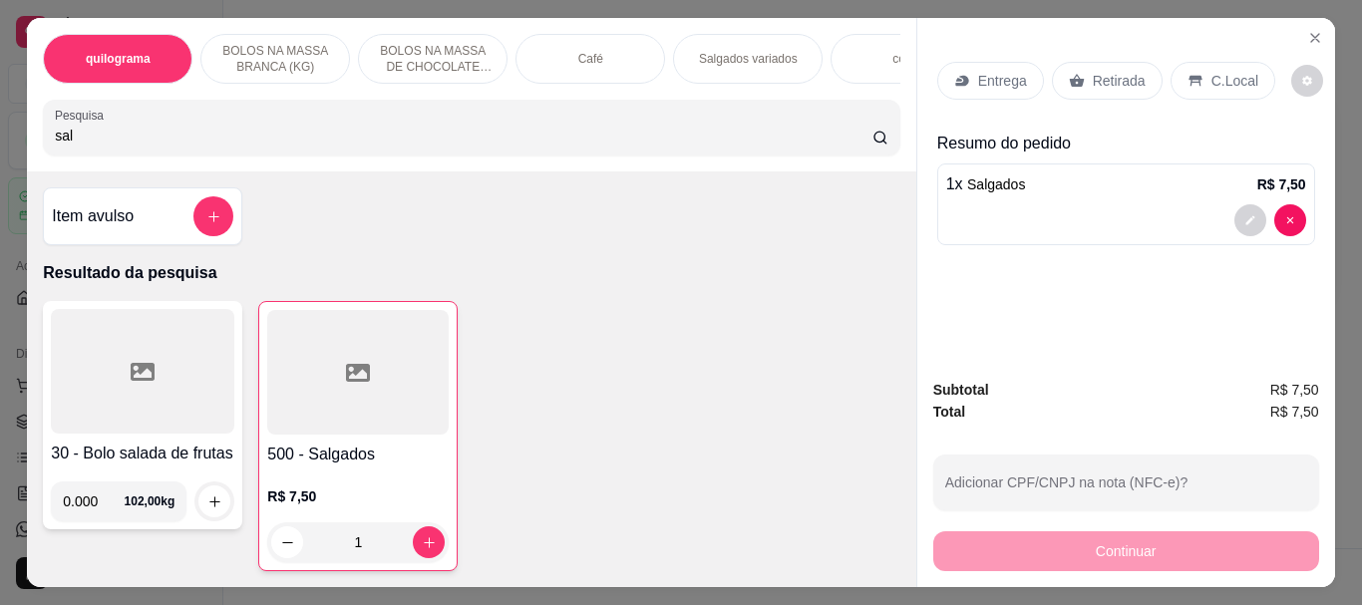
type input "1"
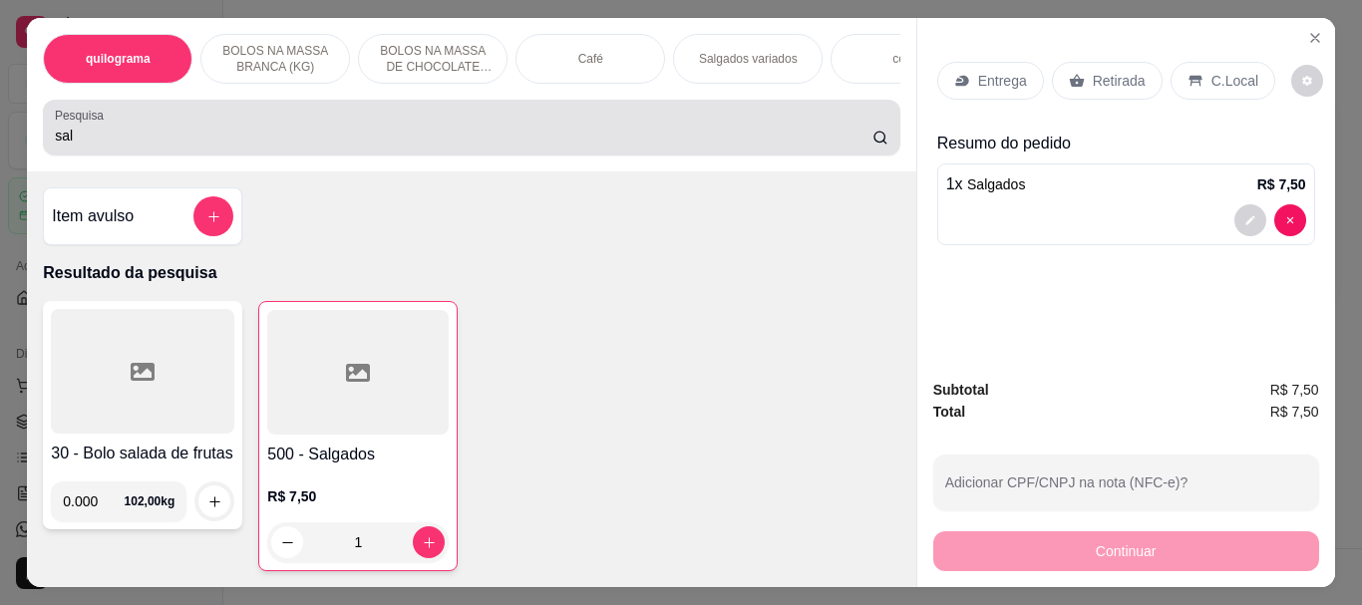
click at [123, 139] on input "sal" at bounding box center [464, 136] width 818 height 20
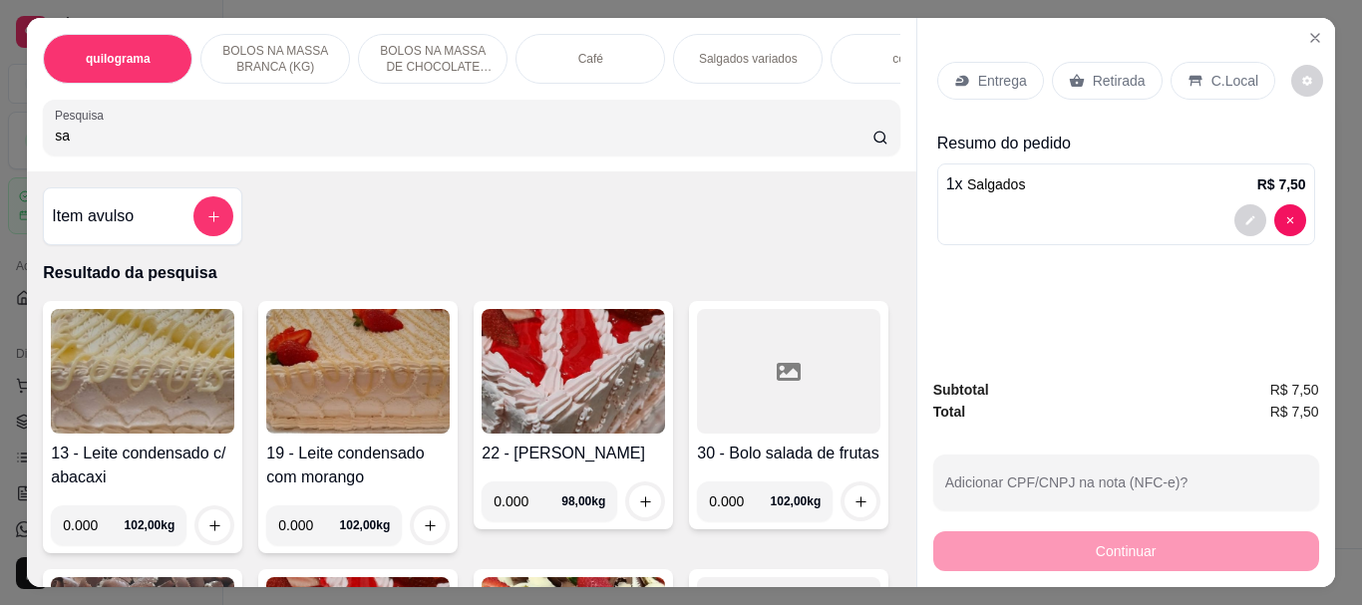
type input "s"
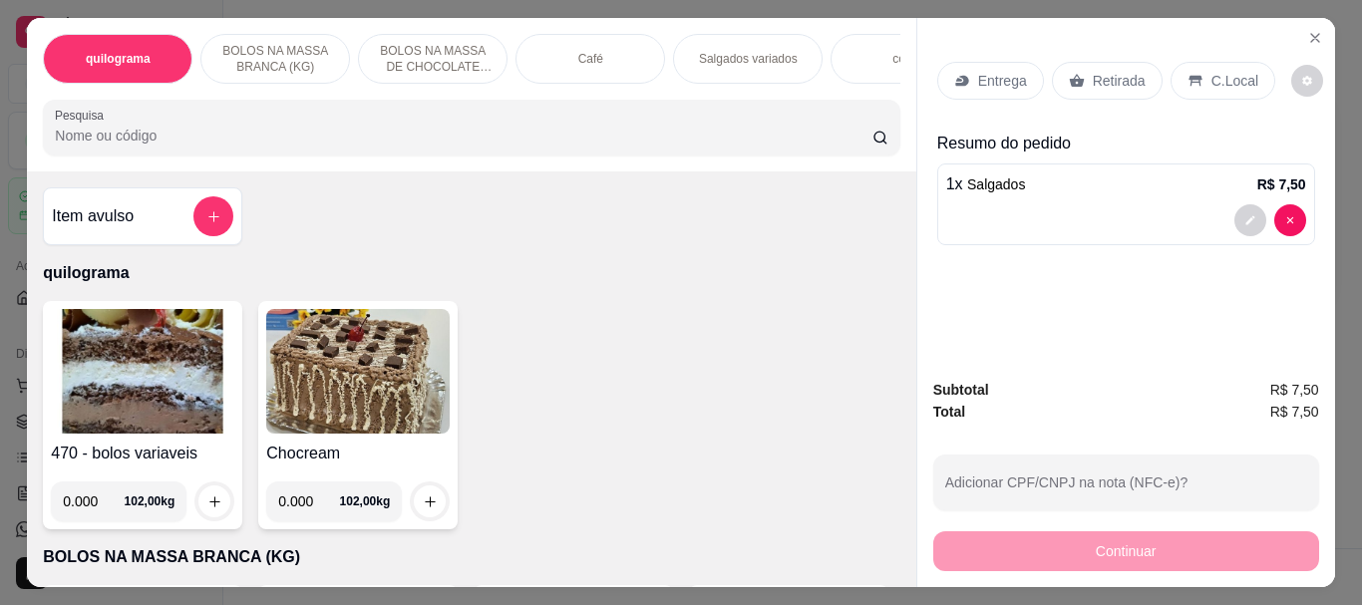
click at [522, 63] on div "Café" at bounding box center [591, 59] width 150 height 50
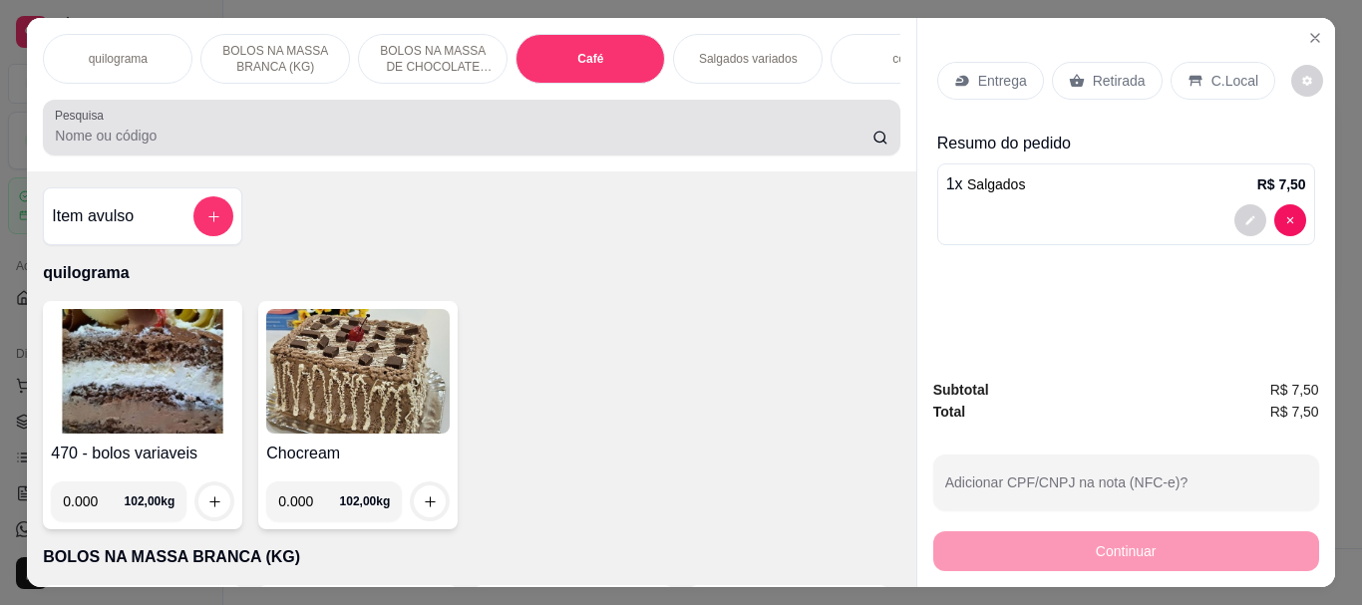
scroll to position [53, 0]
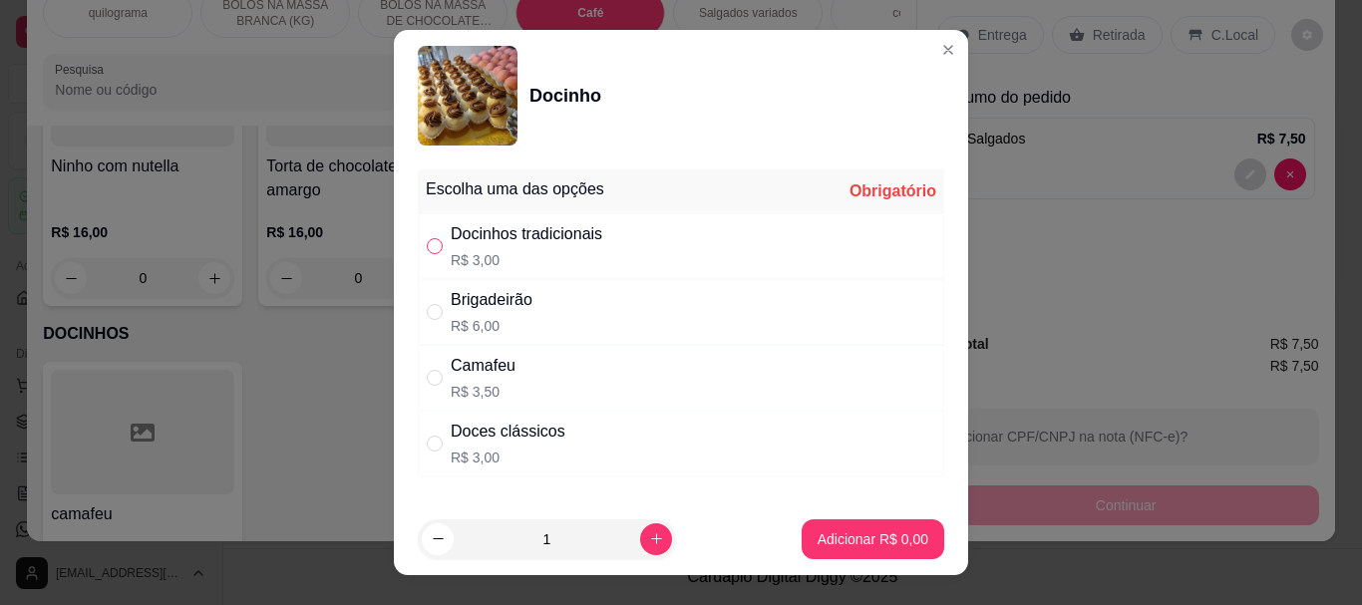
drag, startPoint x: 428, startPoint y: 245, endPoint x: 507, endPoint y: 412, distance: 184.2
click at [428, 246] on input "" at bounding box center [435, 246] width 16 height 16
radio input "true"
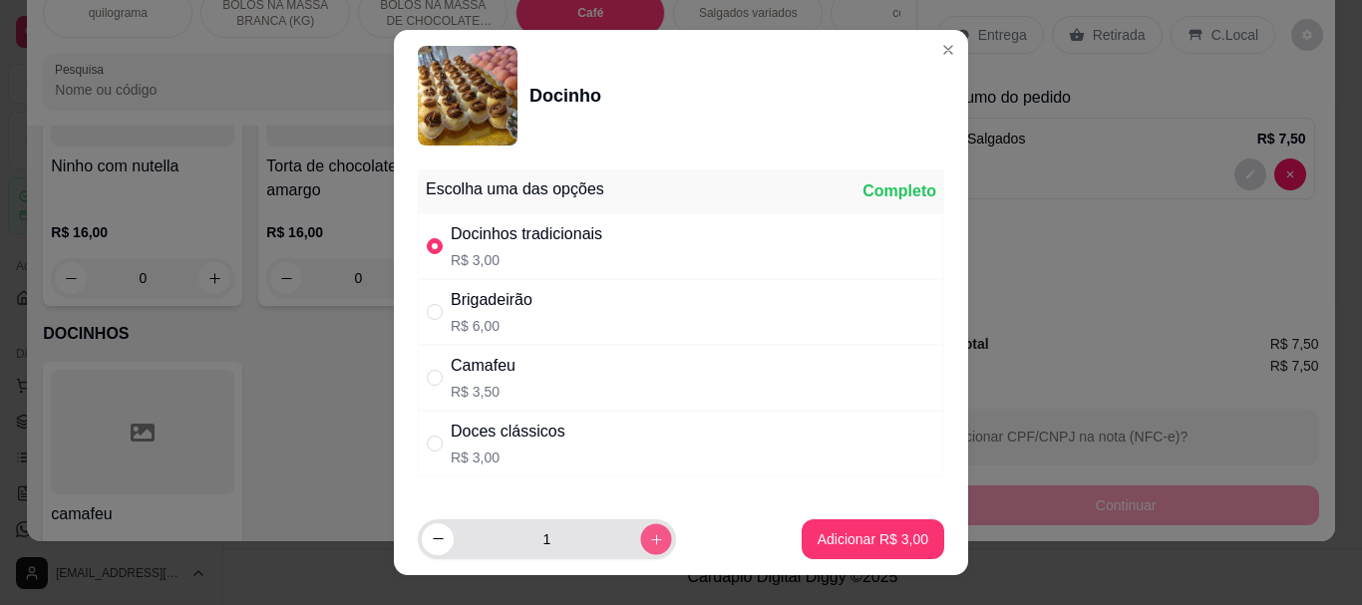
click at [649, 545] on icon "increase-product-quantity" at bounding box center [656, 538] width 15 height 15
type input "2"
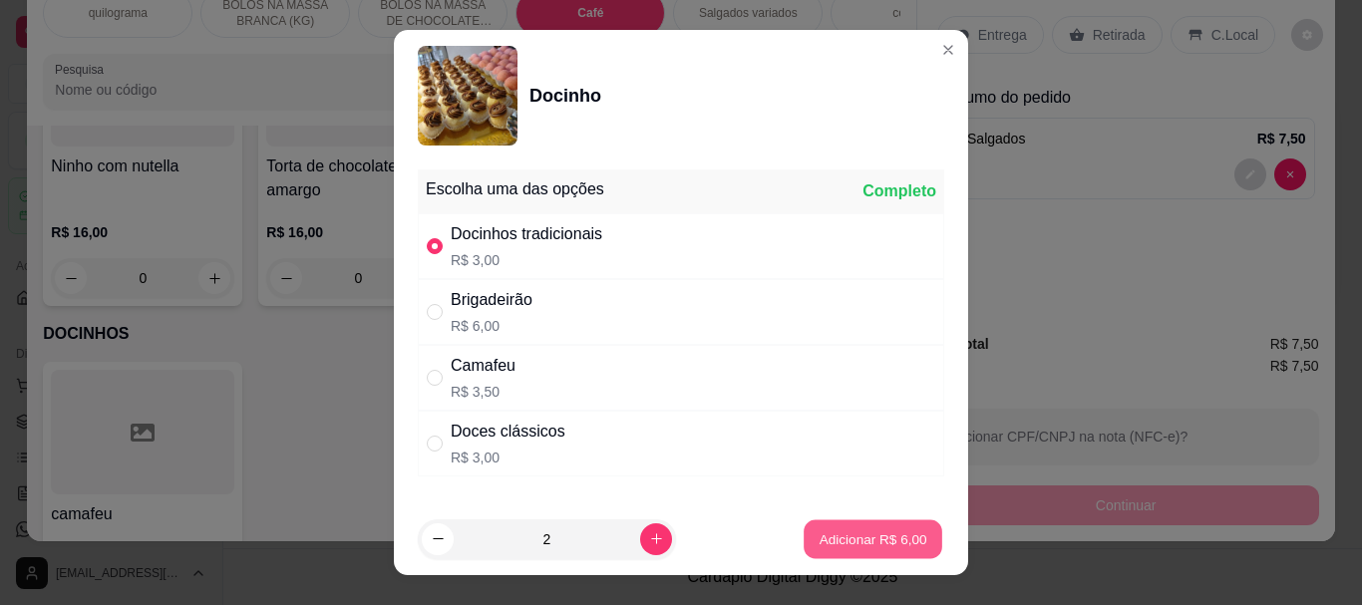
click at [847, 545] on p "Adicionar R$ 6,00" at bounding box center [873, 538] width 108 height 19
type input "2"
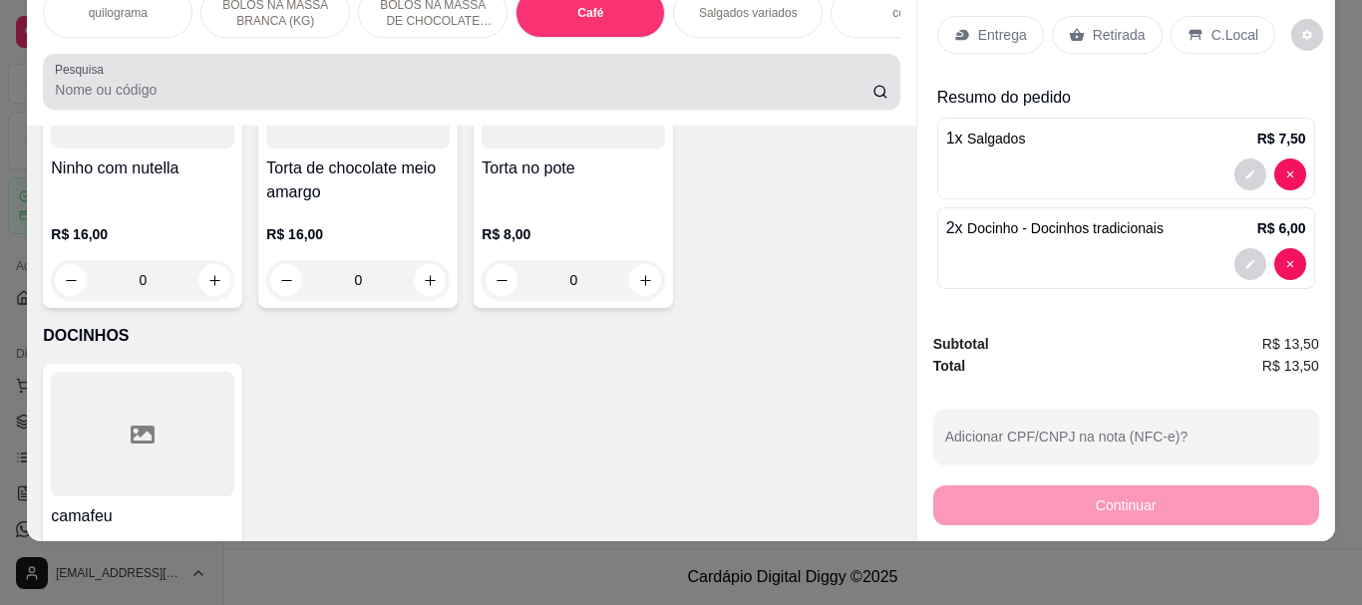
click at [163, 74] on div at bounding box center [471, 82] width 833 height 40
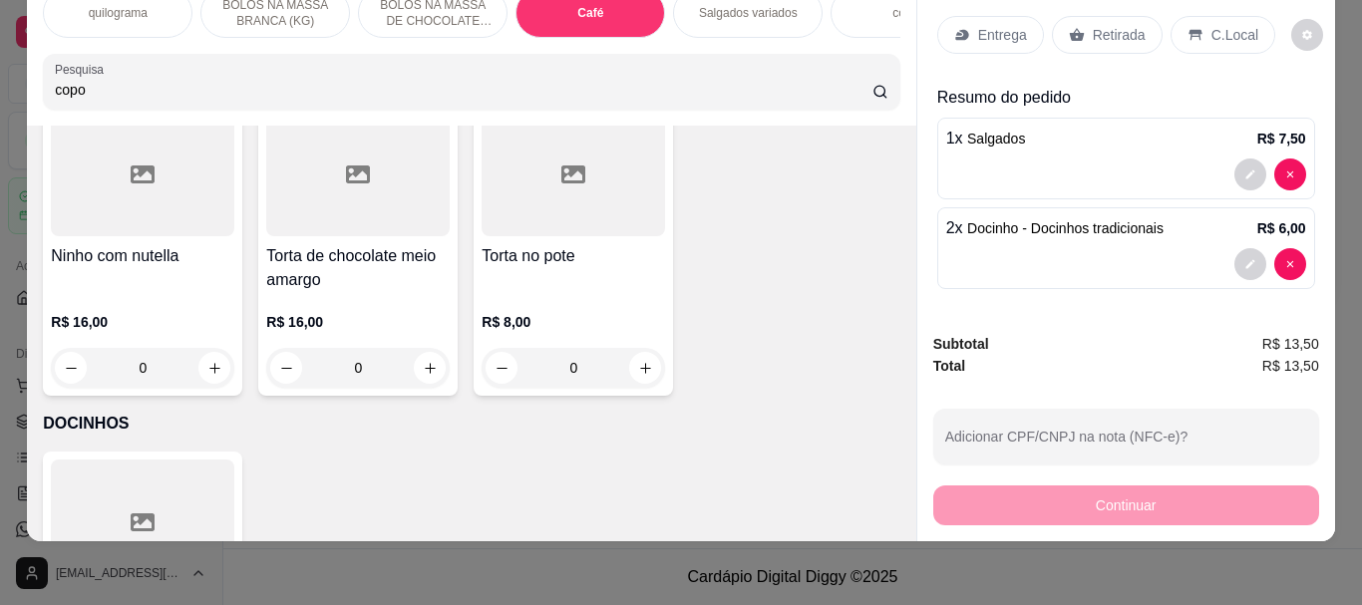
scroll to position [7188, 0]
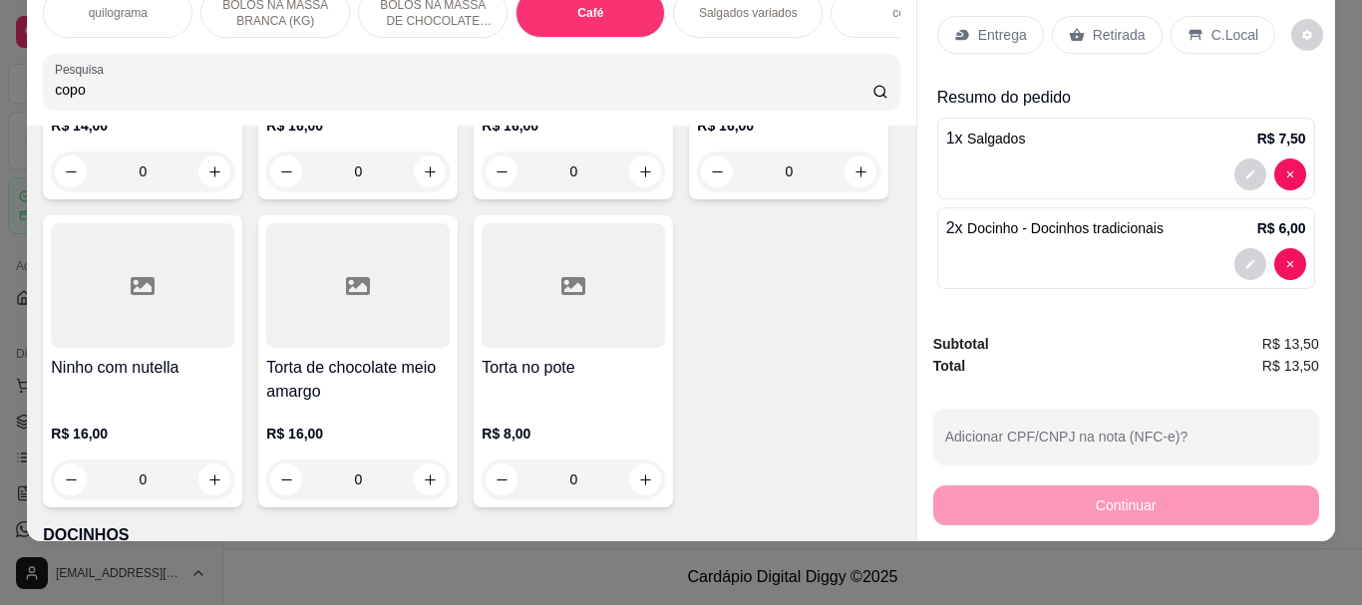
type input "copo"
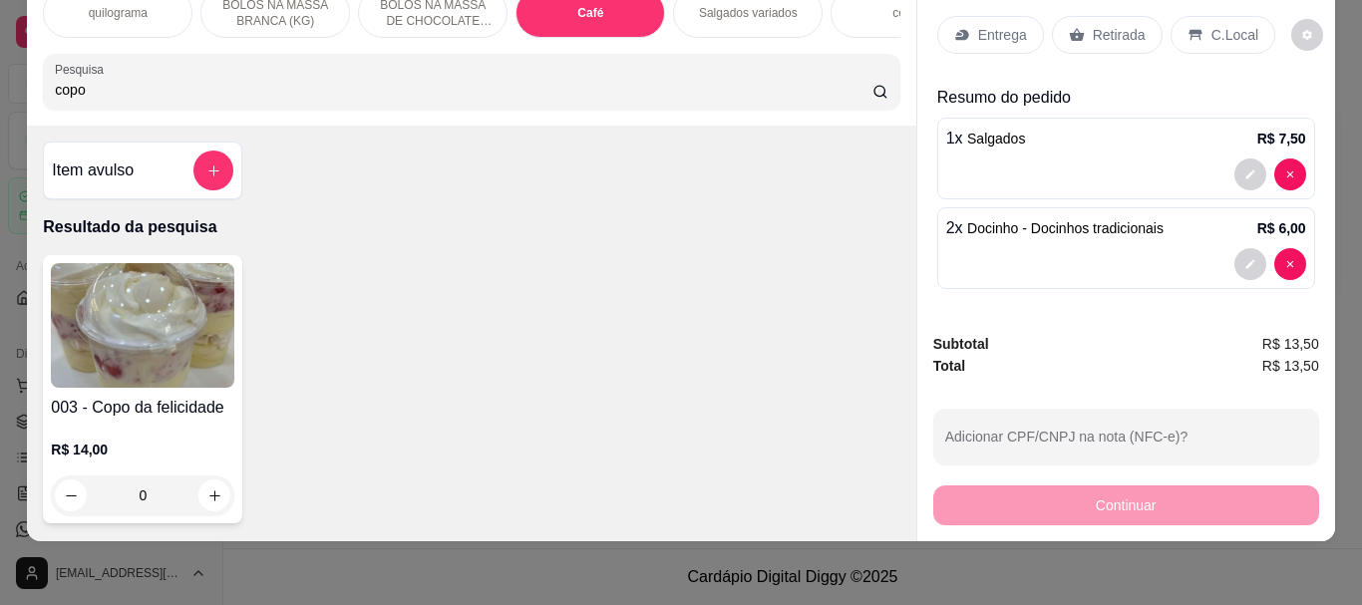
click at [141, 329] on img at bounding box center [142, 325] width 183 height 125
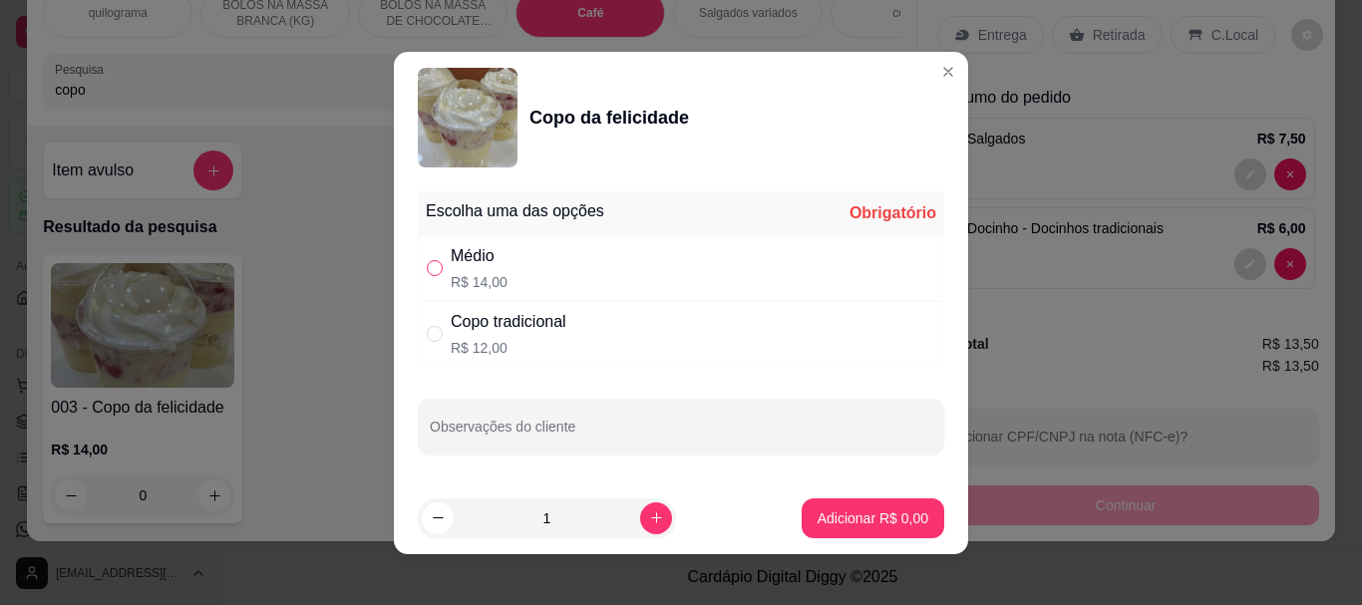
click at [427, 268] on input "" at bounding box center [435, 268] width 16 height 16
radio input "true"
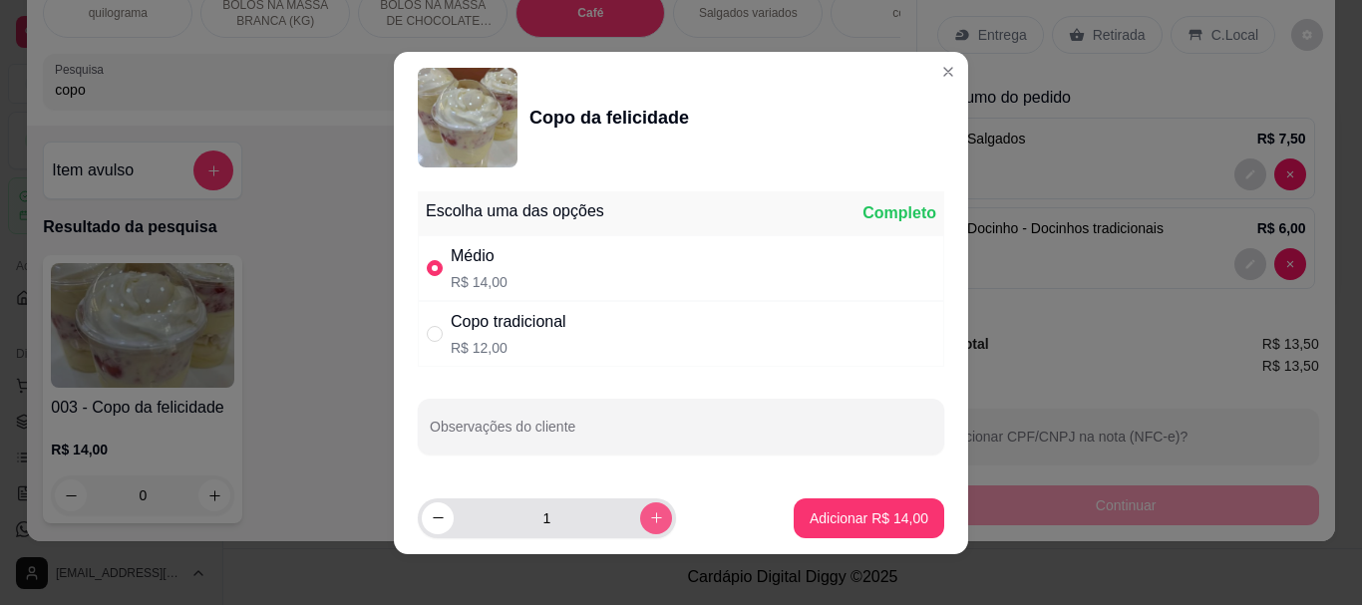
click at [649, 511] on icon "increase-product-quantity" at bounding box center [656, 518] width 15 height 15
type input "2"
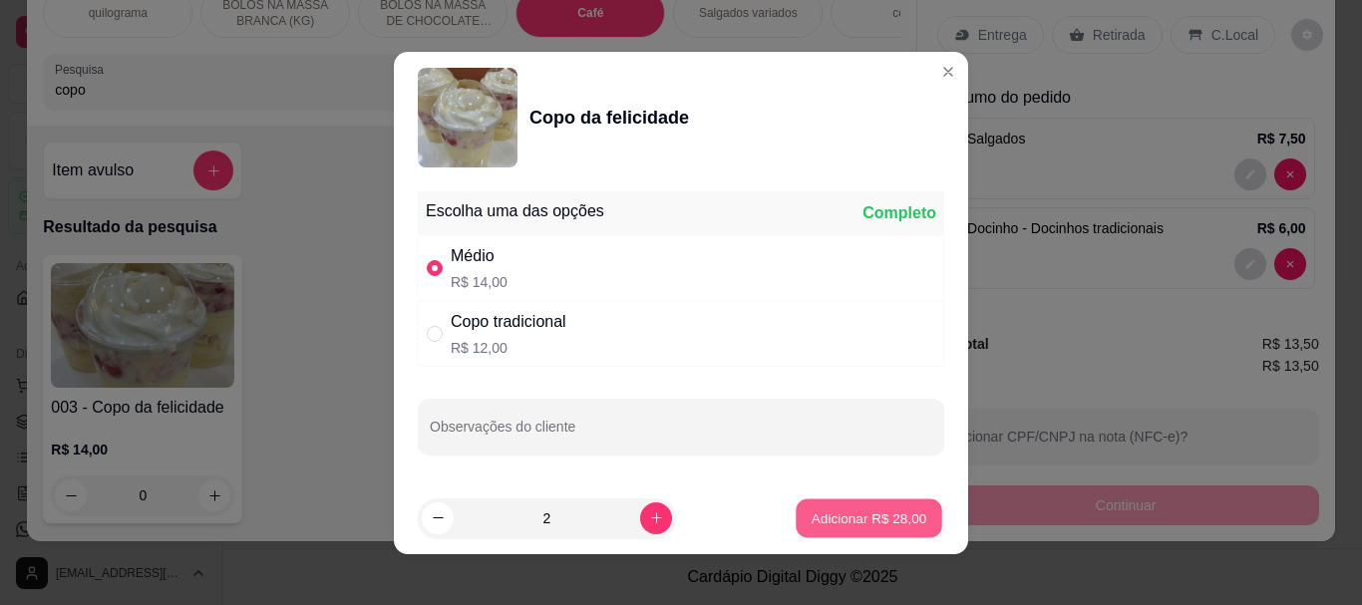
click at [857, 524] on p "Adicionar R$ 28,00" at bounding box center [870, 518] width 116 height 19
type input "2"
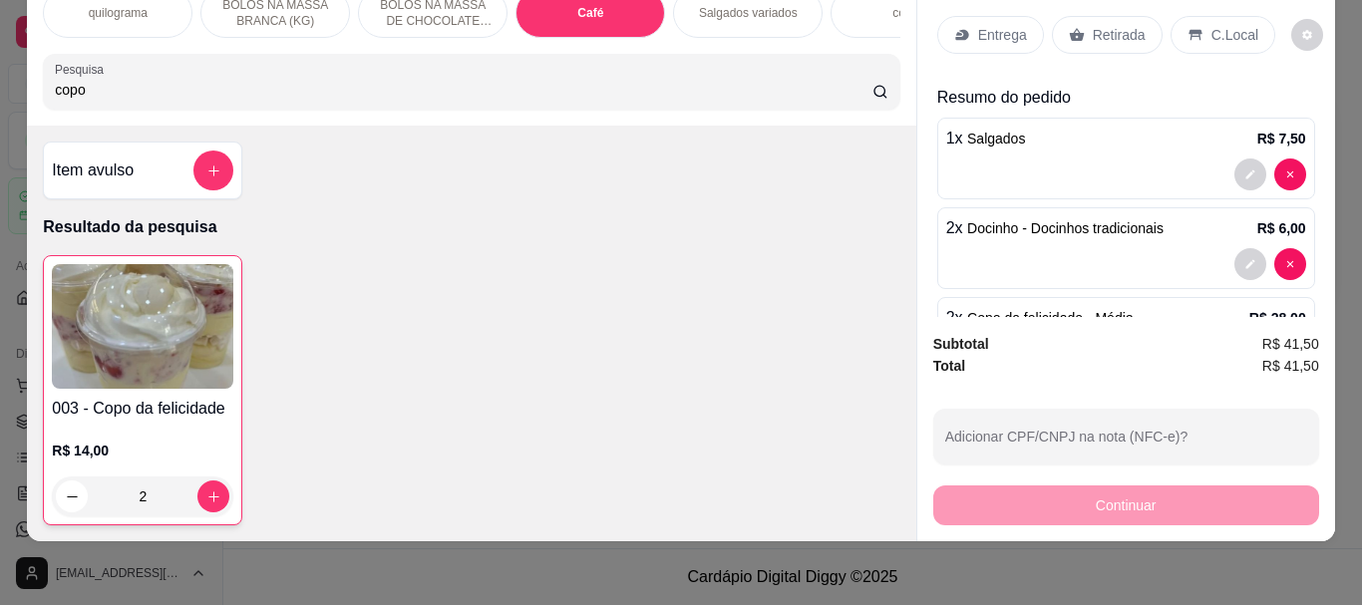
click at [141, 92] on input "copo" at bounding box center [464, 90] width 818 height 20
type input "c"
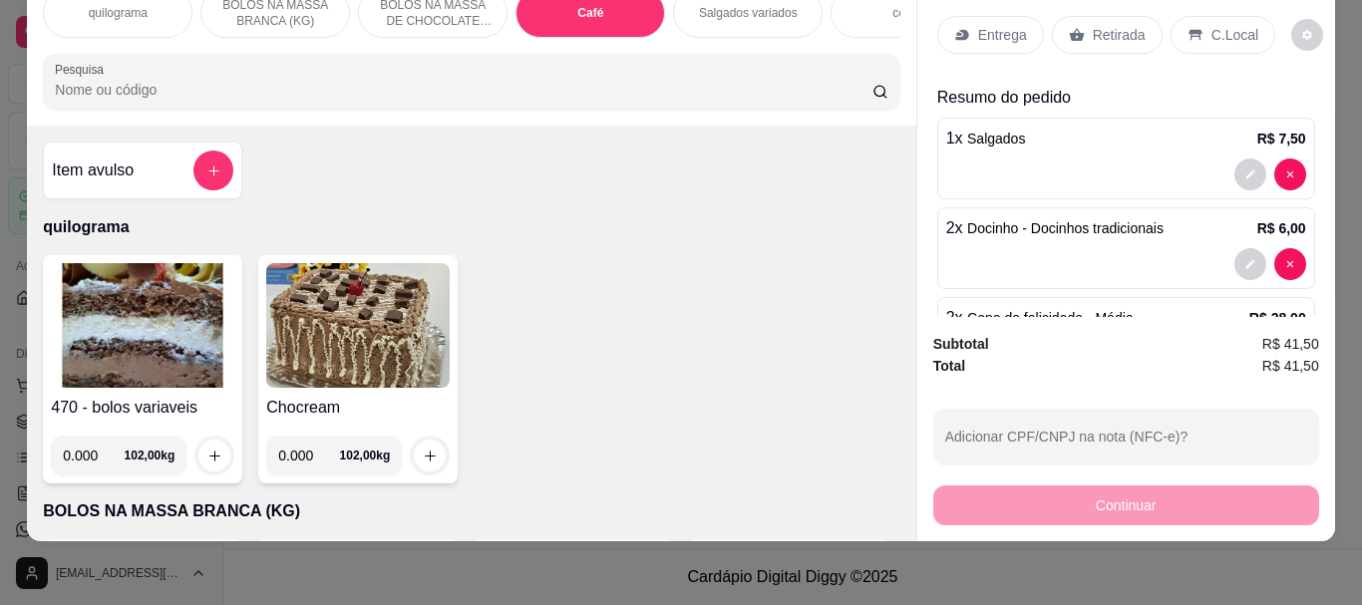
click at [588, 5] on p "Café" at bounding box center [590, 13] width 26 height 16
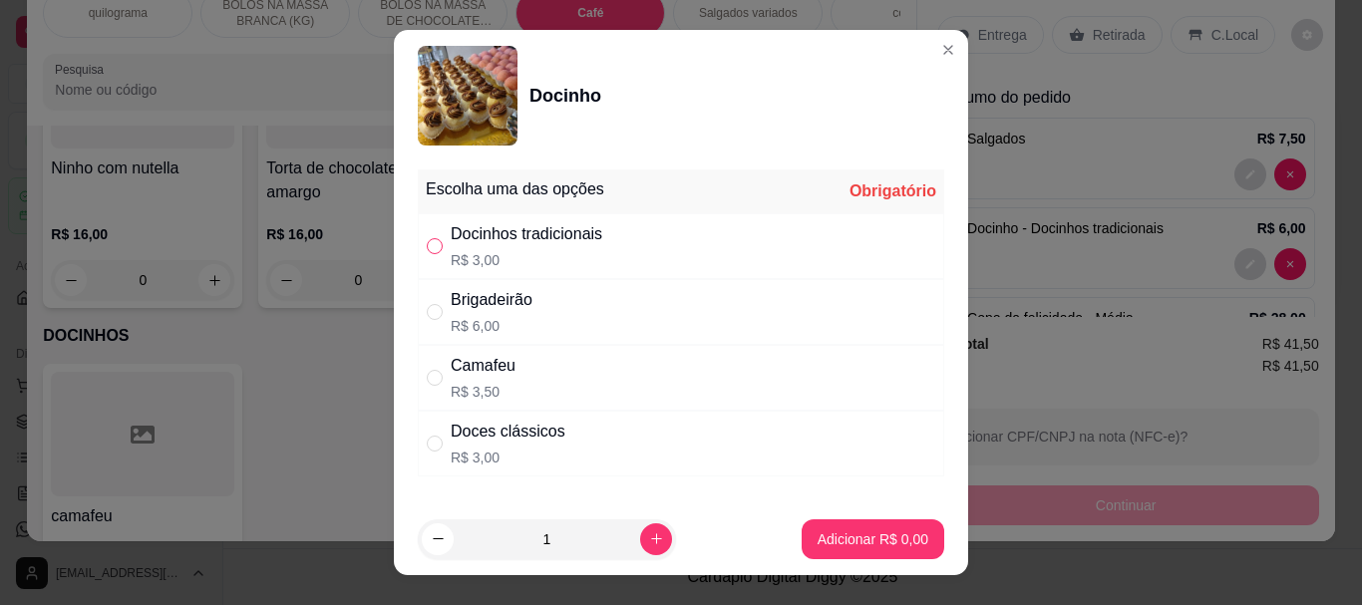
click at [428, 244] on input "" at bounding box center [435, 246] width 16 height 16
radio input "true"
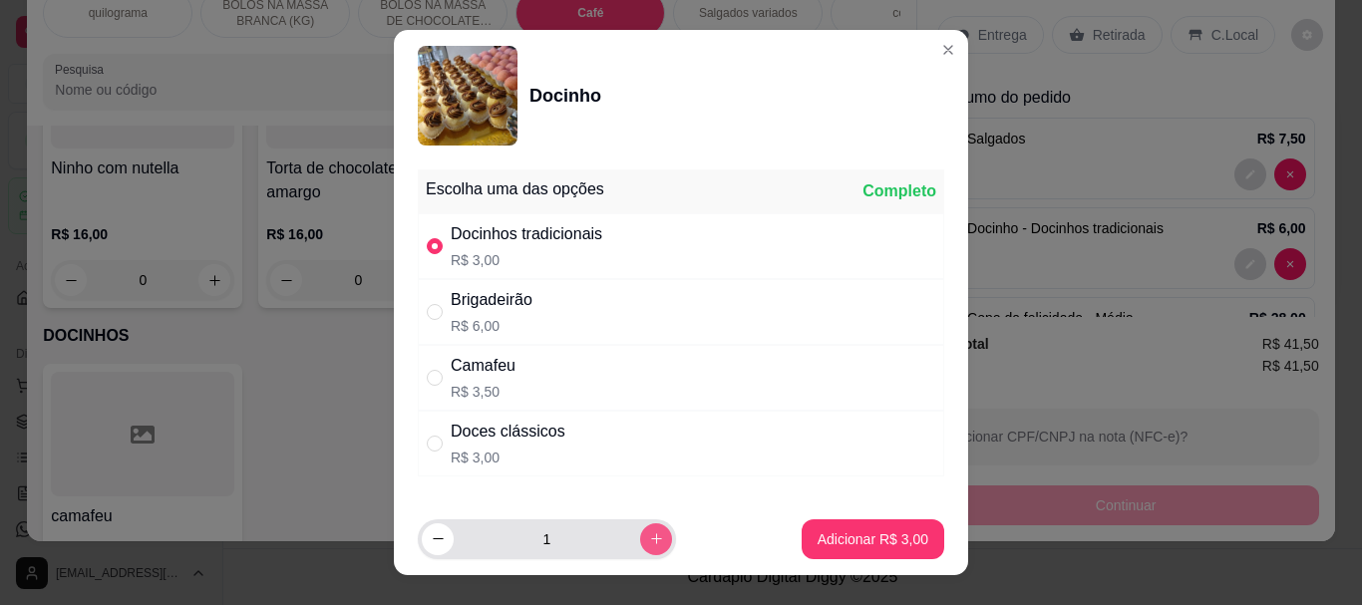
click at [649, 534] on icon "increase-product-quantity" at bounding box center [656, 538] width 15 height 15
type input "2"
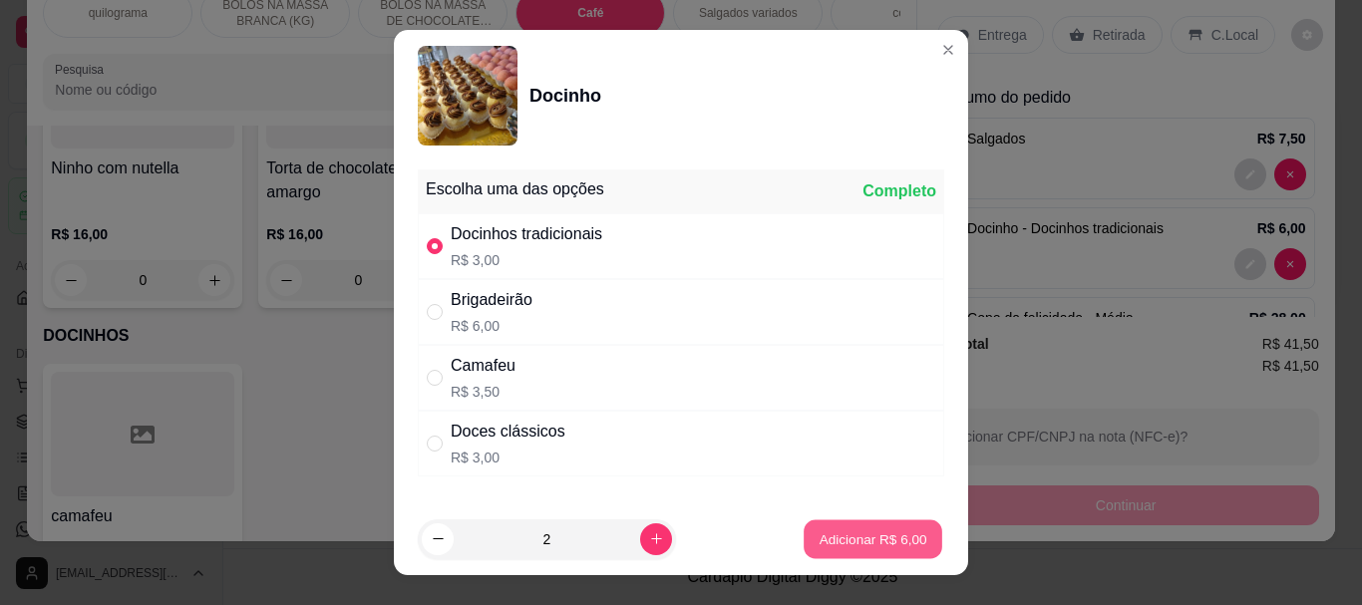
click at [876, 540] on p "Adicionar R$ 6,00" at bounding box center [873, 538] width 108 height 19
type input "4"
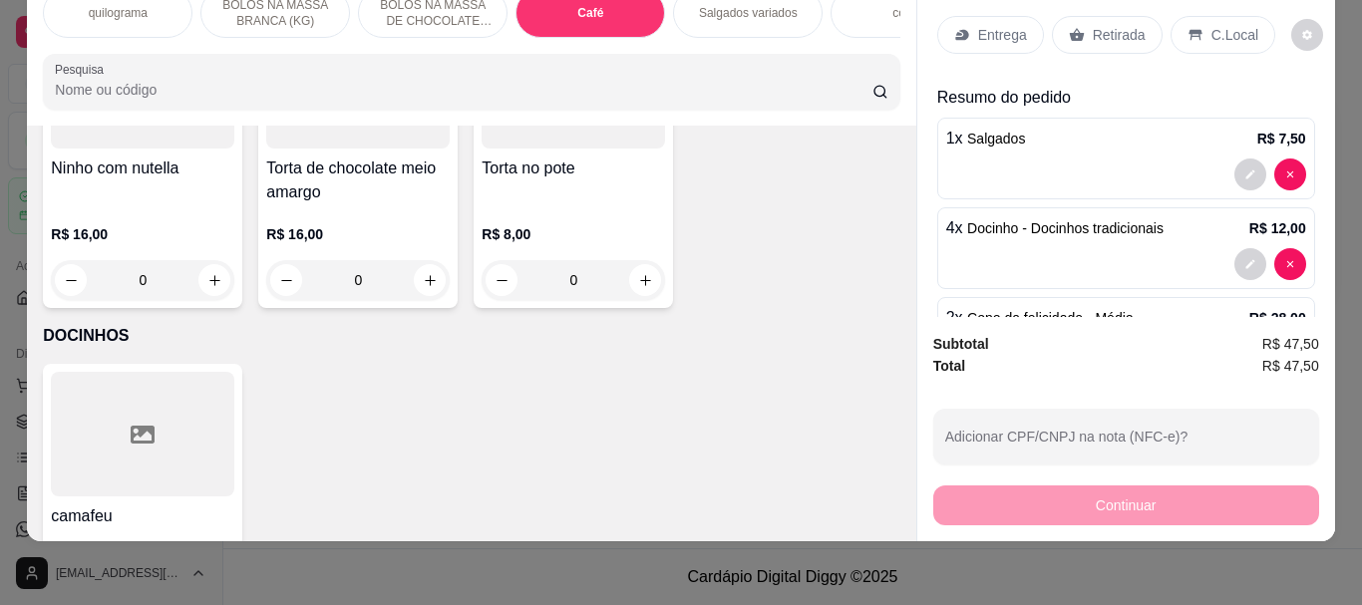
click at [88, 93] on input "Pesquisa" at bounding box center [464, 90] width 818 height 20
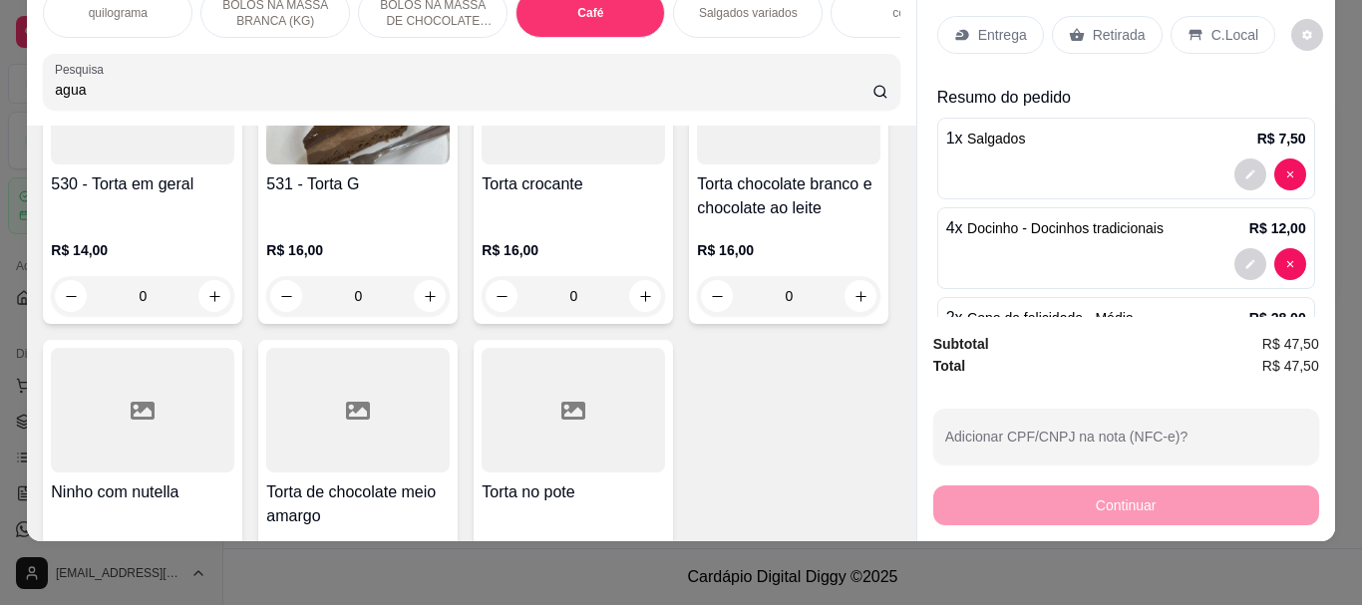
scroll to position [7388, 0]
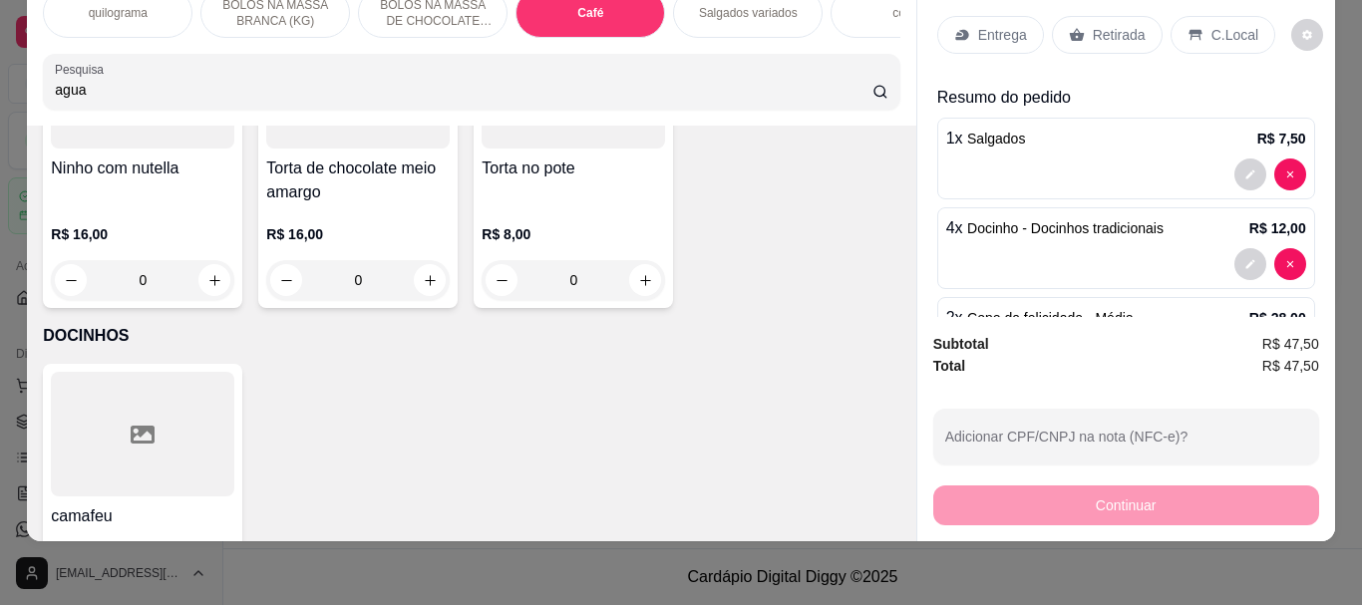
type input "agua"
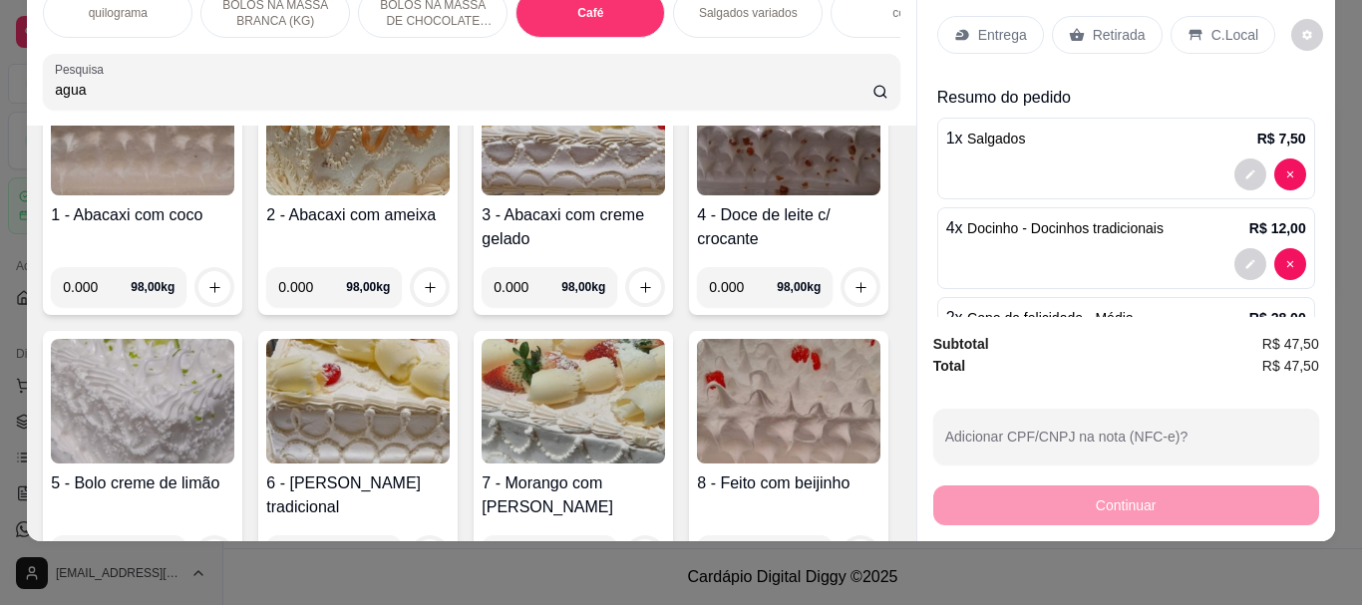
scroll to position [0, 0]
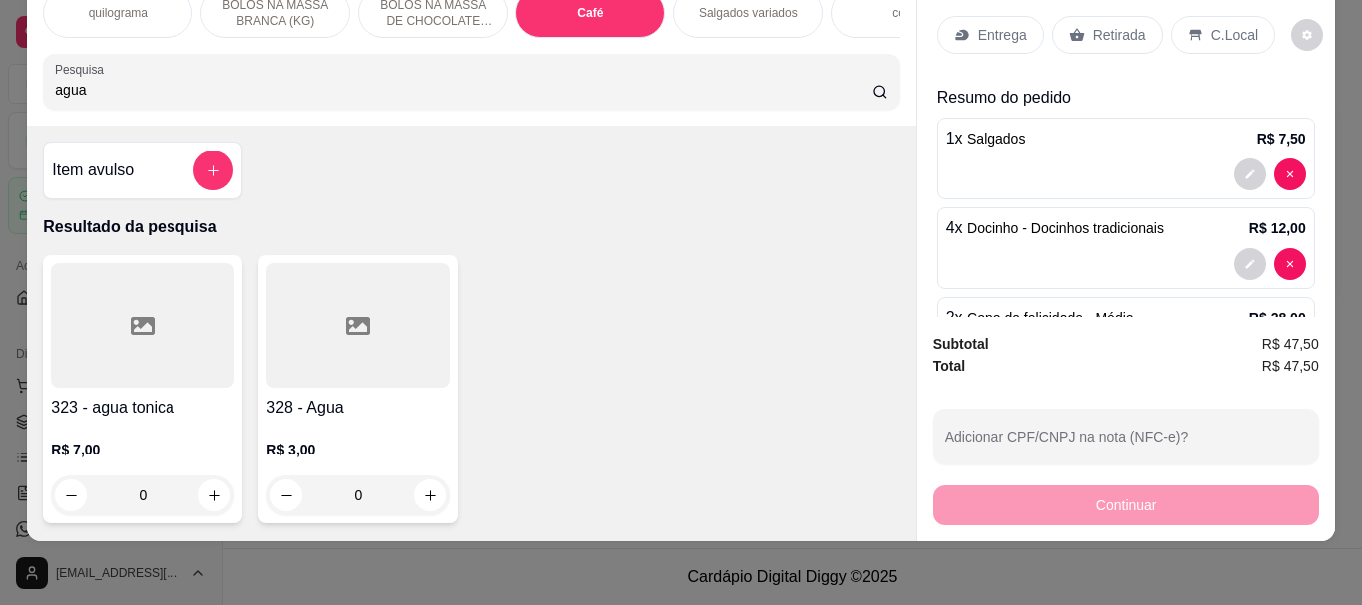
click at [335, 327] on div at bounding box center [357, 325] width 183 height 125
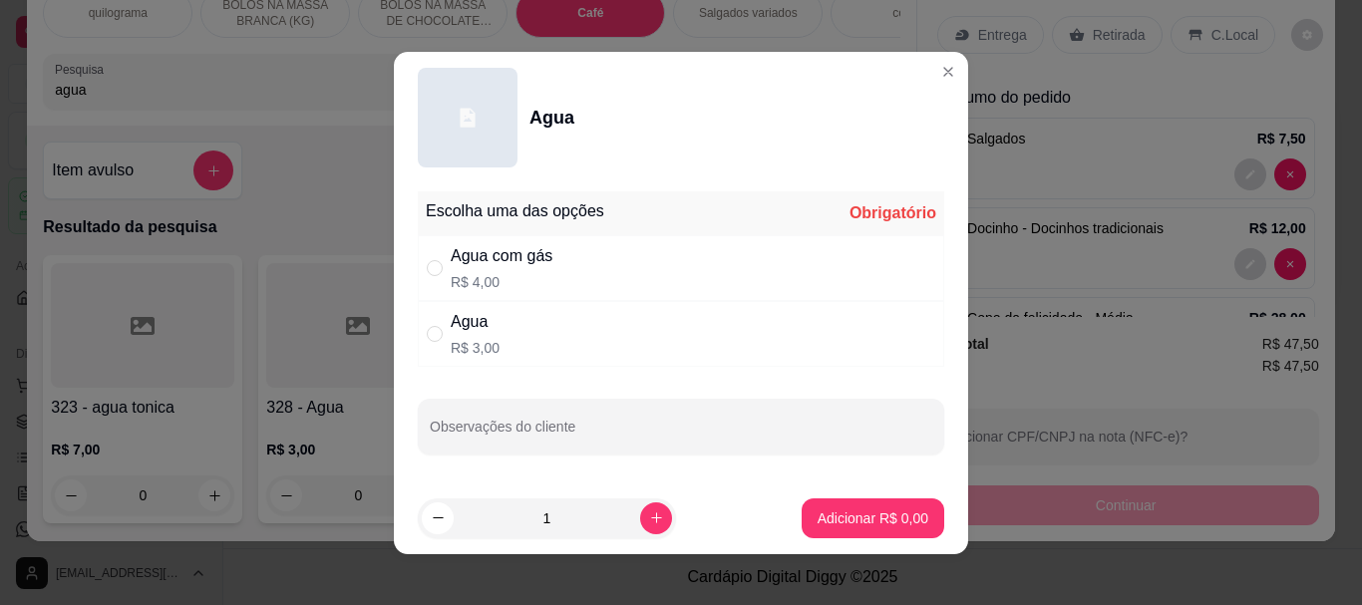
drag, startPoint x: 429, startPoint y: 330, endPoint x: 544, endPoint y: 406, distance: 138.3
click at [434, 334] on input "" at bounding box center [435, 334] width 16 height 16
radio input "true"
click at [830, 507] on button "Adicionar R$ 3,00" at bounding box center [873, 518] width 139 height 39
type input "1"
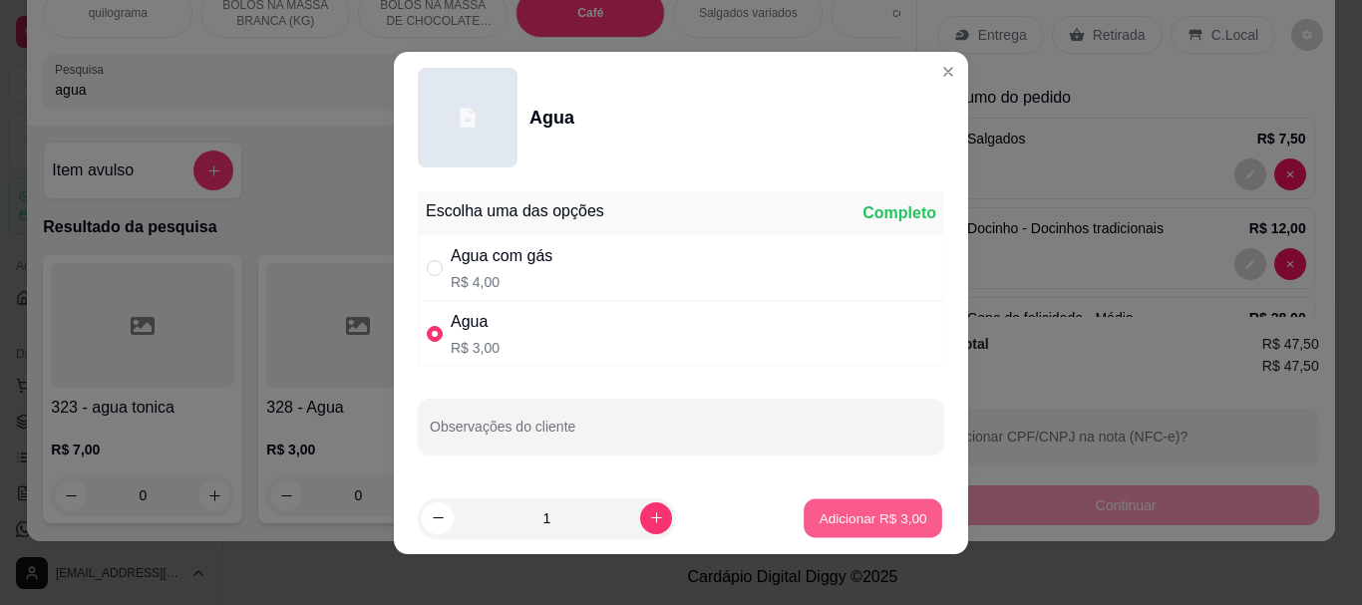
type input "1"
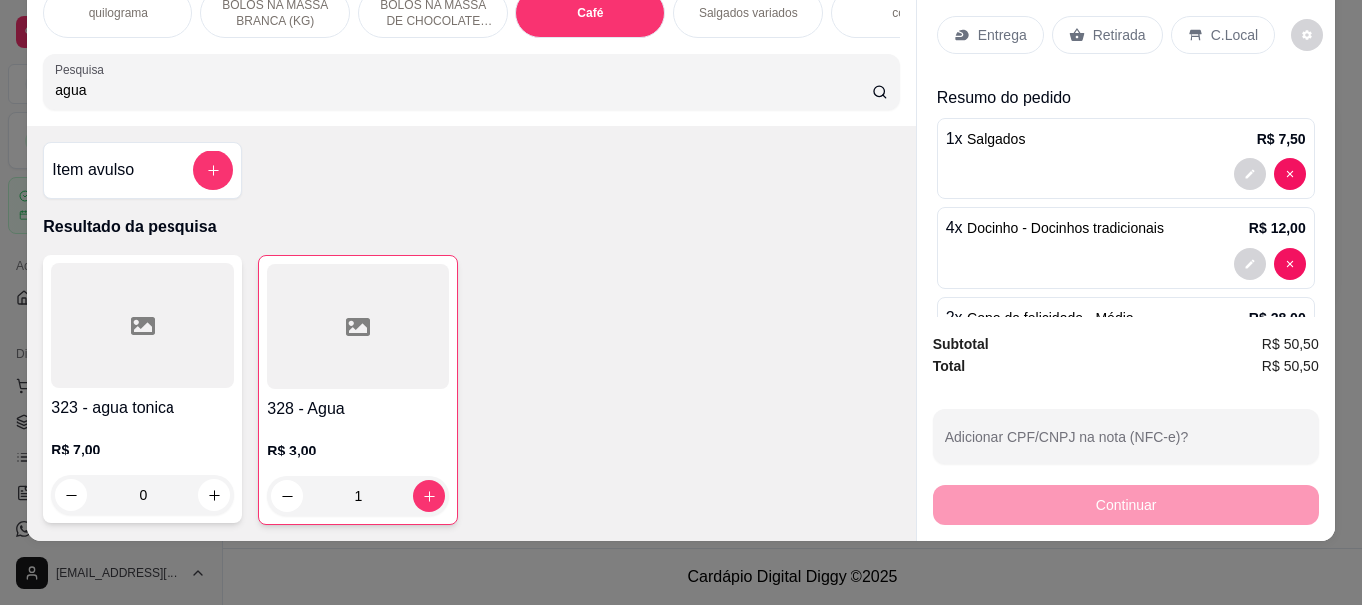
click at [1122, 25] on p "Retirada" at bounding box center [1119, 35] width 53 height 20
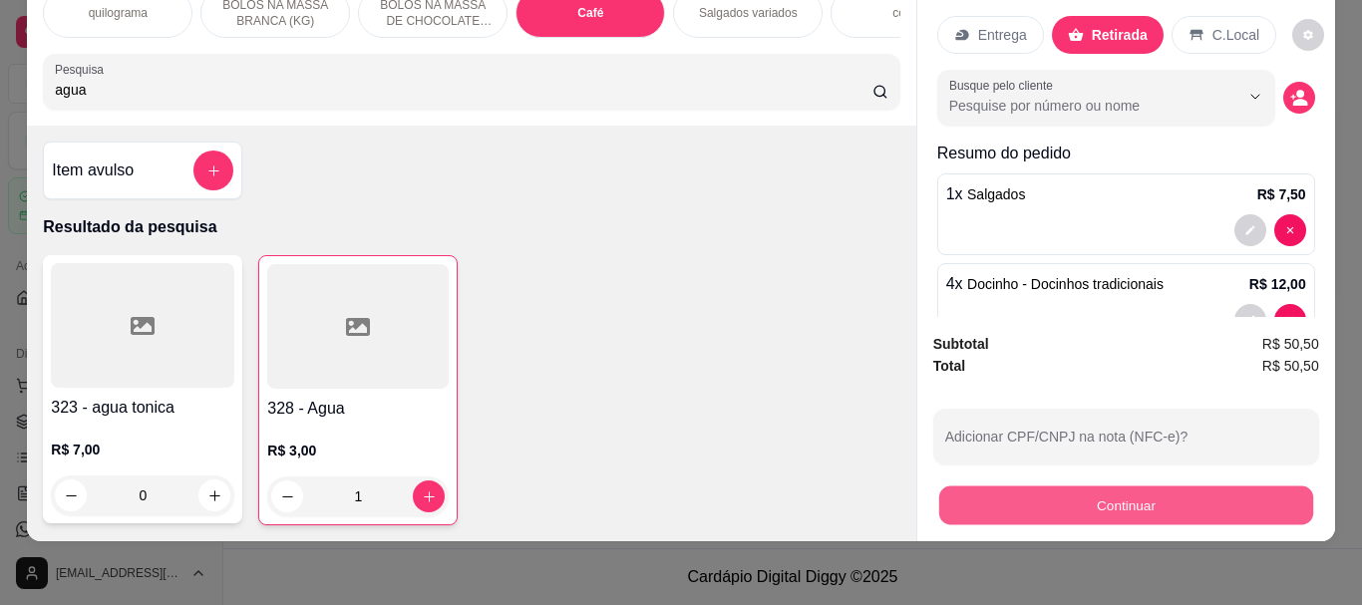
click at [1114, 489] on button "Continuar" at bounding box center [1125, 505] width 374 height 39
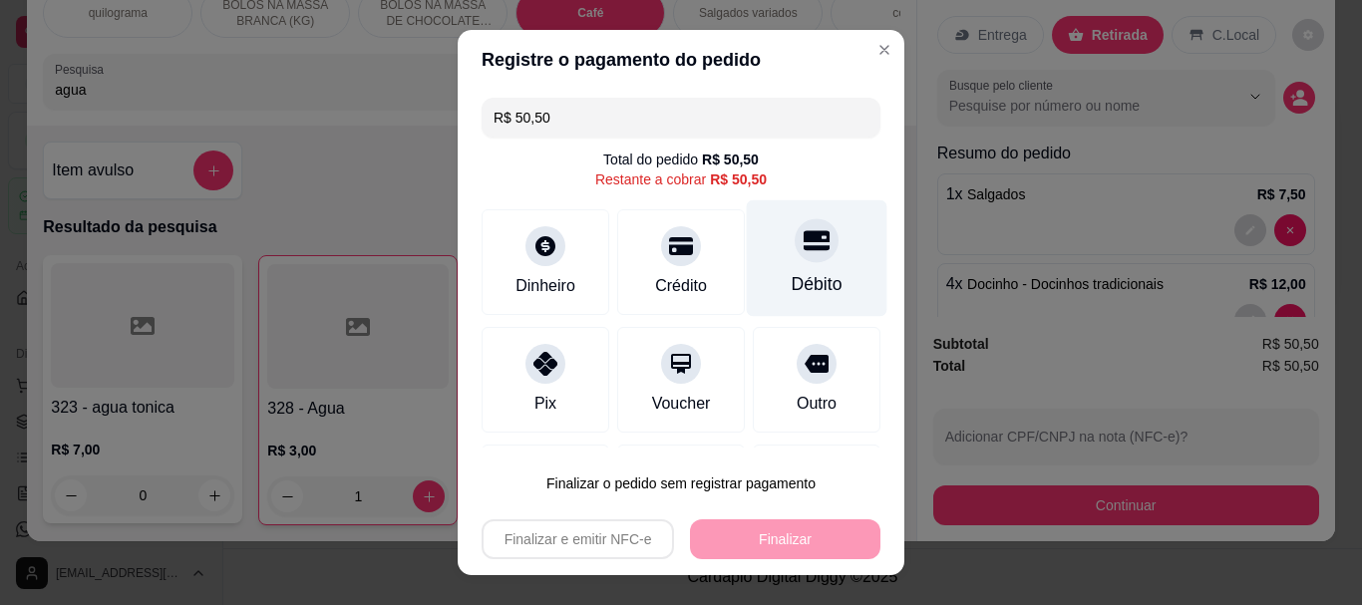
click at [792, 297] on div "Débito" at bounding box center [817, 285] width 51 height 26
type input "R$ 0,00"
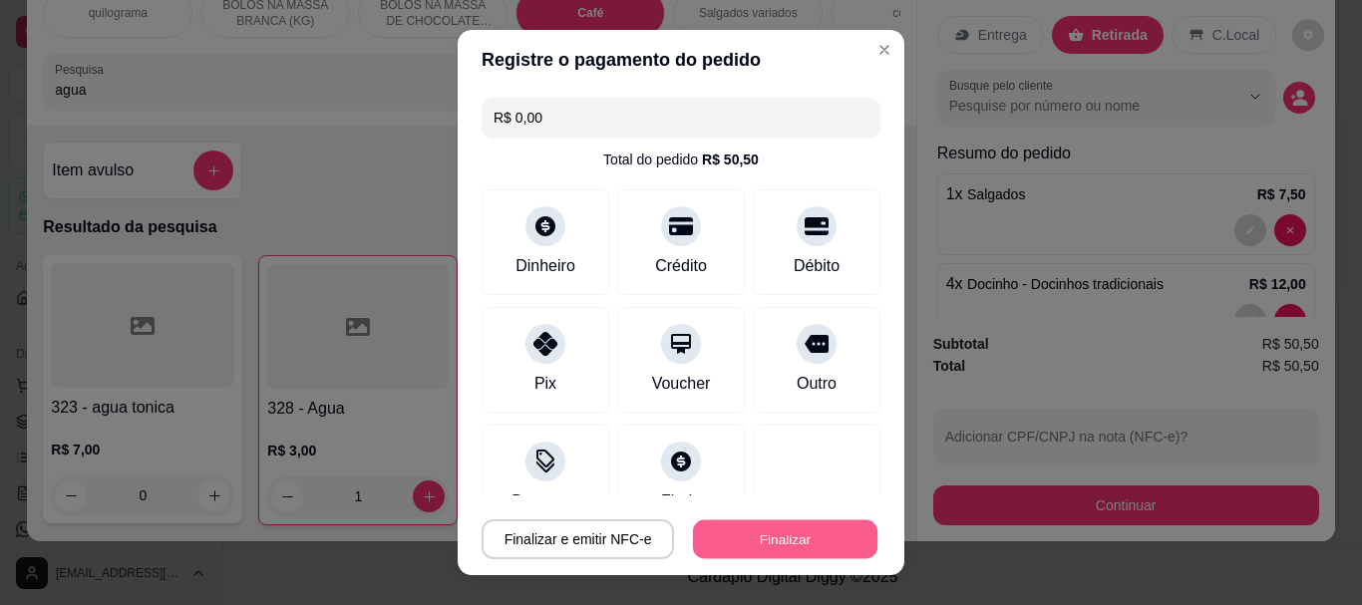
click at [786, 528] on button "Finalizar" at bounding box center [785, 539] width 184 height 39
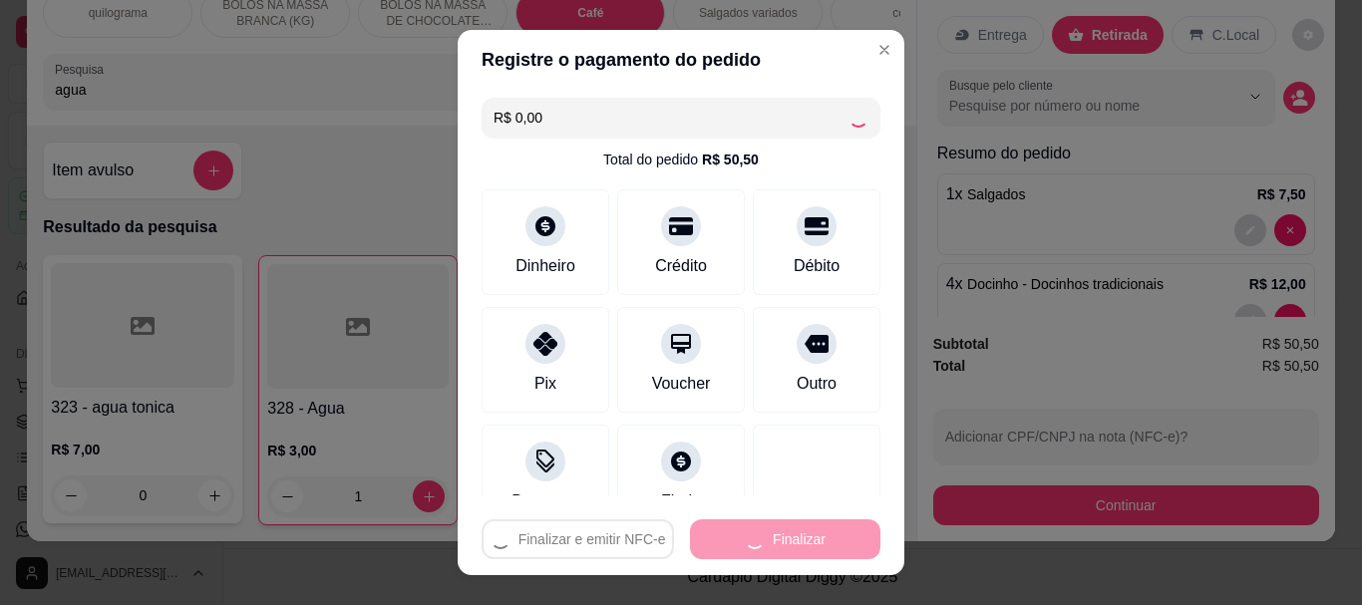
type input "0"
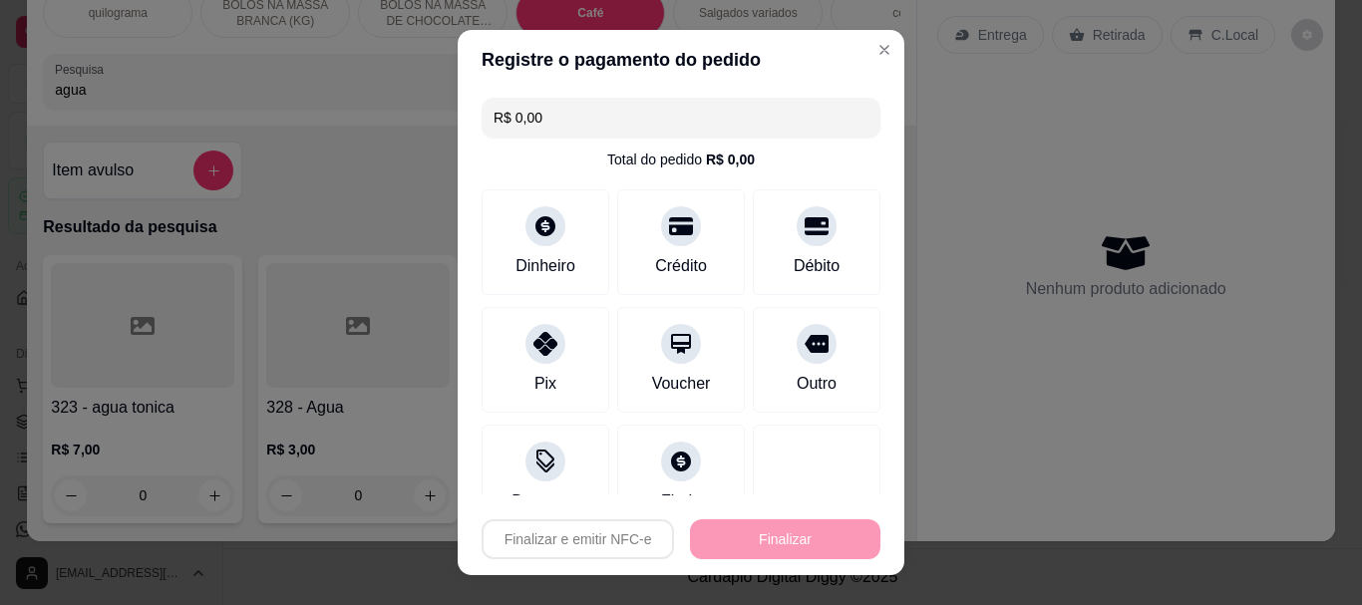
type input "-R$ 50,50"
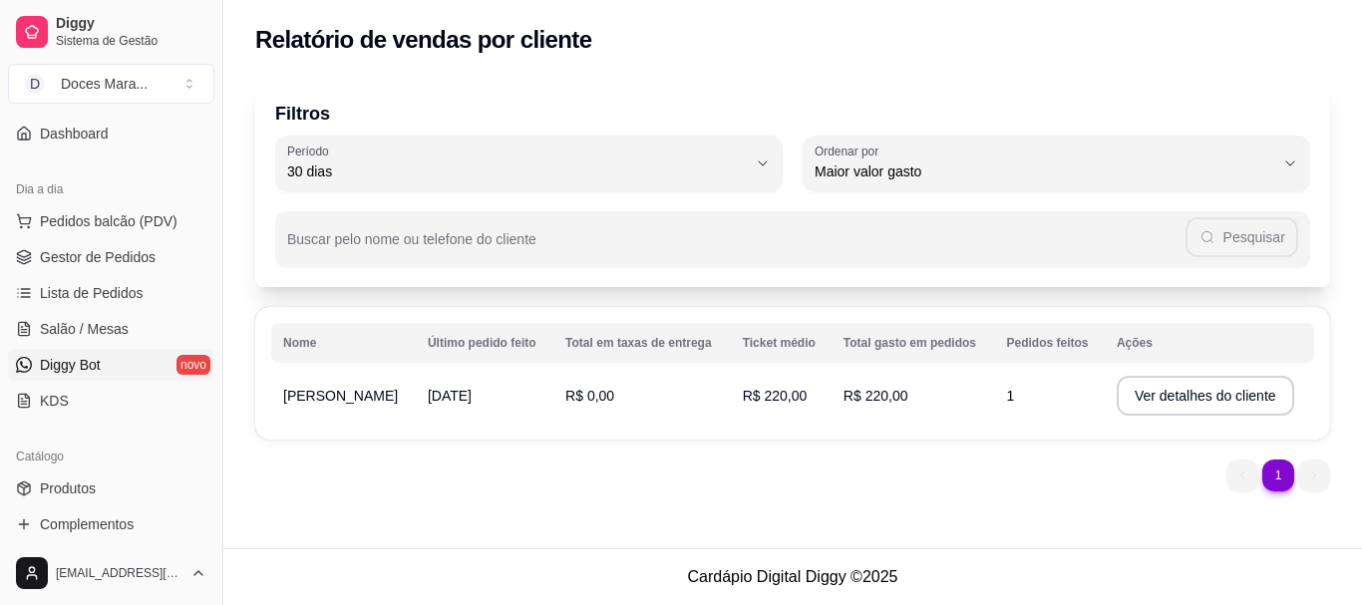
scroll to position [299, 0]
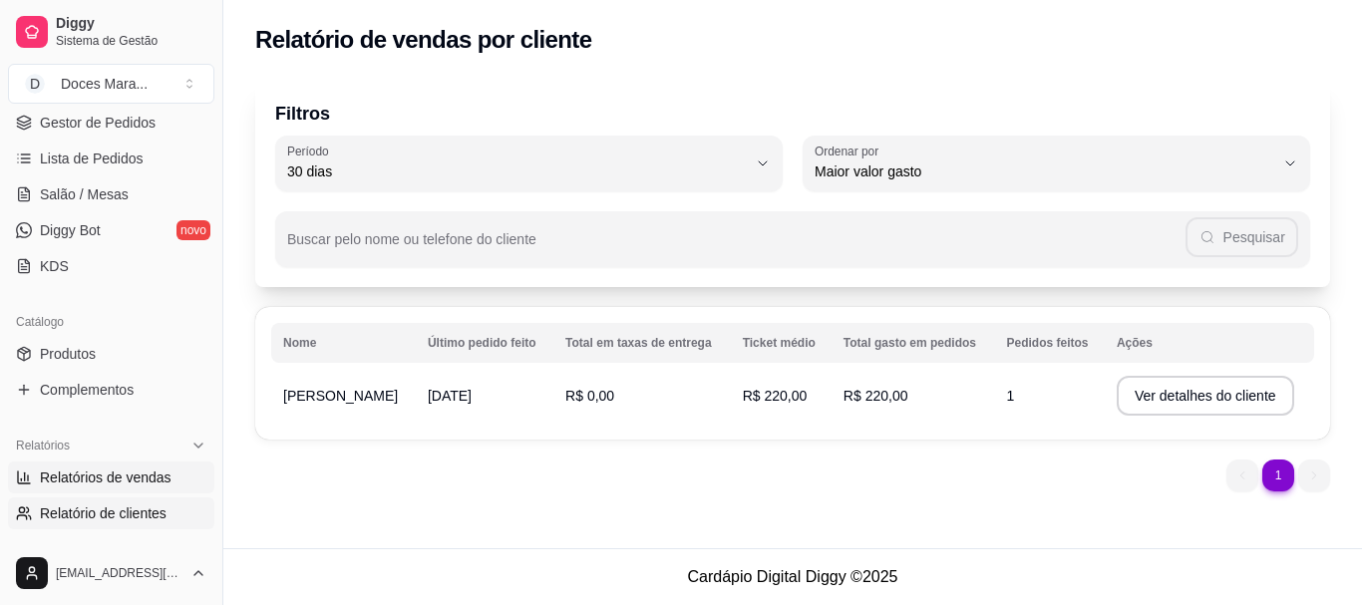
click at [101, 486] on span "Relatórios de vendas" at bounding box center [106, 478] width 132 height 20
select select "ALL"
select select "0"
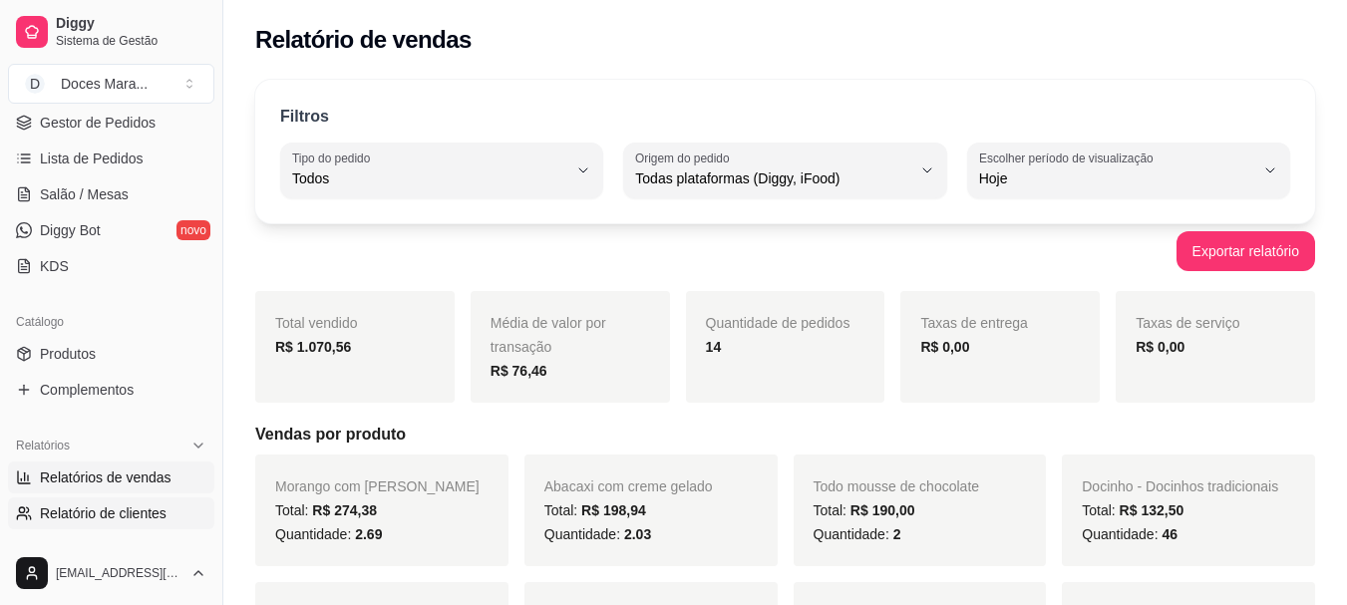
click at [106, 507] on span "Relatório de clientes" at bounding box center [103, 514] width 127 height 20
select select "30"
select select "HIGHEST_TOTAL_SPENT_WITH_ORDERS"
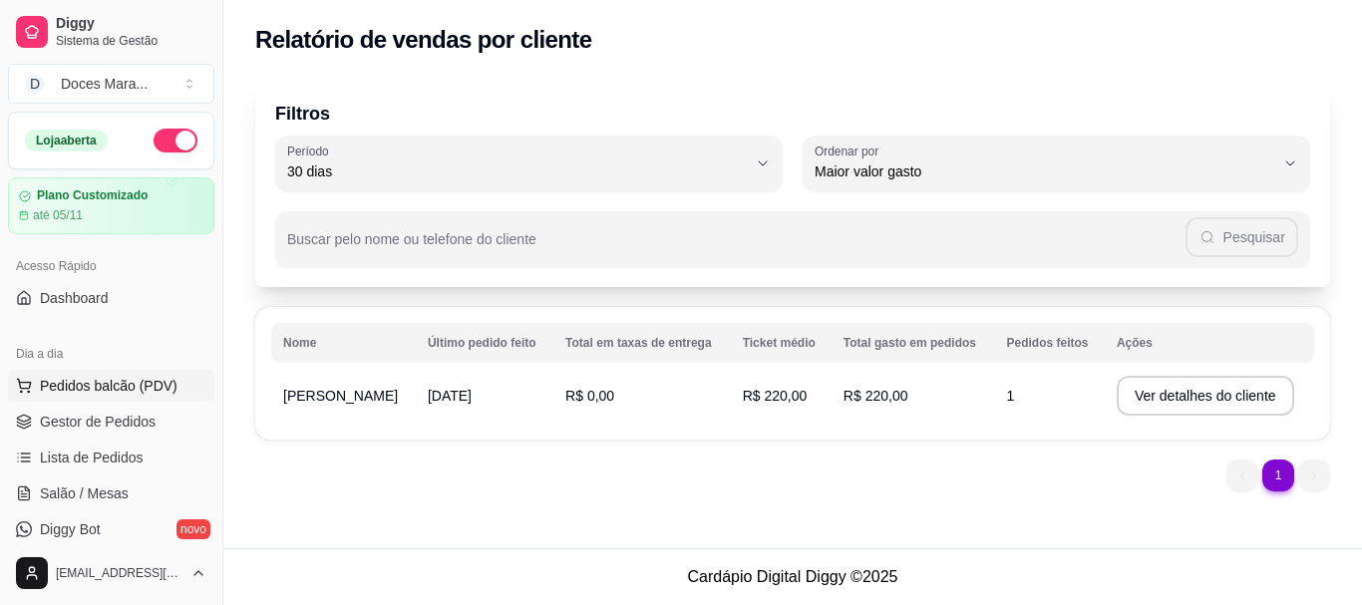
click at [110, 381] on span "Pedidos balcão (PDV)" at bounding box center [109, 386] width 138 height 20
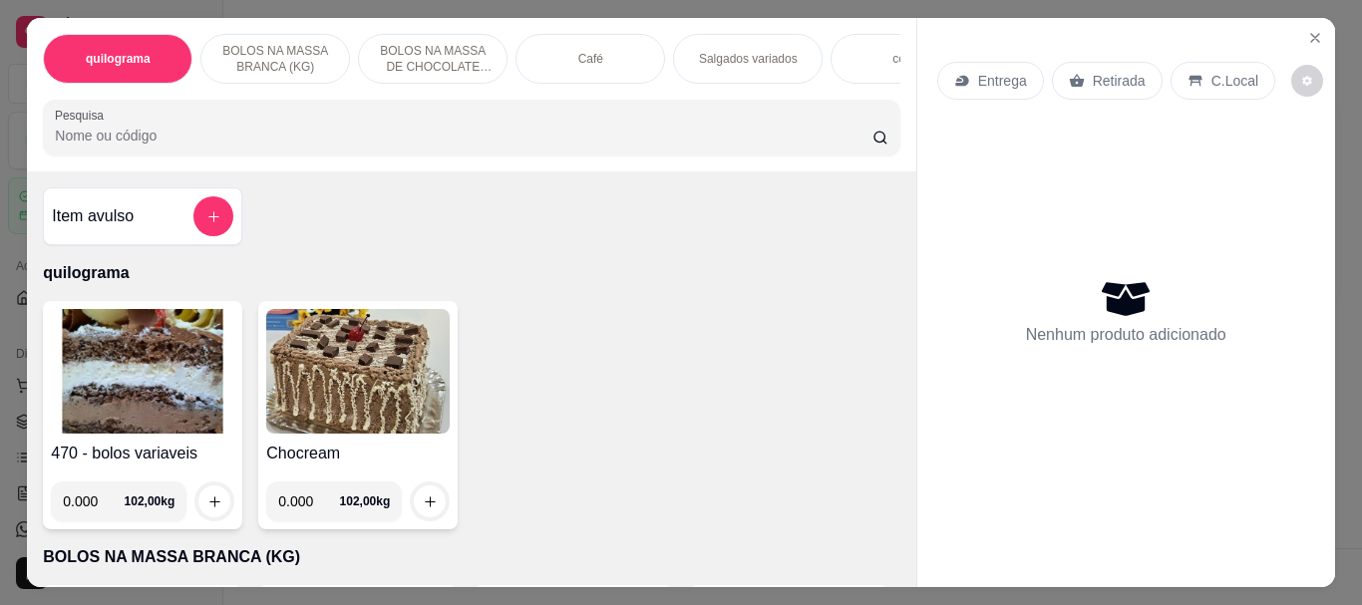
click at [593, 68] on div "Café" at bounding box center [591, 59] width 150 height 50
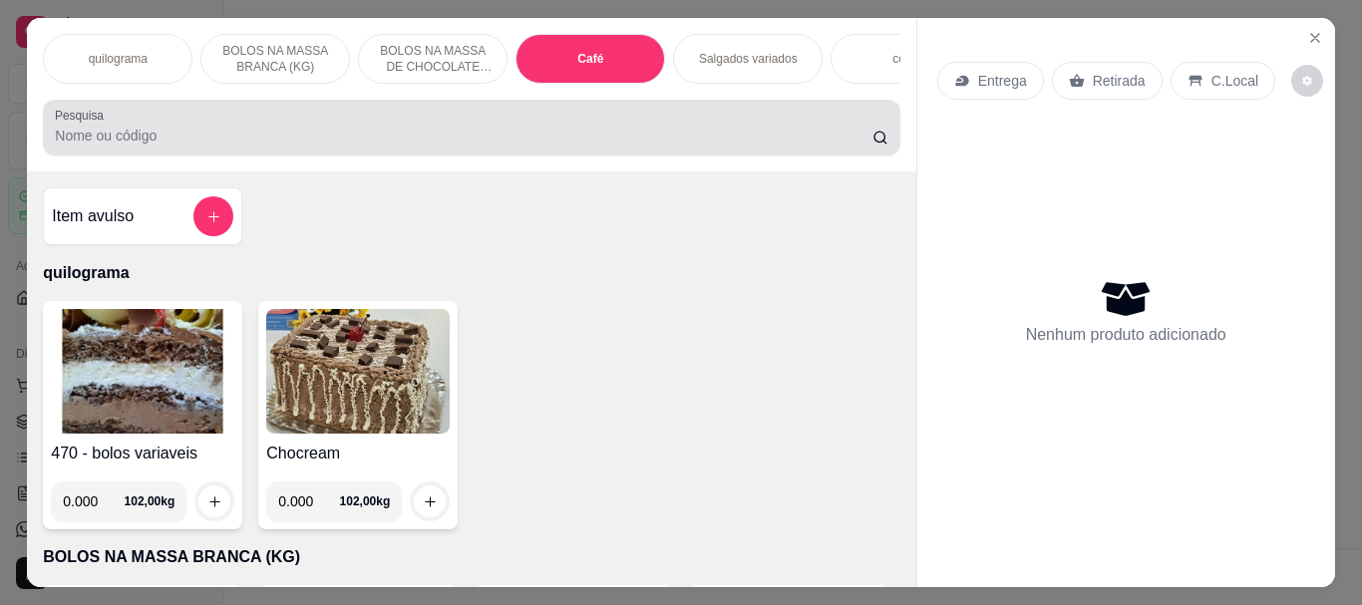
scroll to position [53, 0]
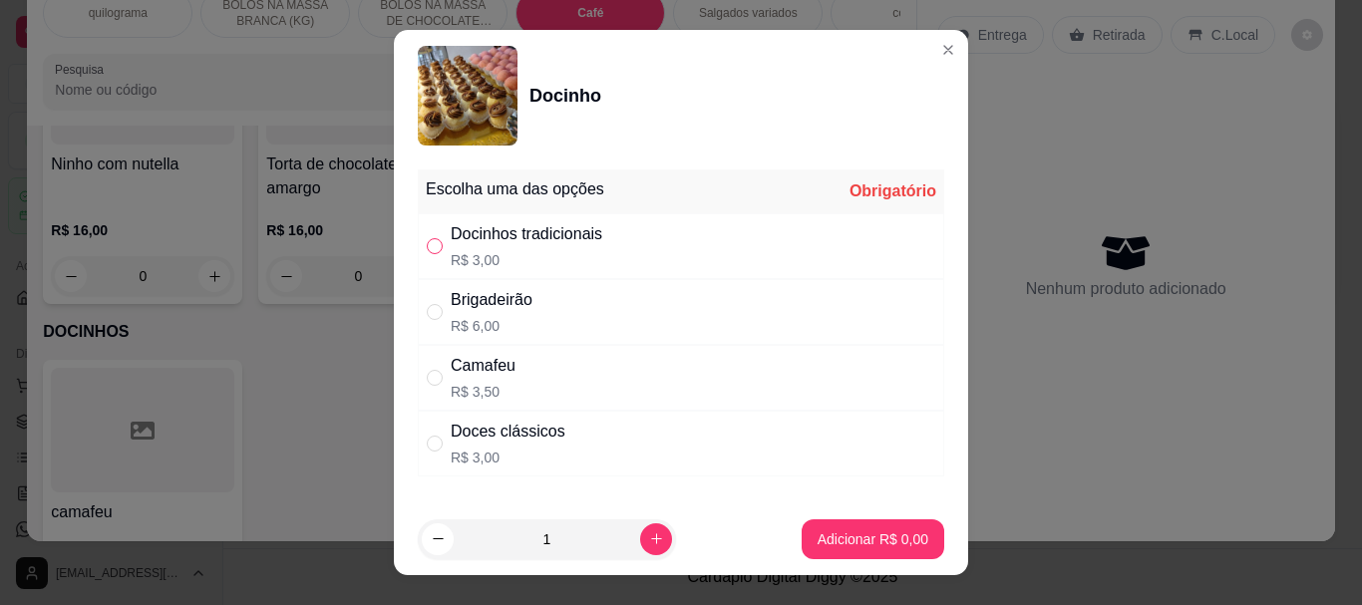
click at [431, 247] on input "" at bounding box center [435, 246] width 16 height 16
radio input "true"
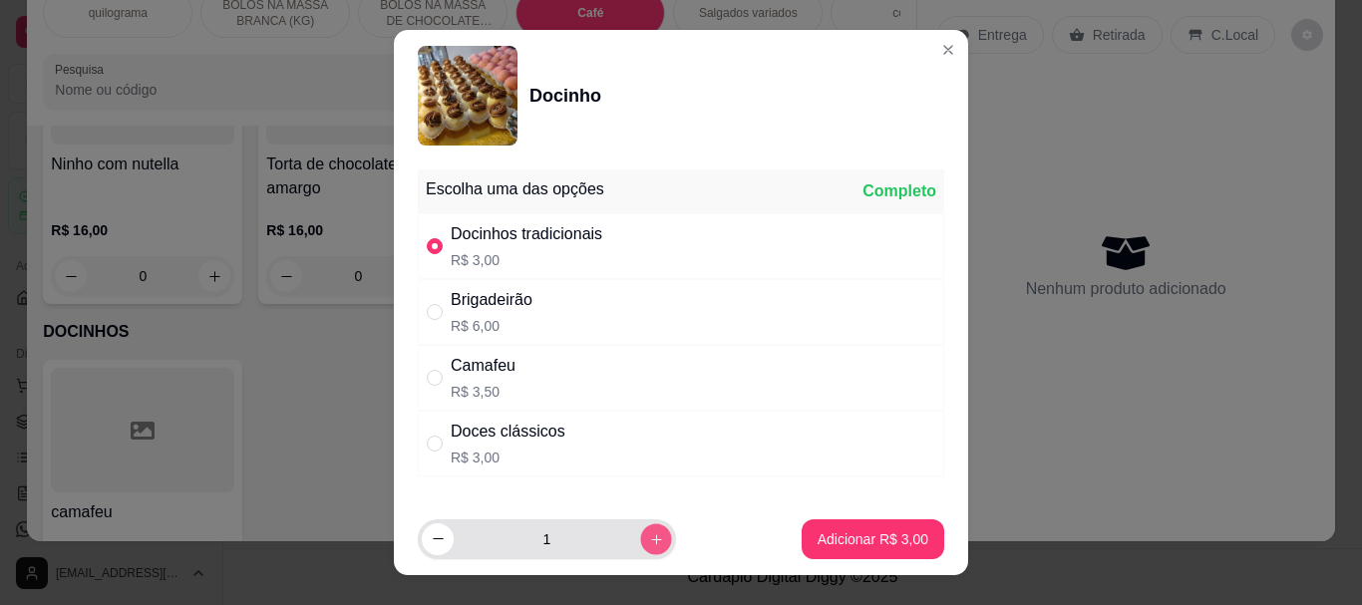
click at [649, 536] on icon "increase-product-quantity" at bounding box center [656, 538] width 15 height 15
type input "5"
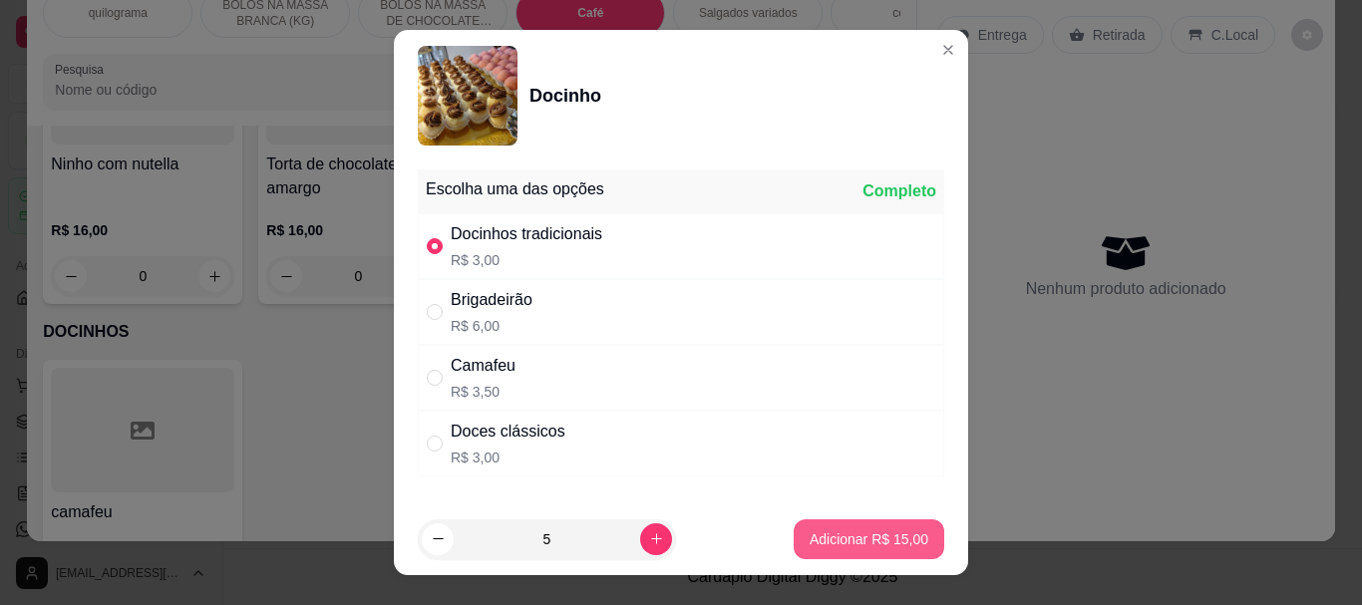
click at [872, 543] on p "Adicionar R$ 15,00" at bounding box center [869, 539] width 119 height 20
type input "5"
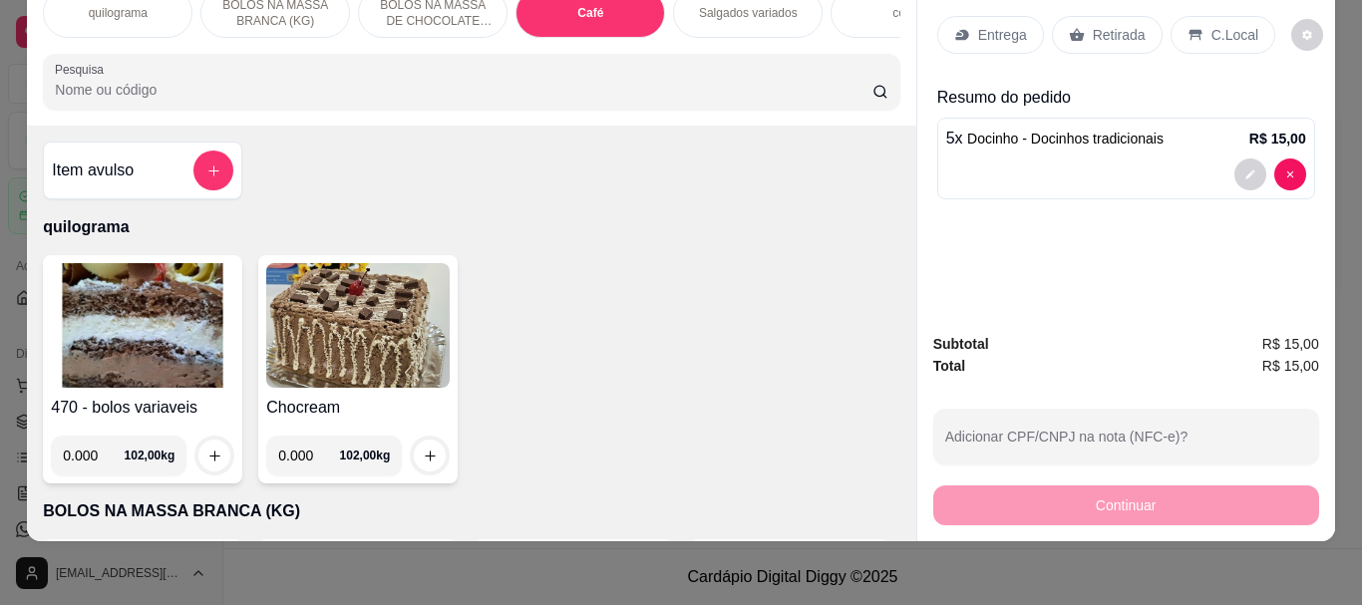
scroll to position [0, 0]
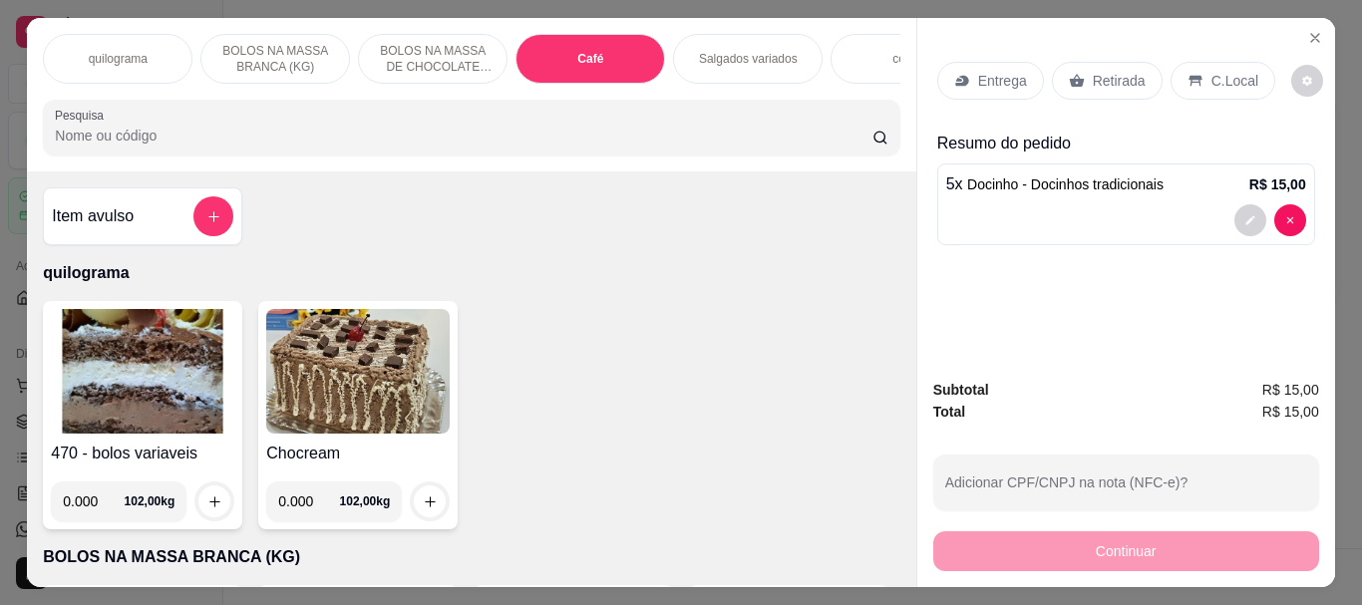
click at [69, 146] on input "Pesquisa" at bounding box center [464, 136] width 818 height 20
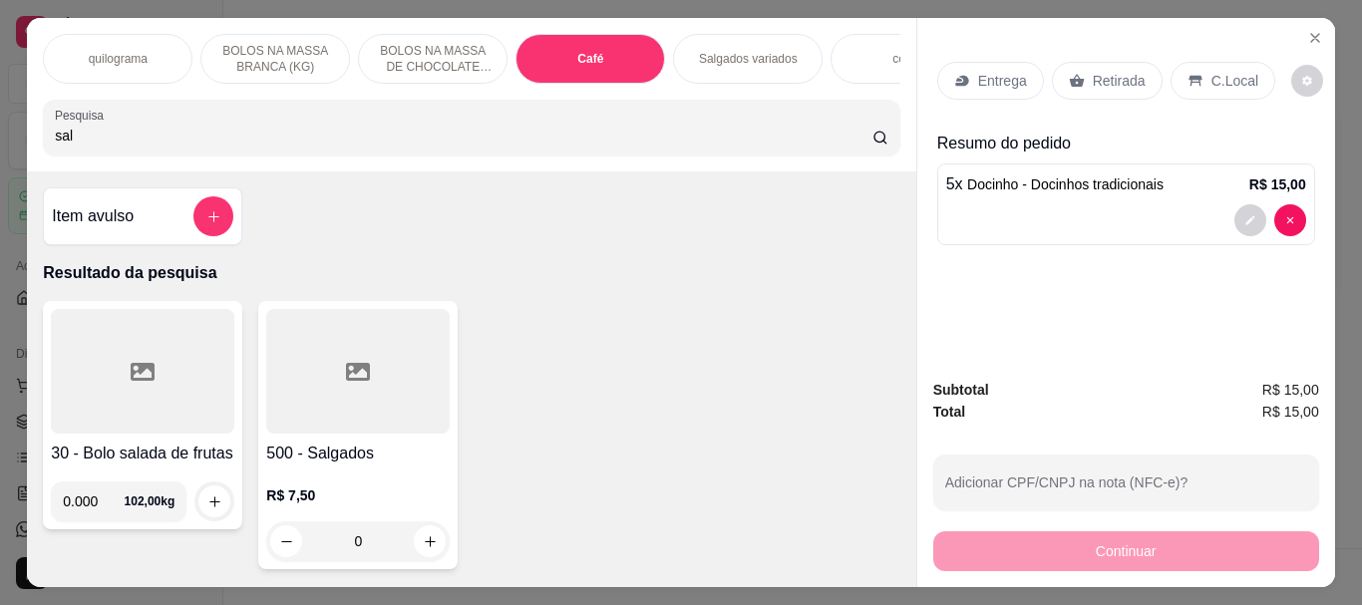
type input "sal"
click at [397, 353] on div at bounding box center [357, 371] width 183 height 125
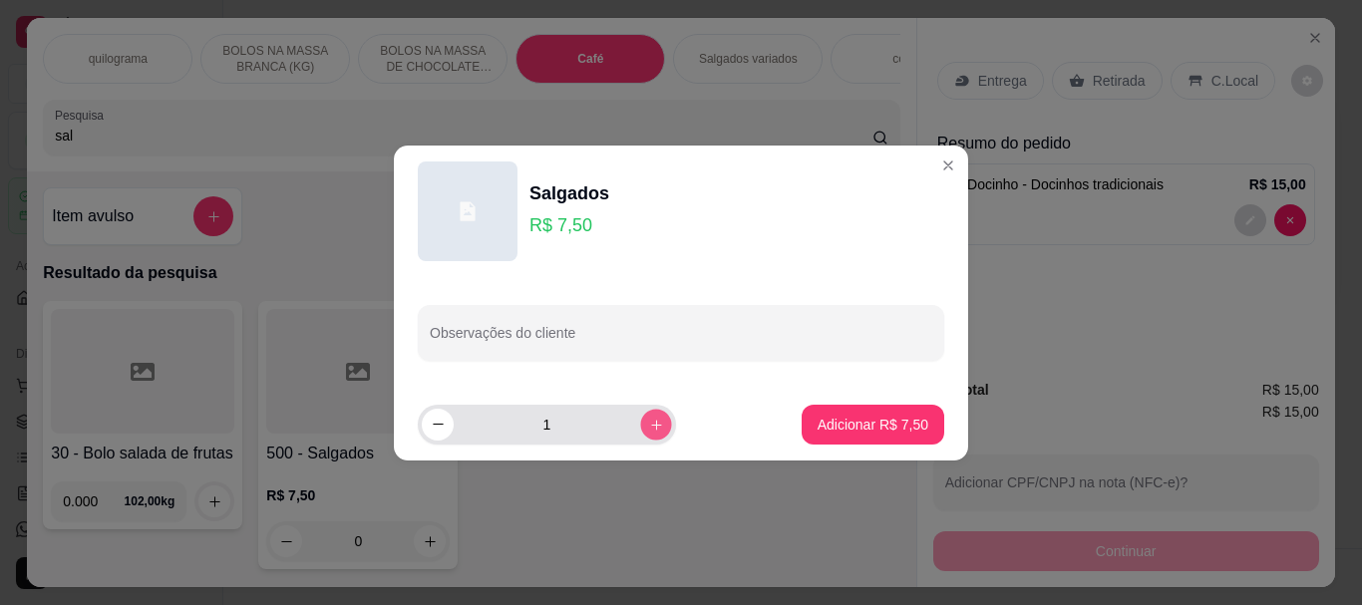
click at [649, 418] on icon "increase-product-quantity" at bounding box center [656, 424] width 15 height 15
type input "2"
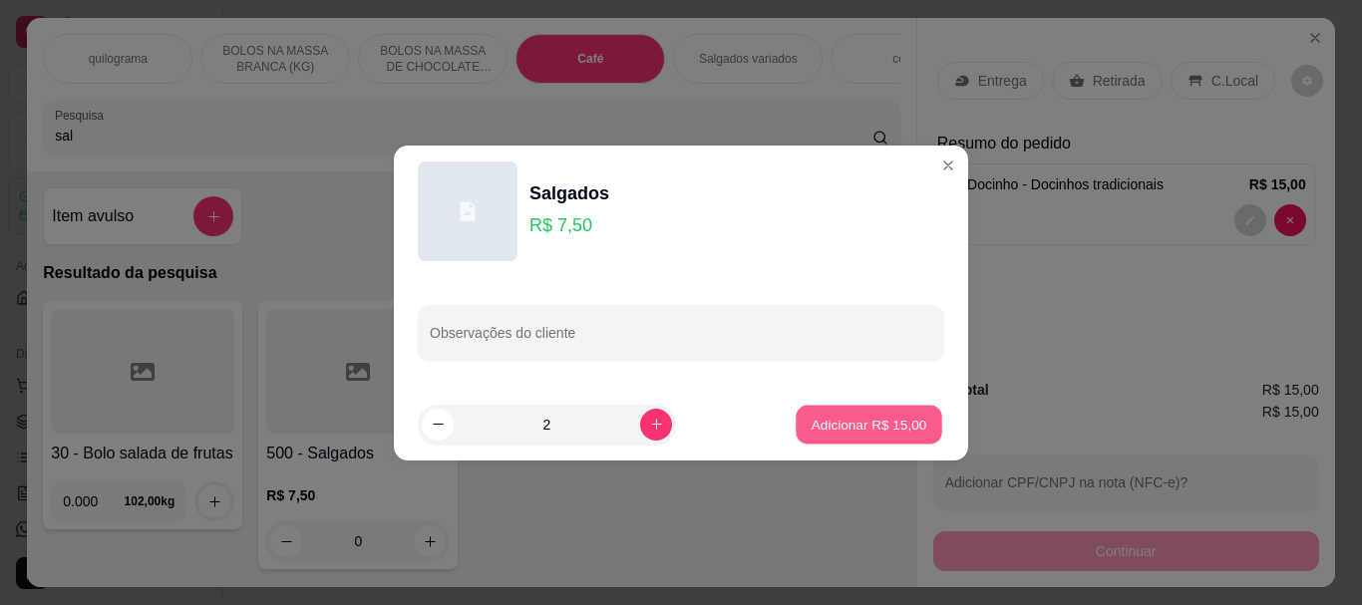
click at [847, 432] on p "Adicionar R$ 15,00" at bounding box center [870, 424] width 116 height 19
type input "2"
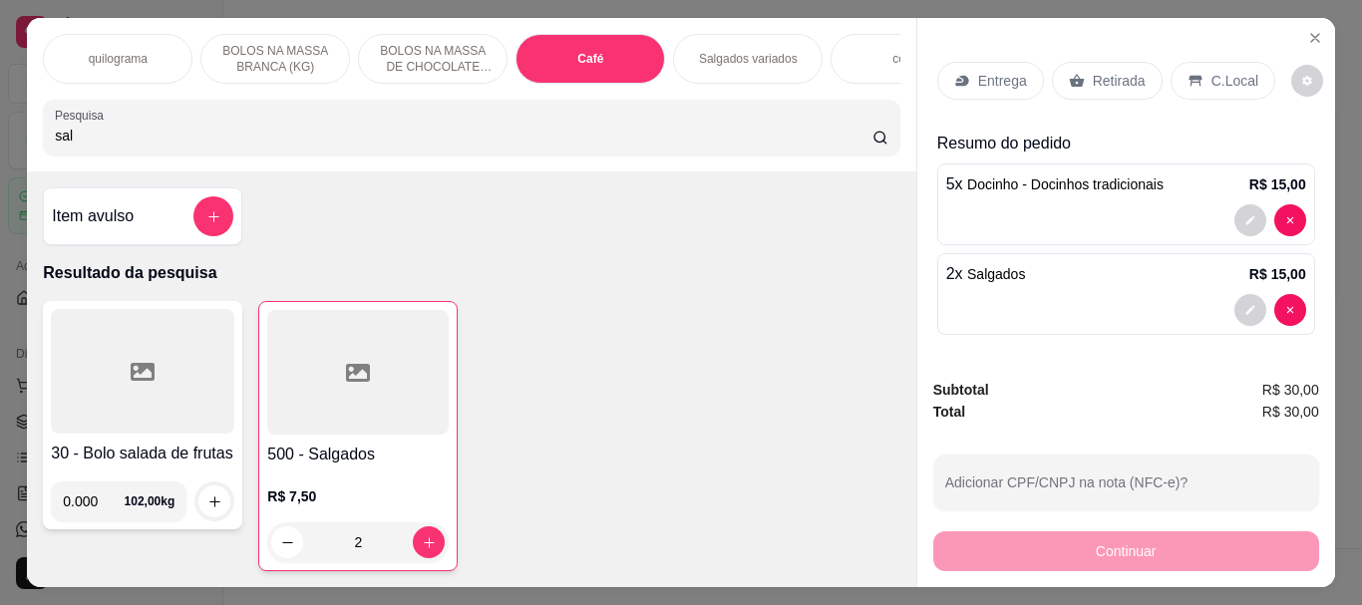
click at [1100, 71] on p "Retirada" at bounding box center [1119, 81] width 53 height 20
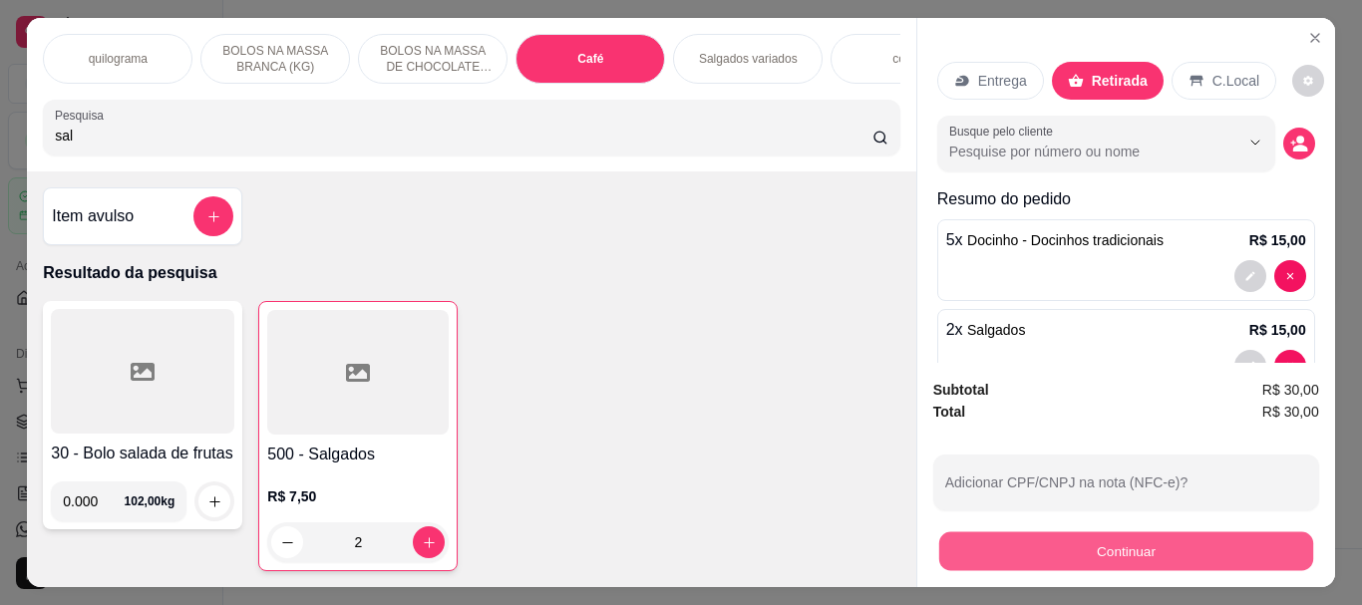
click at [1132, 546] on button "Continuar" at bounding box center [1125, 550] width 374 height 39
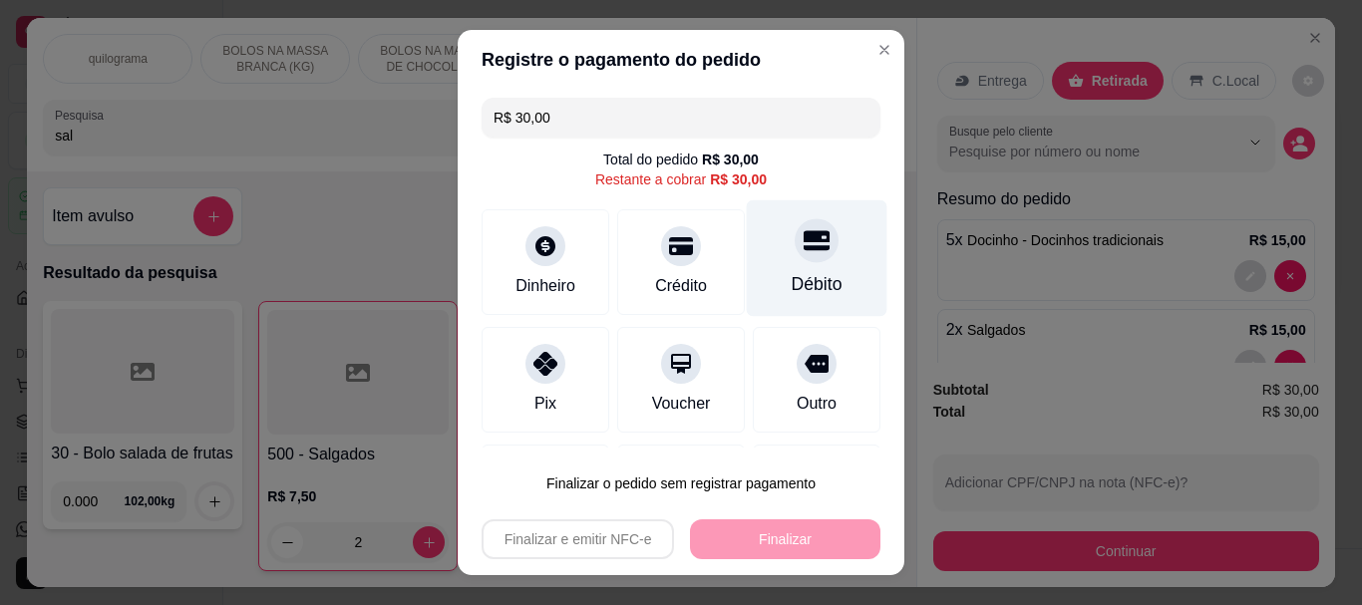
click at [804, 252] on icon at bounding box center [817, 241] width 26 height 26
type input "R$ 0,00"
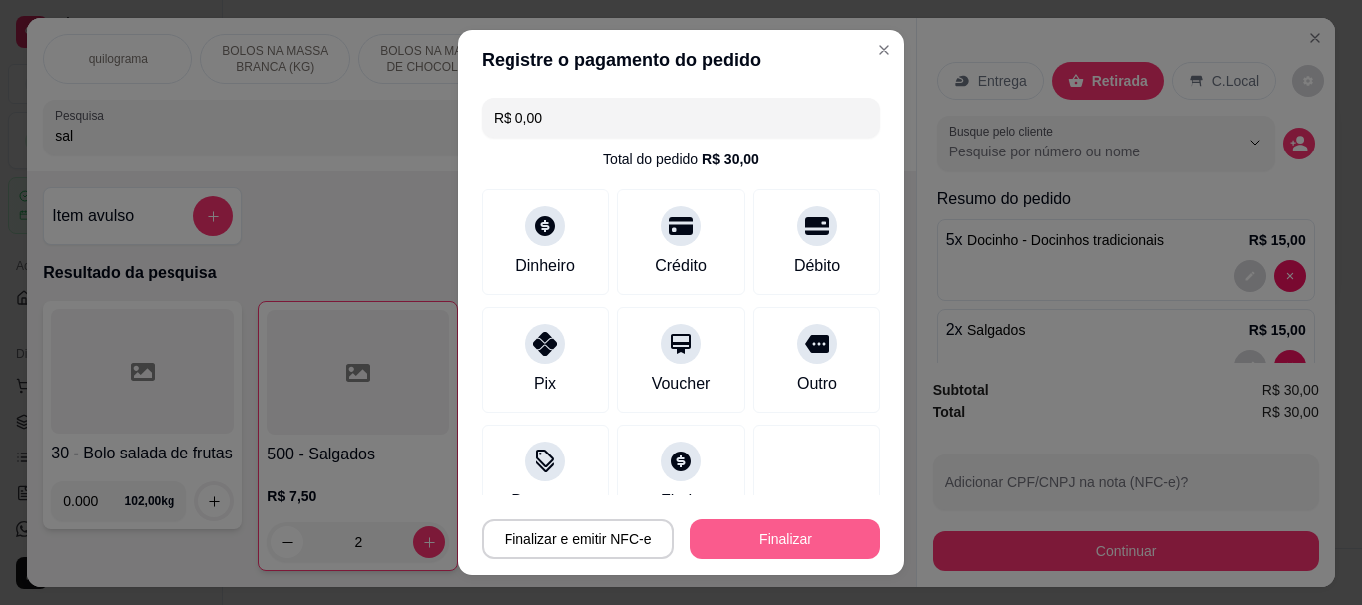
click at [768, 528] on button "Finalizar" at bounding box center [785, 540] width 190 height 40
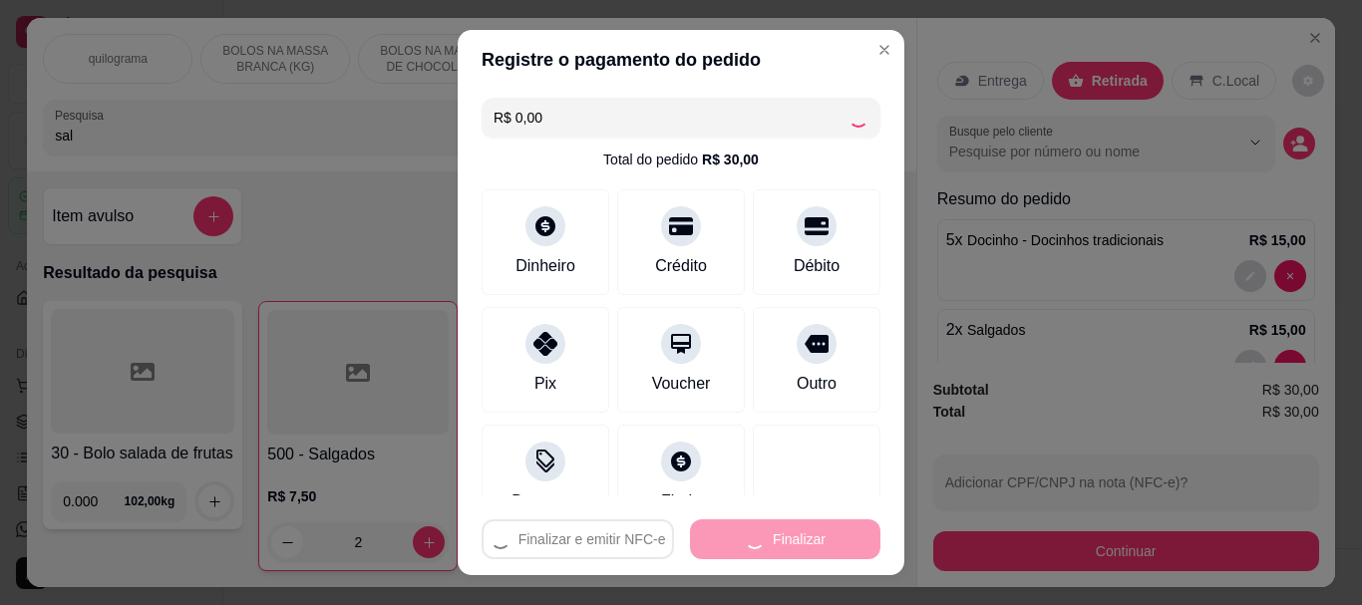
type input "0"
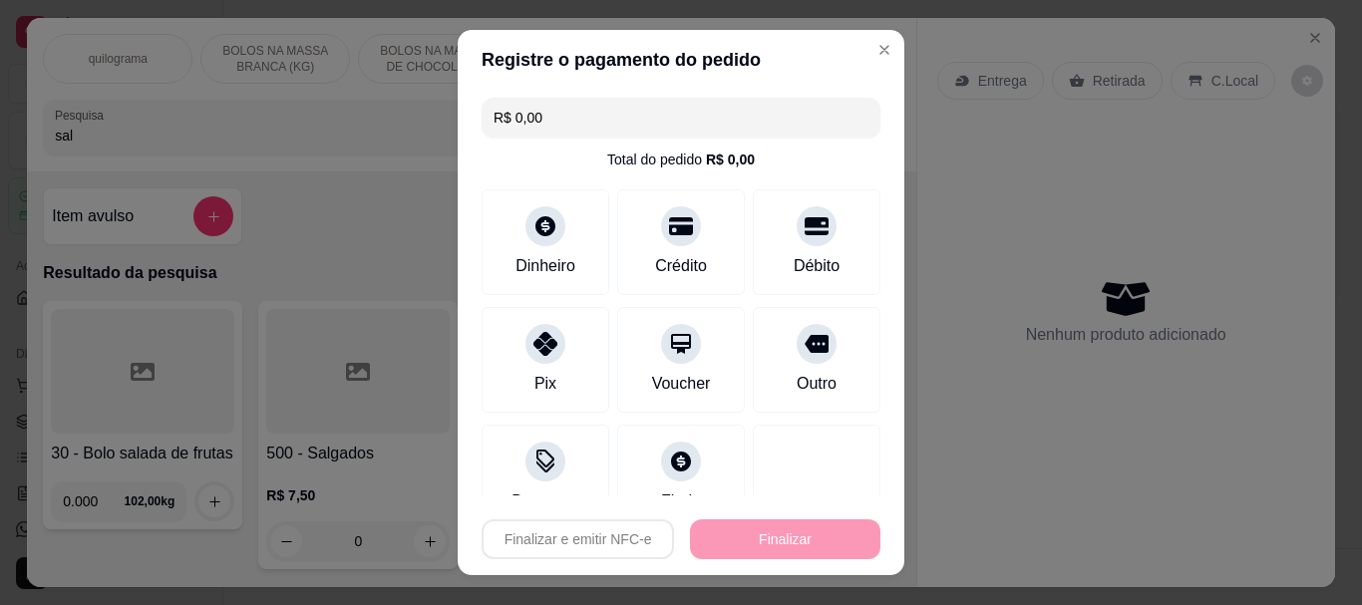
type input "-R$ 30,00"
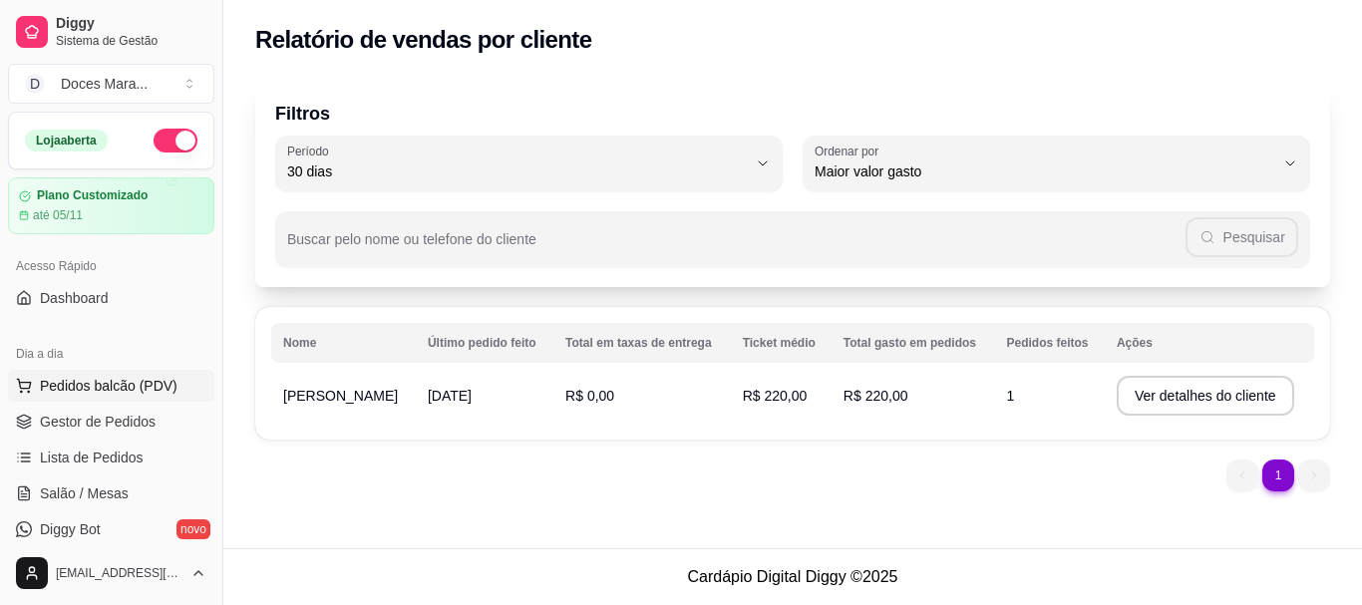
click at [111, 387] on span "Pedidos balcão (PDV)" at bounding box center [109, 386] width 138 height 20
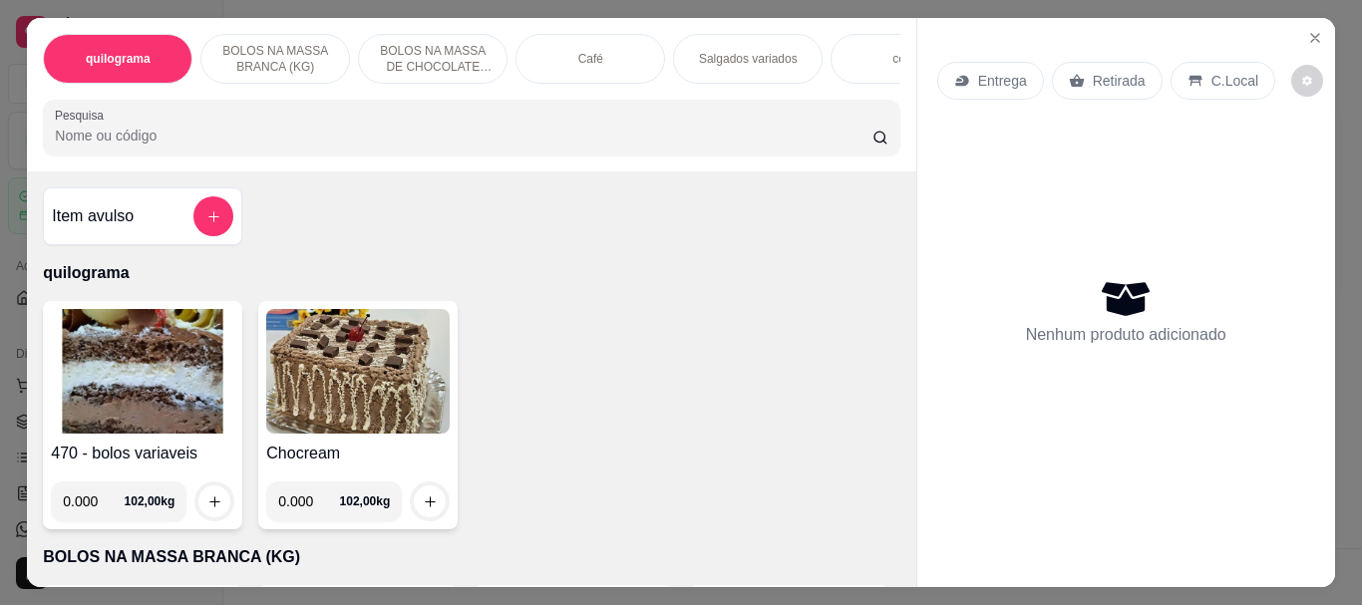
click at [604, 45] on div "Café" at bounding box center [591, 59] width 150 height 50
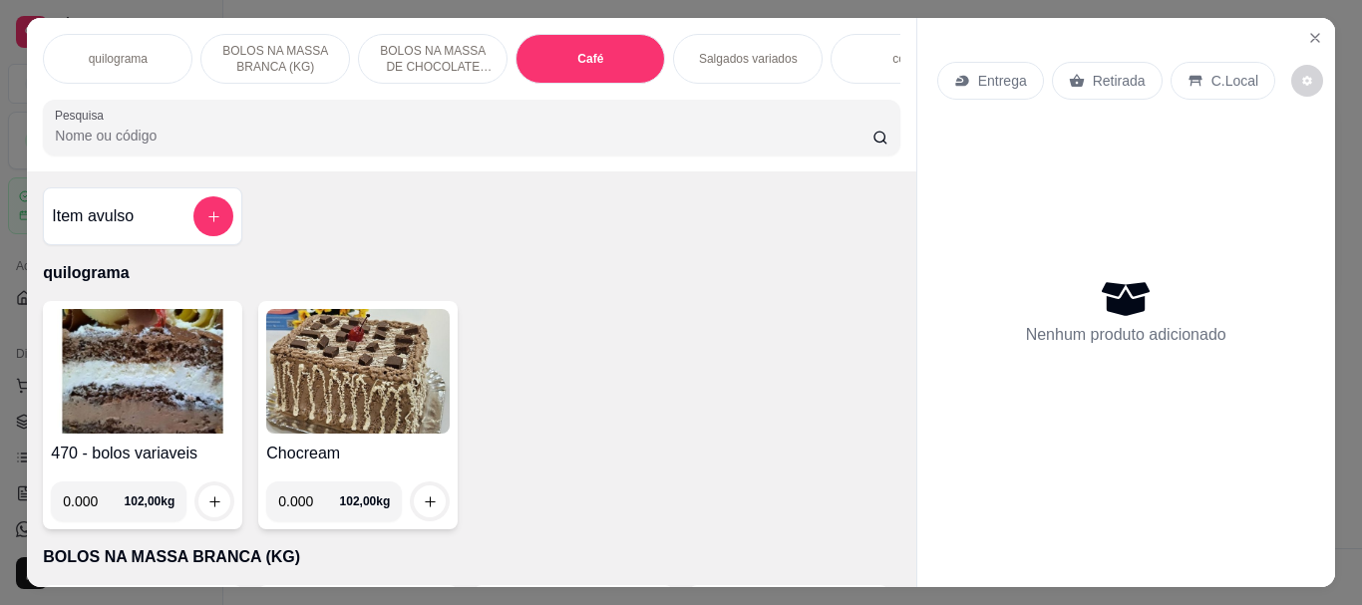
scroll to position [53, 0]
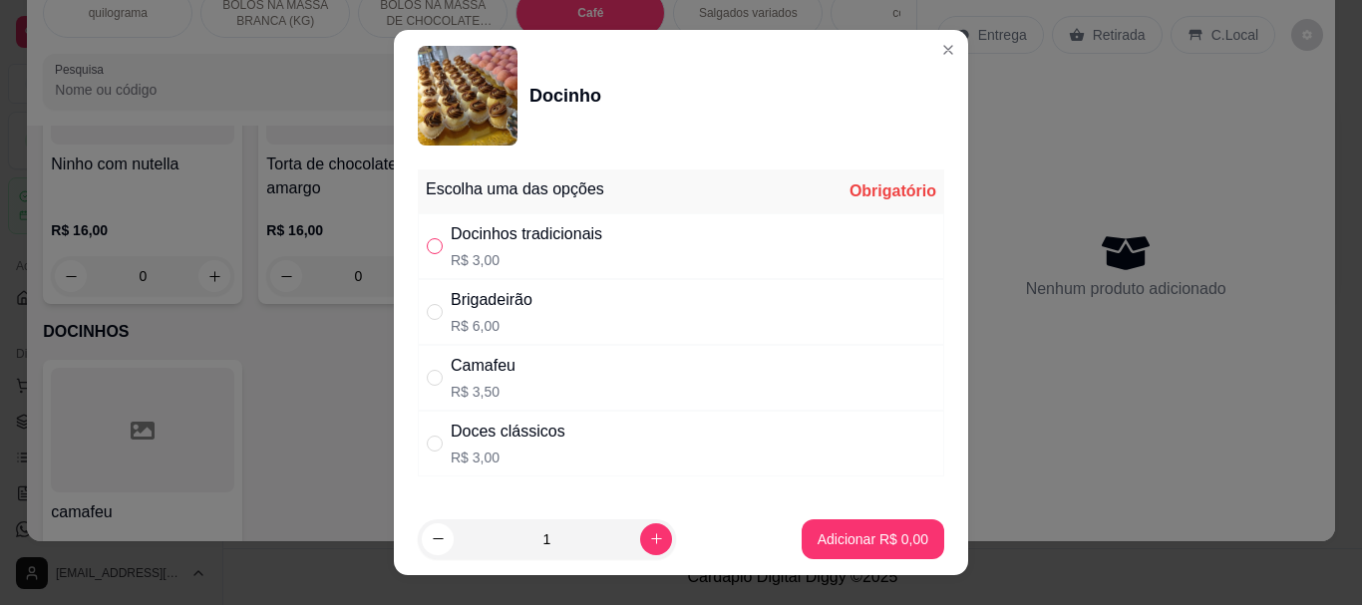
click at [429, 240] on input "" at bounding box center [435, 246] width 16 height 16
radio input "true"
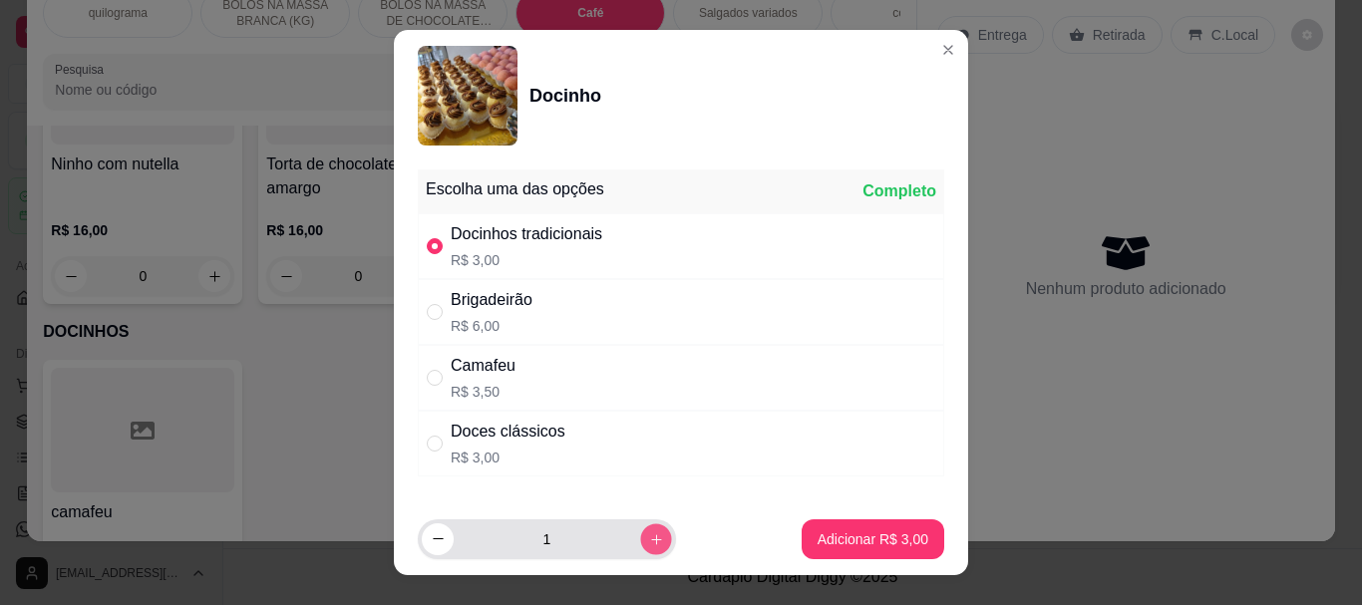
click at [642, 538] on button "increase-product-quantity" at bounding box center [655, 539] width 31 height 31
click at [642, 538] on button "increase-product-quantity" at bounding box center [656, 540] width 32 height 32
type input "5"
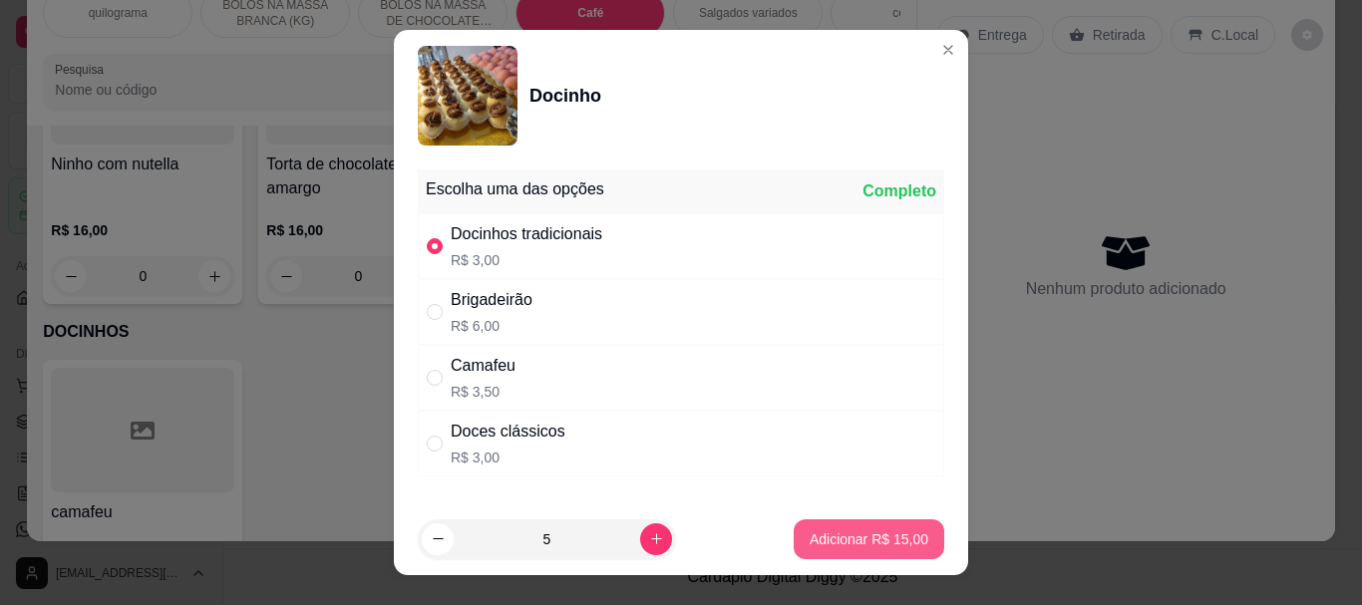
click at [801, 524] on button "Adicionar R$ 15,00" at bounding box center [869, 540] width 151 height 40
type input "5"
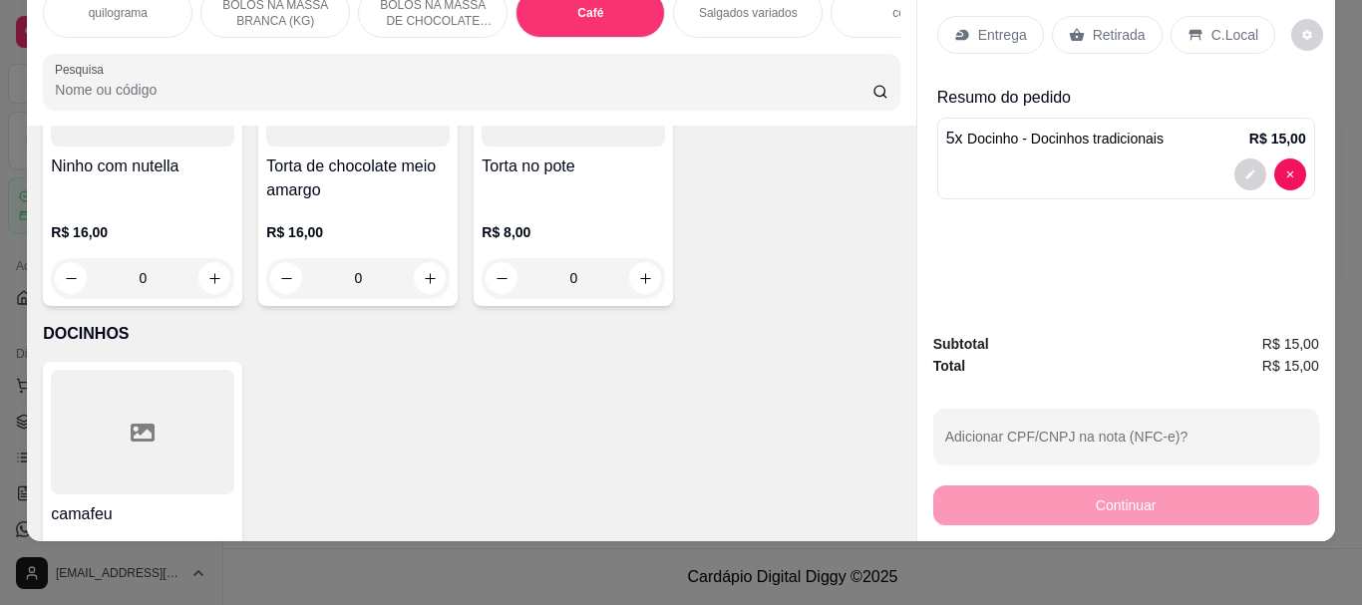
click at [1105, 25] on p "Retirada" at bounding box center [1119, 35] width 53 height 20
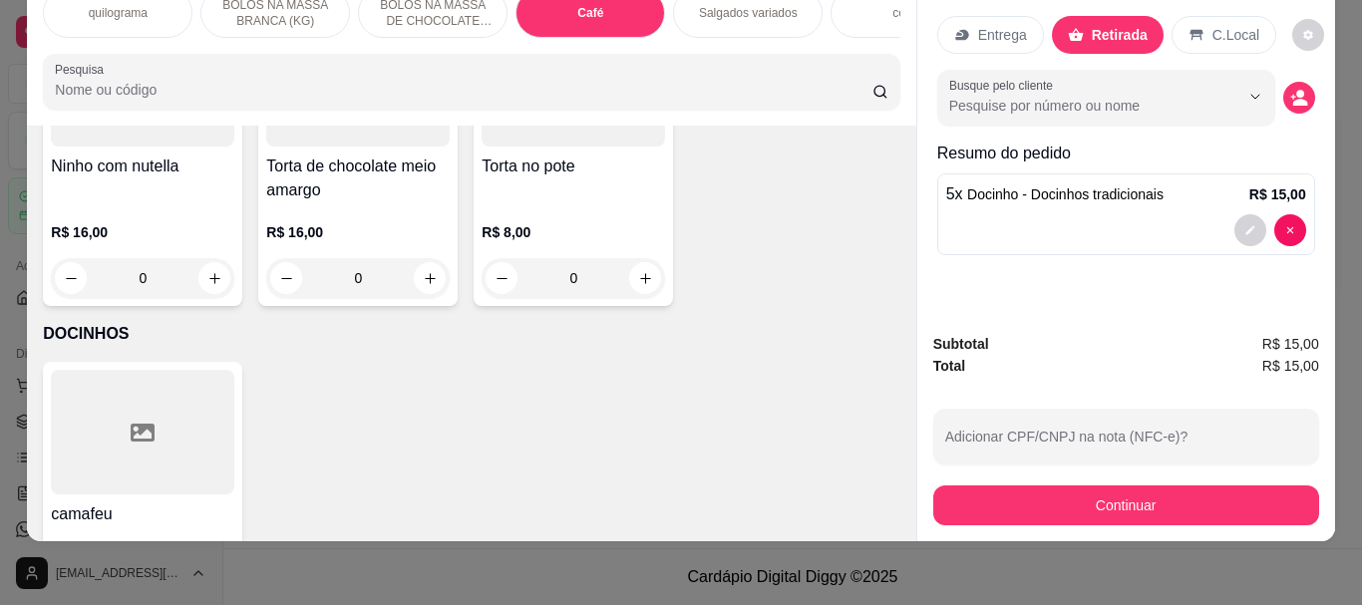
click at [1231, 26] on p "C.Local" at bounding box center [1236, 35] width 47 height 20
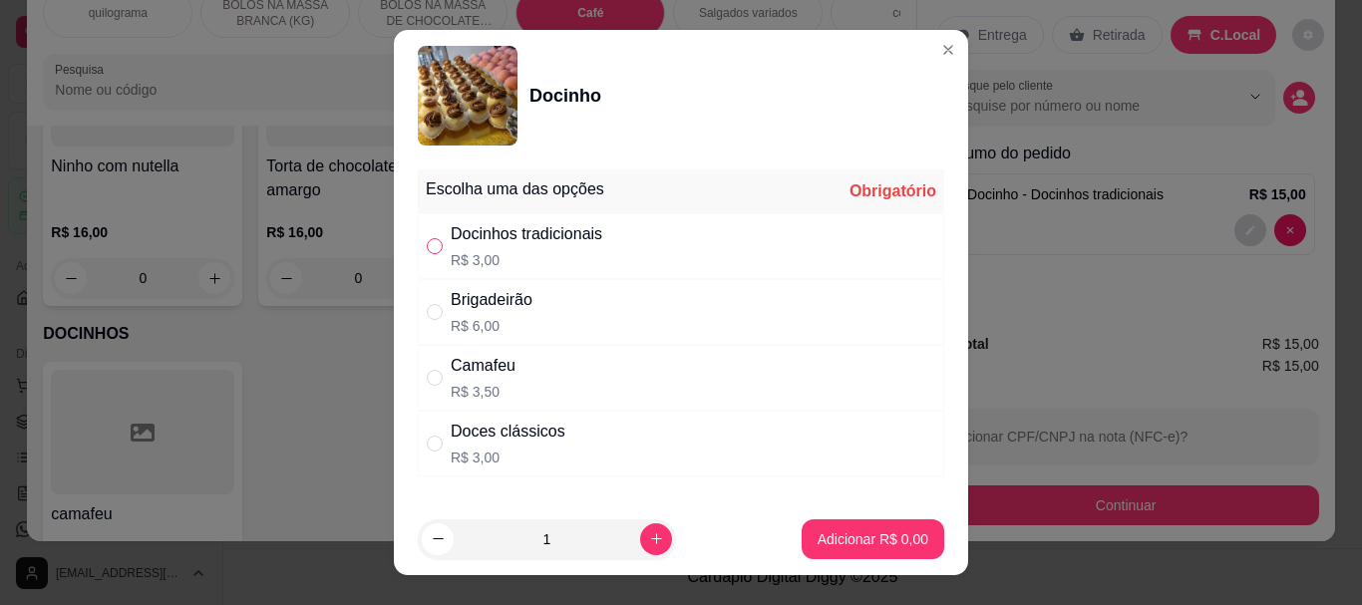
click at [427, 244] on input "" at bounding box center [435, 246] width 16 height 16
radio input "true"
click at [836, 539] on p "Adicionar R$ 3,00" at bounding box center [873, 539] width 111 height 20
type input "6"
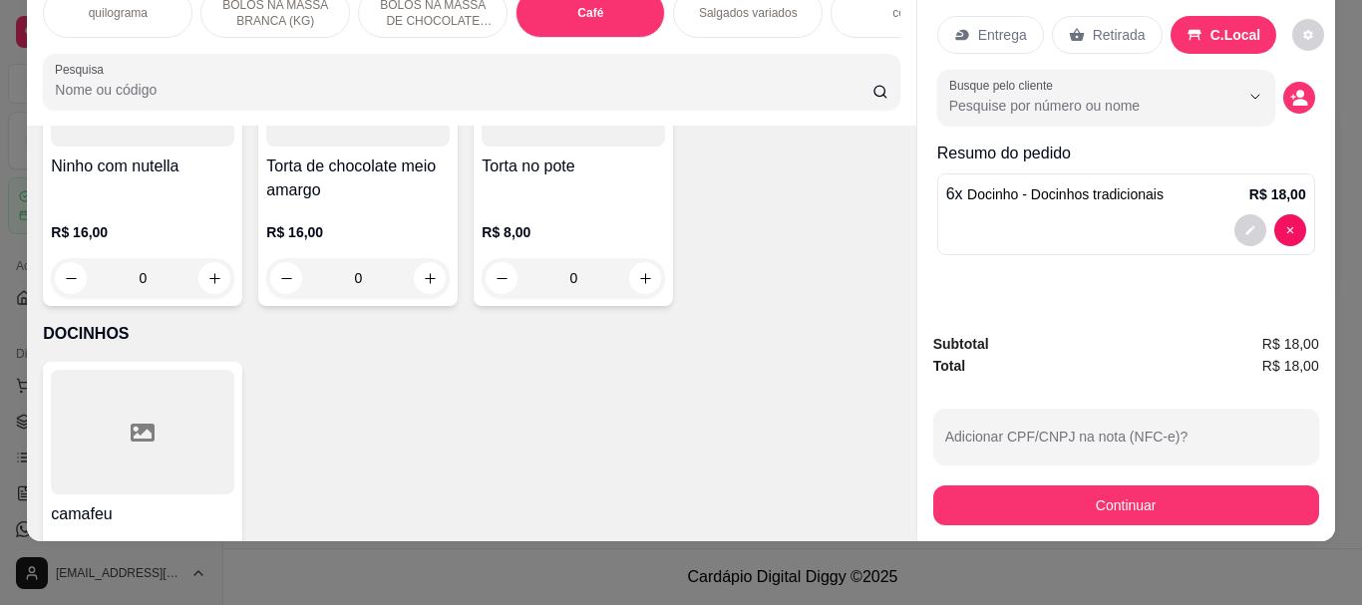
click at [332, 99] on input "Pesquisa" at bounding box center [464, 90] width 818 height 20
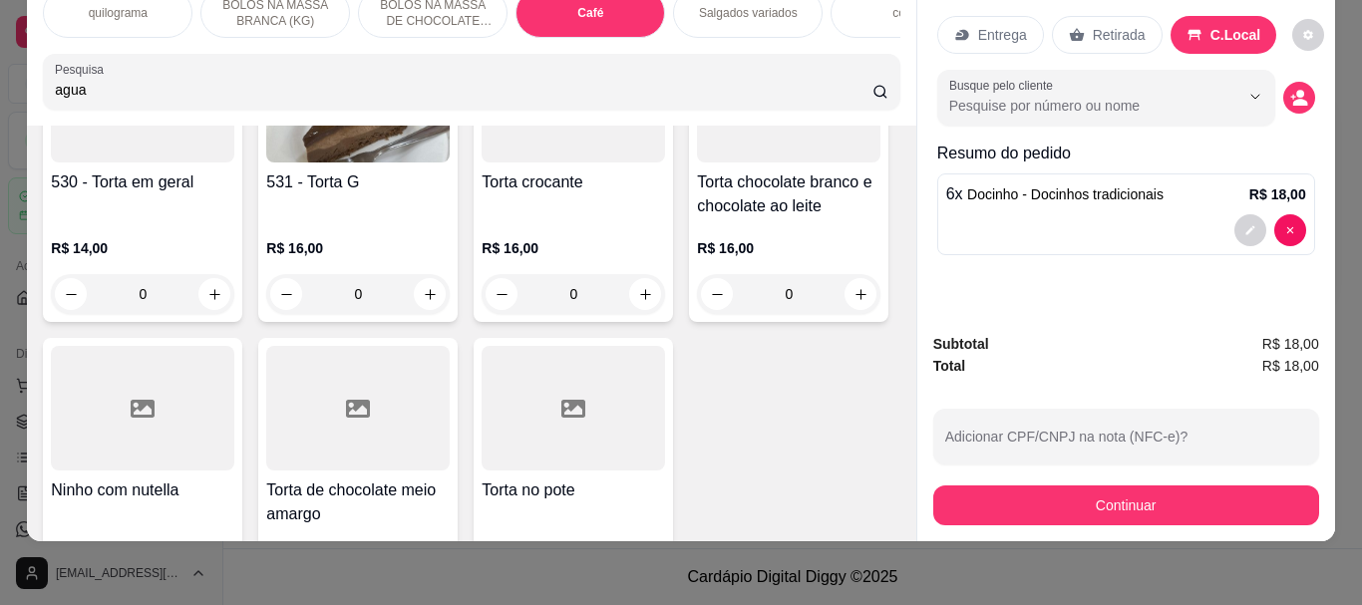
scroll to position [7388, 0]
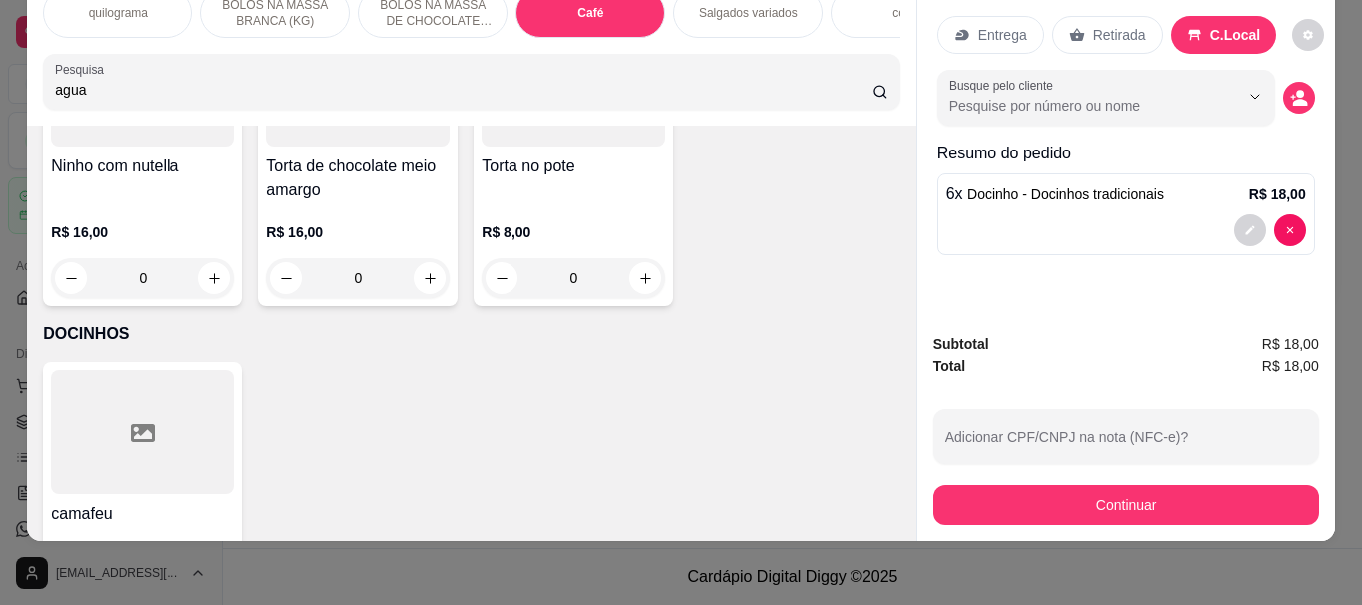
type input "agua"
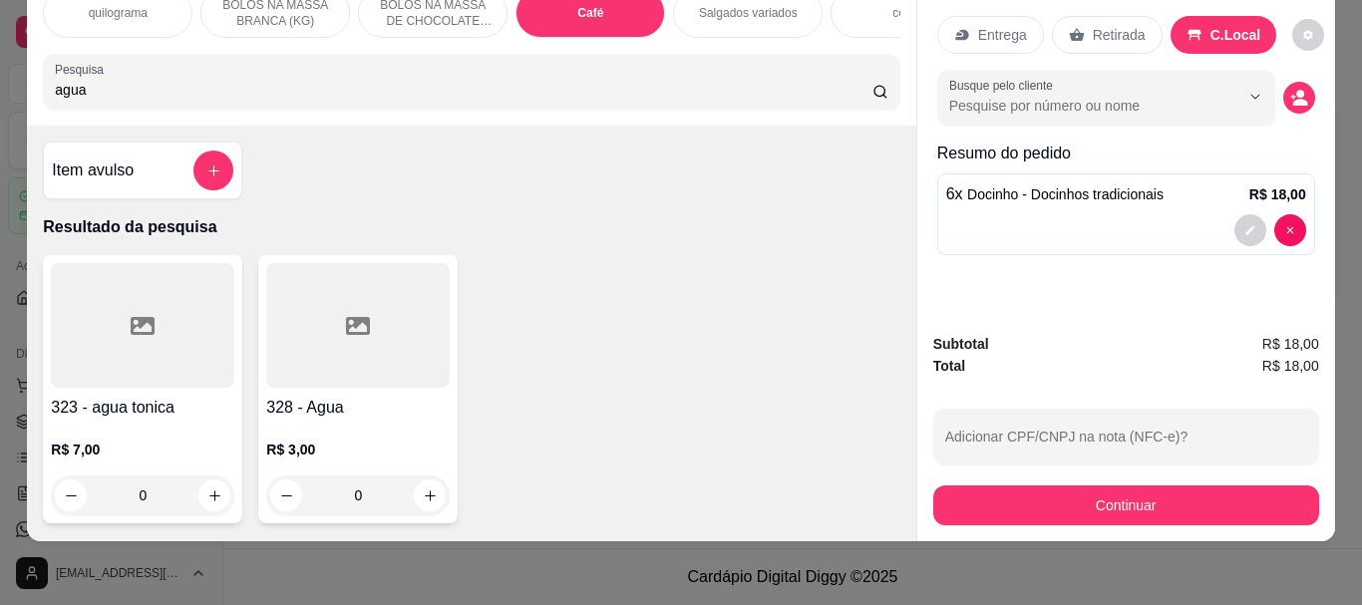
click at [402, 303] on div at bounding box center [357, 325] width 183 height 125
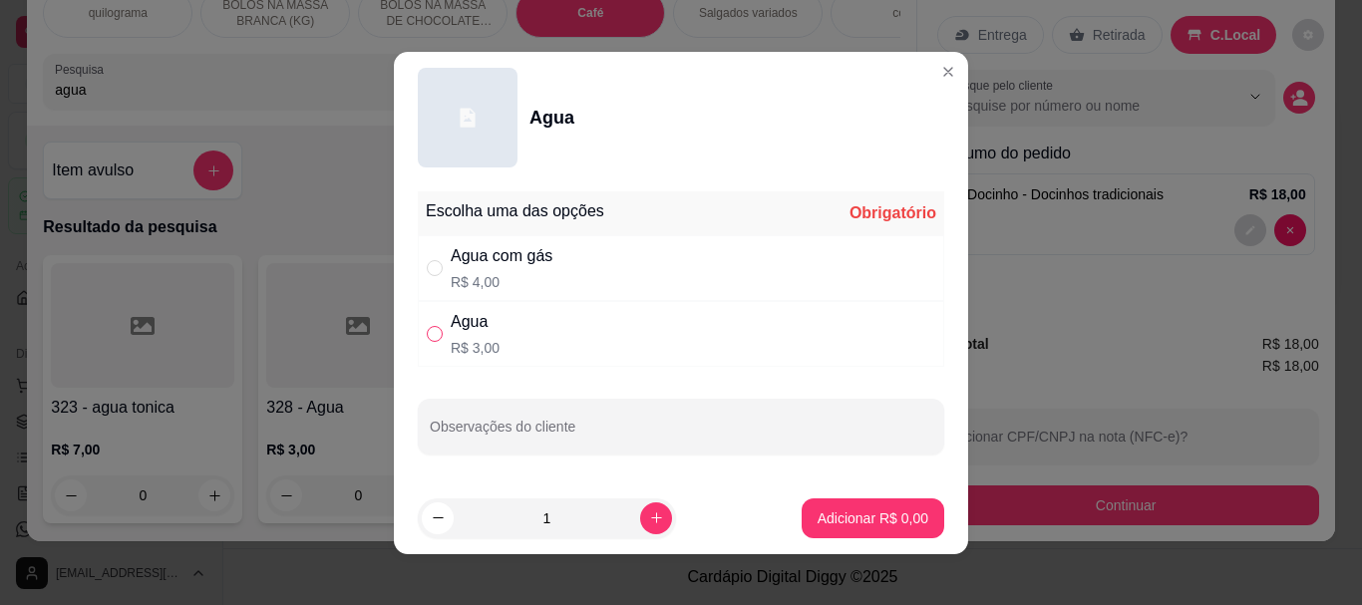
drag, startPoint x: 429, startPoint y: 335, endPoint x: 476, endPoint y: 366, distance: 56.1
click at [429, 336] on input "" at bounding box center [435, 334] width 16 height 16
radio input "true"
click at [806, 504] on button "Adicionar R$ 3,00" at bounding box center [873, 519] width 143 height 40
type input "1"
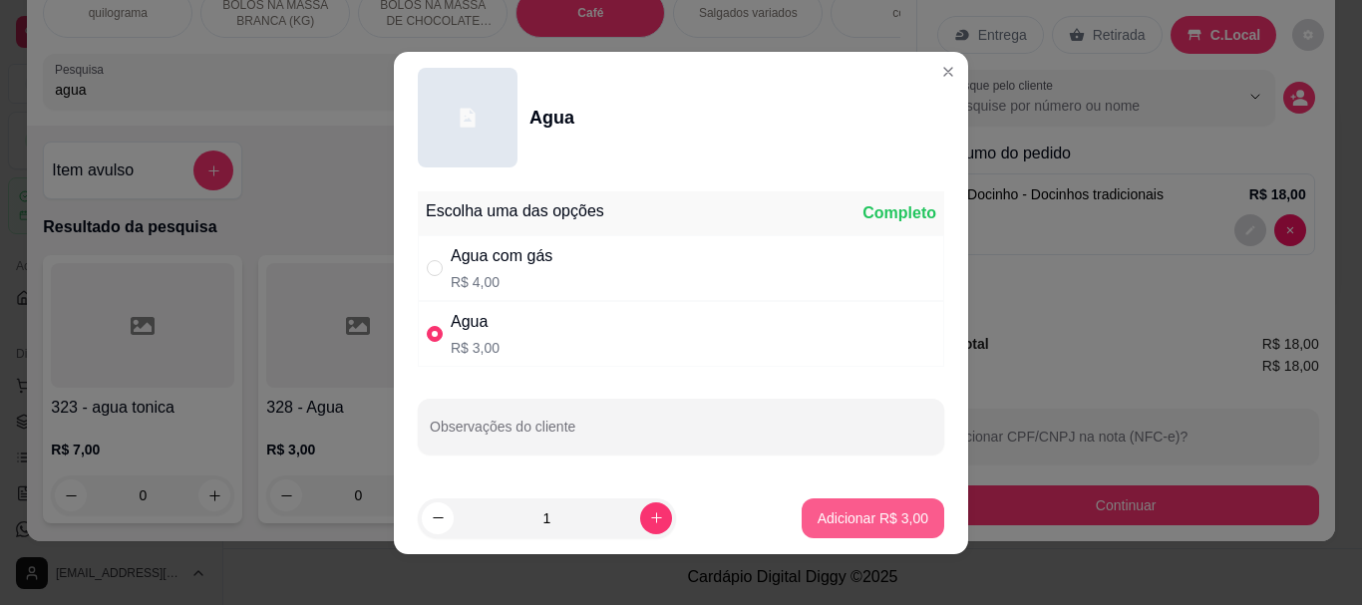
type input "1"
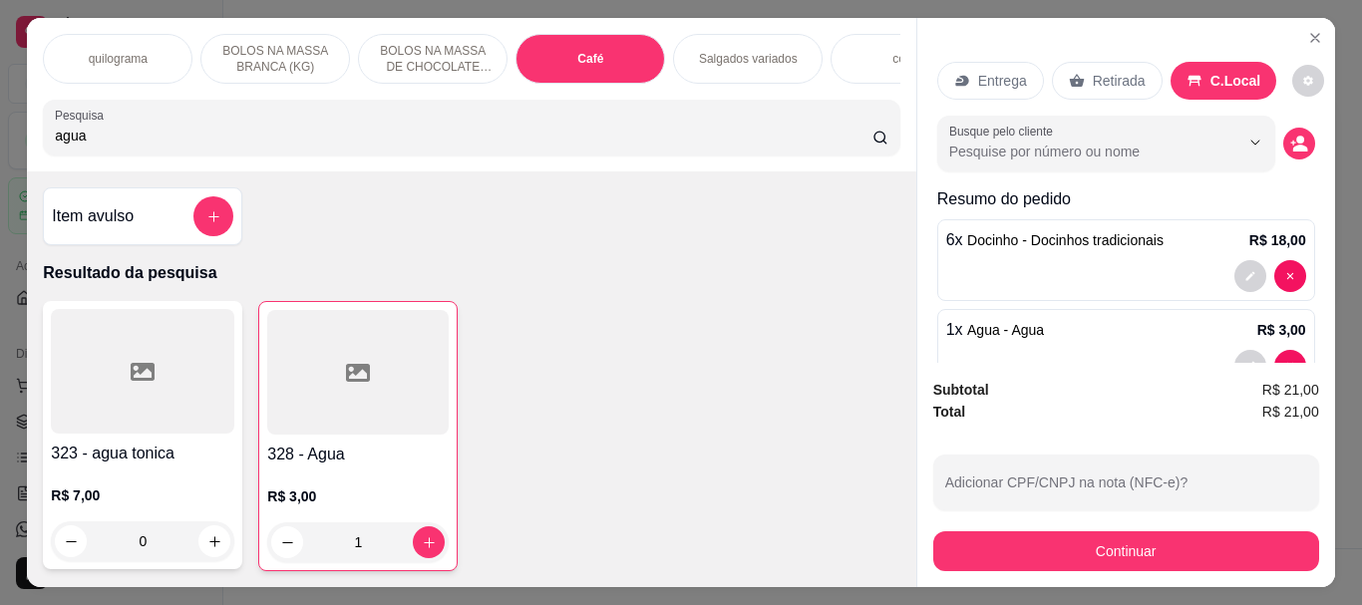
click at [807, 410] on div "323 - agua tonica R$ 7,00 0 328 - Agua R$ 3,00 1" at bounding box center [471, 436] width 857 height 270
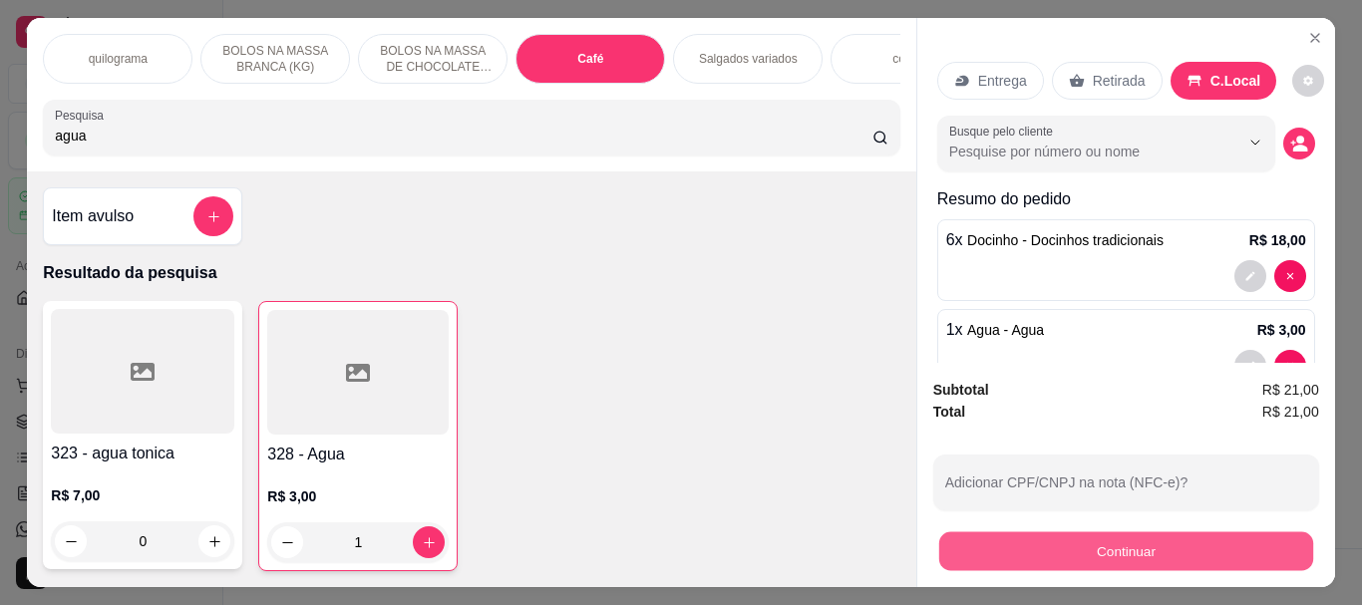
click at [1186, 542] on button "Continuar" at bounding box center [1125, 550] width 374 height 39
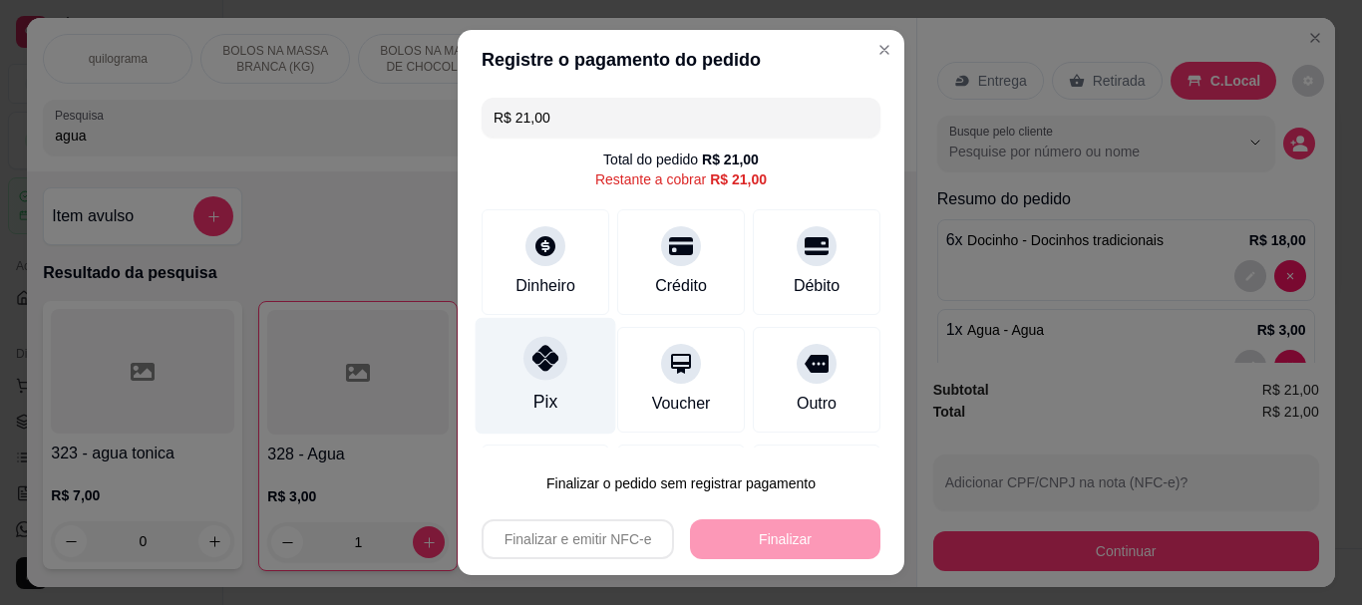
click at [550, 380] on div "Pix" at bounding box center [546, 376] width 141 height 117
type input "R$ 0,00"
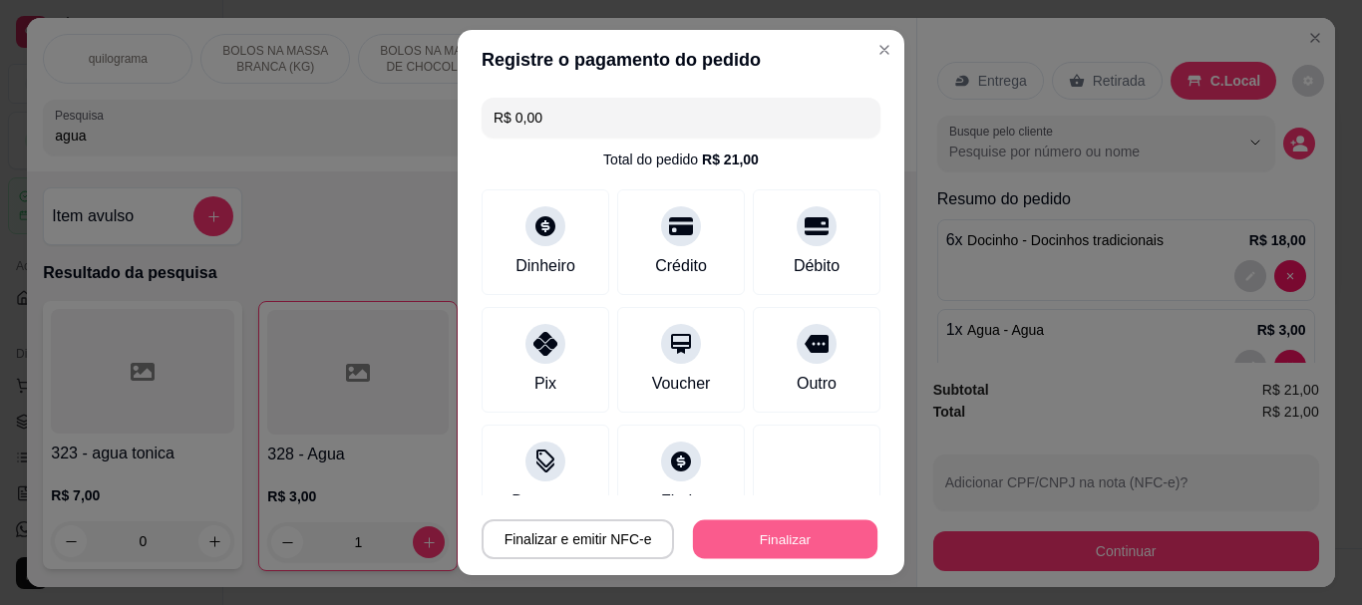
click at [786, 532] on button "Finalizar" at bounding box center [785, 539] width 184 height 39
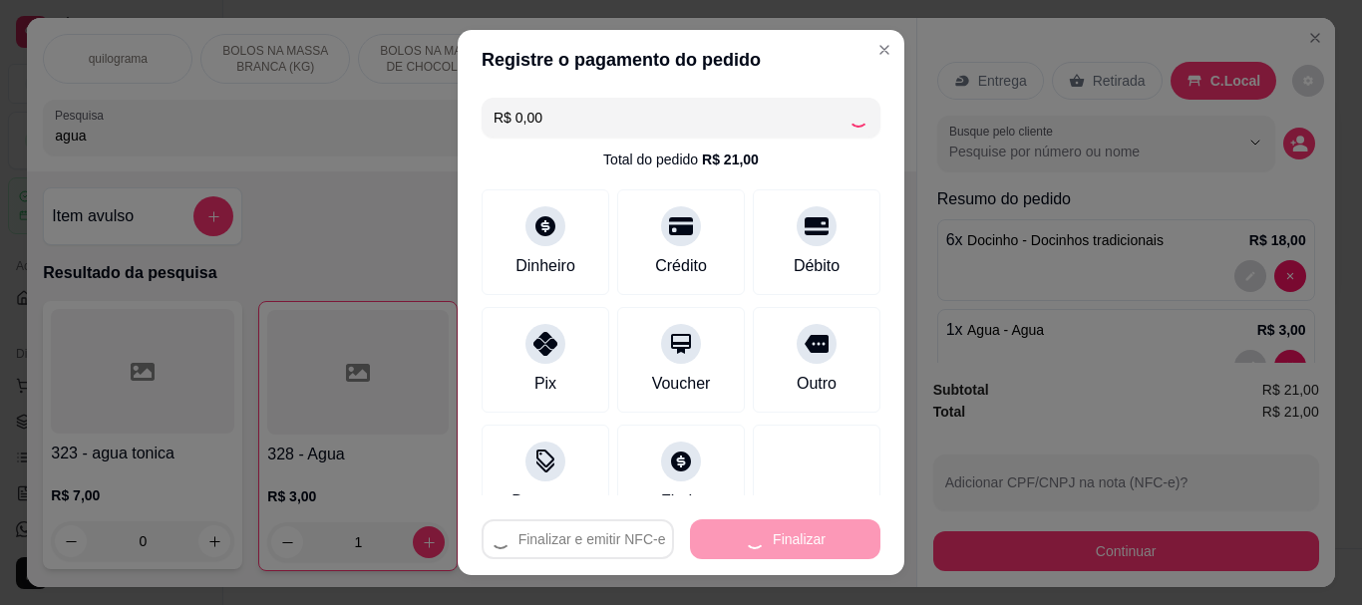
type input "0"
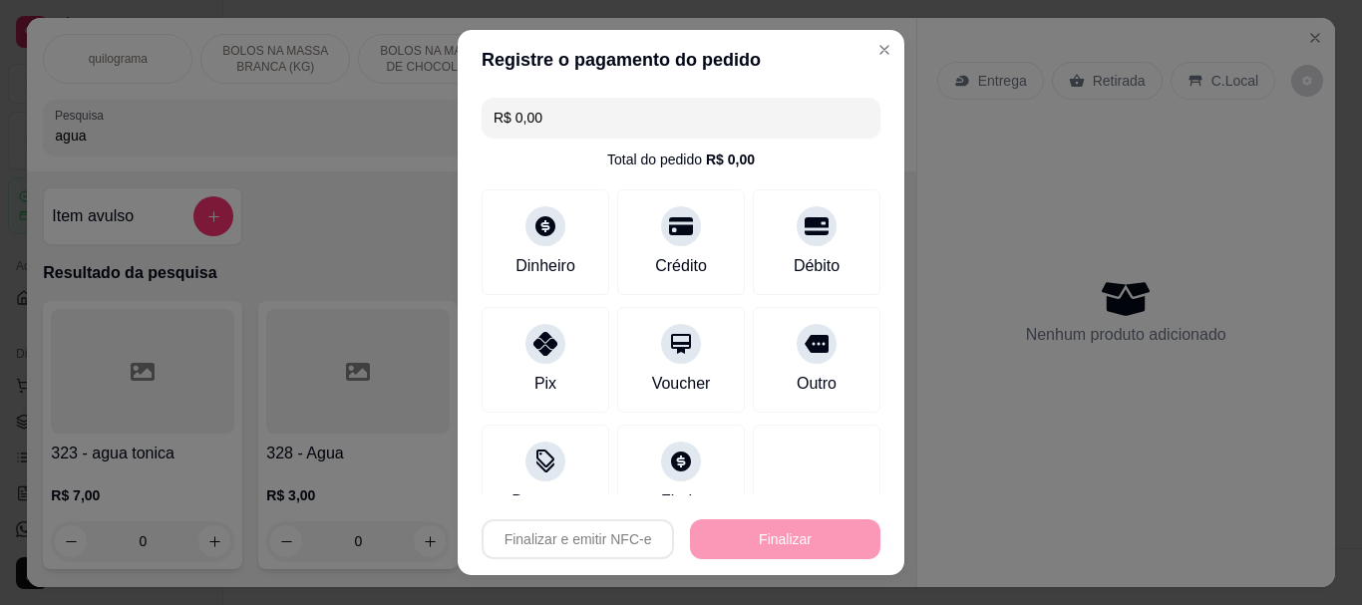
type input "-R$ 21,00"
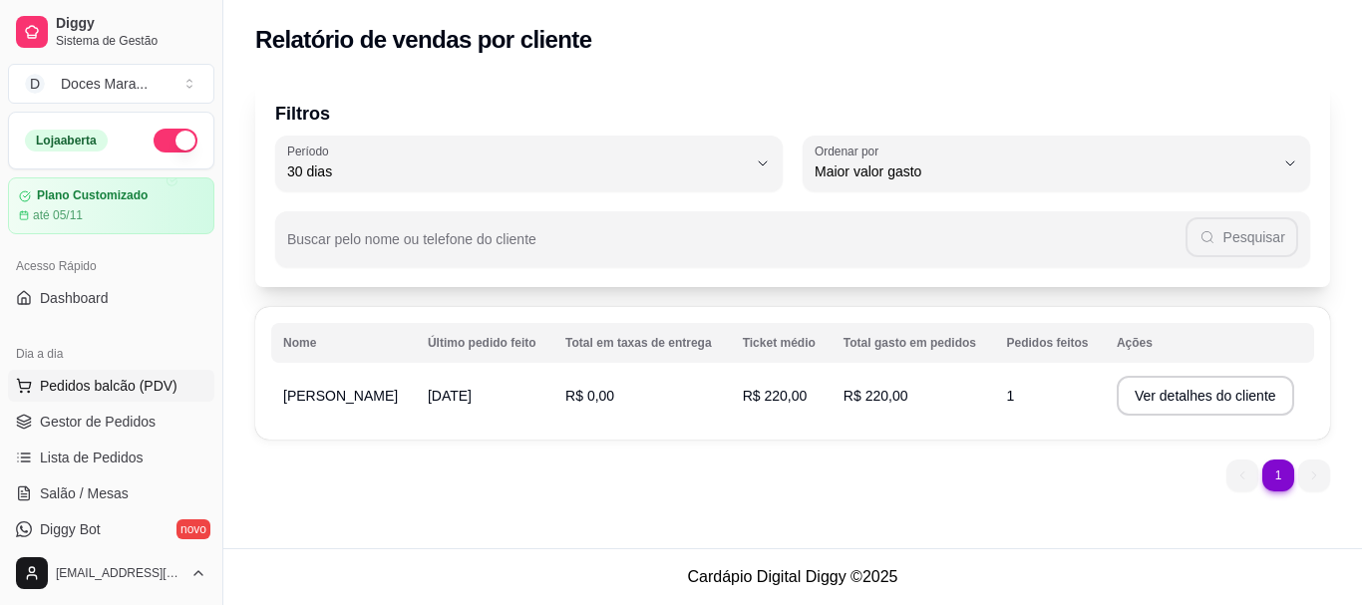
click at [143, 379] on span "Pedidos balcão (PDV)" at bounding box center [109, 386] width 138 height 20
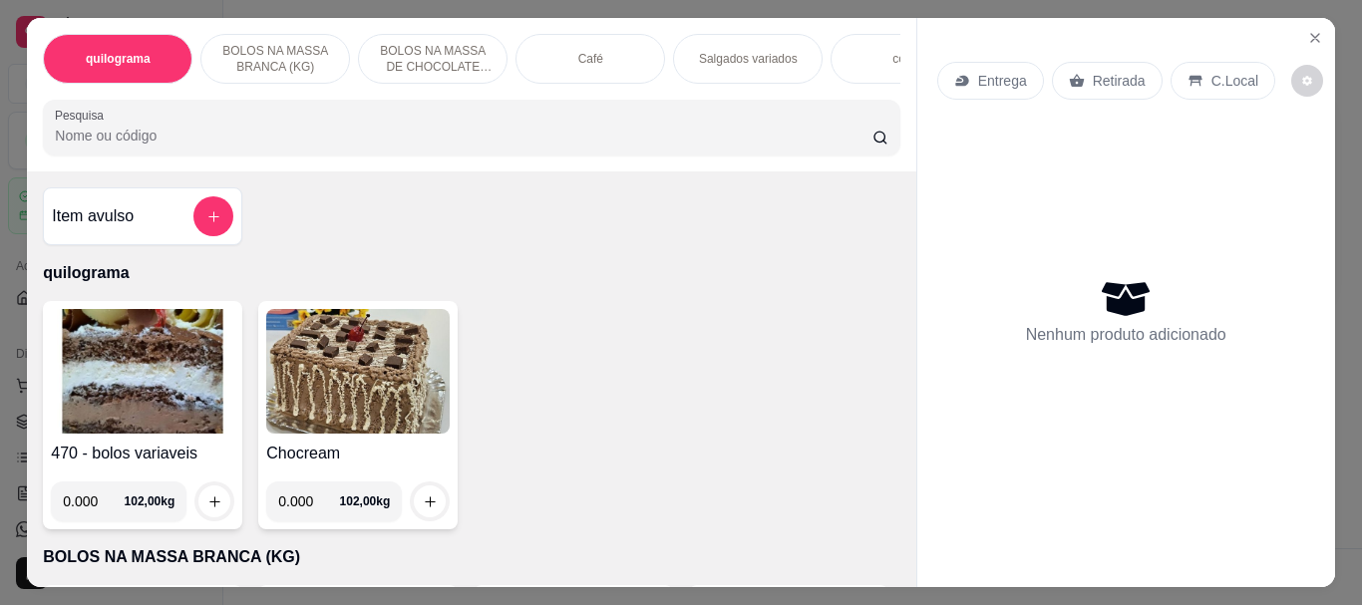
click at [578, 63] on div "Café" at bounding box center [591, 59] width 150 height 50
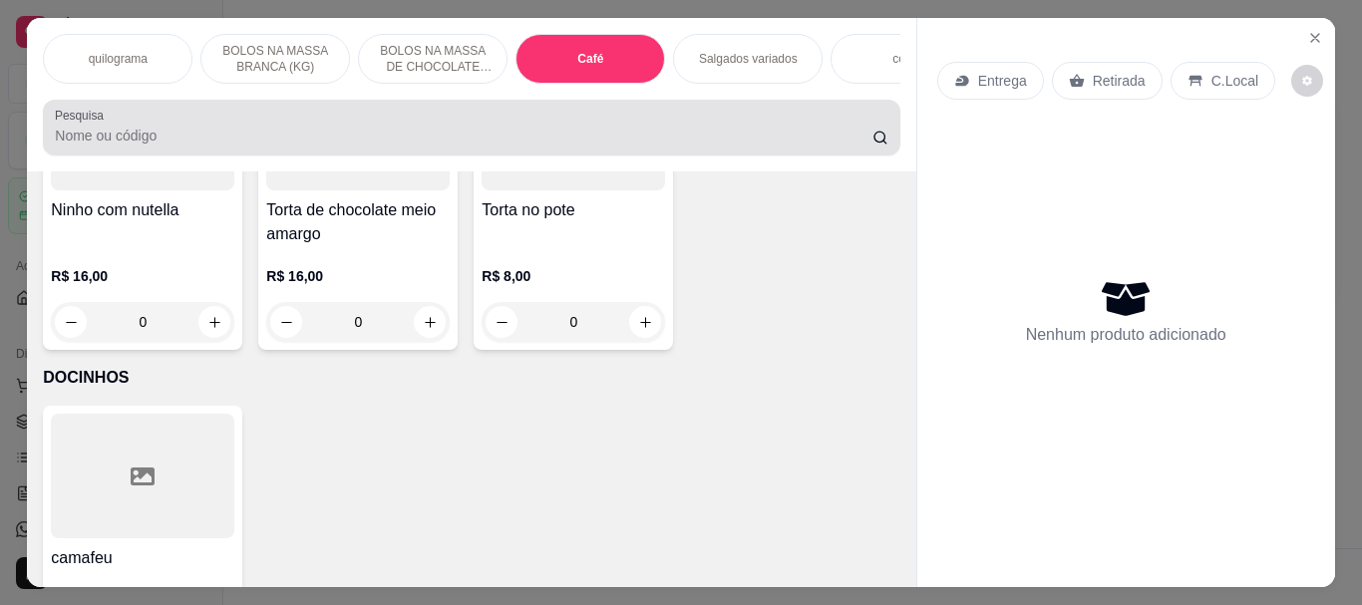
scroll to position [53, 0]
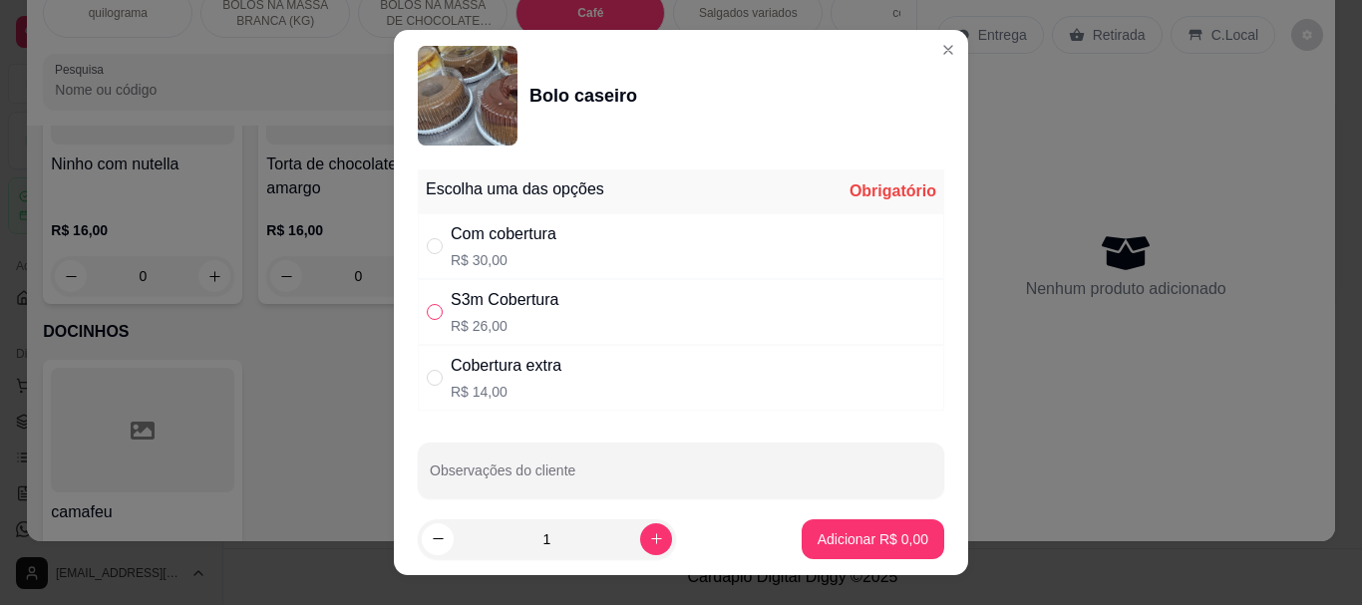
click at [427, 313] on input "" at bounding box center [435, 312] width 16 height 16
radio input "true"
click at [820, 532] on p "Adicionar R$ 26,00" at bounding box center [870, 538] width 116 height 19
type input "1"
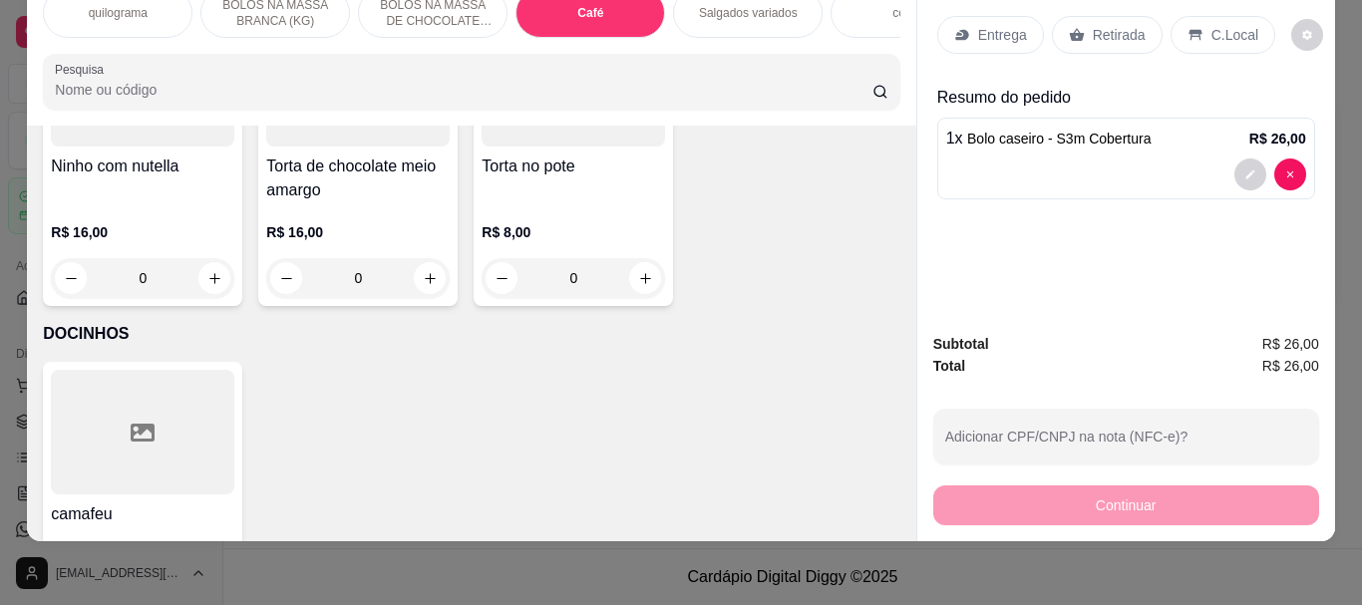
click at [1097, 26] on p "Retirada" at bounding box center [1119, 35] width 53 height 20
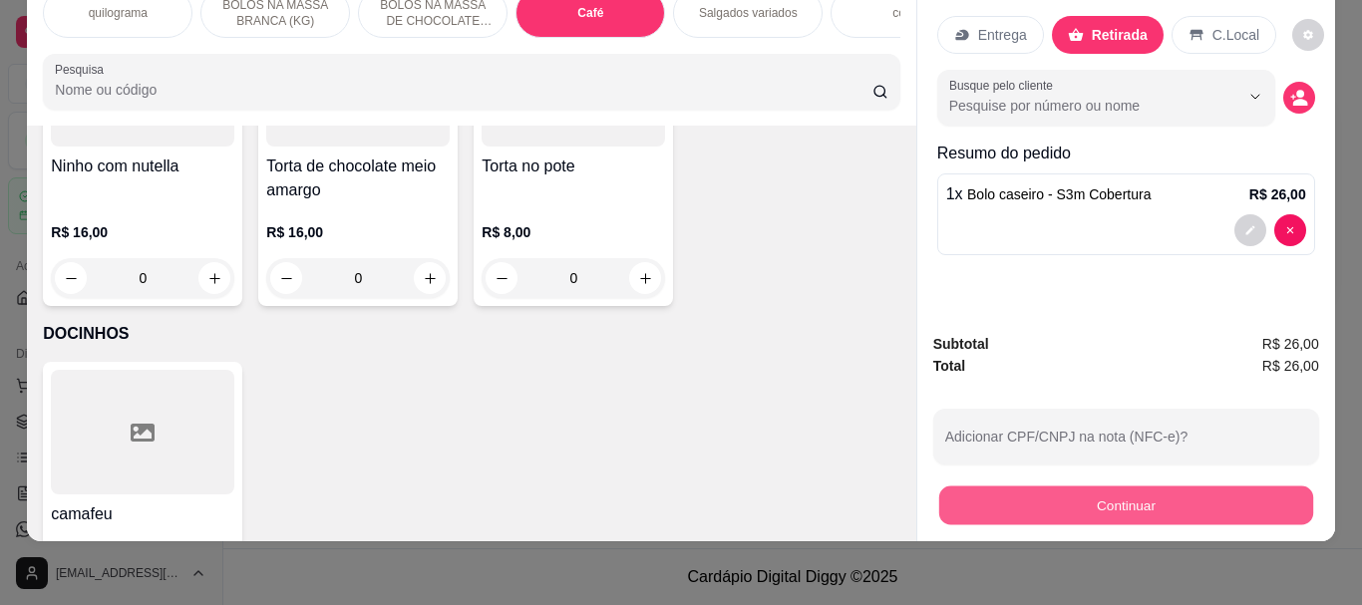
click at [1085, 491] on button "Continuar" at bounding box center [1125, 505] width 374 height 39
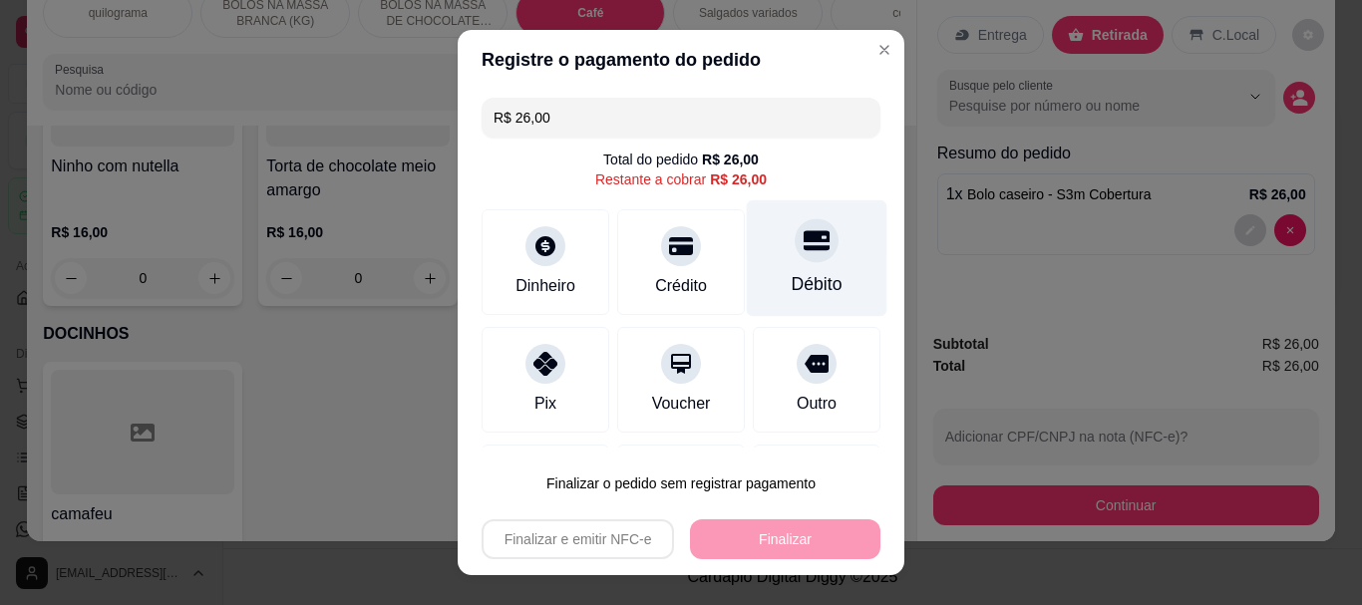
click at [799, 265] on div "Débito" at bounding box center [817, 258] width 141 height 117
type input "R$ 0,00"
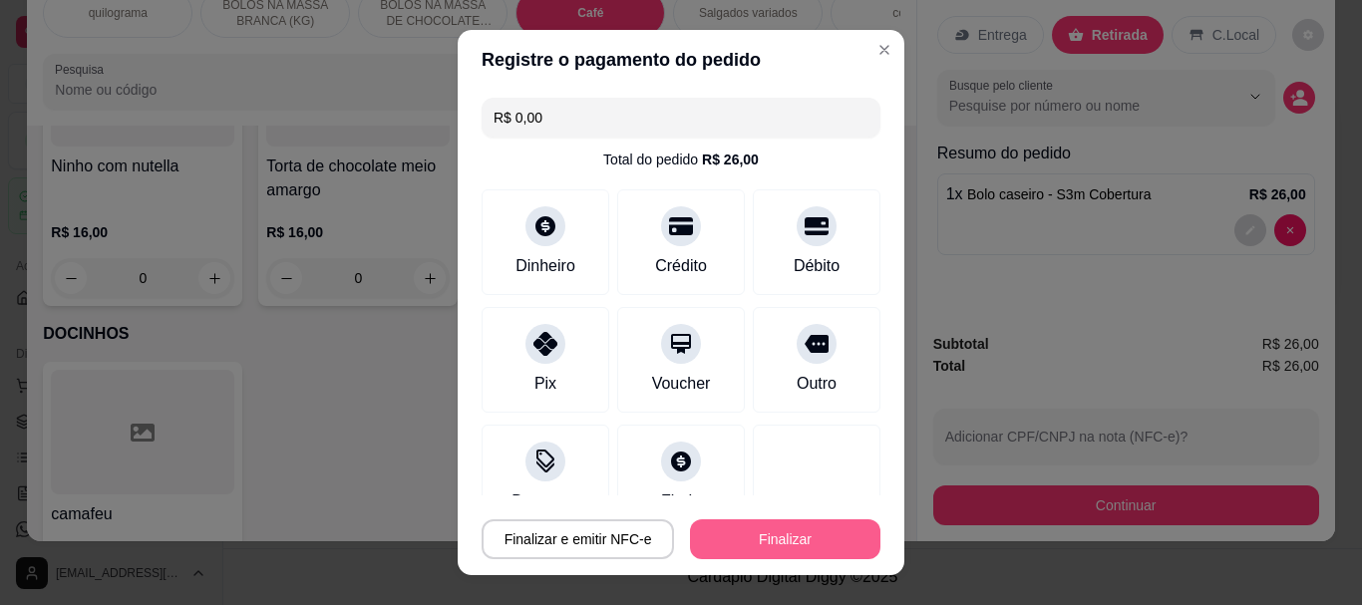
click at [796, 548] on button "Finalizar" at bounding box center [785, 540] width 190 height 40
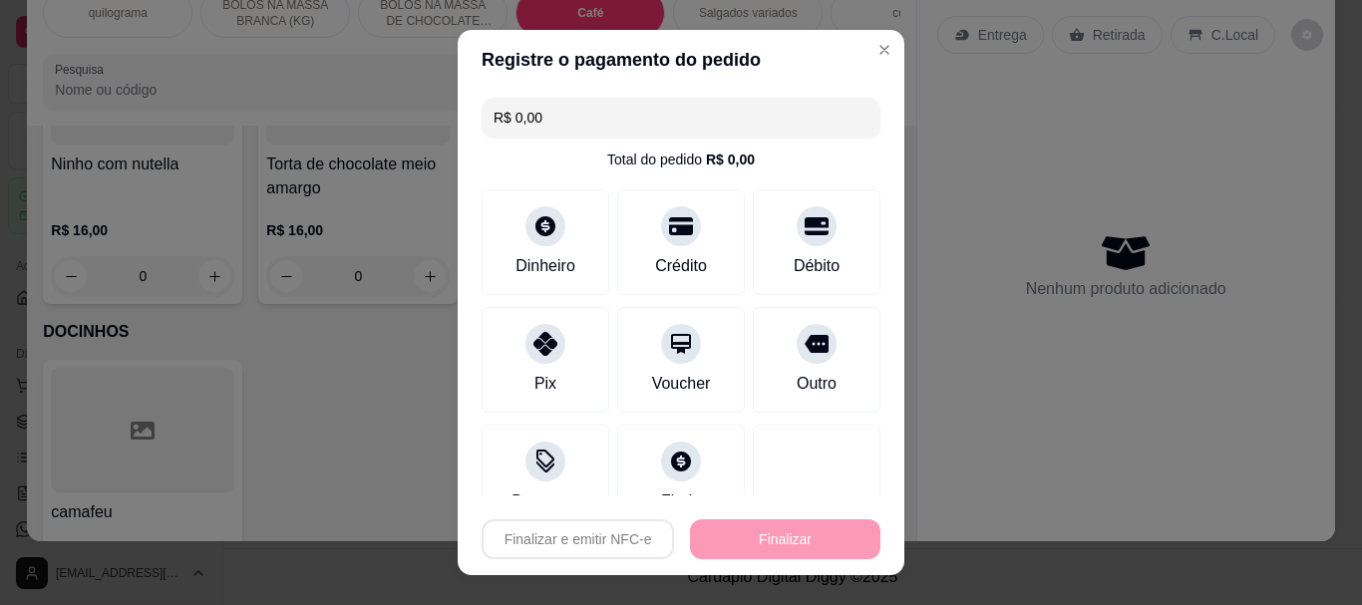
type input "0"
type input "-R$ 26,00"
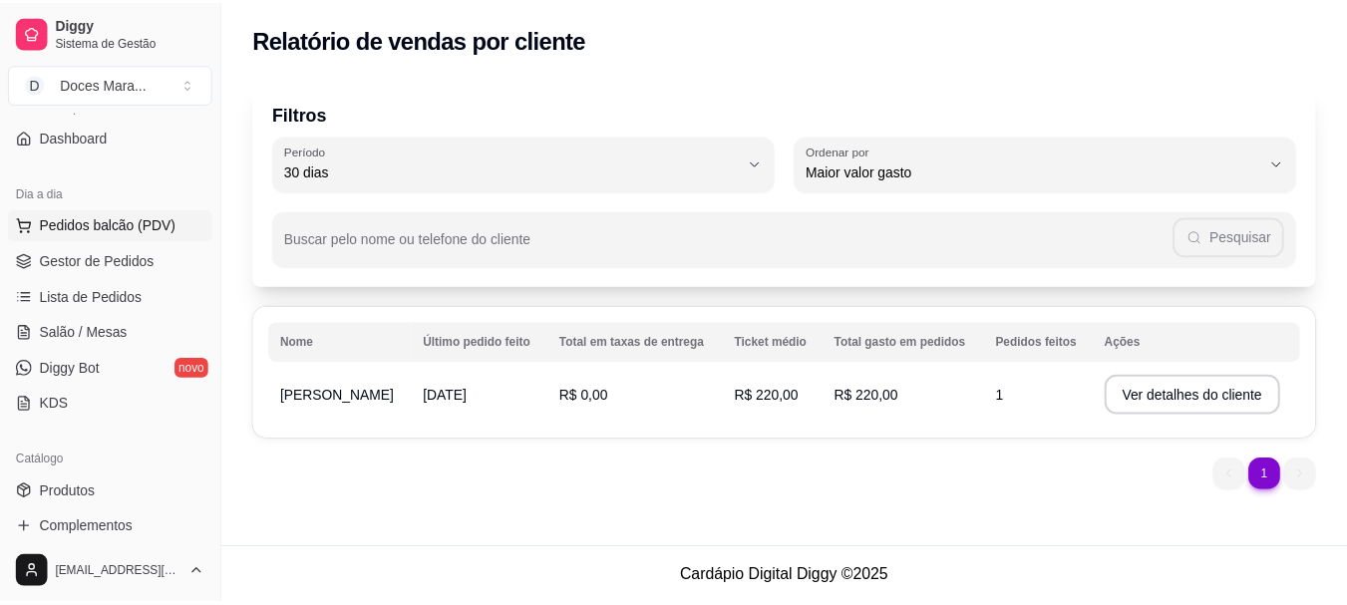
scroll to position [199, 0]
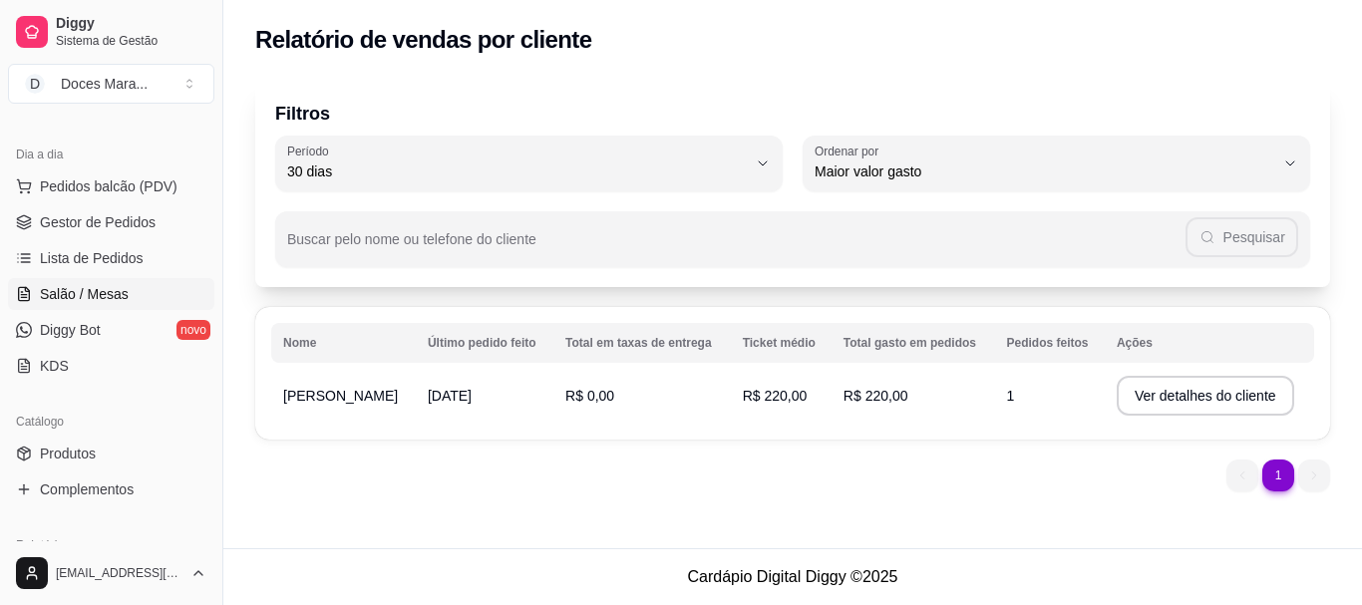
click at [86, 304] on link "Salão / Mesas" at bounding box center [111, 294] width 206 height 32
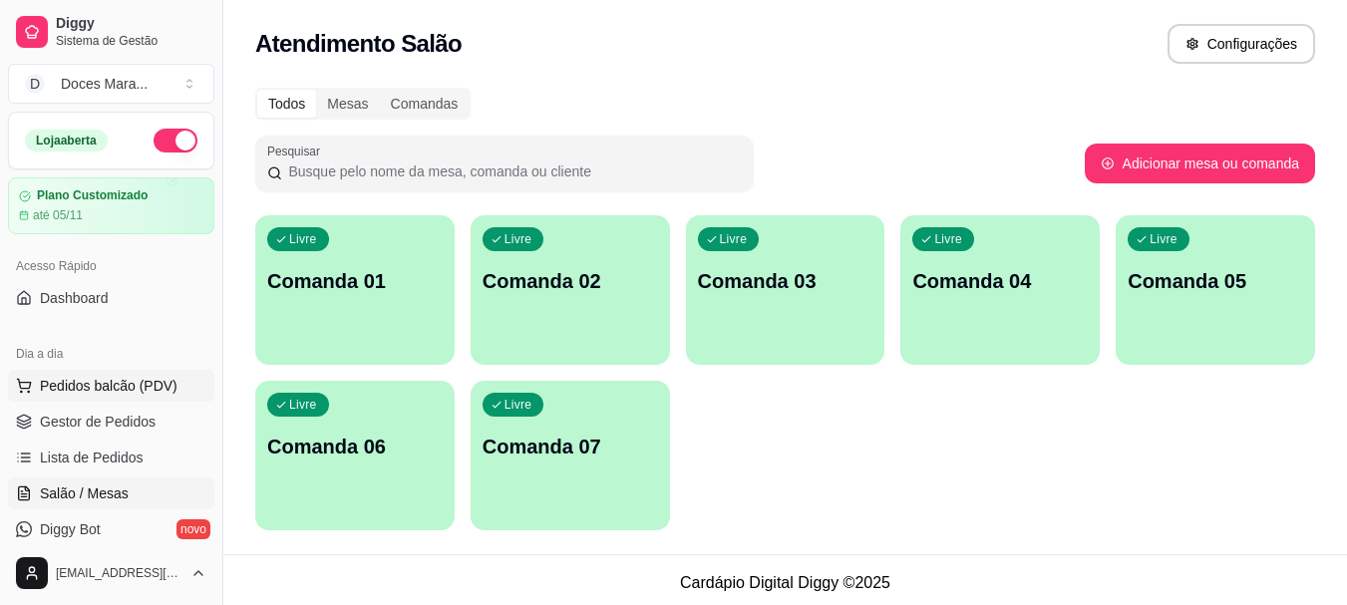
click at [114, 383] on span "Pedidos balcão (PDV)" at bounding box center [109, 386] width 138 height 20
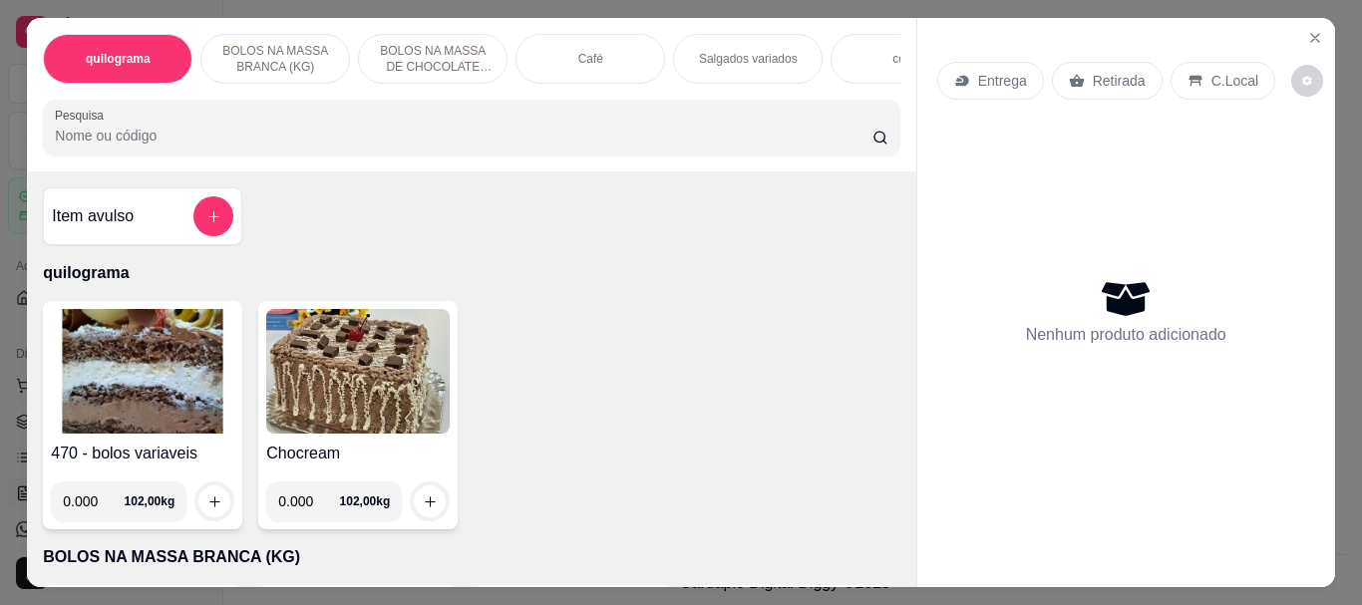
select select "30"
select select "HIGHEST_TOTAL_SPENT_WITH_ORDERS"
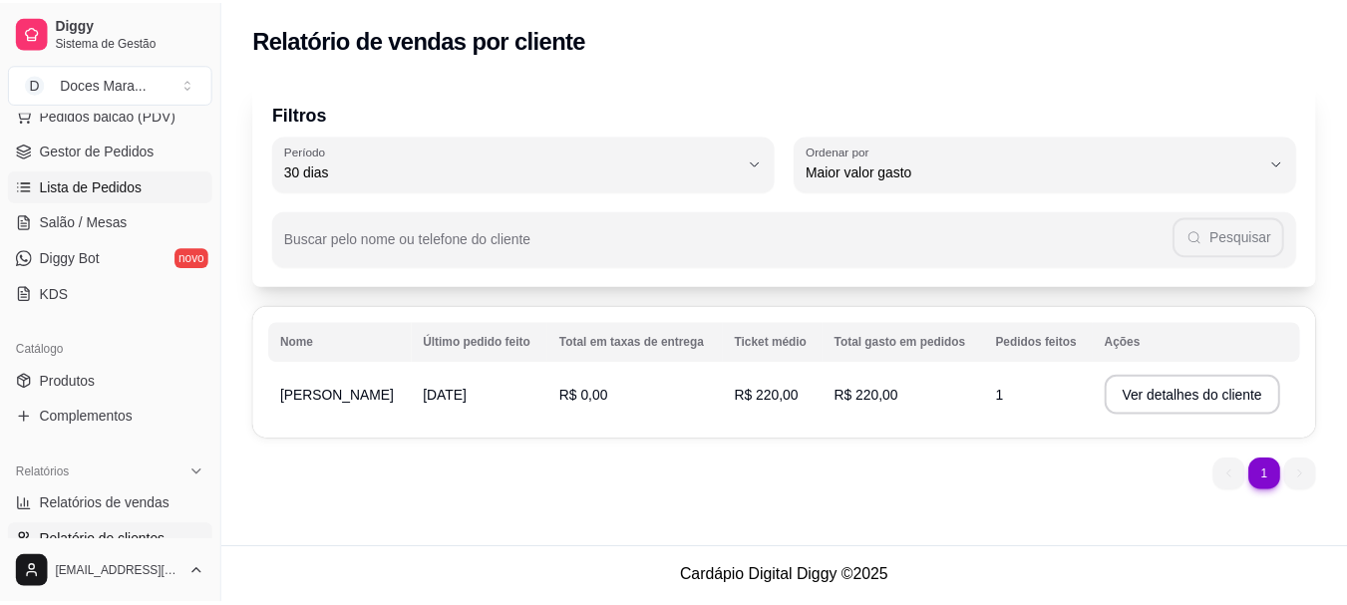
scroll to position [299, 0]
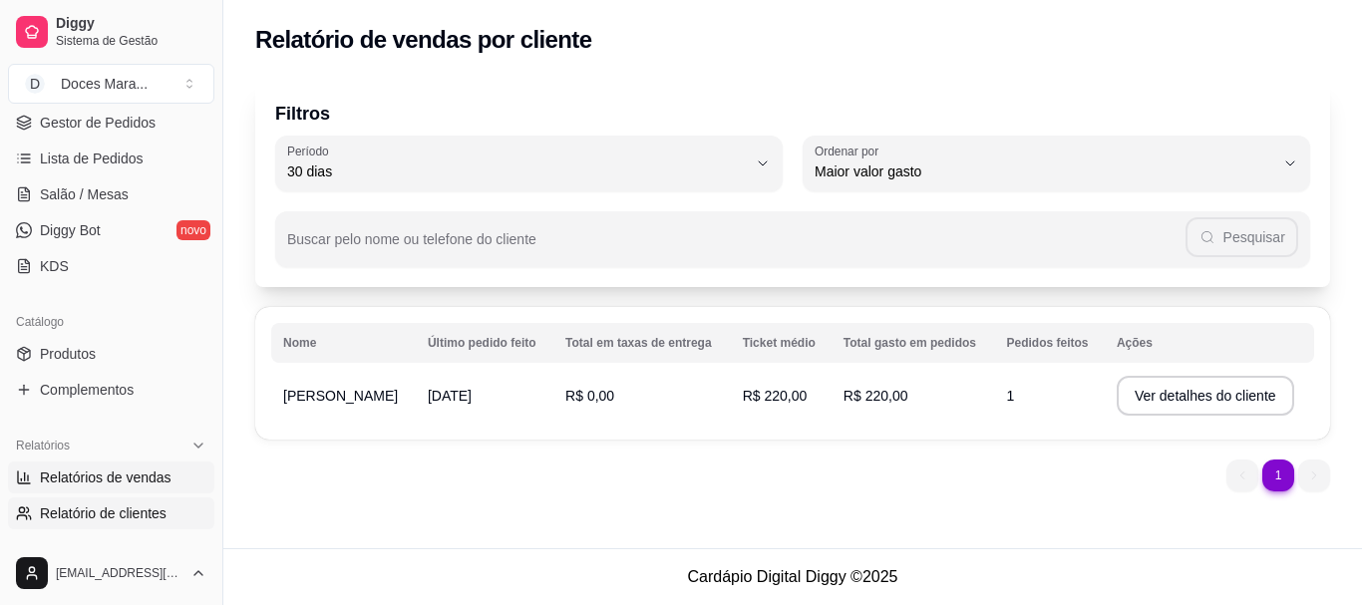
click at [113, 477] on span "Relatórios de vendas" at bounding box center [106, 478] width 132 height 20
select select "ALL"
select select "0"
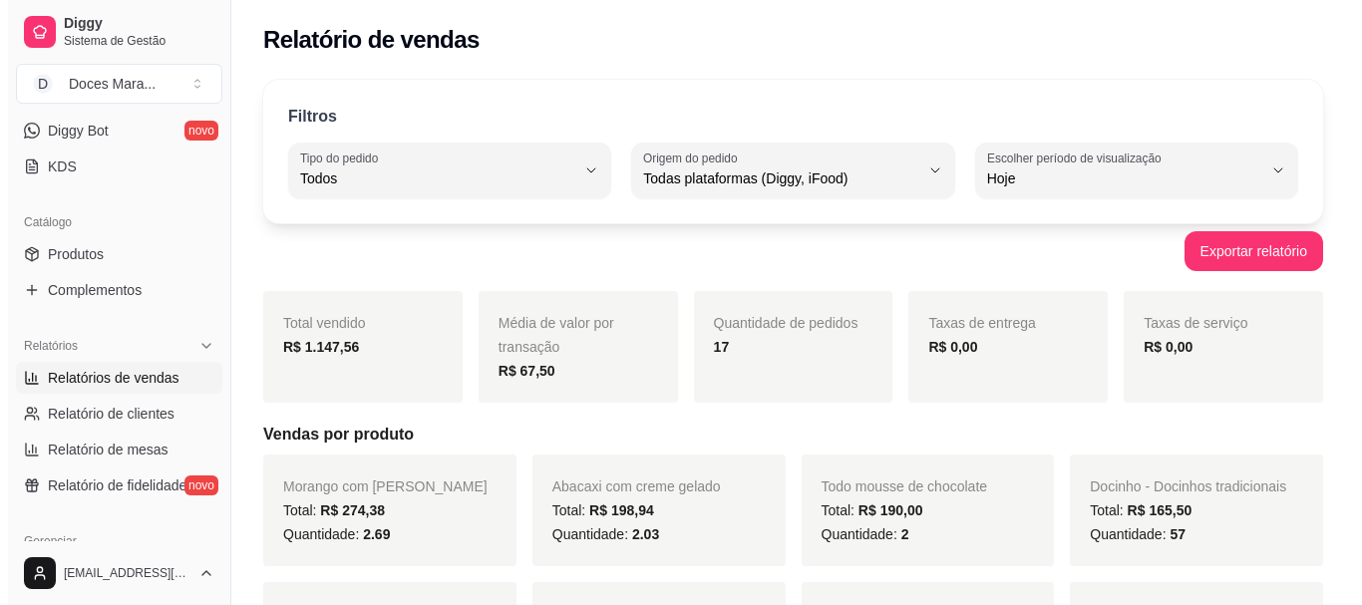
scroll to position [499, 0]
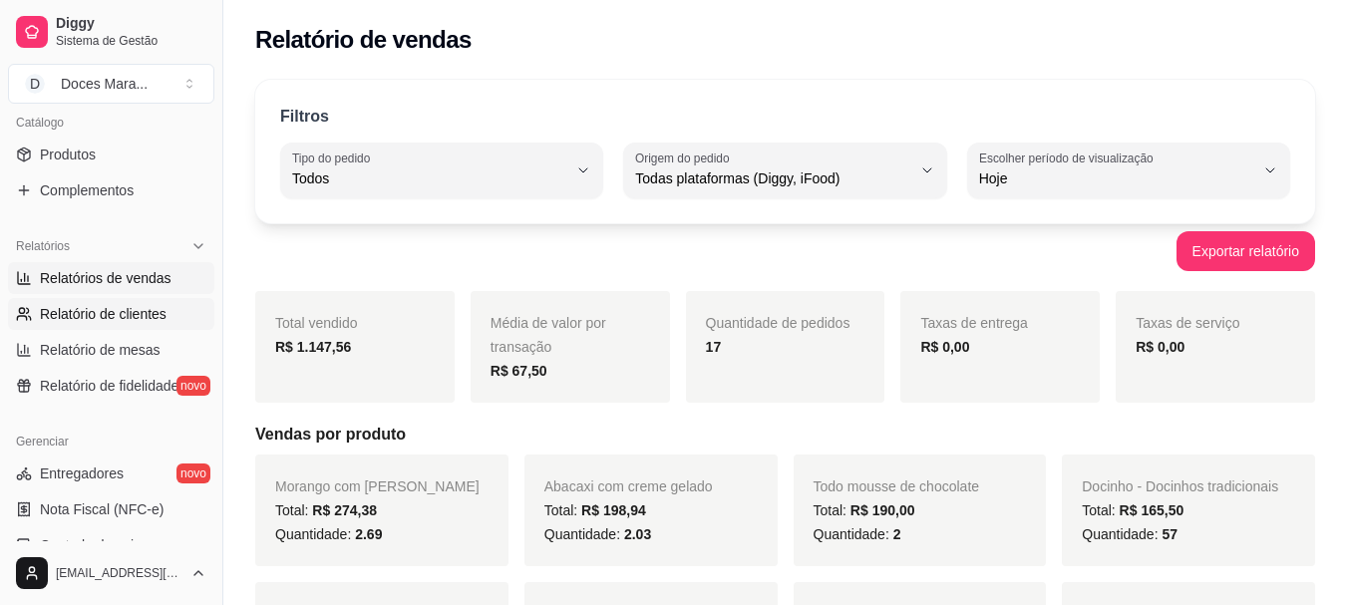
click at [115, 311] on span "Relatório de clientes" at bounding box center [103, 314] width 127 height 20
select select "30"
select select "HIGHEST_TOTAL_SPENT_WITH_ORDERS"
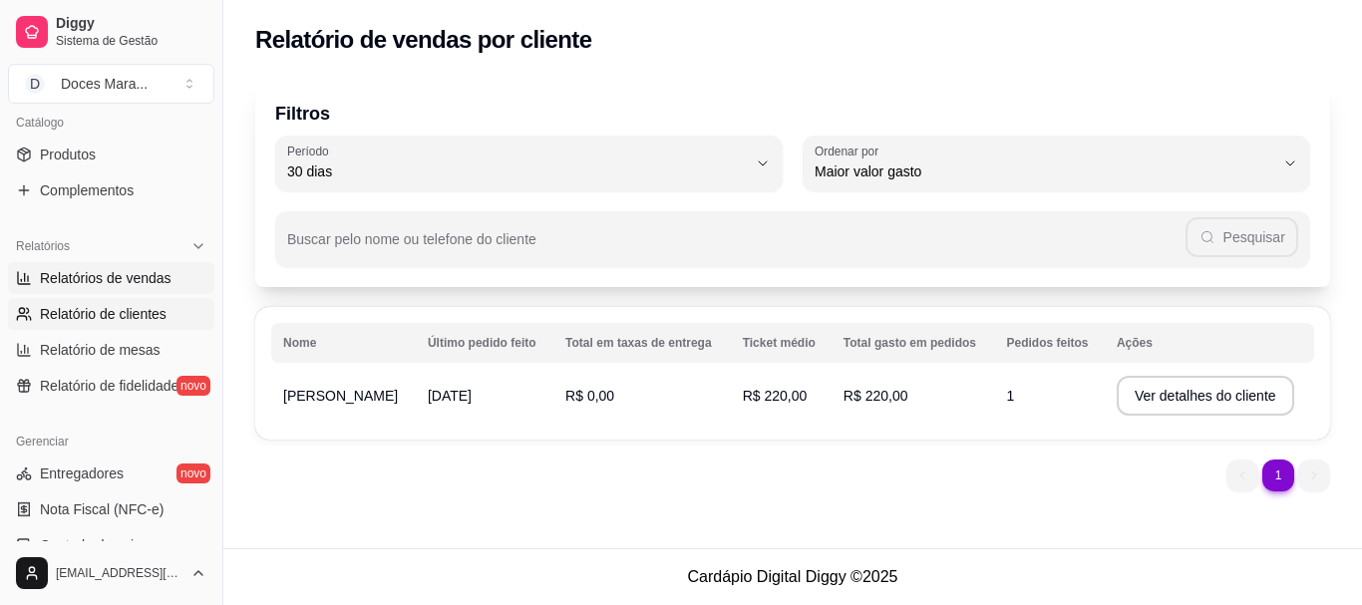
click at [120, 276] on span "Relatórios de vendas" at bounding box center [106, 278] width 132 height 20
select select "ALL"
select select "0"
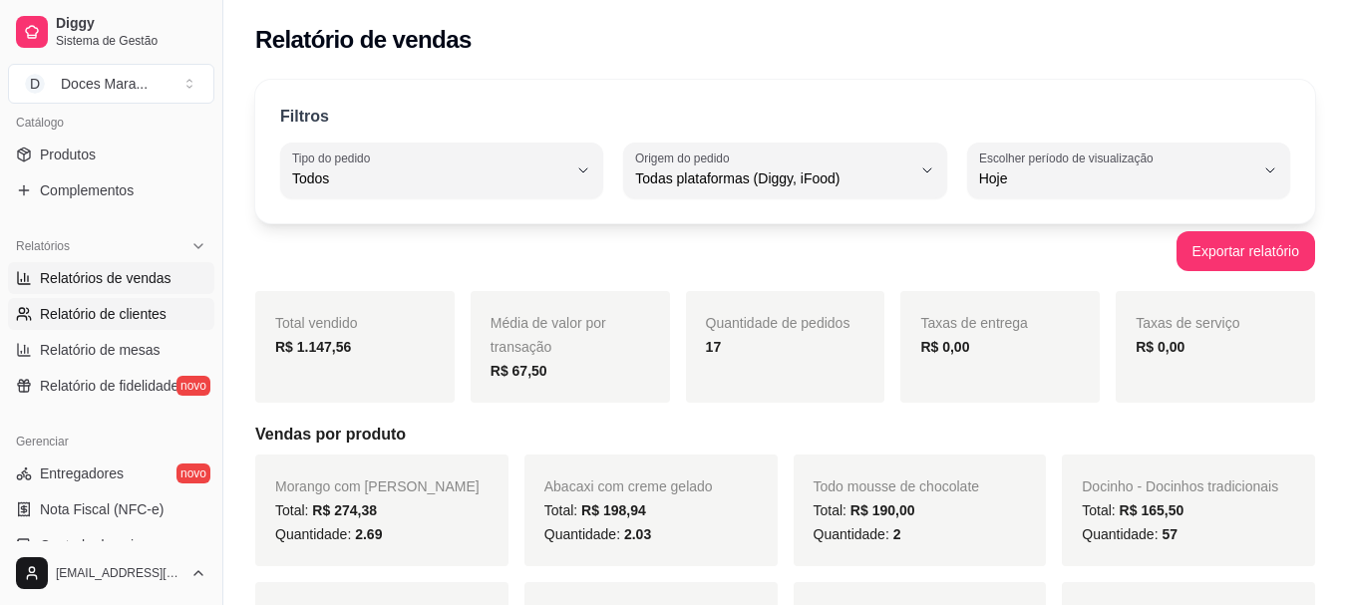
click at [94, 305] on span "Relatório de clientes" at bounding box center [103, 314] width 127 height 20
select select "30"
select select "HIGHEST_TOTAL_SPENT_WITH_ORDERS"
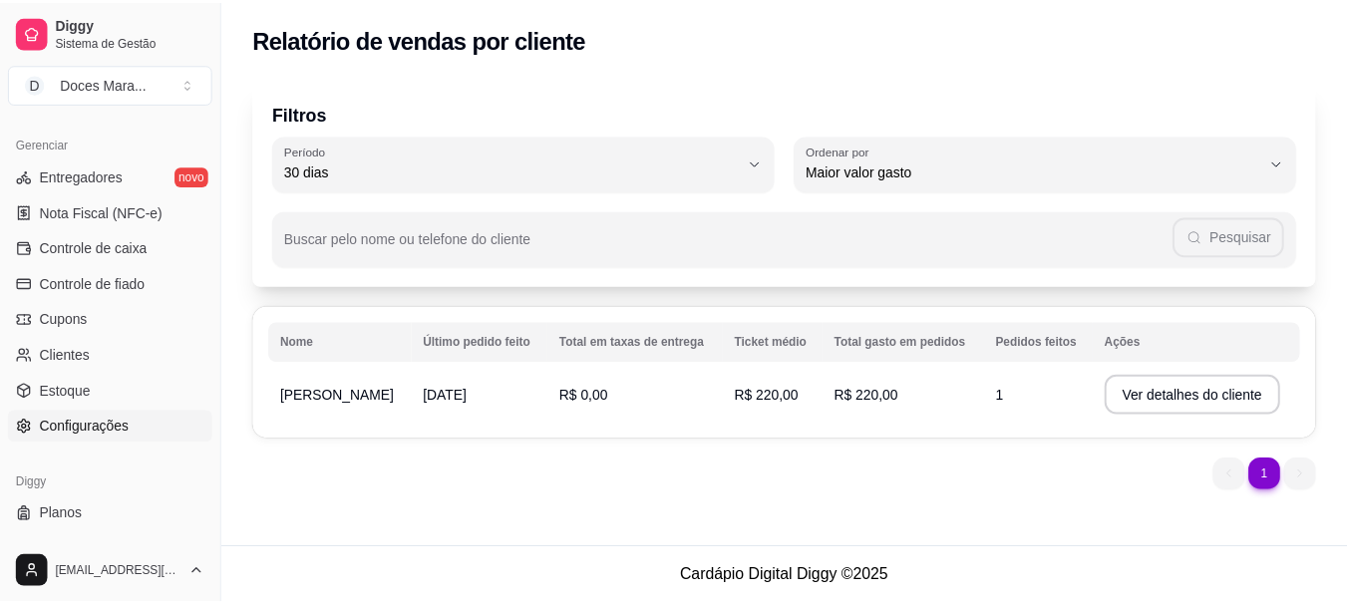
scroll to position [798, 0]
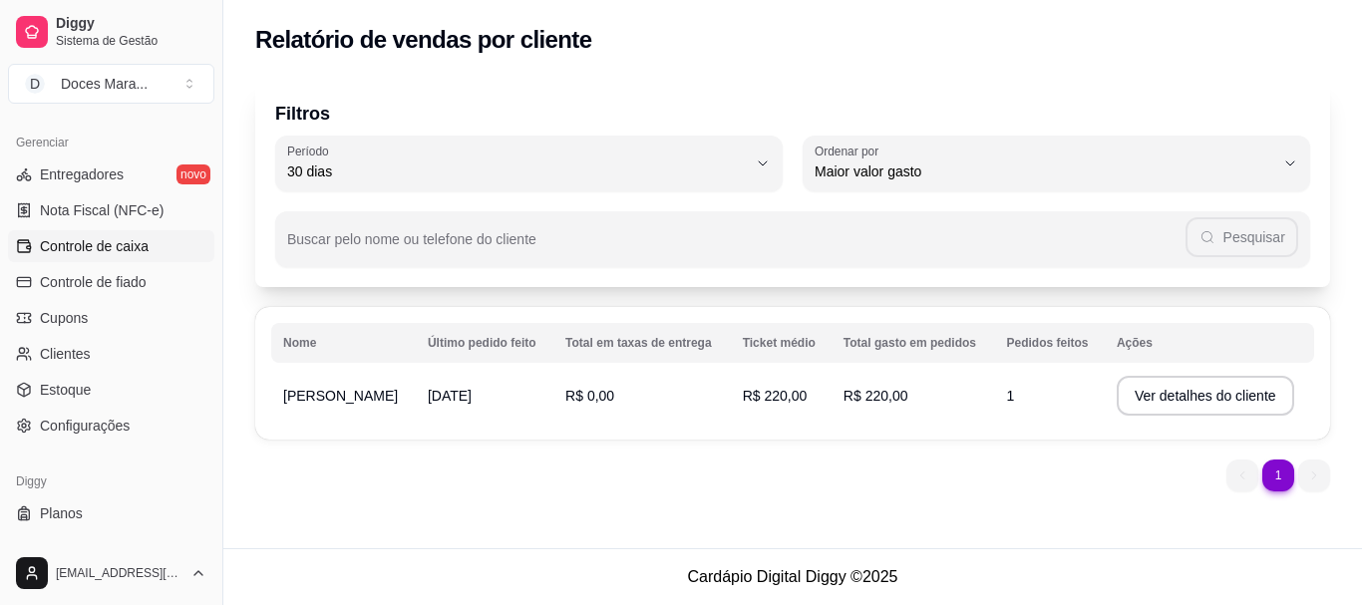
click at [72, 243] on span "Controle de caixa" at bounding box center [94, 246] width 109 height 20
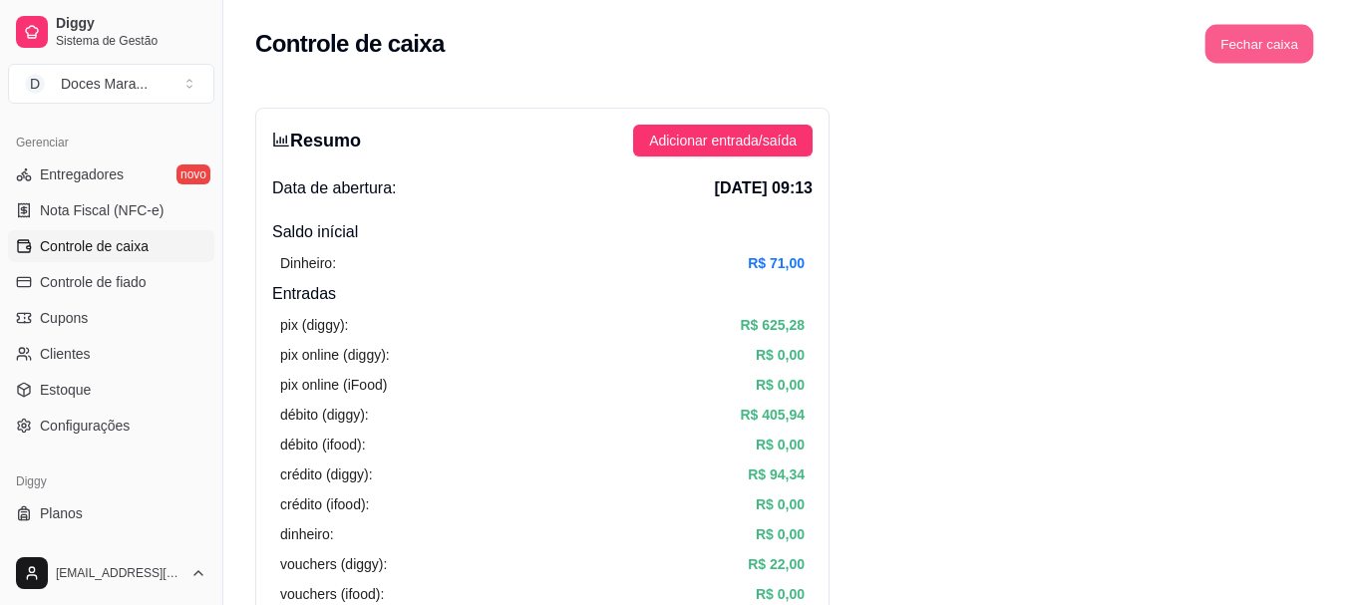
click at [1278, 39] on button "Fechar caixa" at bounding box center [1260, 44] width 109 height 39
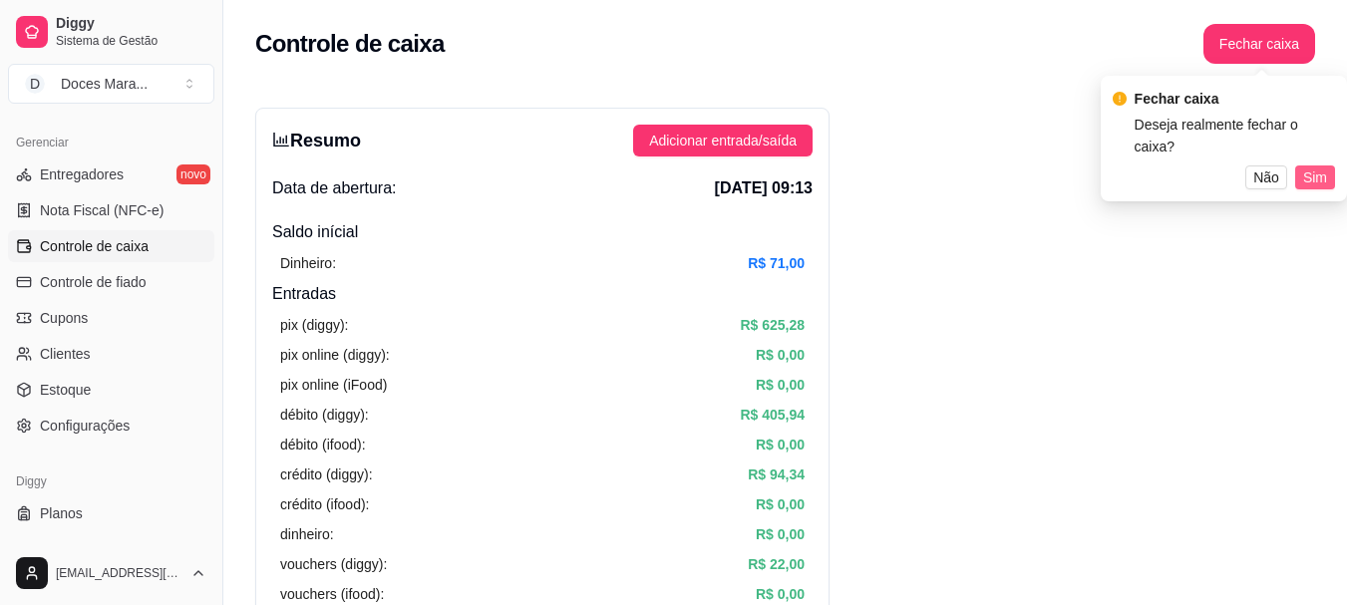
click at [1309, 167] on span "Sim" at bounding box center [1315, 178] width 24 height 22
